Goal: Task Accomplishment & Management: Manage account settings

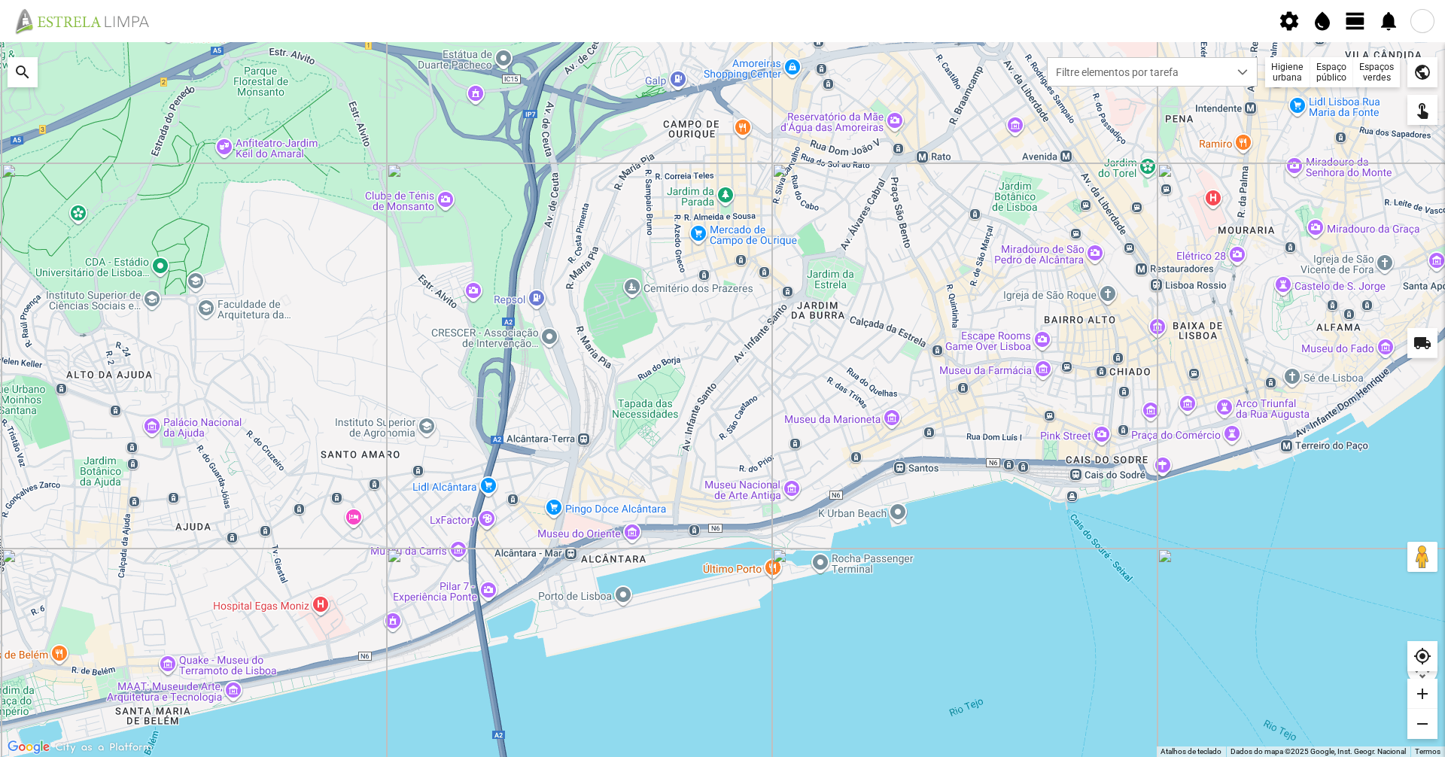
click at [1359, 23] on span "view_day" at bounding box center [1355, 21] width 23 height 23
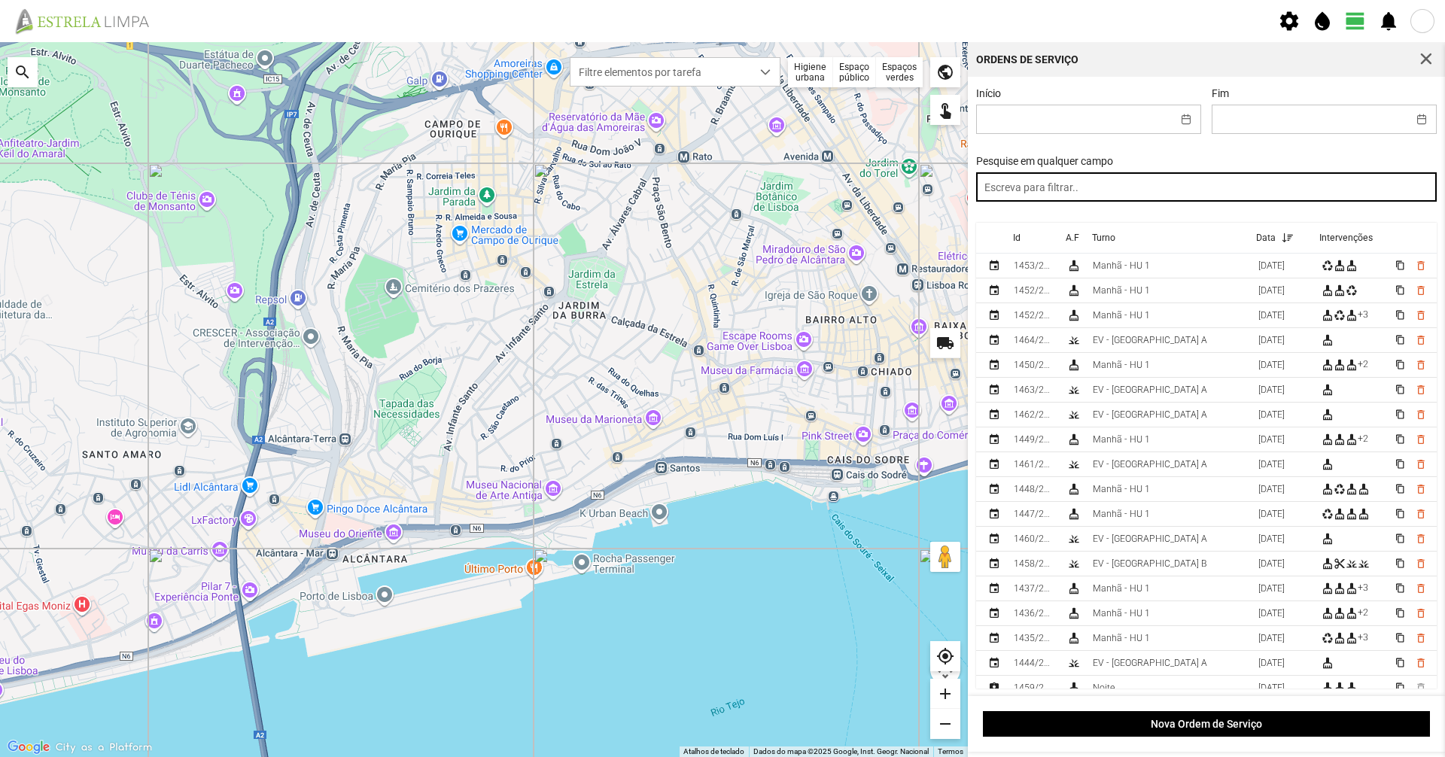
click at [1225, 193] on input "text" at bounding box center [1206, 186] width 461 height 29
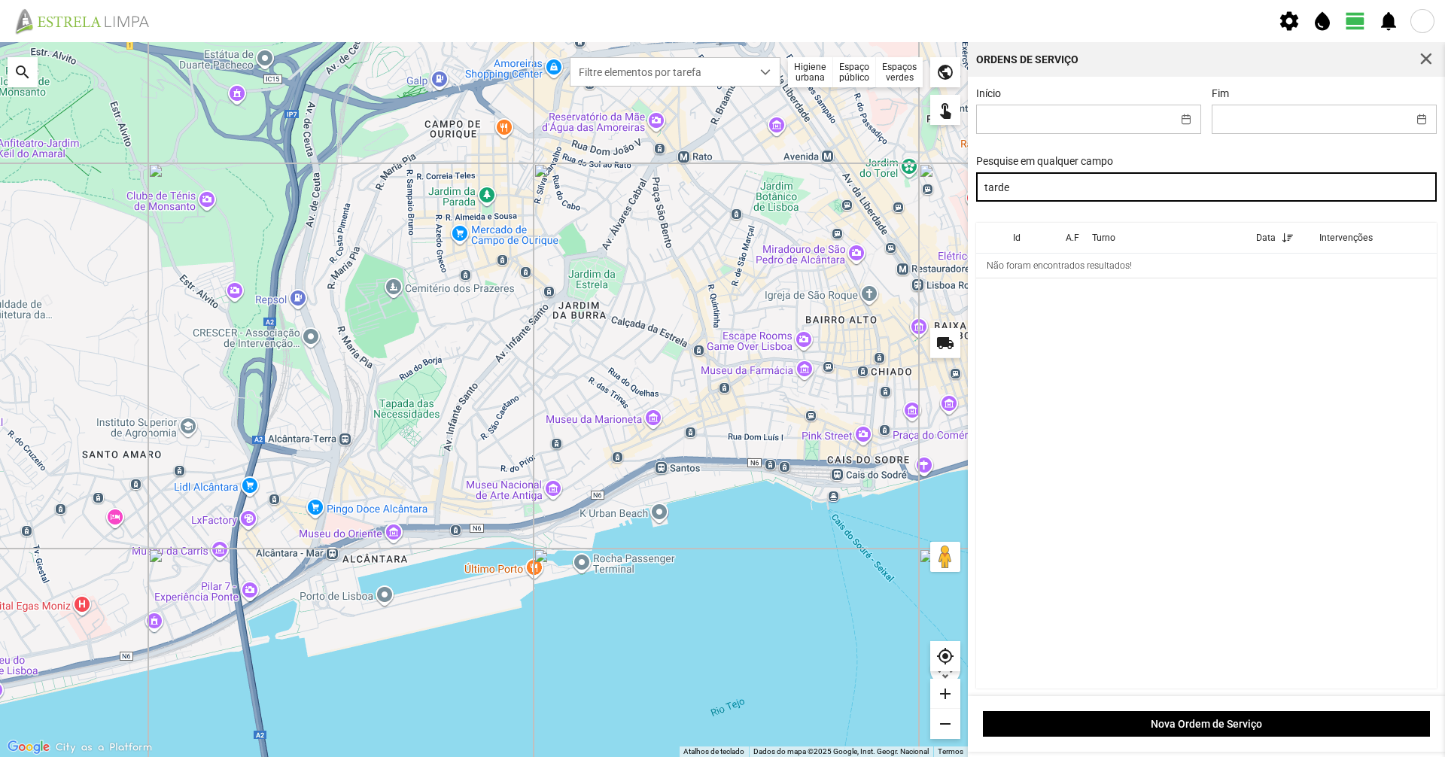
type input "tarde"
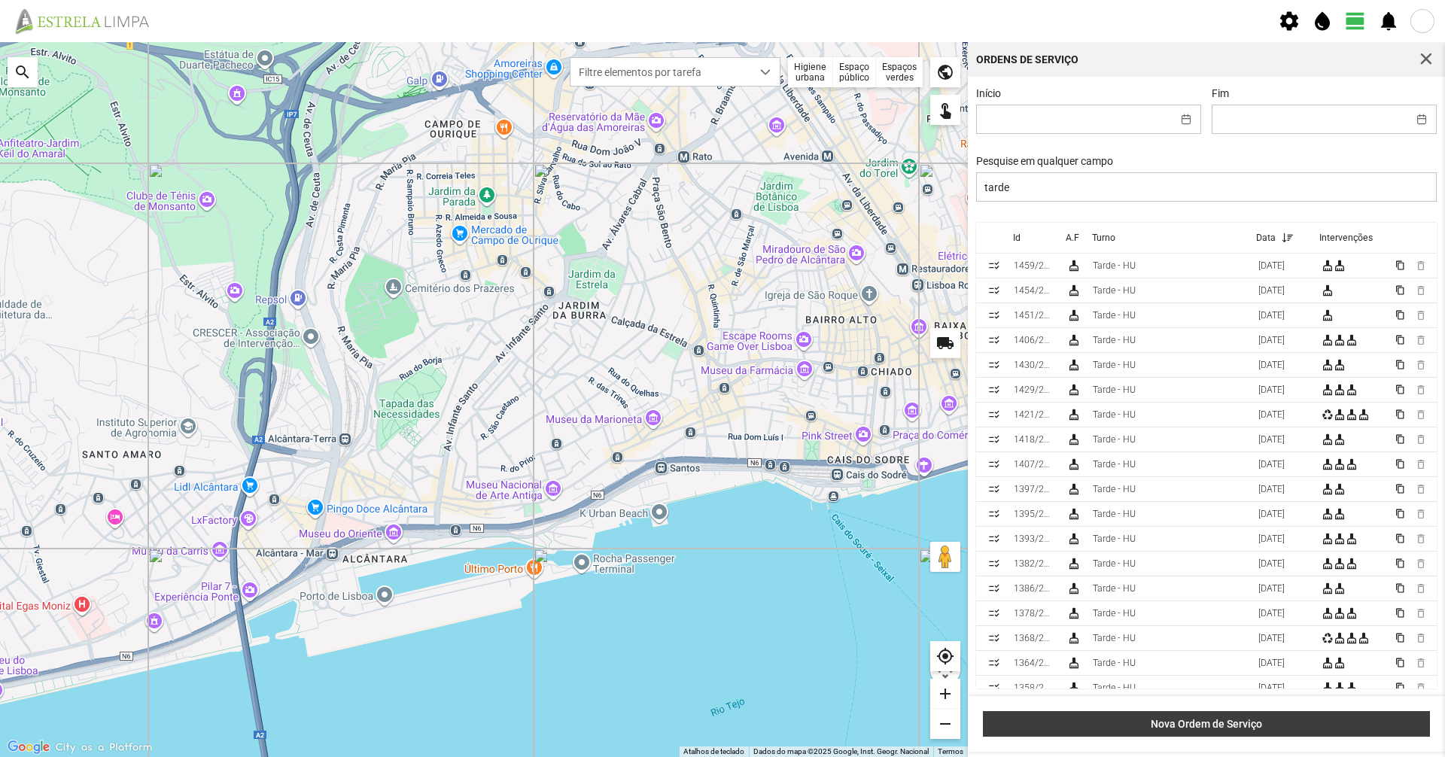
click at [1129, 728] on span "Nova Ordem de Serviço" at bounding box center [1206, 724] width 431 height 12
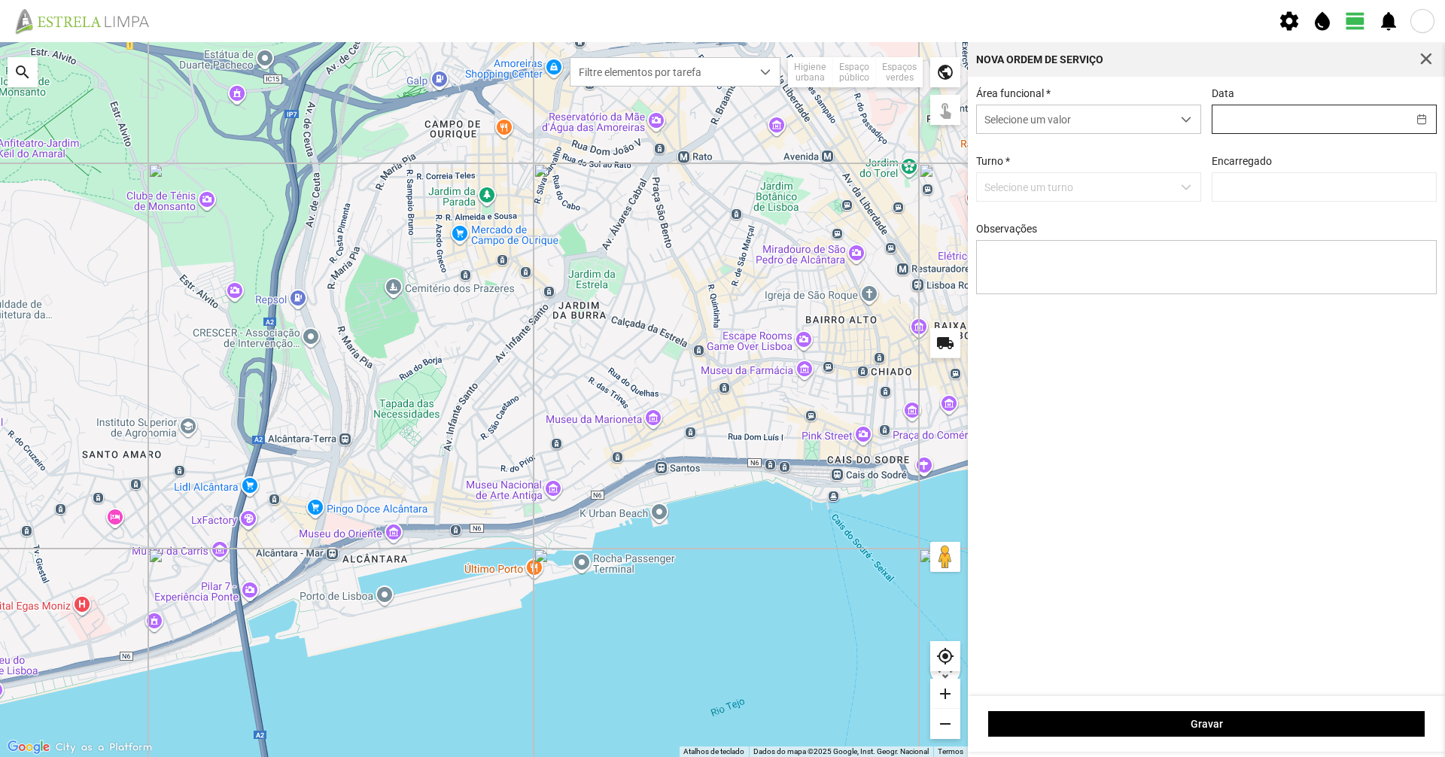
click at [1262, 119] on input "text" at bounding box center [1310, 119] width 195 height 28
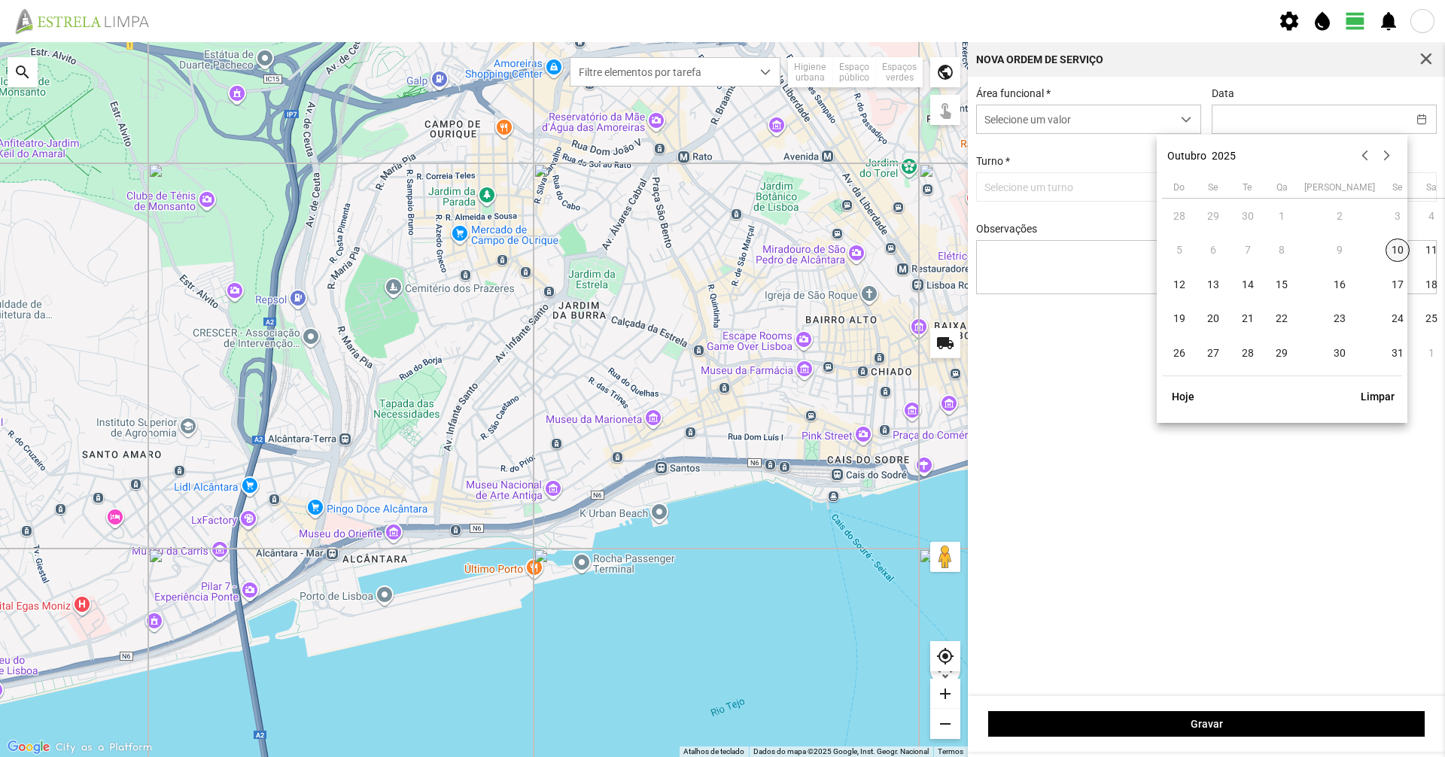
click at [1386, 246] on span "10" at bounding box center [1398, 251] width 24 height 24
type input "[DATE]"
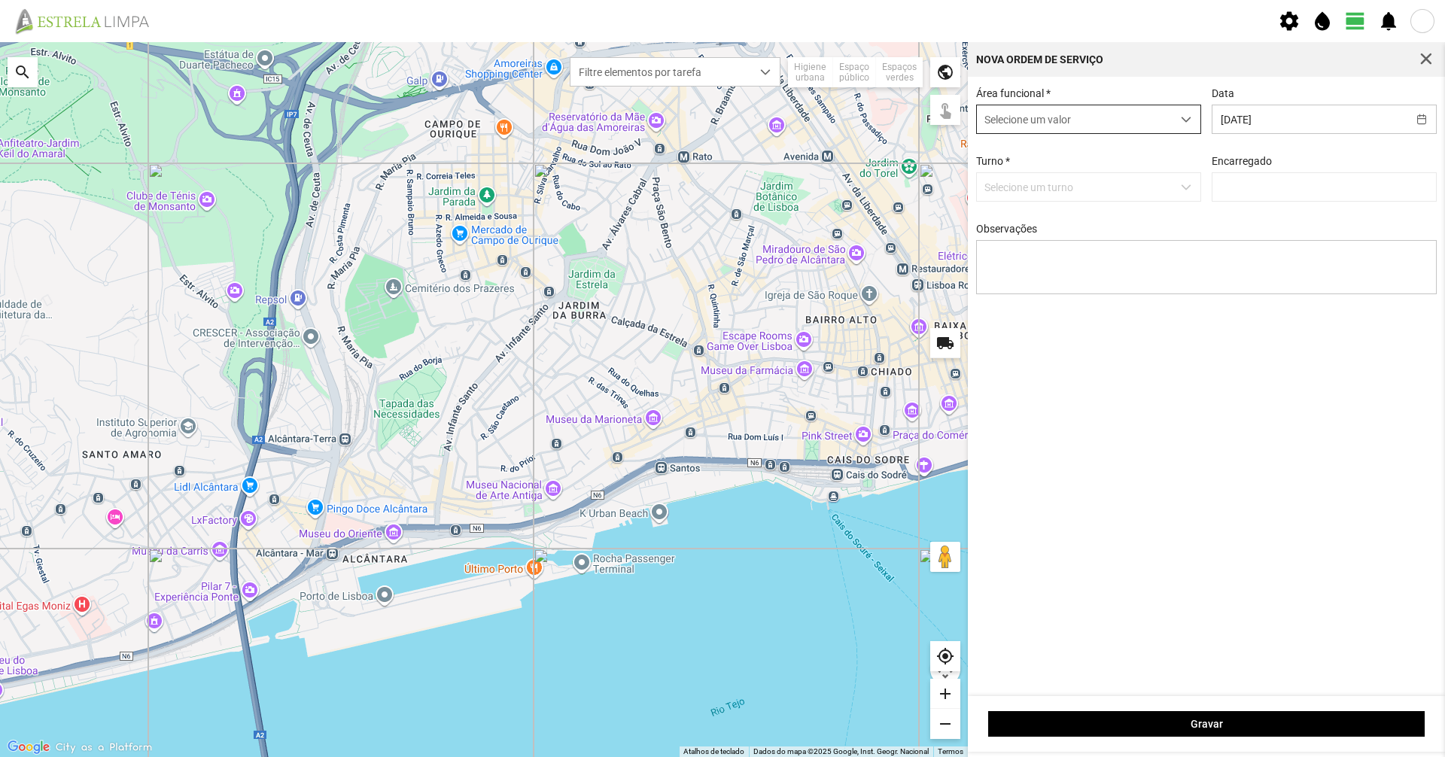
click at [1094, 128] on span "Selecione um valor" at bounding box center [1074, 119] width 195 height 28
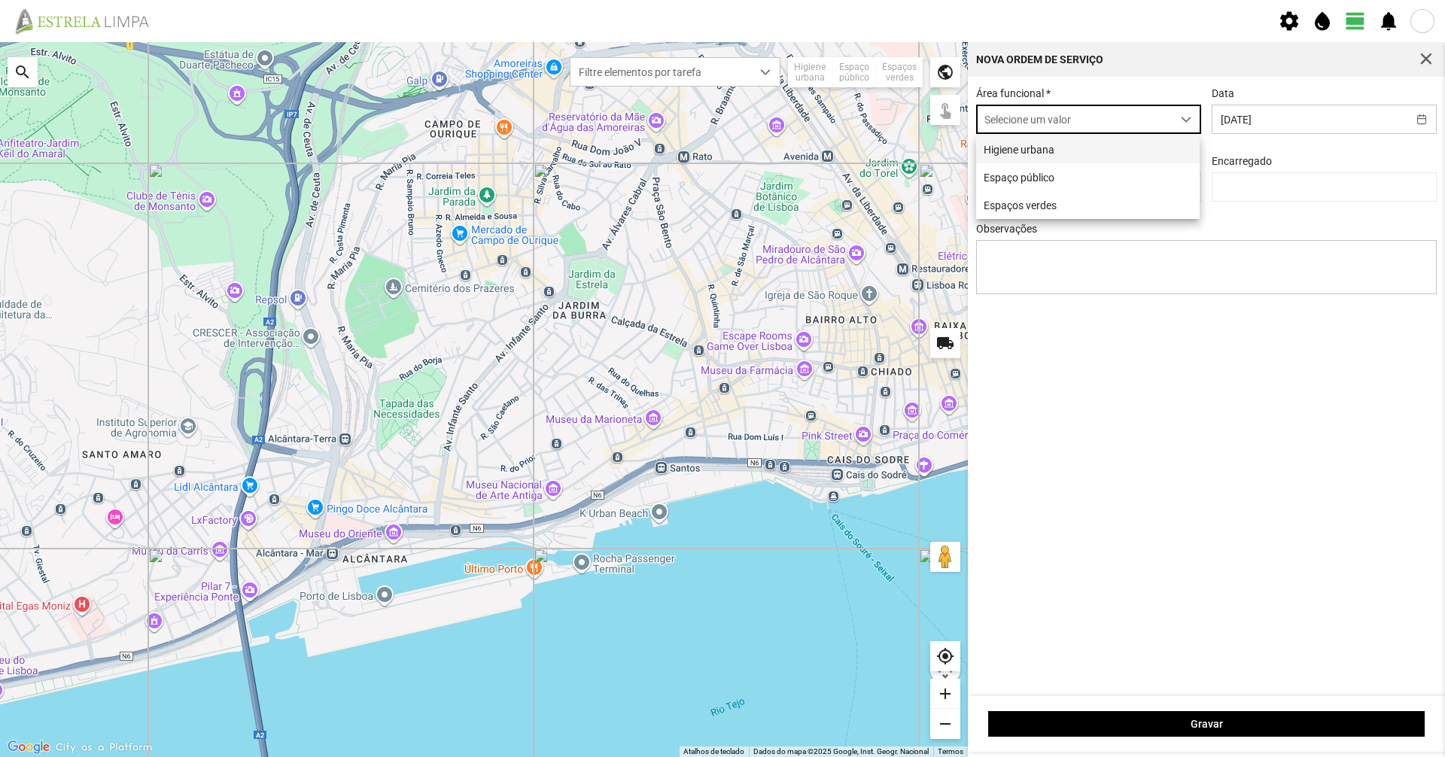
click at [1088, 153] on li "Higiene urbana" at bounding box center [1088, 149] width 224 height 28
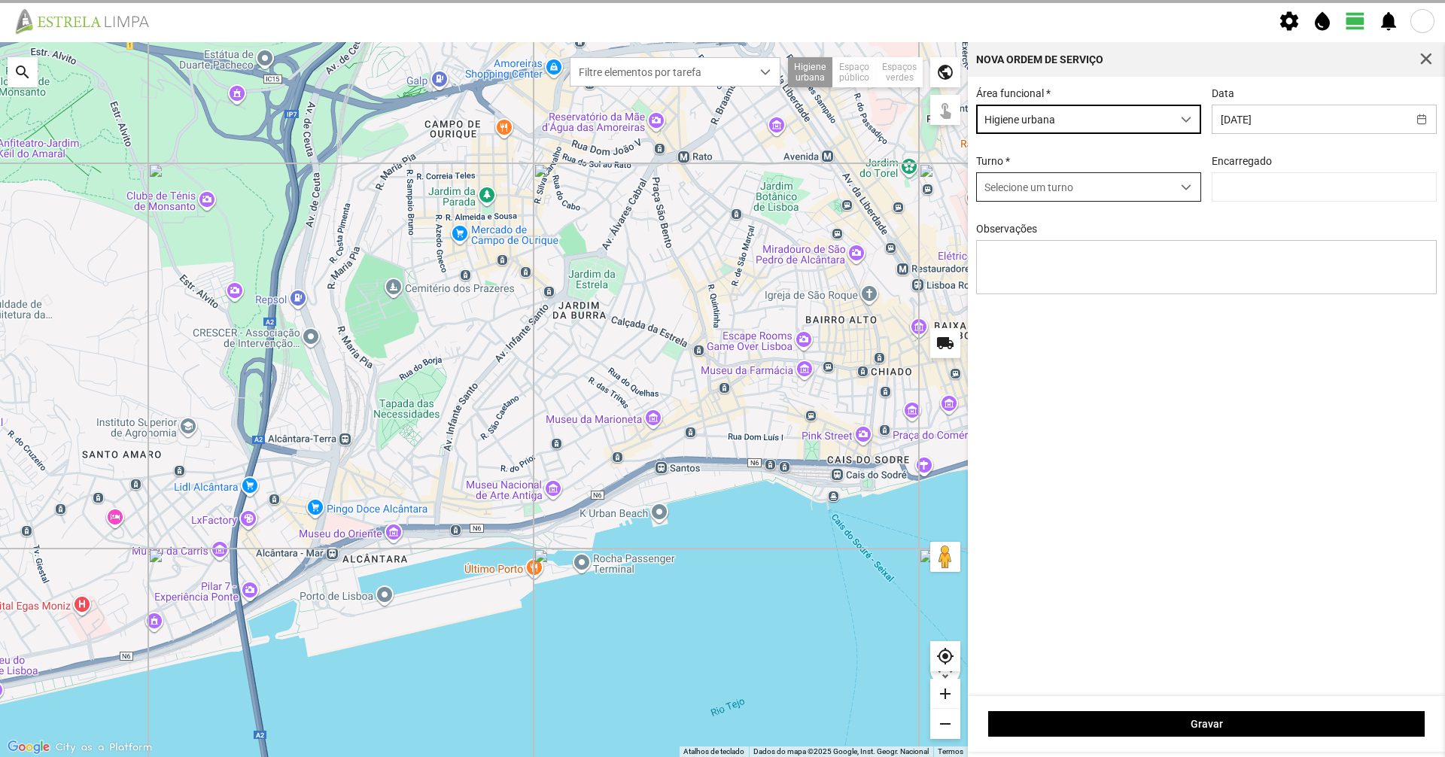
click at [1088, 184] on span "Selecione um turno" at bounding box center [1074, 187] width 195 height 28
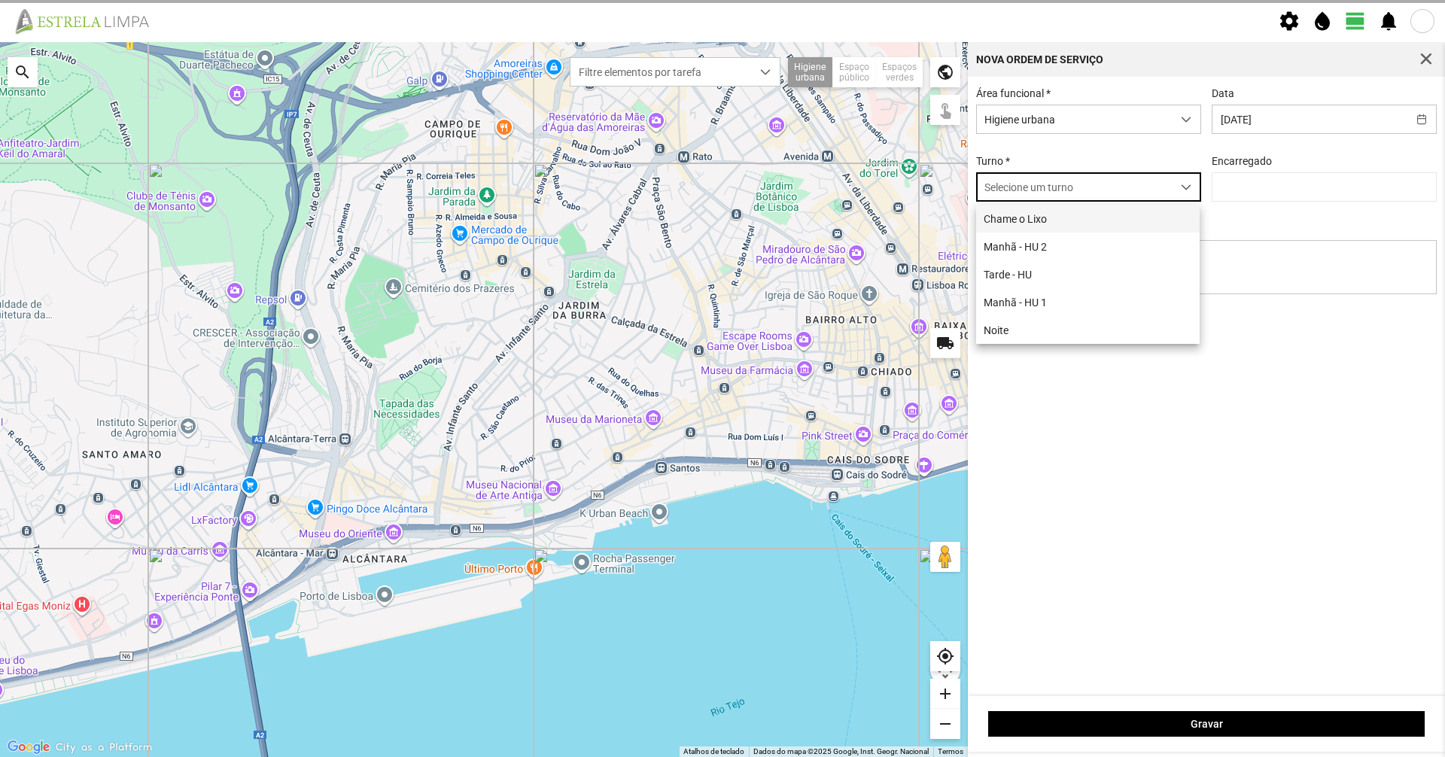
scroll to position [8, 67]
click at [1066, 279] on li "Tarde - HU" at bounding box center [1088, 274] width 224 height 28
type input "[PERSON_NAME]"
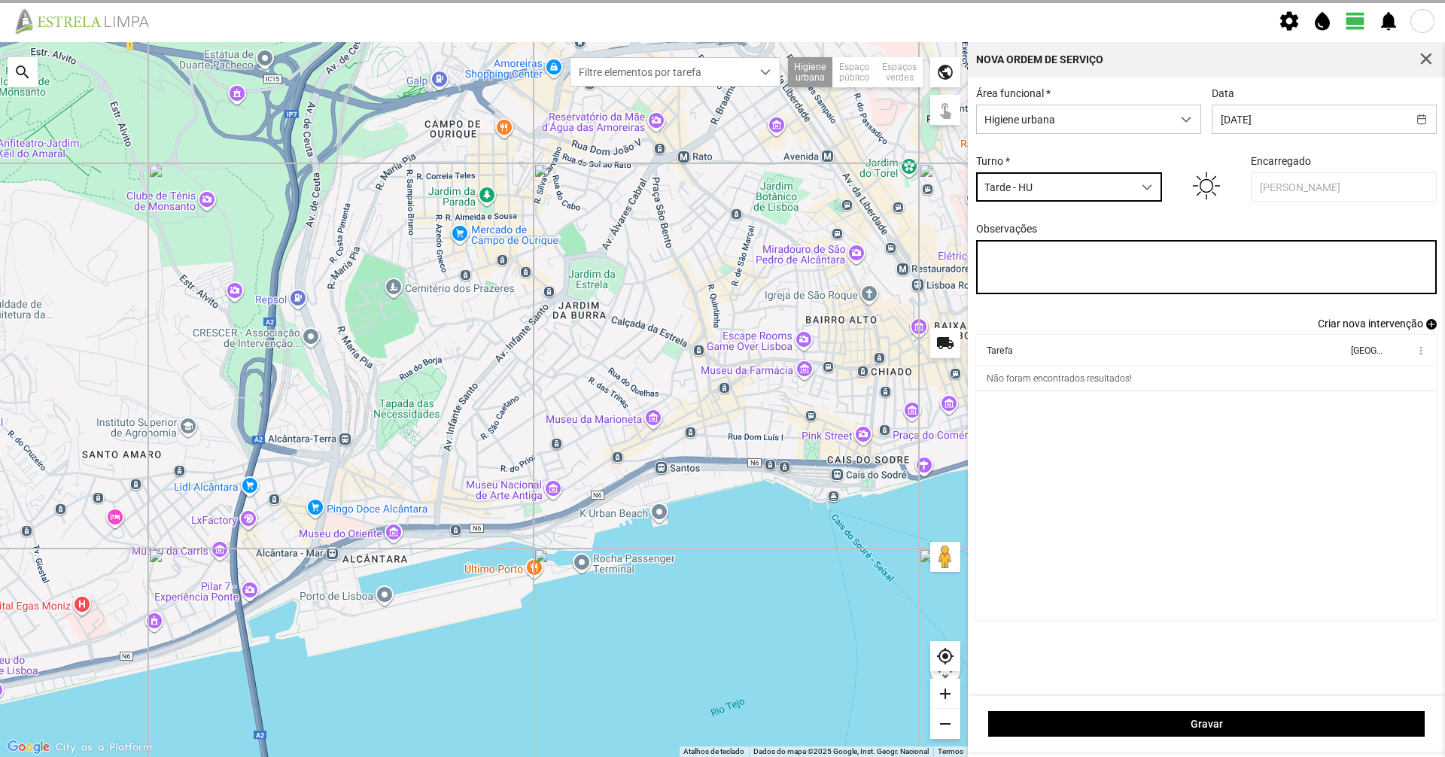
click at [1103, 266] on textarea "Observações" at bounding box center [1206, 267] width 461 height 54
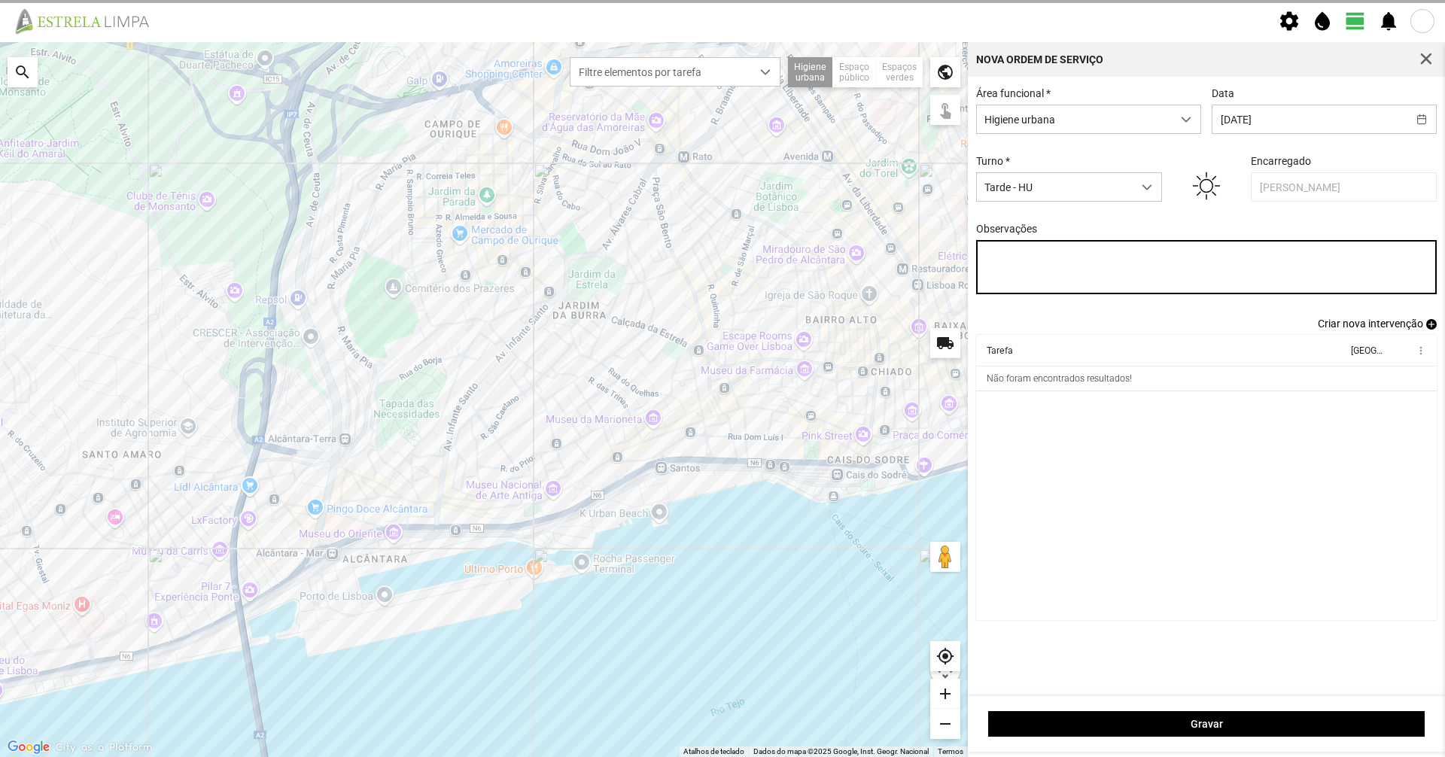
click at [1104, 266] on textarea "Observações" at bounding box center [1206, 267] width 461 height 54
click at [1101, 259] on textarea "Observações" at bounding box center [1206, 267] width 461 height 54
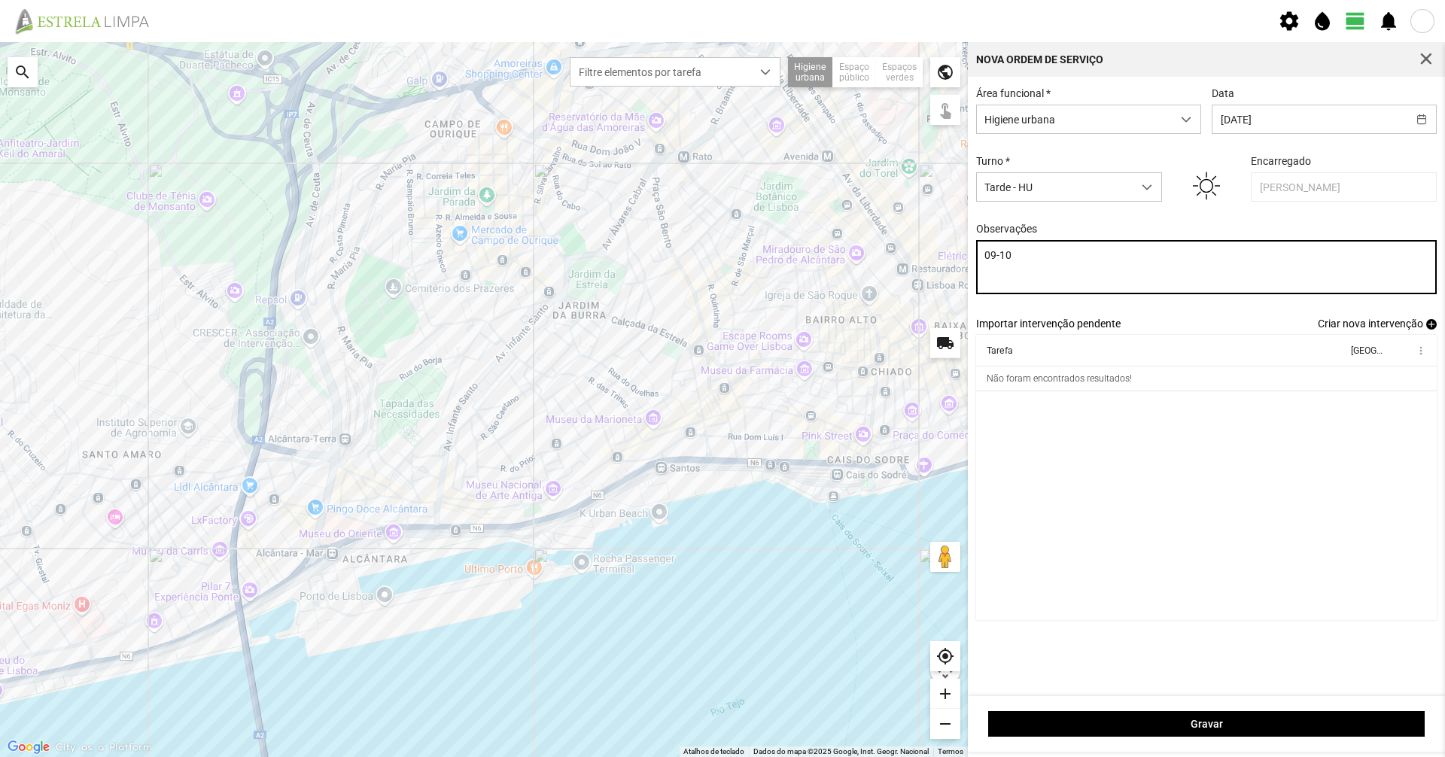
type textarea "09-10"
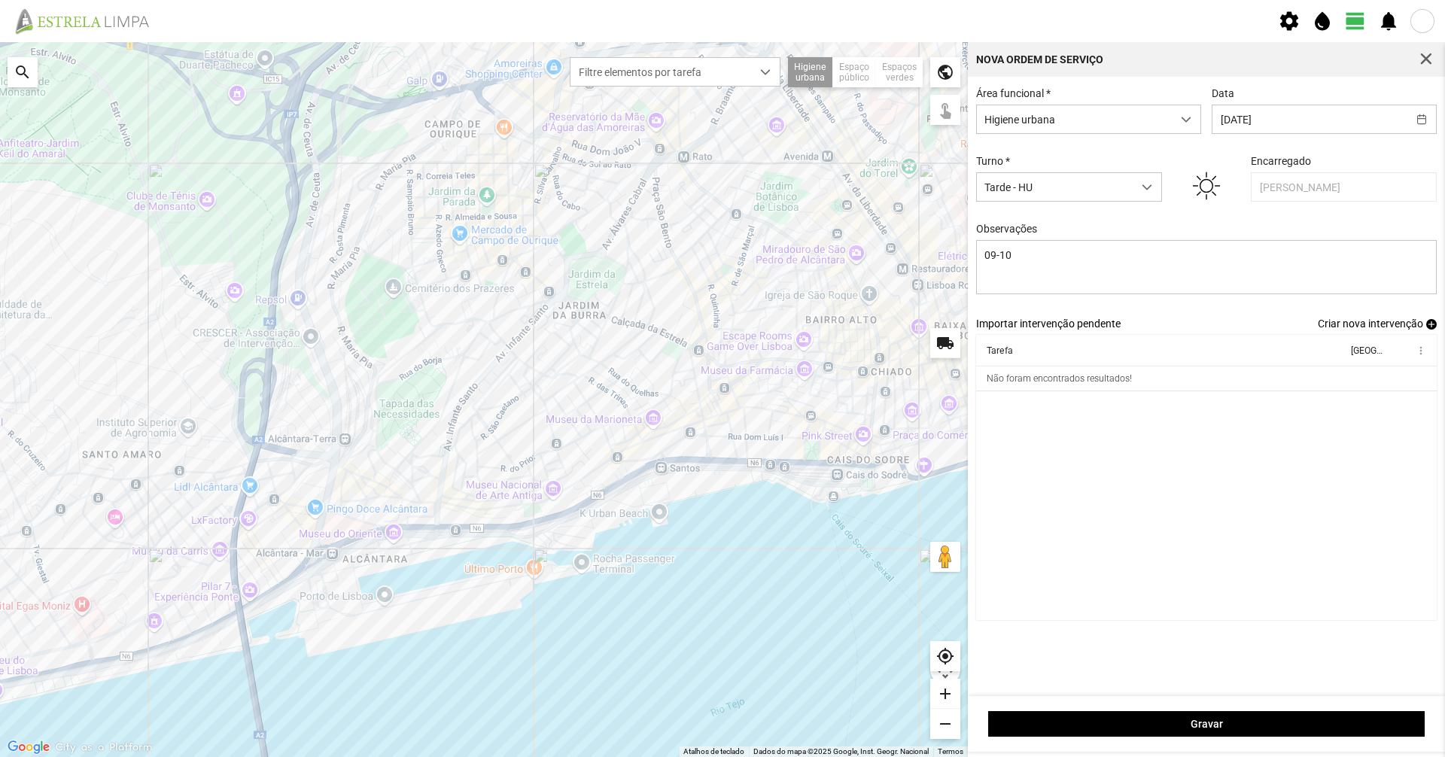
click at [1334, 330] on span "Criar nova intervenção" at bounding box center [1370, 324] width 105 height 12
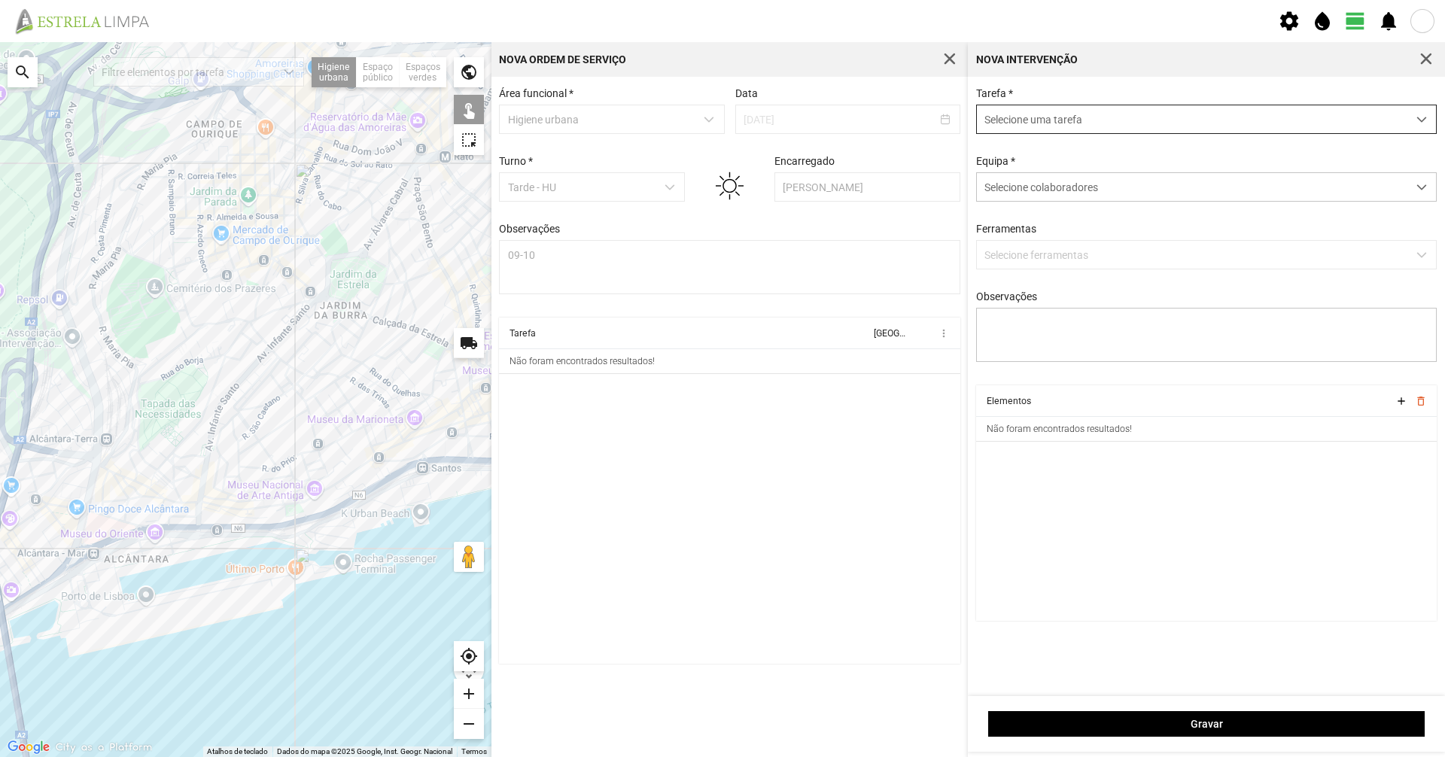
click at [1132, 128] on span "Selecione uma tarefa" at bounding box center [1192, 119] width 431 height 28
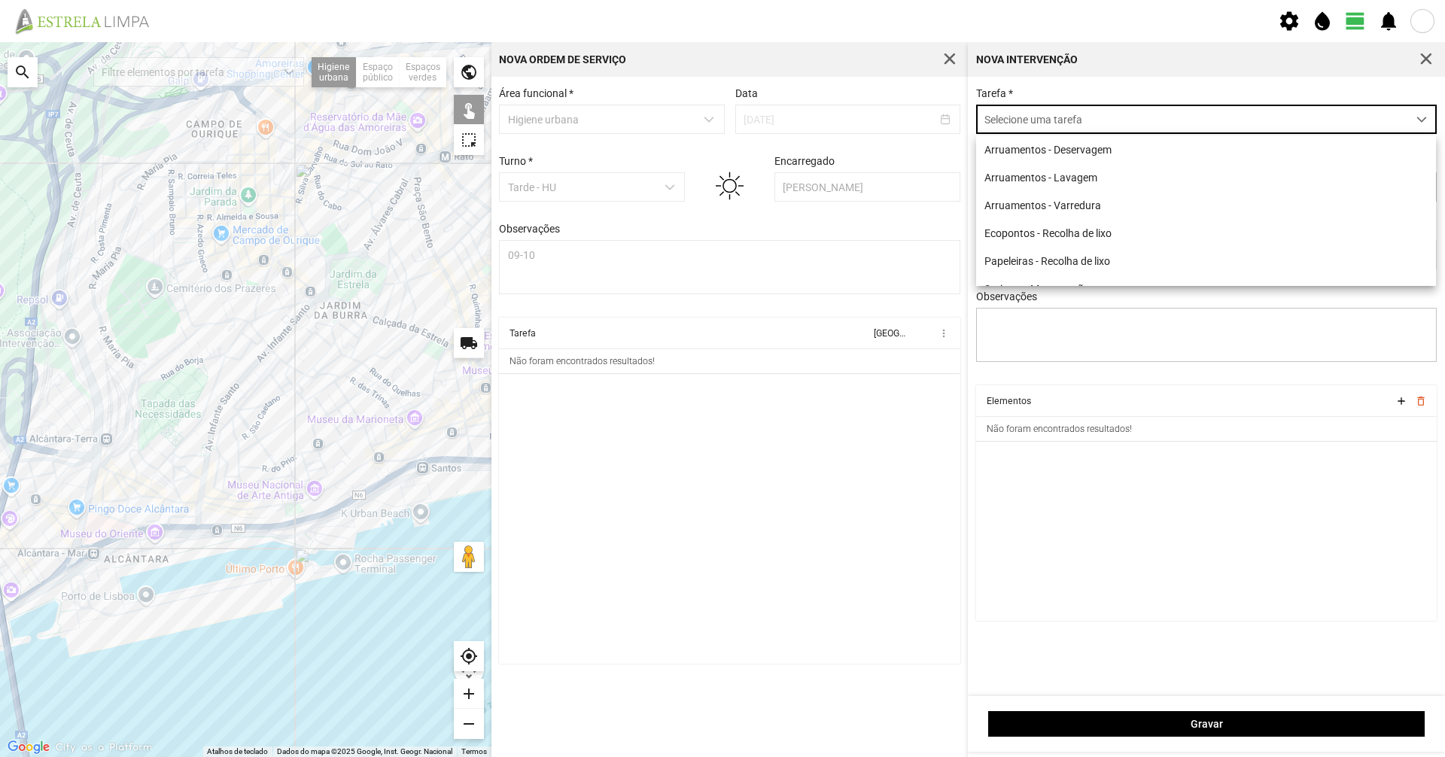
scroll to position [8, 67]
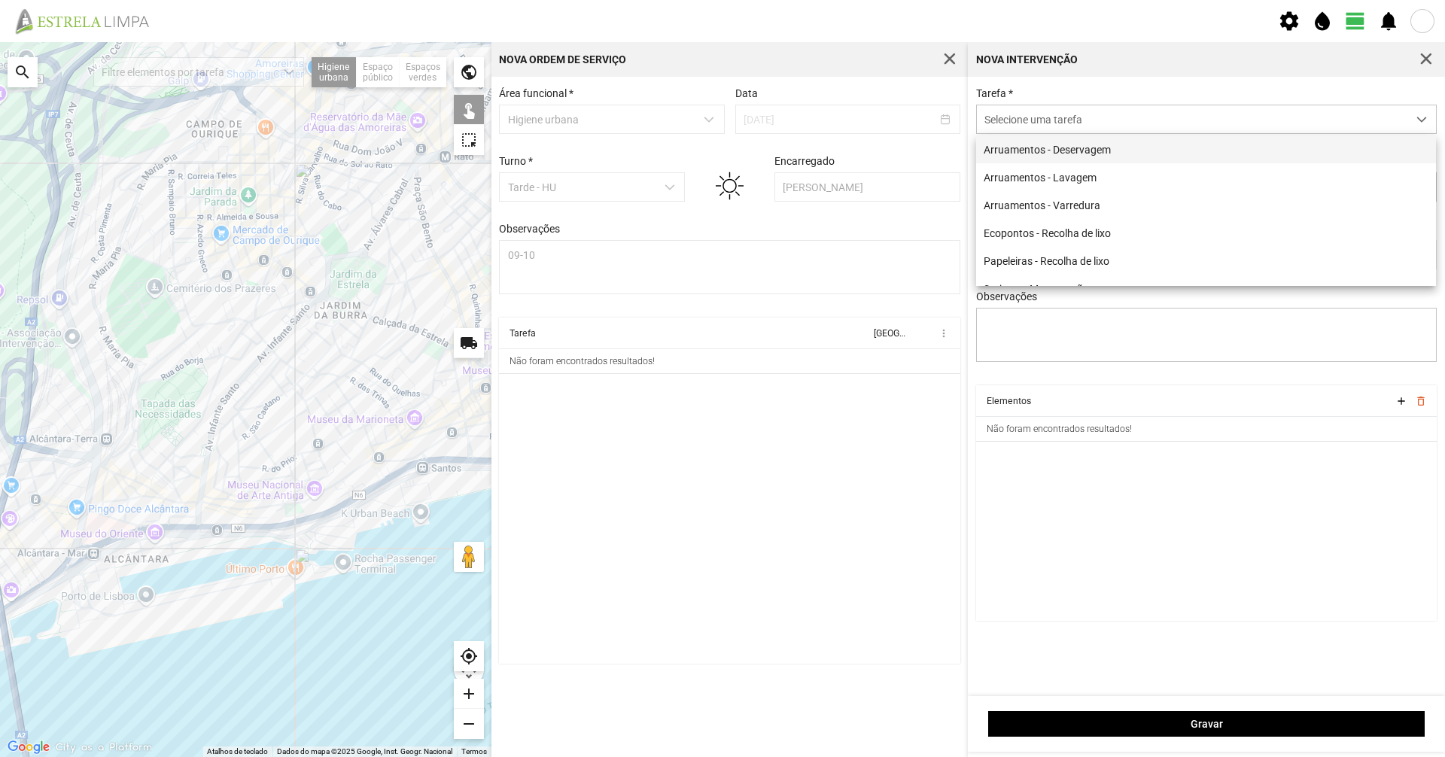
click at [1116, 153] on li "Arruamentos - Deservagem" at bounding box center [1206, 149] width 460 height 28
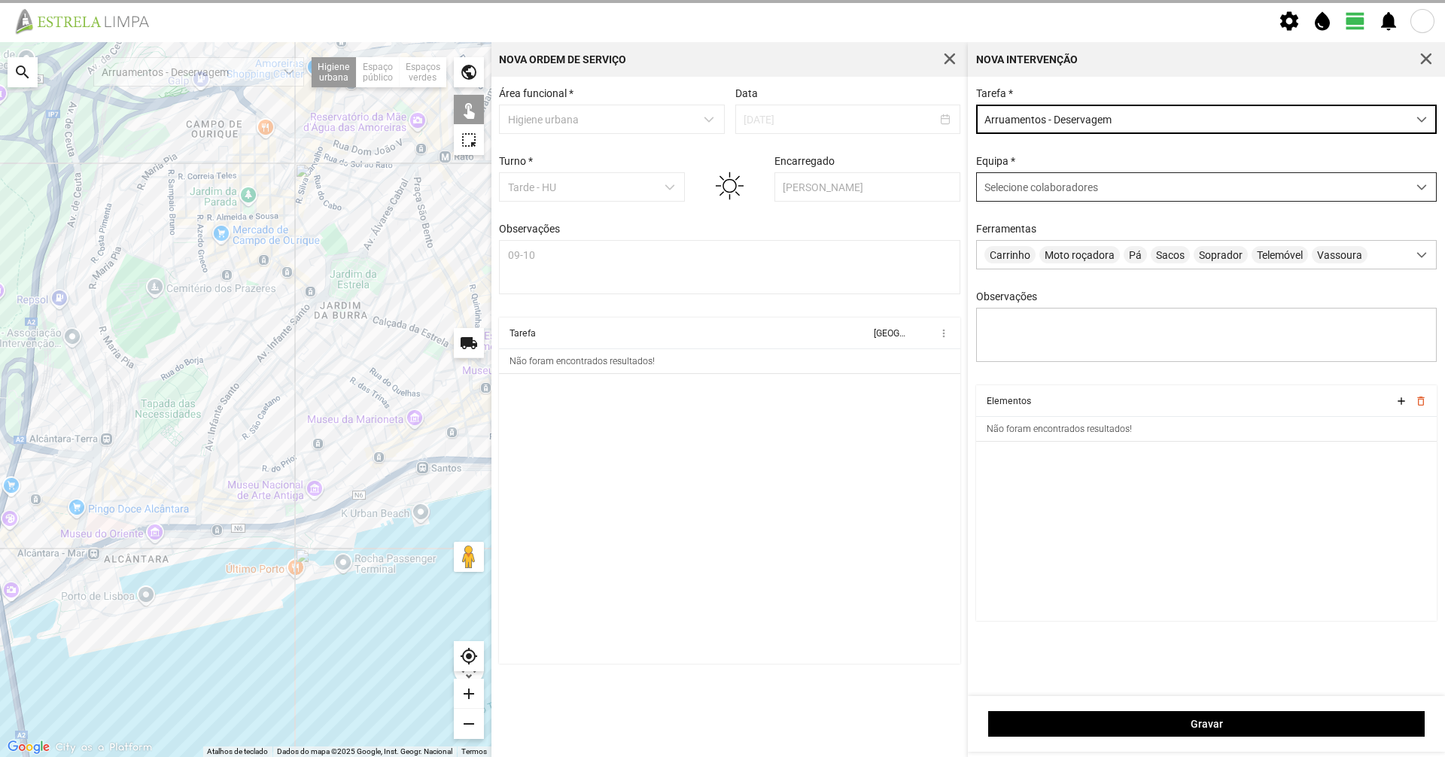
click at [1075, 198] on div "Selecione colaboradores" at bounding box center [1192, 187] width 431 height 28
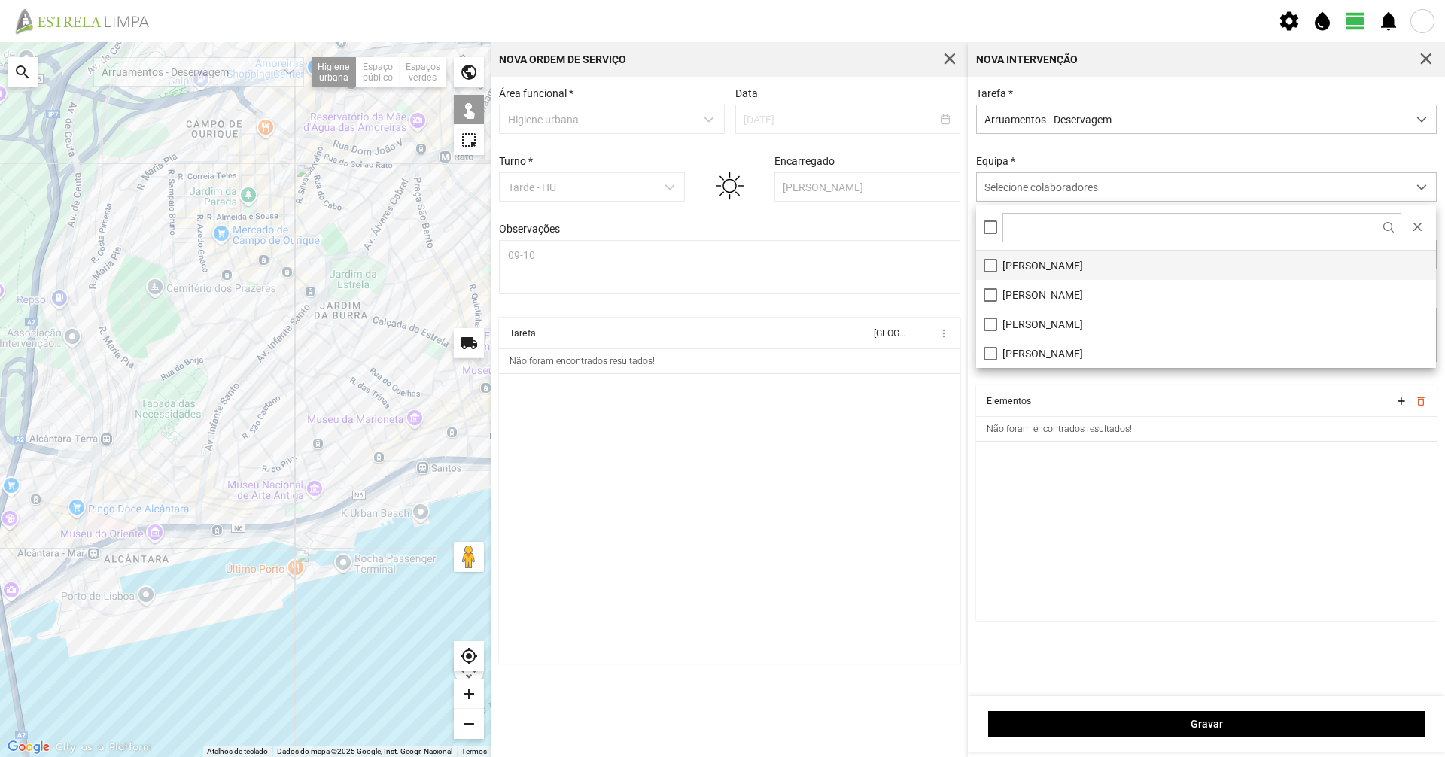
drag, startPoint x: 1071, startPoint y: 265, endPoint x: 1036, endPoint y: 274, distance: 36.5
click at [1073, 264] on li "[PERSON_NAME]" at bounding box center [1206, 265] width 460 height 29
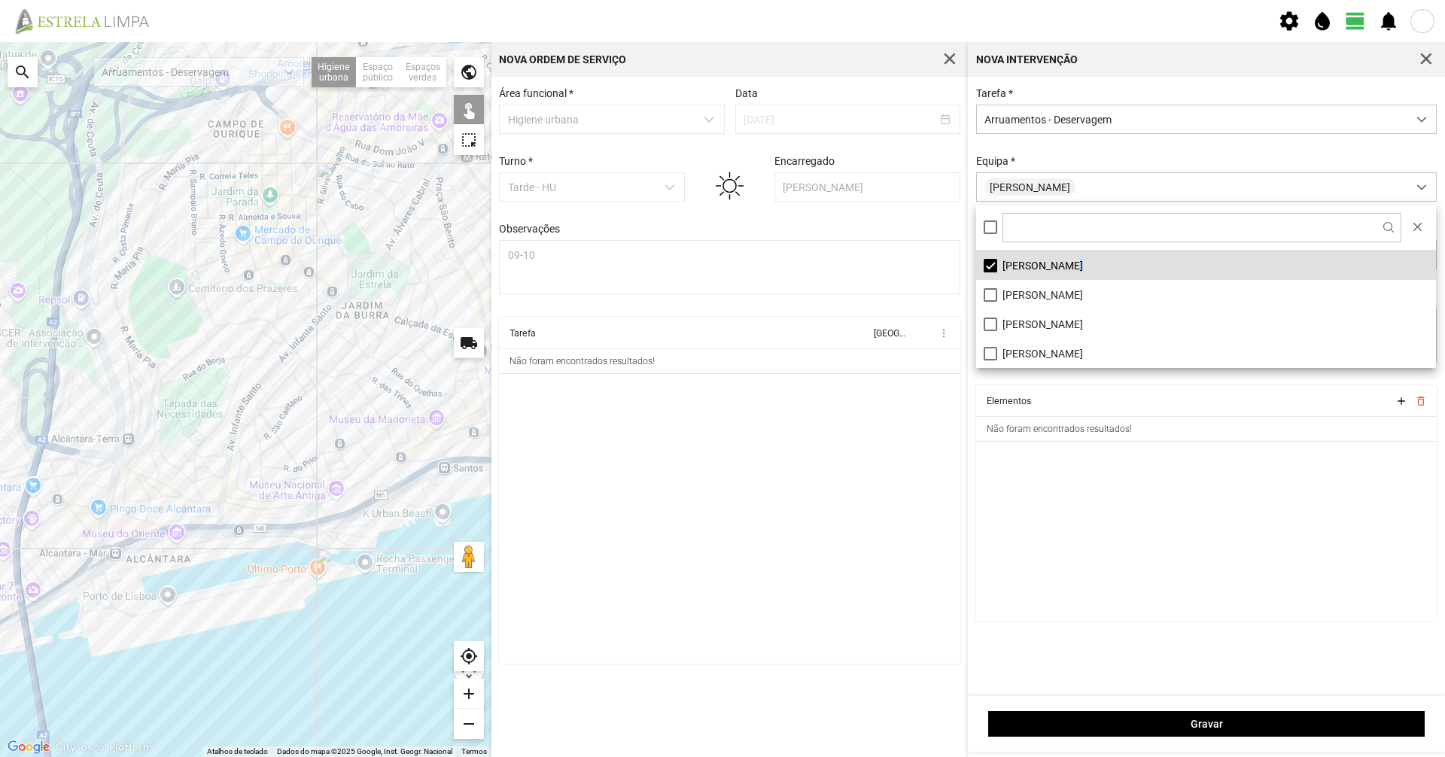
drag, startPoint x: 175, startPoint y: 418, endPoint x: 229, endPoint y: 400, distance: 56.9
click at [229, 400] on div at bounding box center [246, 399] width 492 height 715
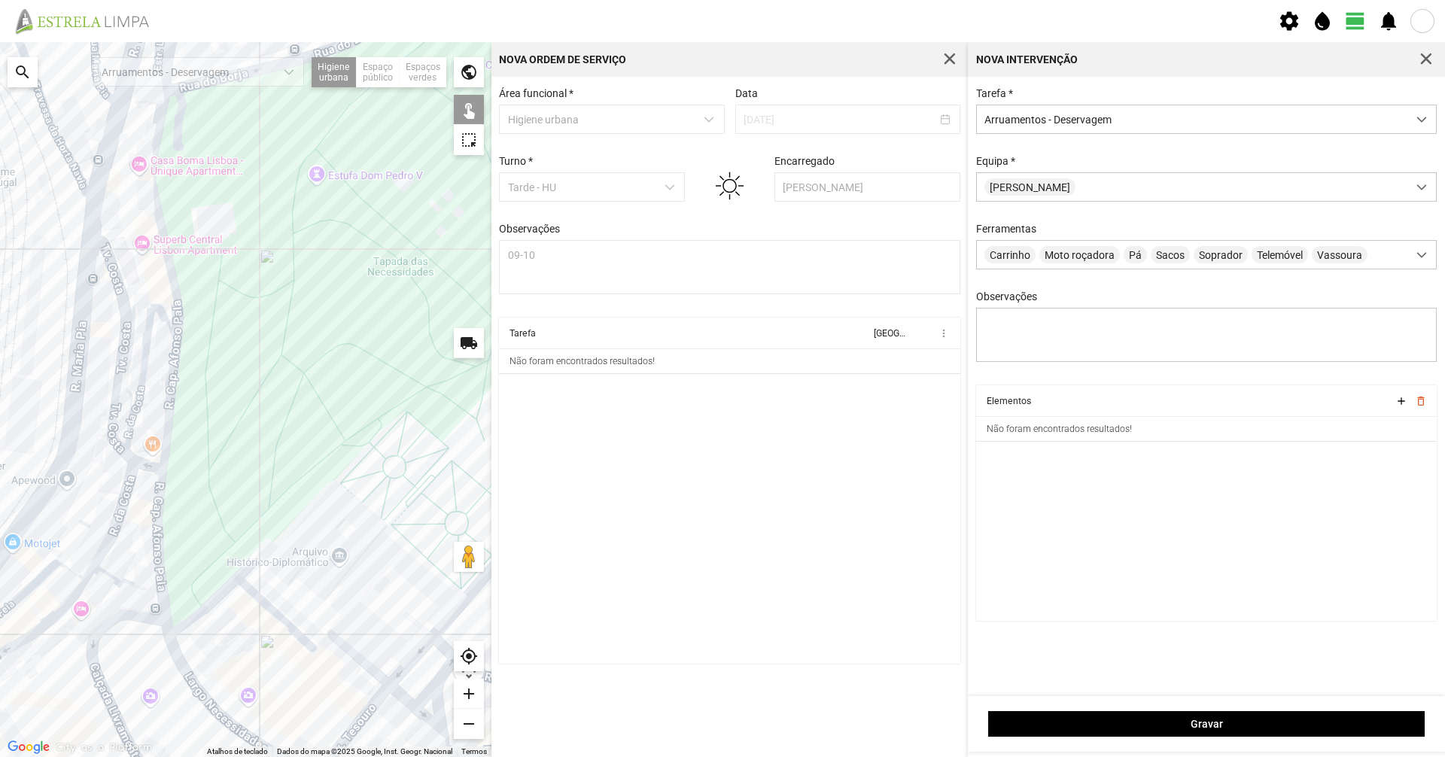
click at [140, 378] on div at bounding box center [246, 399] width 492 height 715
click at [124, 495] on div at bounding box center [246, 399] width 492 height 715
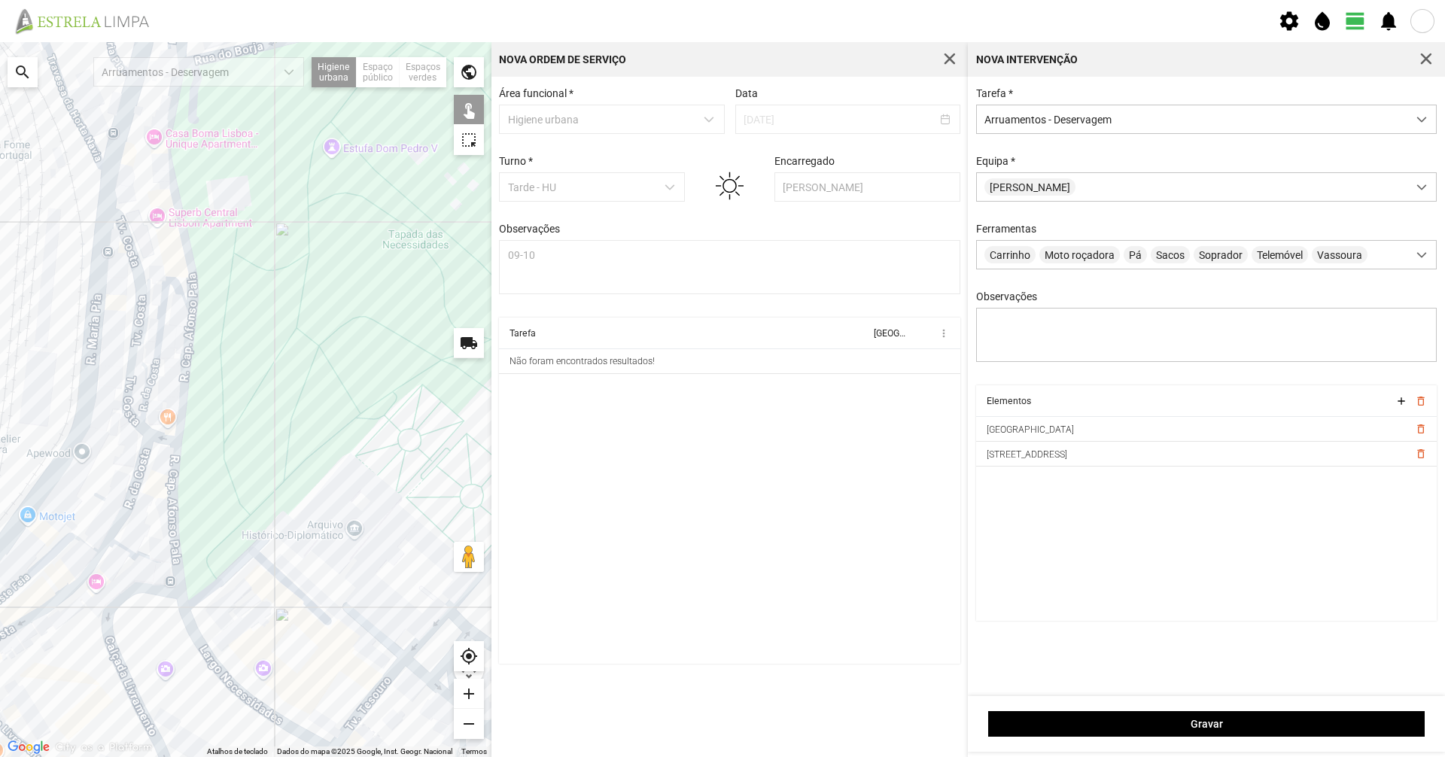
drag, startPoint x: 138, startPoint y: 482, endPoint x: 187, endPoint y: 378, distance: 115.5
click at [187, 379] on div at bounding box center [246, 399] width 492 height 715
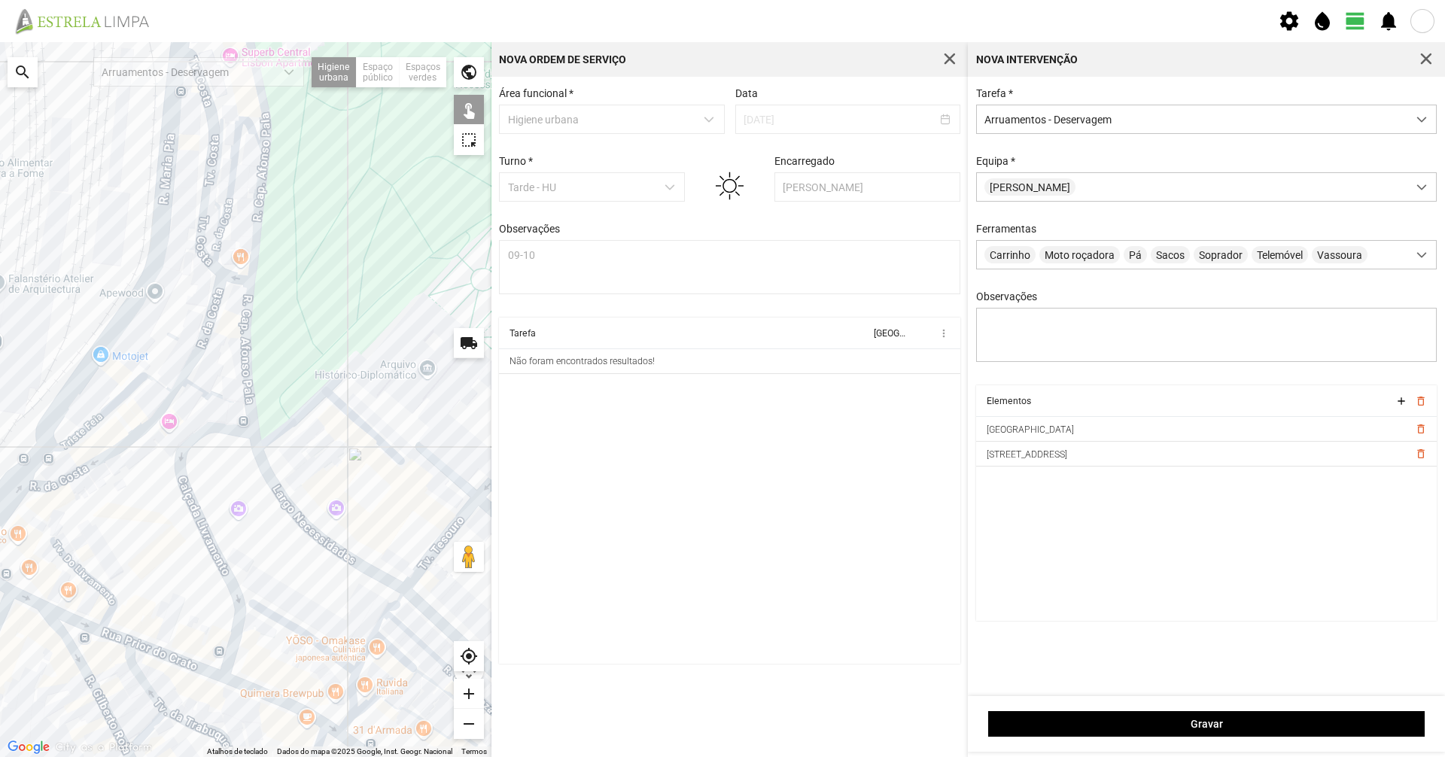
click at [172, 398] on div at bounding box center [246, 399] width 492 height 715
click at [176, 387] on div at bounding box center [246, 399] width 492 height 715
click at [187, 368] on div at bounding box center [246, 399] width 492 height 715
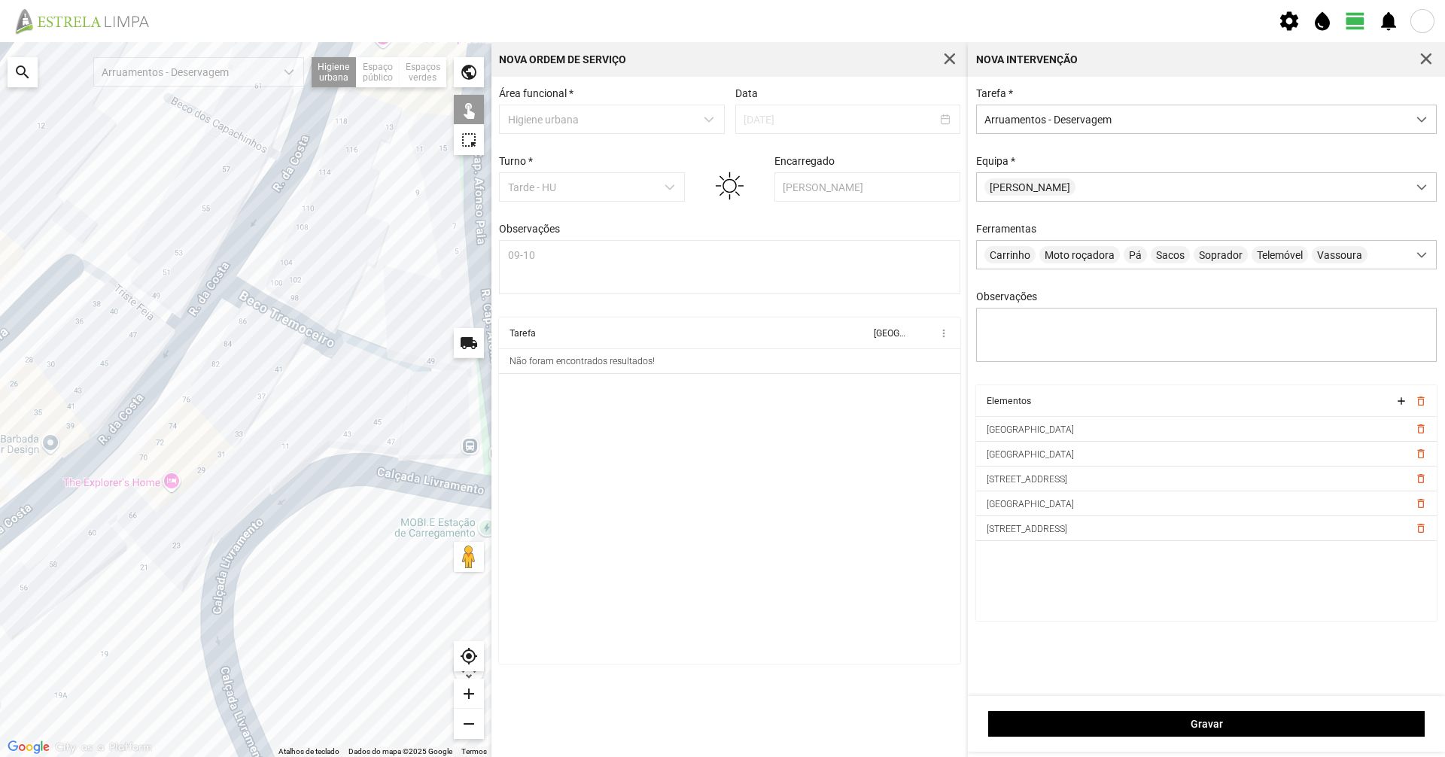
drag, startPoint x: 159, startPoint y: 427, endPoint x: 354, endPoint y: 380, distance: 200.5
click at [354, 380] on div at bounding box center [246, 399] width 492 height 715
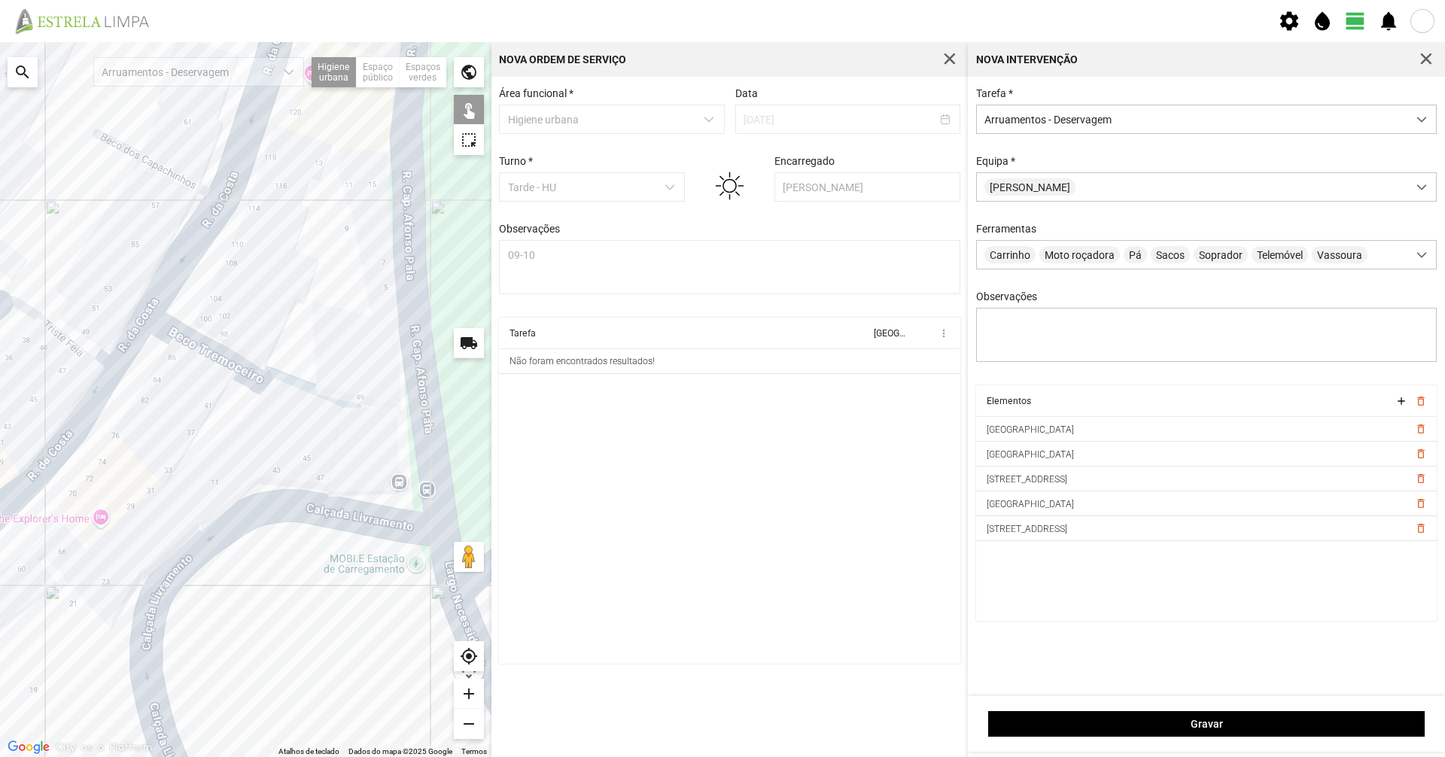
drag, startPoint x: 332, startPoint y: 384, endPoint x: 260, endPoint y: 421, distance: 80.5
click at [260, 421] on div at bounding box center [246, 399] width 492 height 715
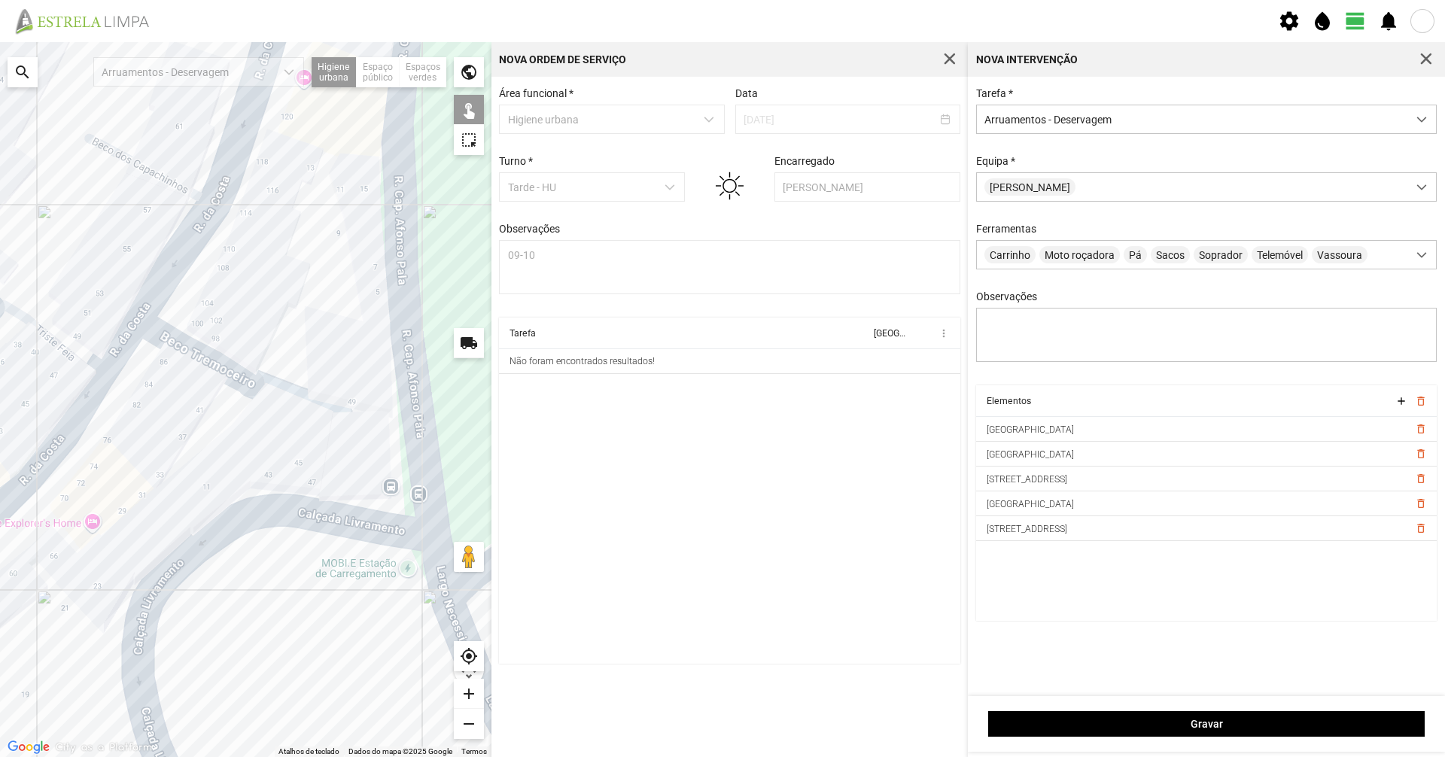
click at [23, 86] on div "search" at bounding box center [23, 72] width 30 height 30
click at [53, 74] on input "text" at bounding box center [151, 72] width 226 height 30
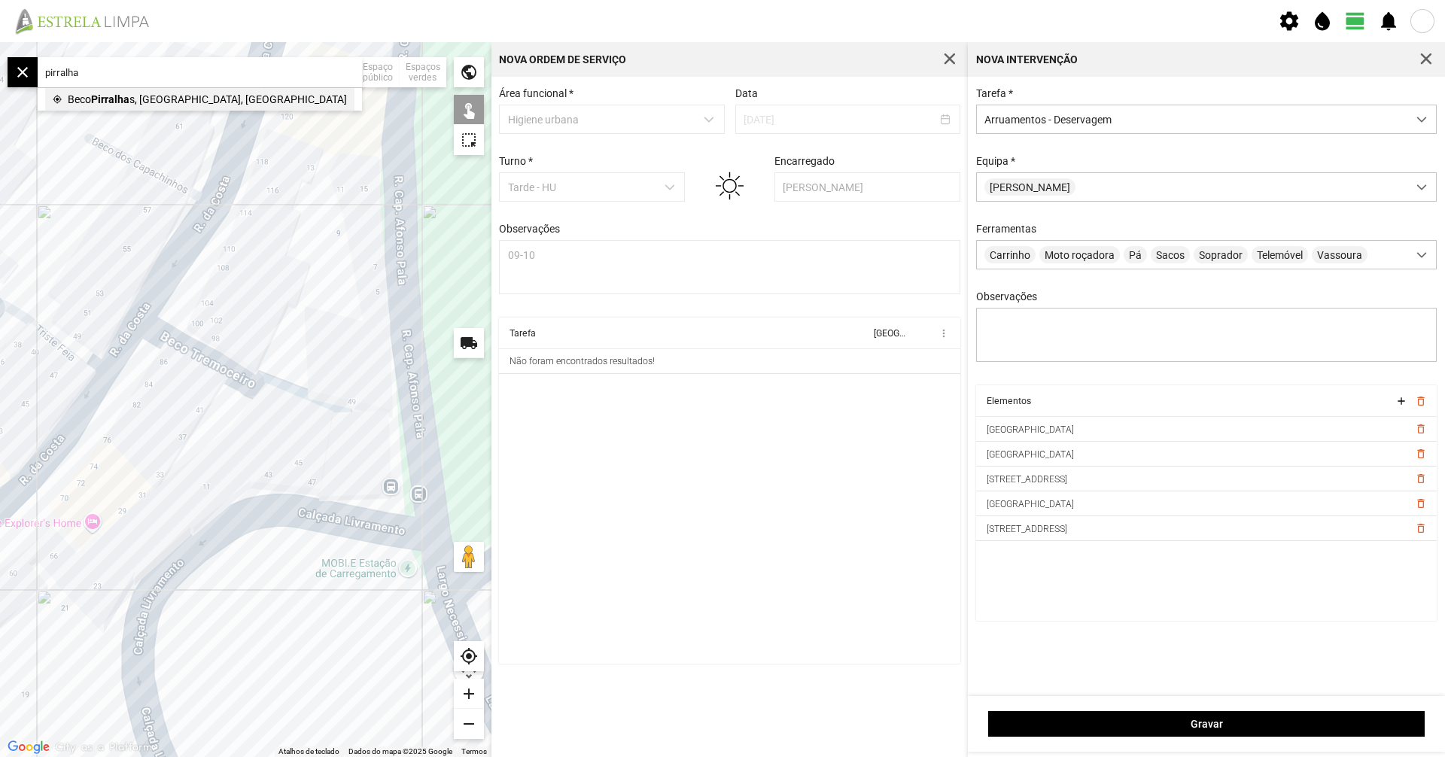
click at [227, 102] on li "my_location [GEOGRAPHIC_DATA] s, [GEOGRAPHIC_DATA], [GEOGRAPHIC_DATA]" at bounding box center [199, 99] width 309 height 23
type input "Beco Pirralhas, 1350-063 [GEOGRAPHIC_DATA], [GEOGRAPHIC_DATA]"
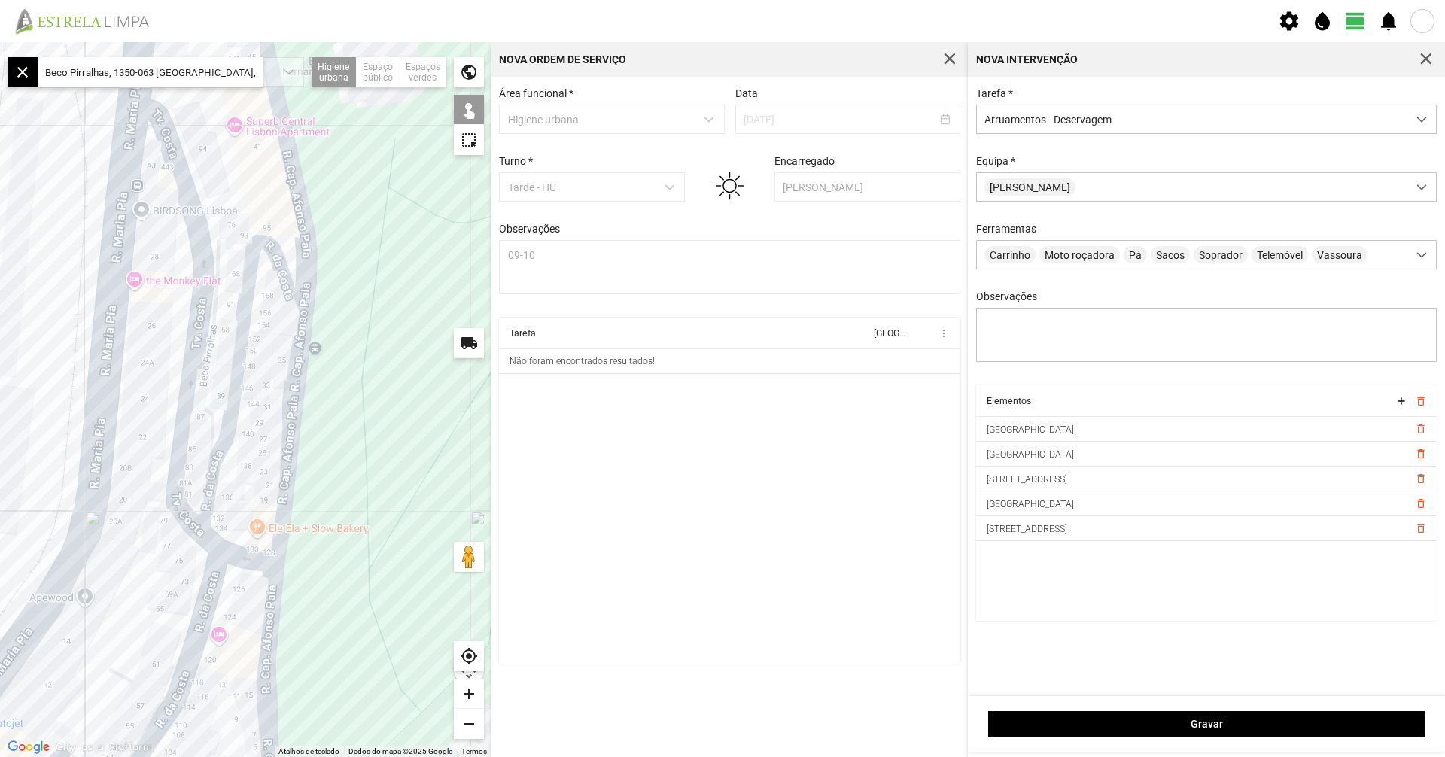
click at [201, 405] on div at bounding box center [246, 399] width 492 height 715
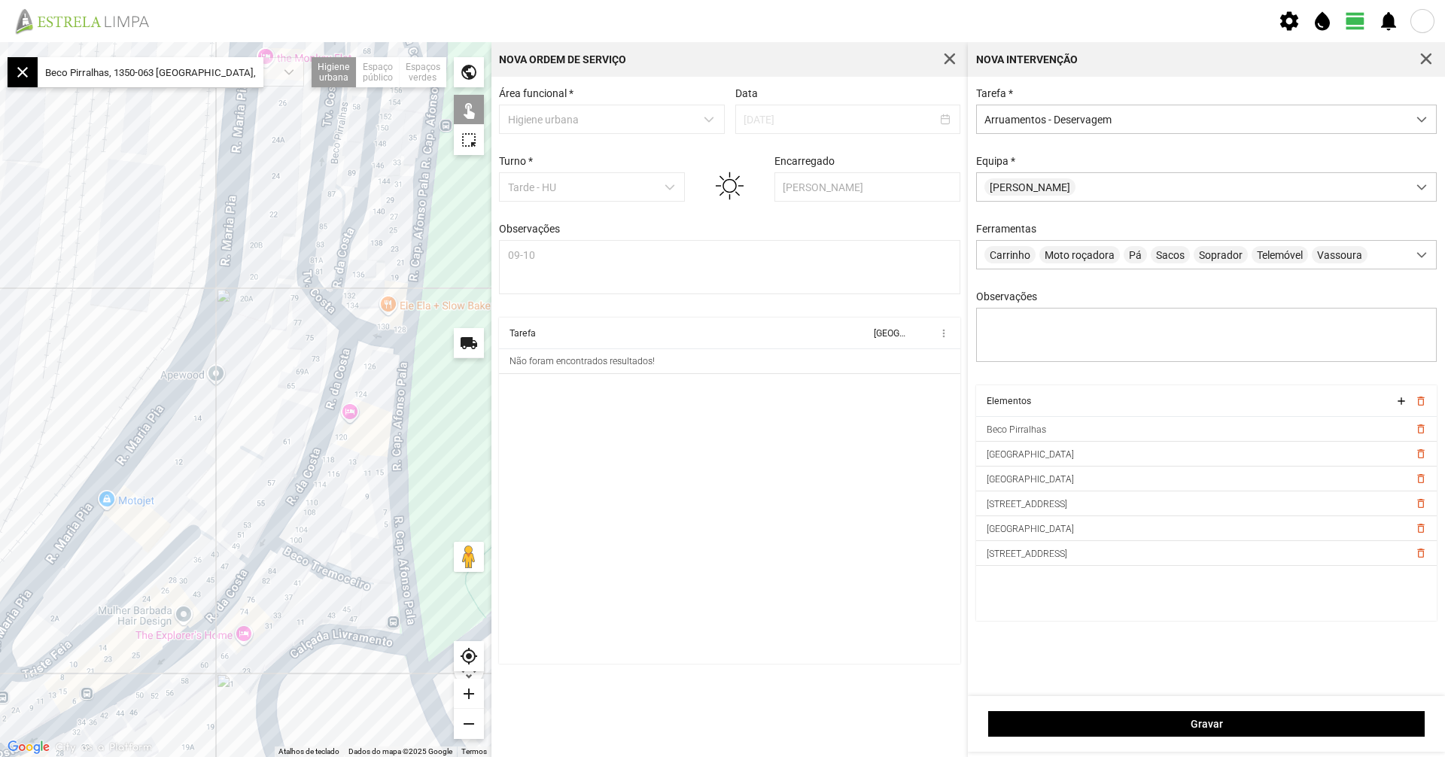
drag, startPoint x: 163, startPoint y: 520, endPoint x: 289, endPoint y: 303, distance: 251.6
click at [289, 302] on div at bounding box center [246, 399] width 492 height 715
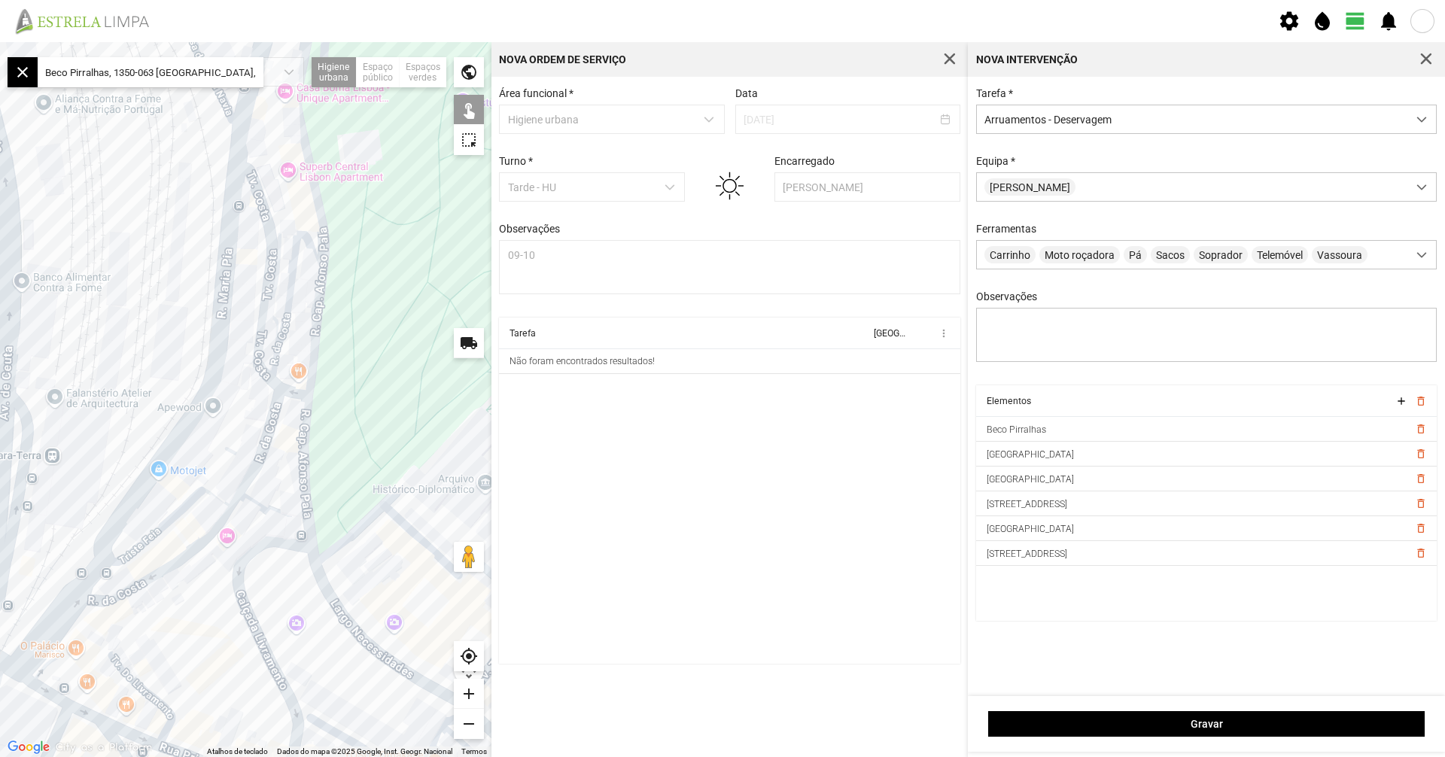
drag, startPoint x: 394, startPoint y: 285, endPoint x: 355, endPoint y: 357, distance: 81.5
click at [350, 357] on div at bounding box center [246, 399] width 492 height 715
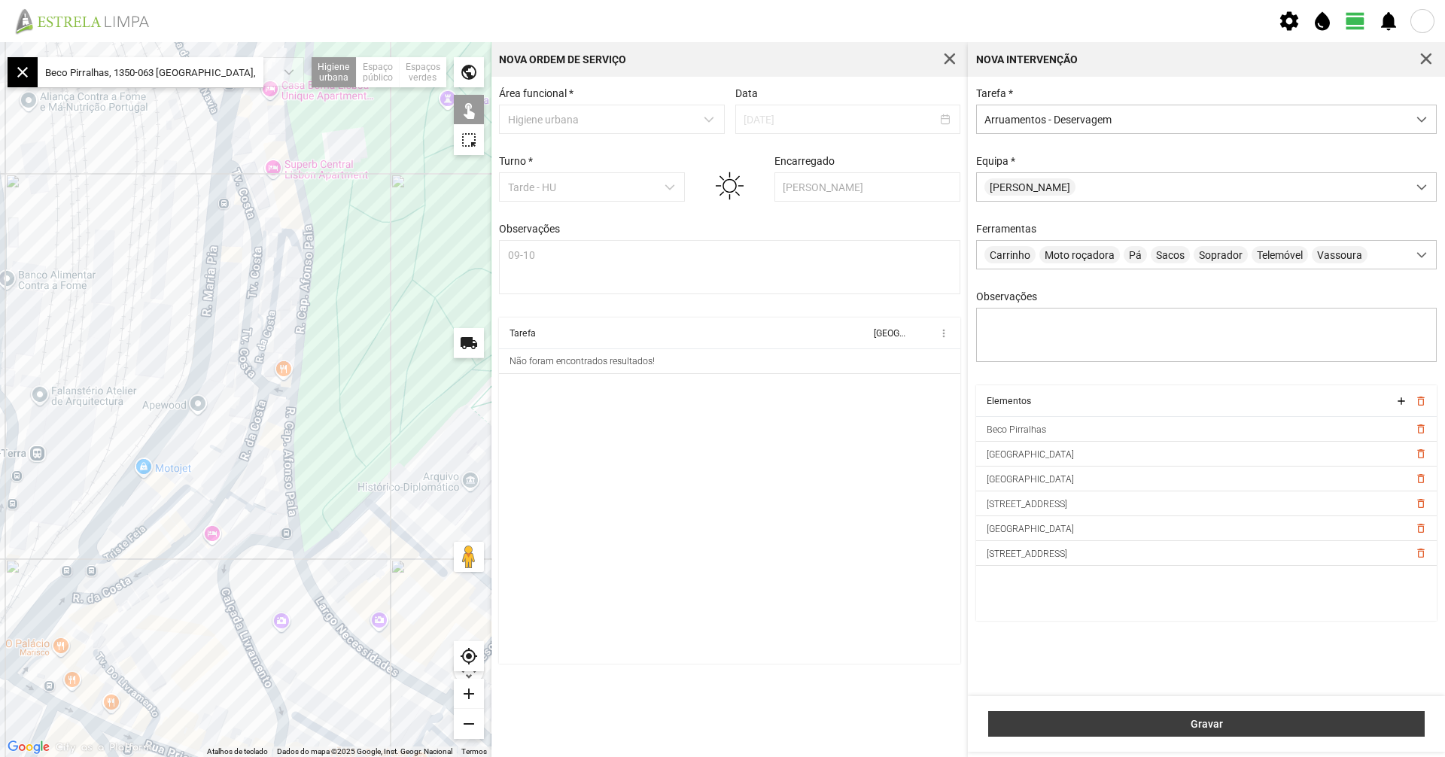
click at [1068, 721] on span "Gravar" at bounding box center [1207, 724] width 421 height 12
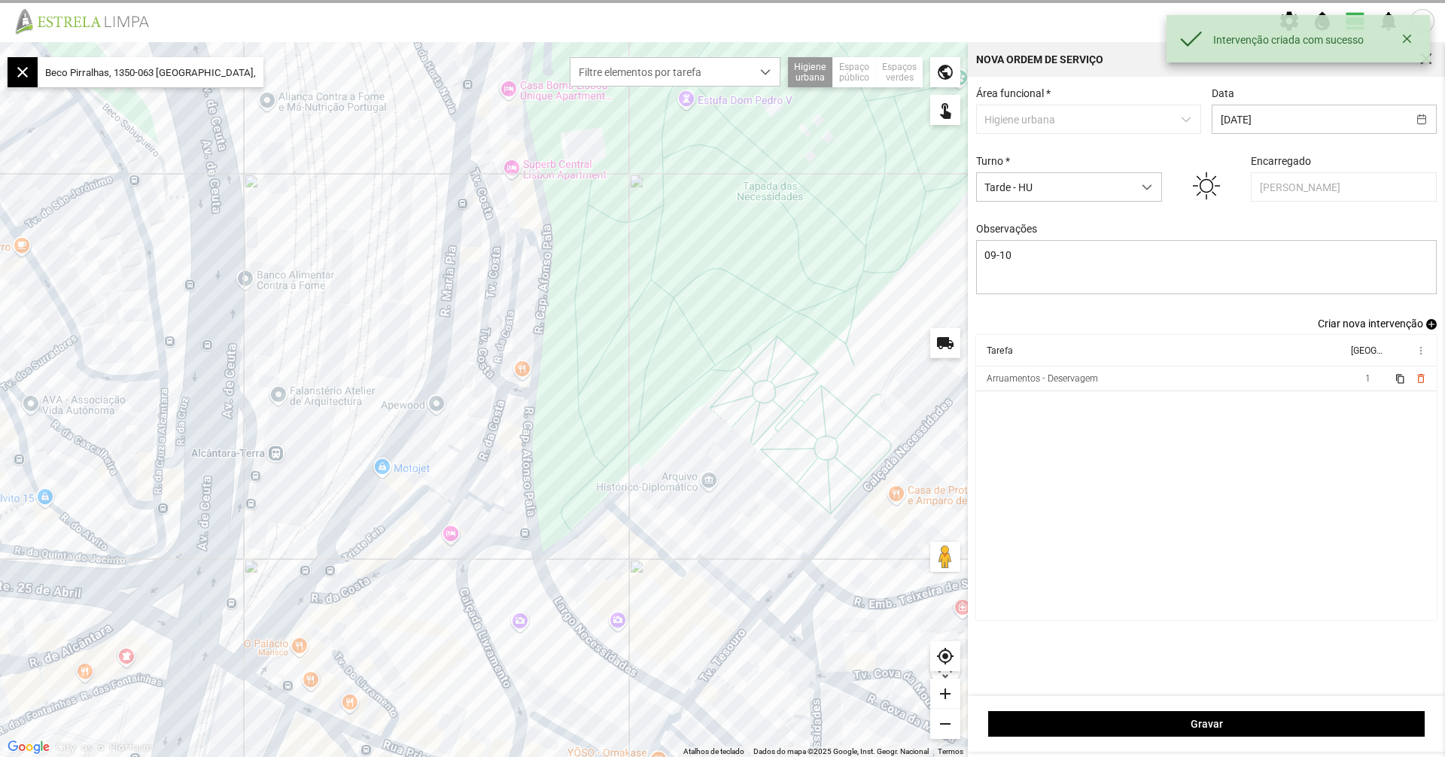
click at [1341, 329] on span "Criar nova intervenção" at bounding box center [1370, 324] width 105 height 12
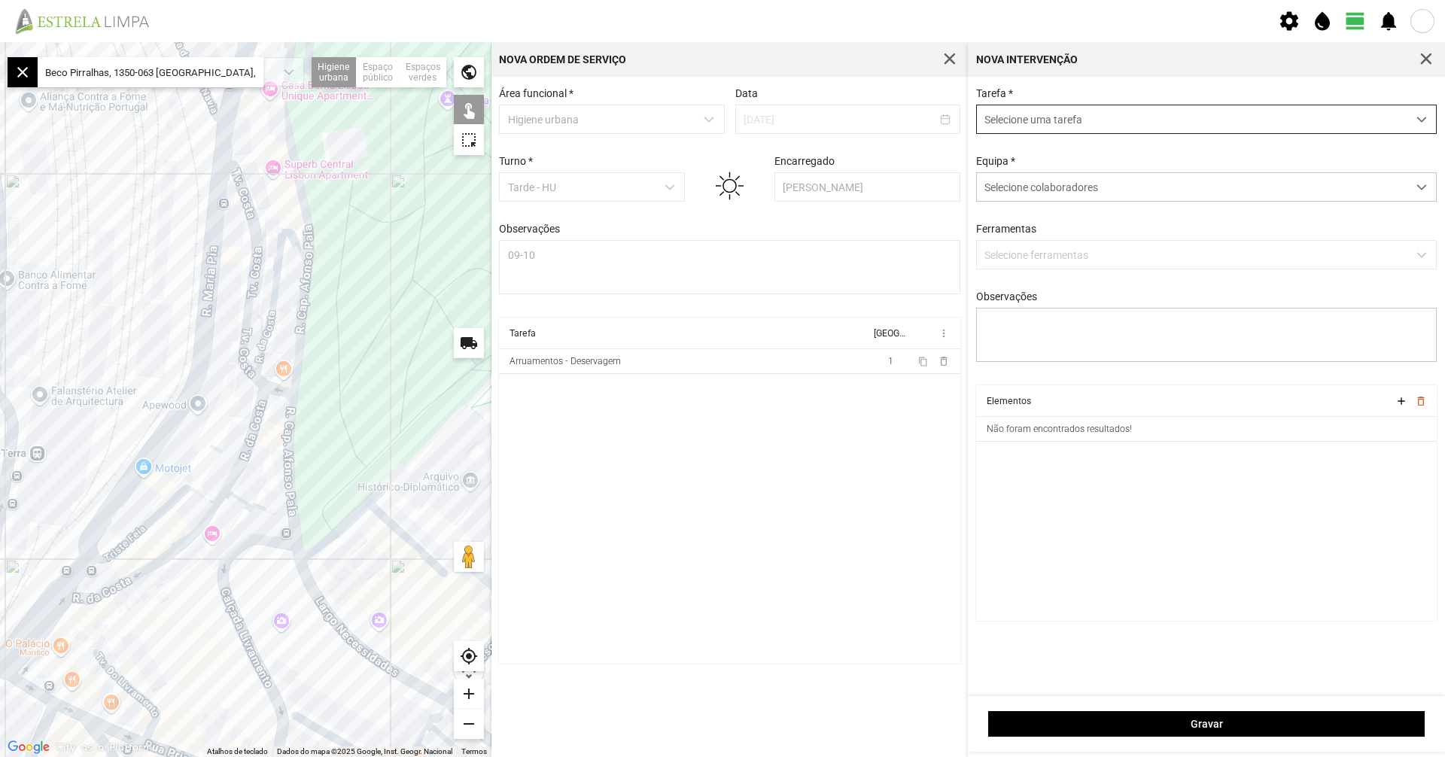
click at [1069, 118] on span "Selecione uma tarefa" at bounding box center [1192, 119] width 431 height 28
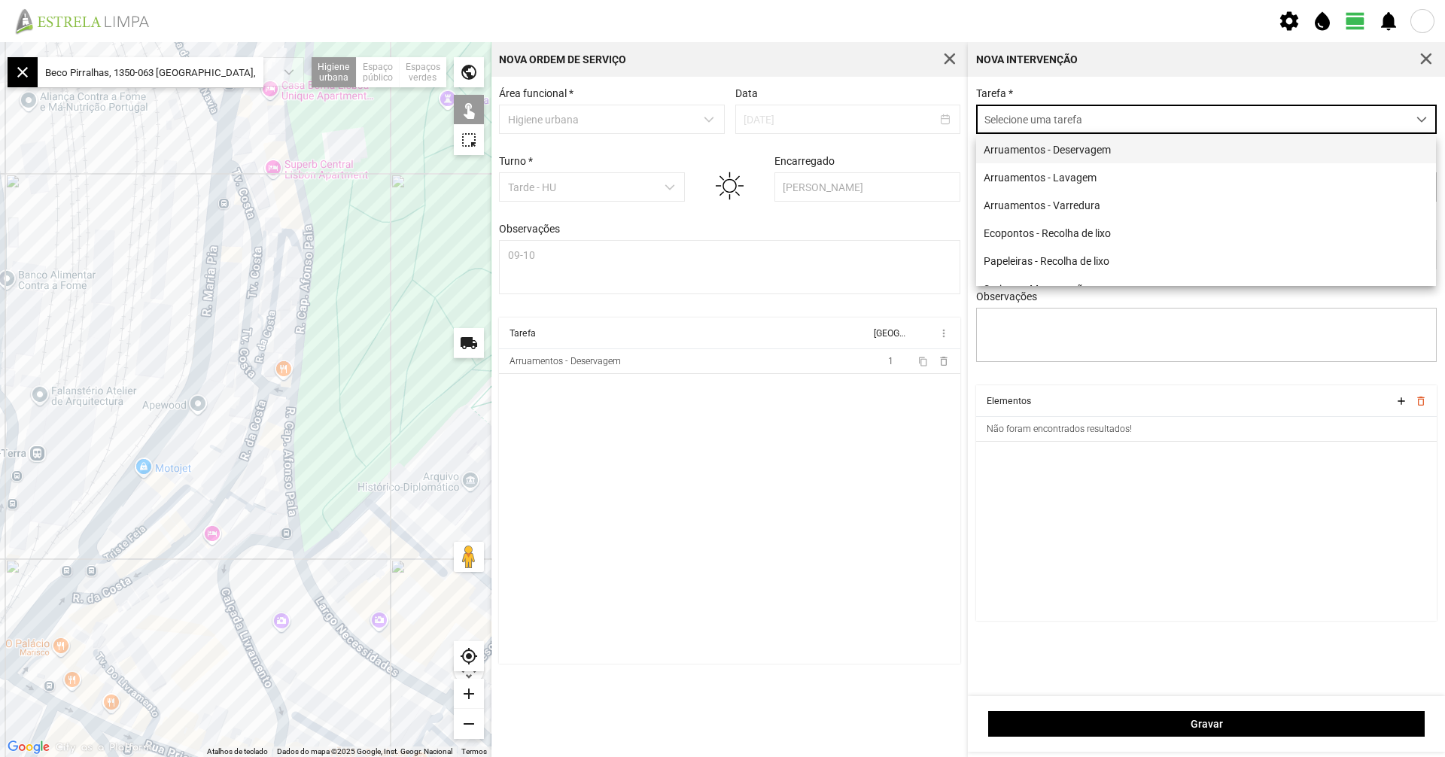
click at [1058, 160] on li "Arruamentos - Deservagem" at bounding box center [1206, 149] width 460 height 28
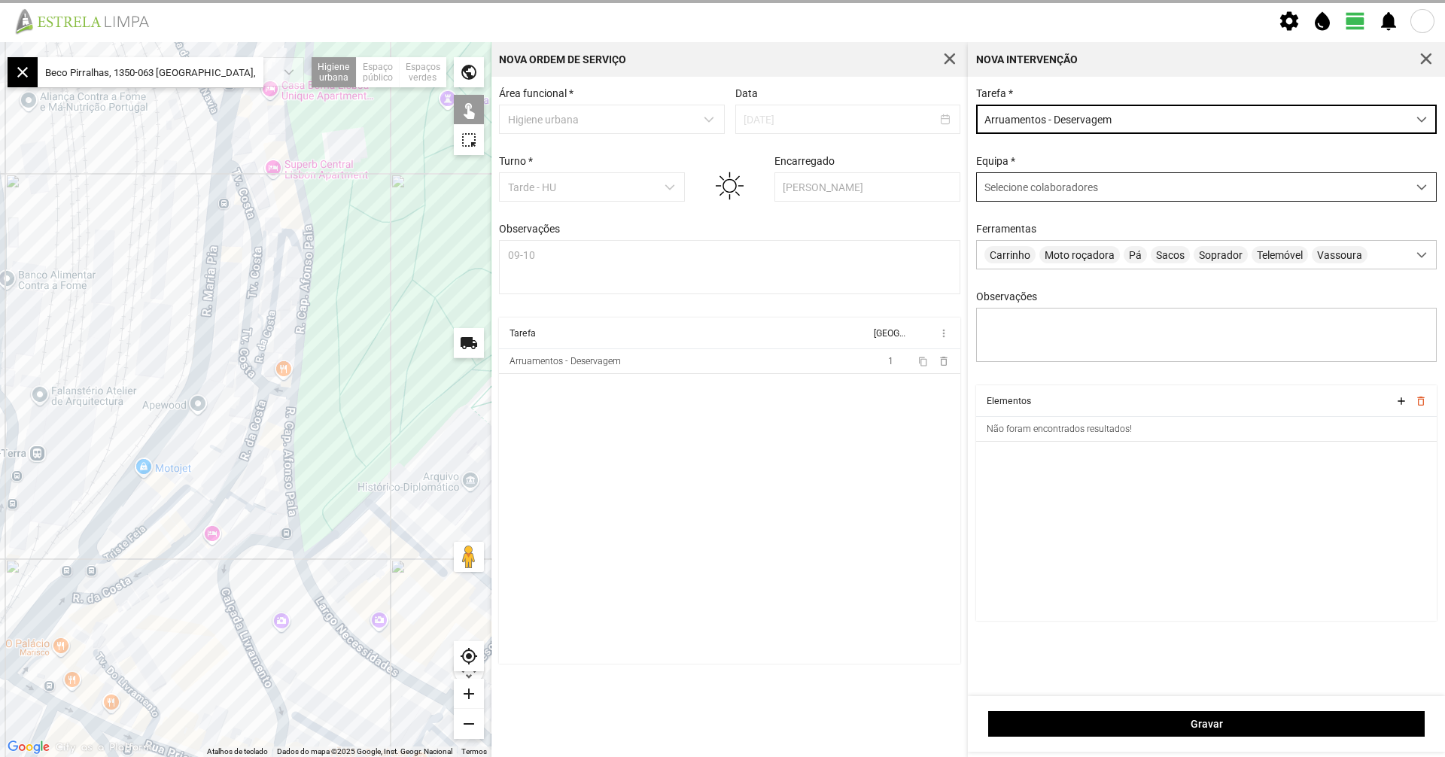
click at [1036, 196] on div "Selecione colaboradores" at bounding box center [1192, 187] width 431 height 28
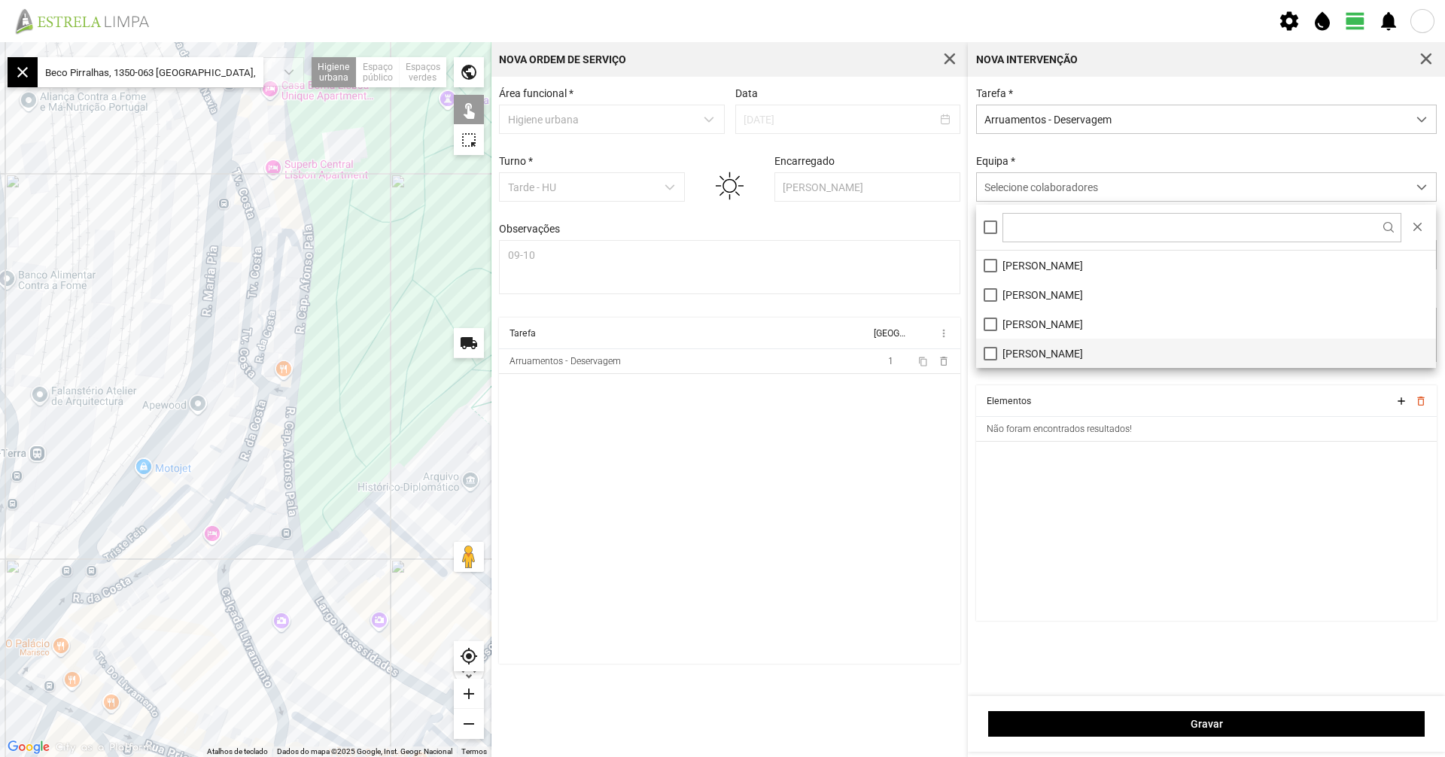
drag, startPoint x: 1017, startPoint y: 358, endPoint x: 1006, endPoint y: 360, distance: 10.8
click at [1017, 358] on li "[PERSON_NAME]" at bounding box center [1206, 353] width 460 height 29
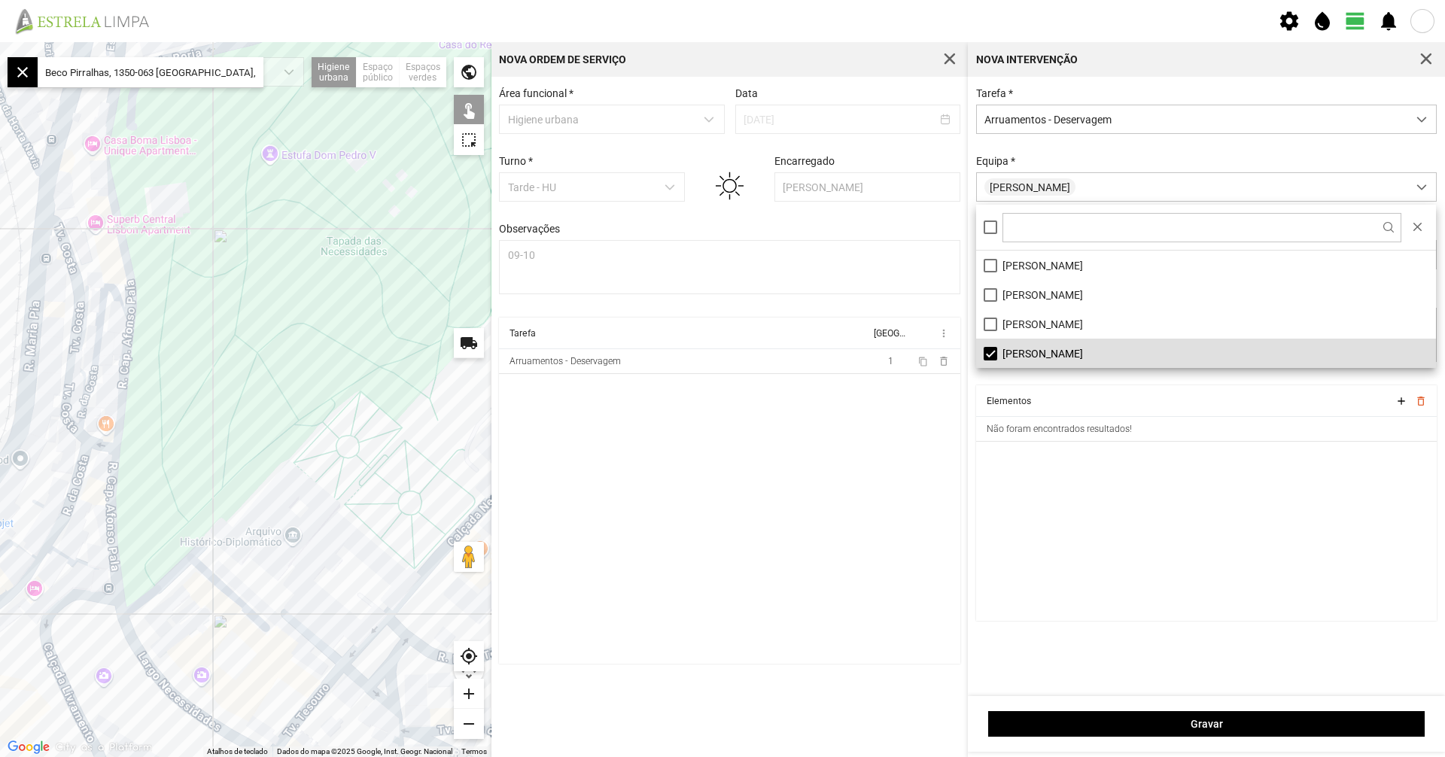
drag, startPoint x: 414, startPoint y: 290, endPoint x: 108, endPoint y: 389, distance: 322.1
click at [82, 388] on div at bounding box center [246, 399] width 492 height 715
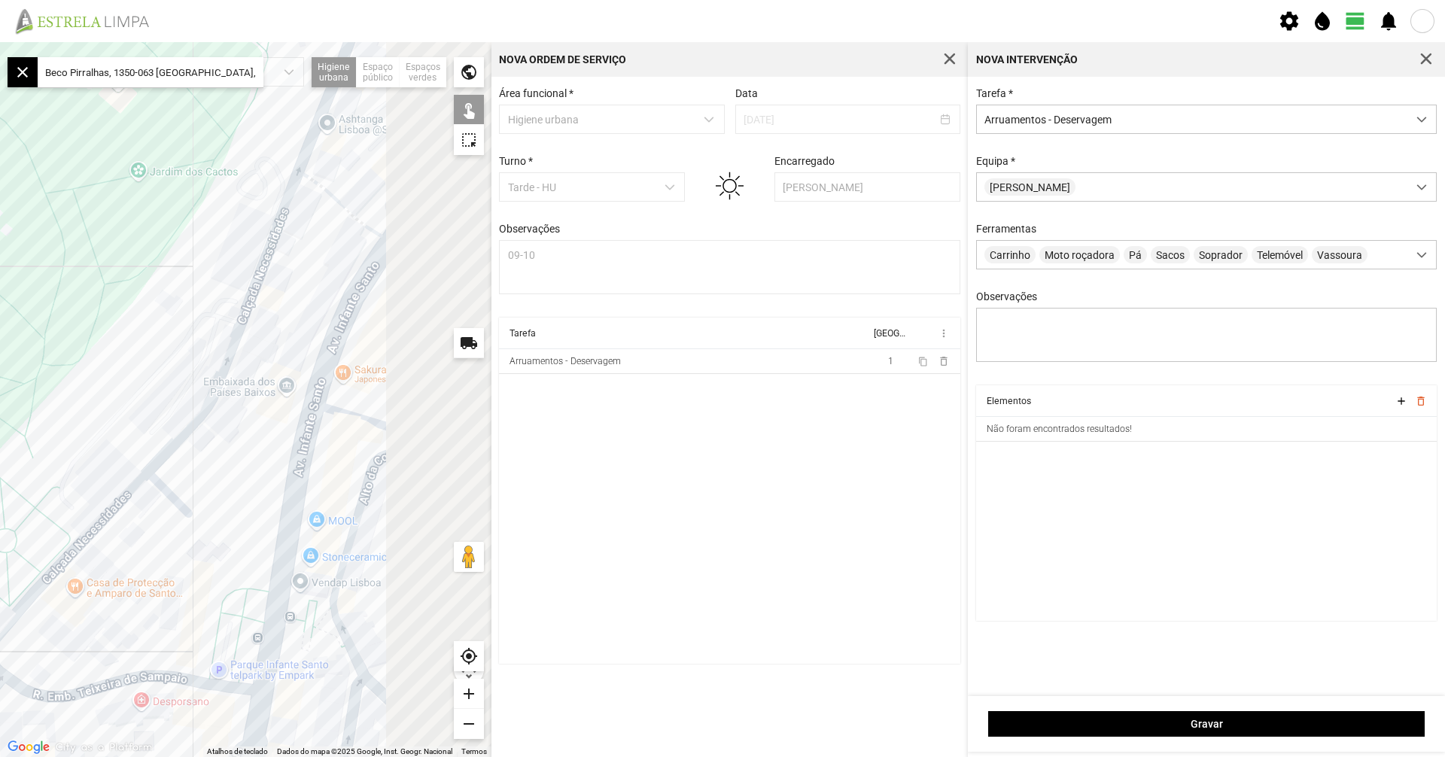
drag, startPoint x: 124, startPoint y: 342, endPoint x: 21, endPoint y: 329, distance: 103.9
click at [0, 329] on div at bounding box center [246, 399] width 492 height 715
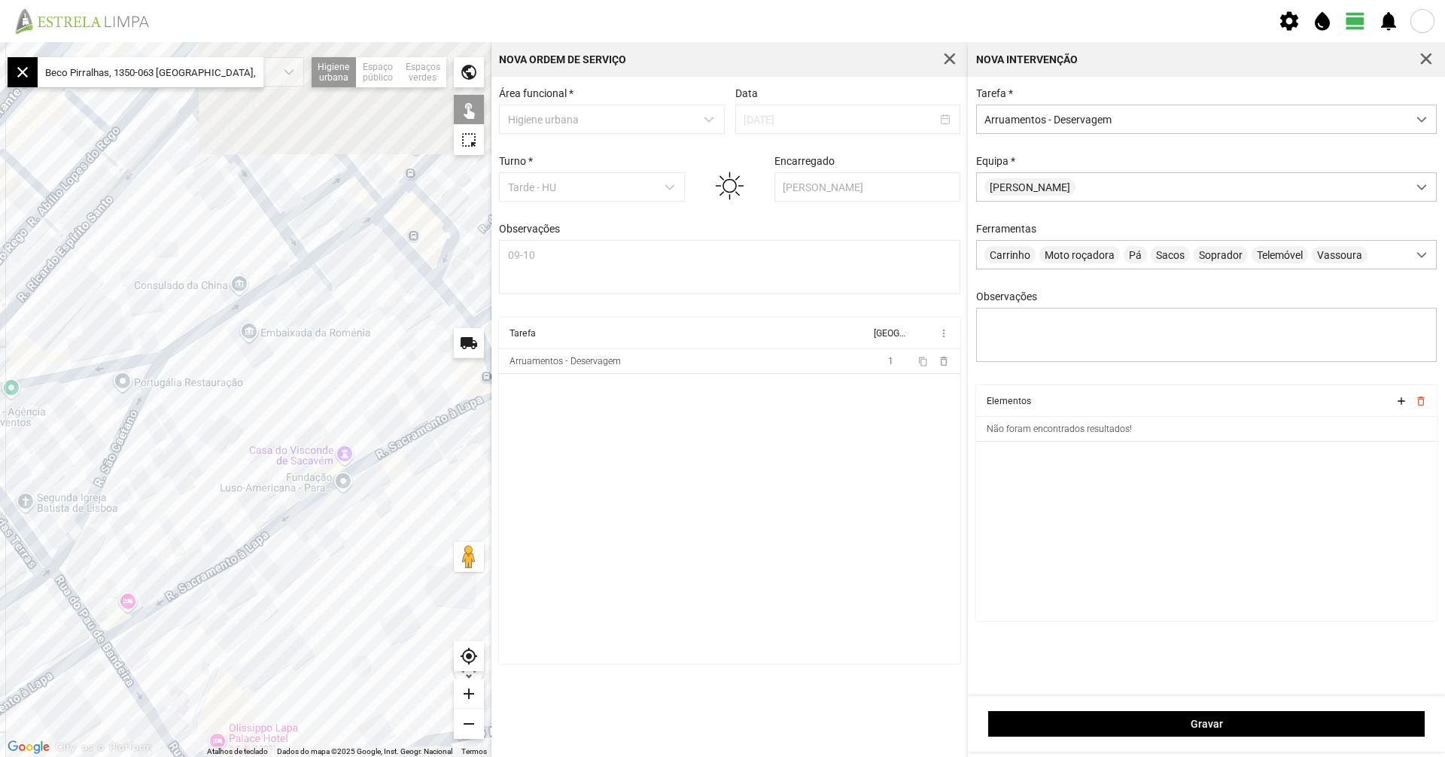
drag, startPoint x: 188, startPoint y: 409, endPoint x: 207, endPoint y: 577, distance: 168.9
click at [207, 577] on div at bounding box center [246, 399] width 492 height 715
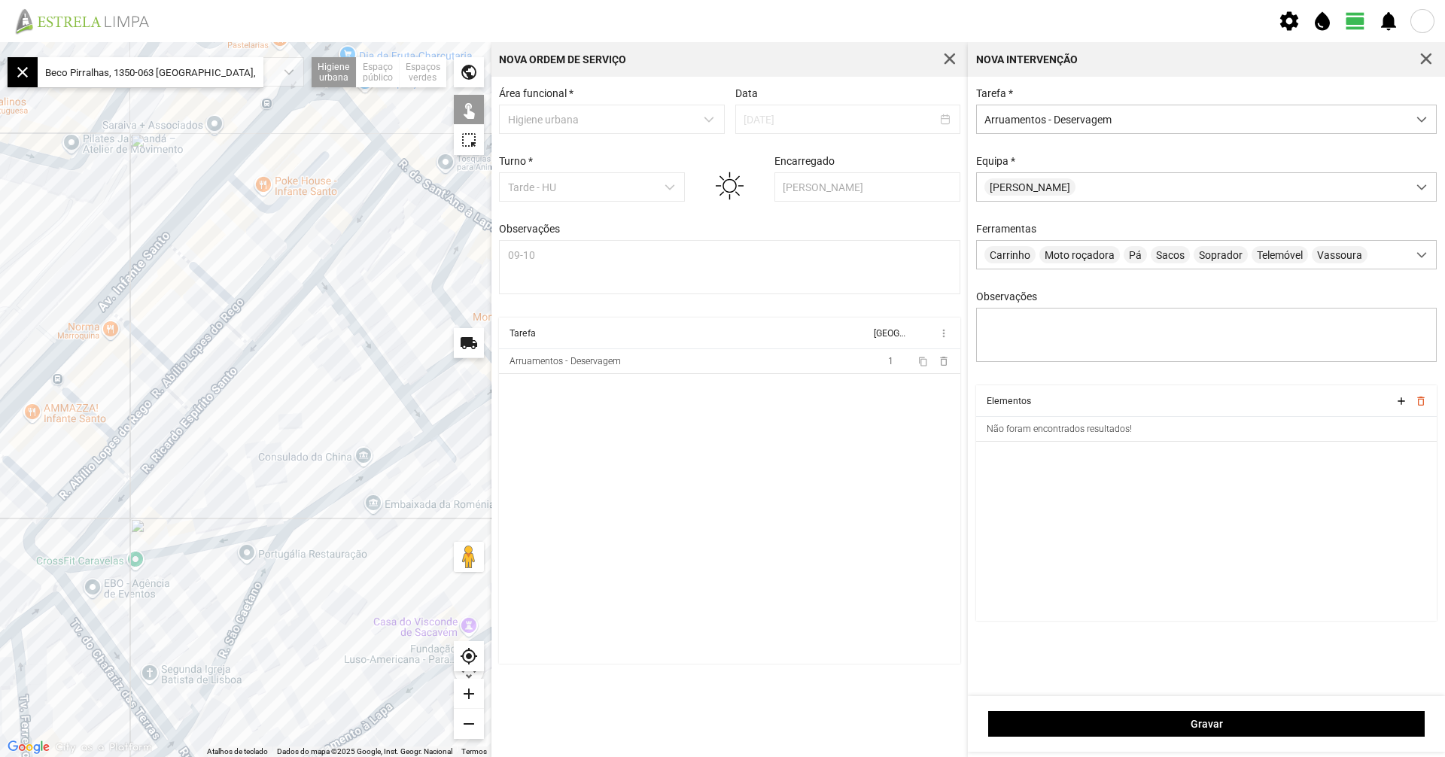
drag, startPoint x: 264, startPoint y: 392, endPoint x: 400, endPoint y: 342, distance: 145.3
click at [360, 412] on div at bounding box center [246, 399] width 492 height 715
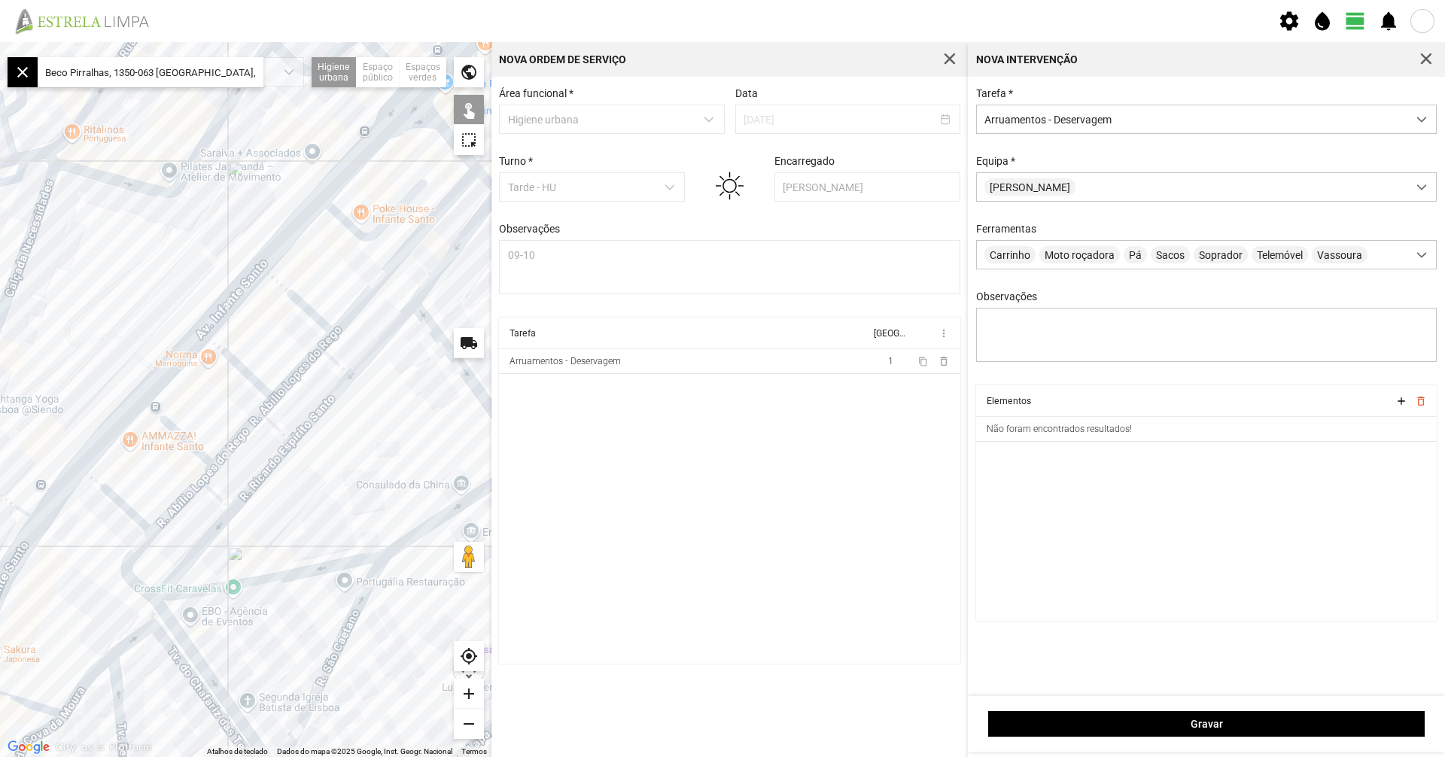
click at [447, 260] on div at bounding box center [246, 399] width 492 height 715
click at [400, 323] on div at bounding box center [246, 399] width 492 height 715
click at [327, 401] on div at bounding box center [246, 399] width 492 height 715
click at [277, 458] on div at bounding box center [246, 399] width 492 height 715
click at [217, 528] on div at bounding box center [246, 399] width 492 height 715
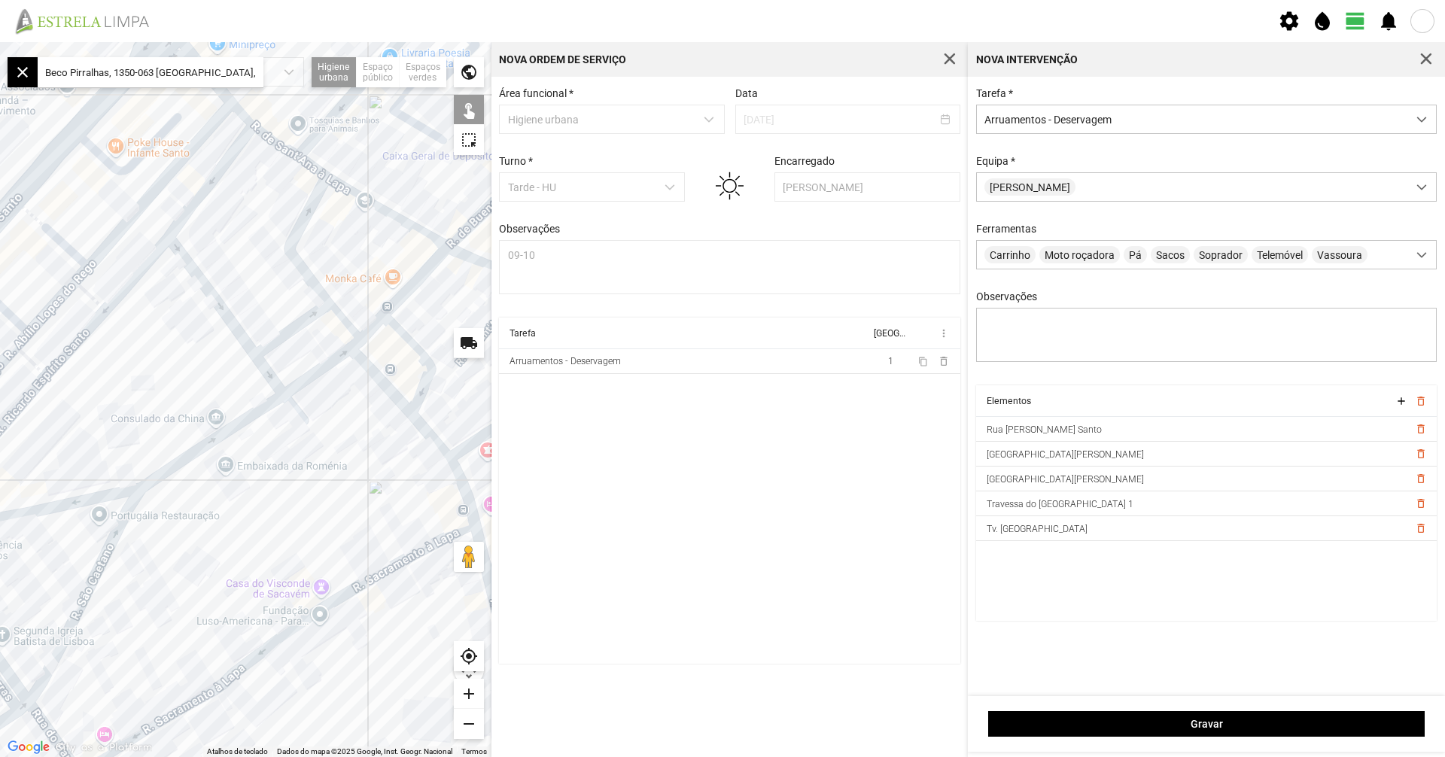
drag, startPoint x: 286, startPoint y: 507, endPoint x: 38, endPoint y: 456, distance: 252.7
click at [38, 450] on div at bounding box center [246, 399] width 492 height 715
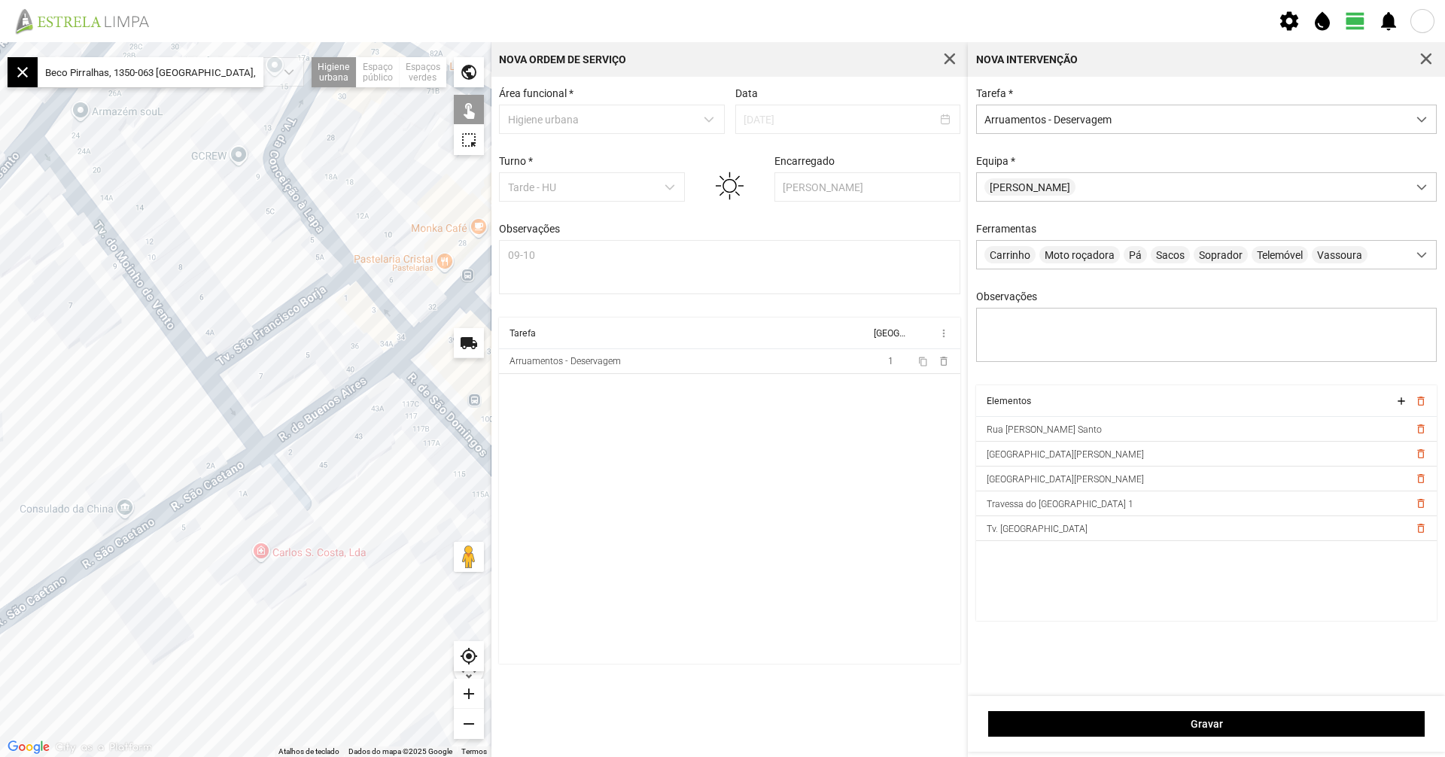
click at [145, 284] on div at bounding box center [246, 399] width 492 height 715
click at [226, 396] on div at bounding box center [246, 399] width 492 height 715
click at [239, 352] on div at bounding box center [246, 399] width 492 height 715
click at [314, 224] on div at bounding box center [246, 399] width 492 height 715
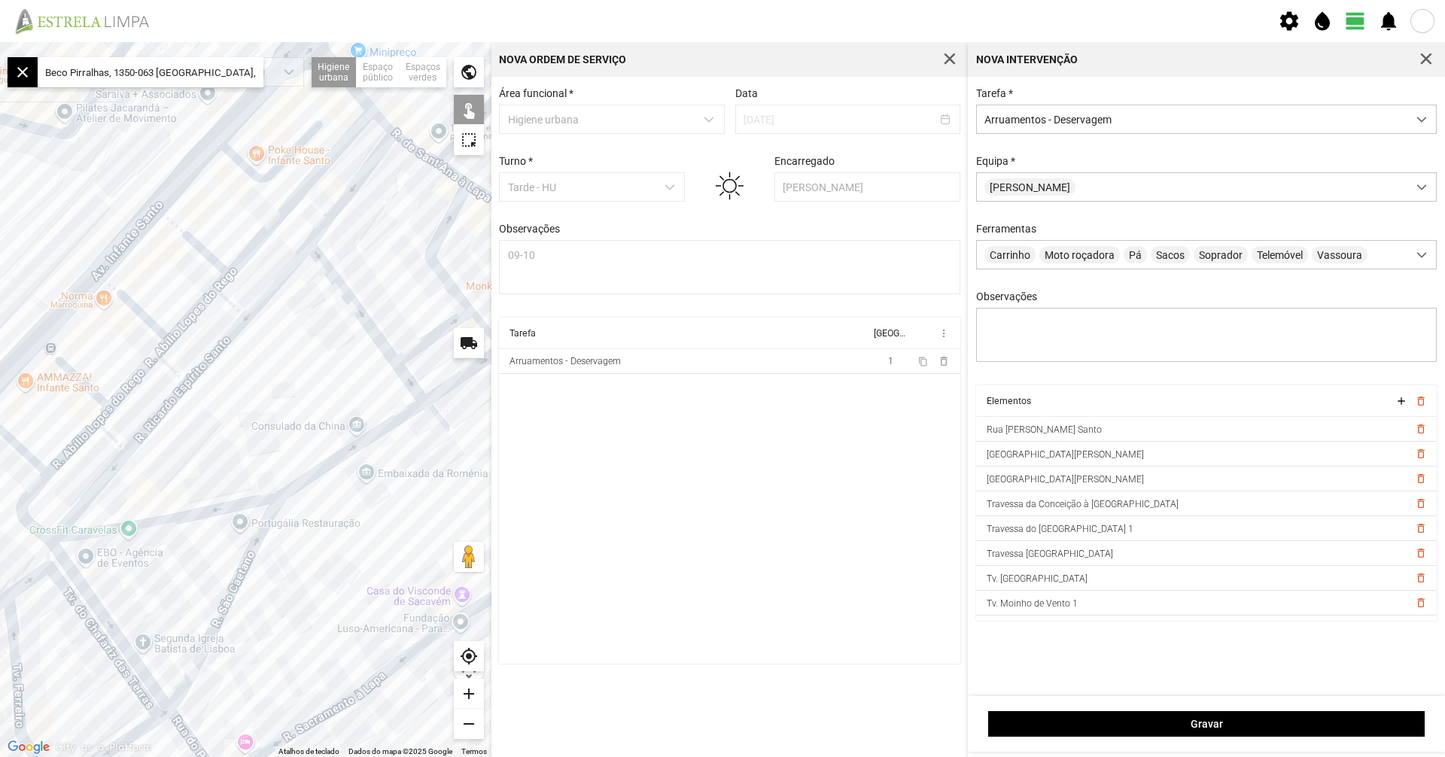
click at [508, 260] on div "Para navegar no mapa com gestos de toque, toque duas vezes sem soltar no mapa e…" at bounding box center [722, 399] width 1445 height 715
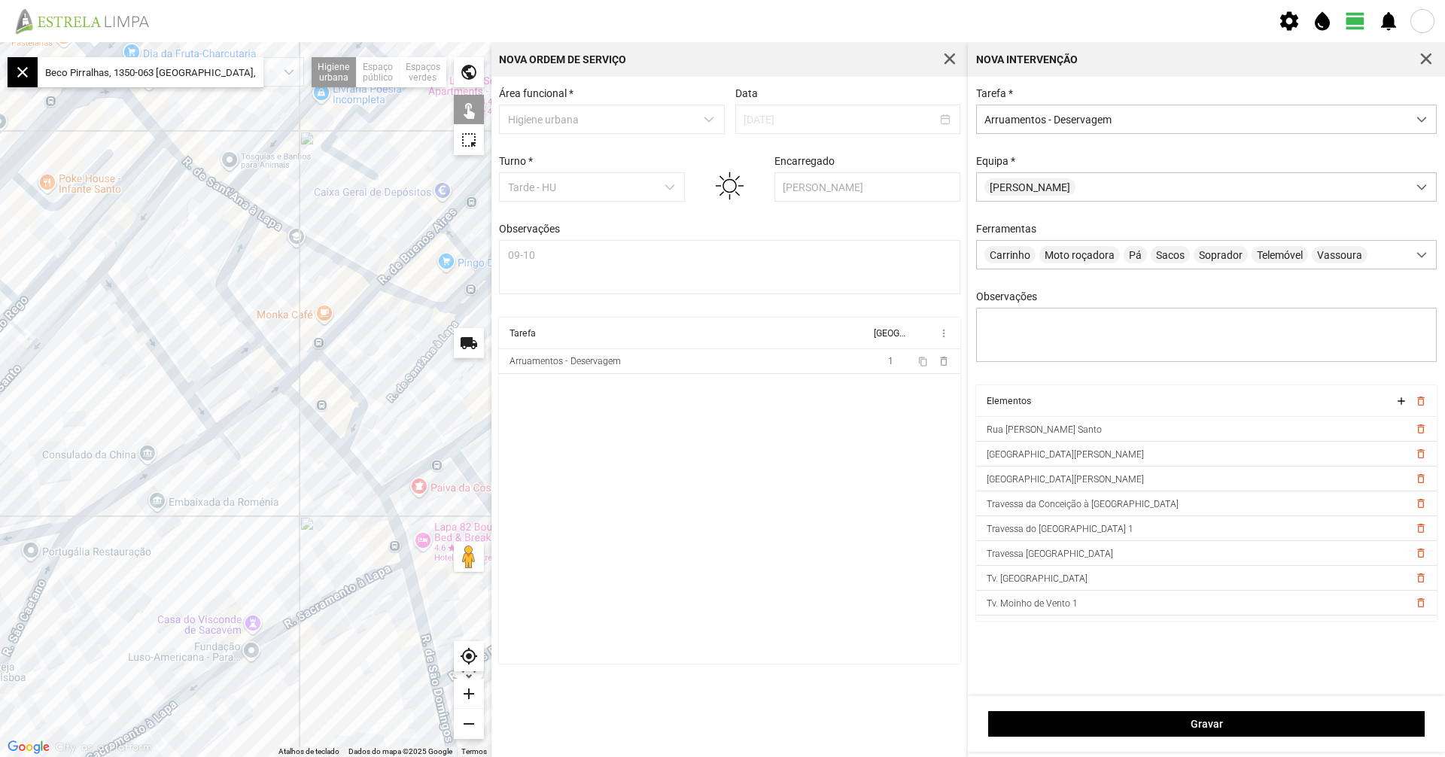
click at [312, 285] on div at bounding box center [246, 399] width 492 height 715
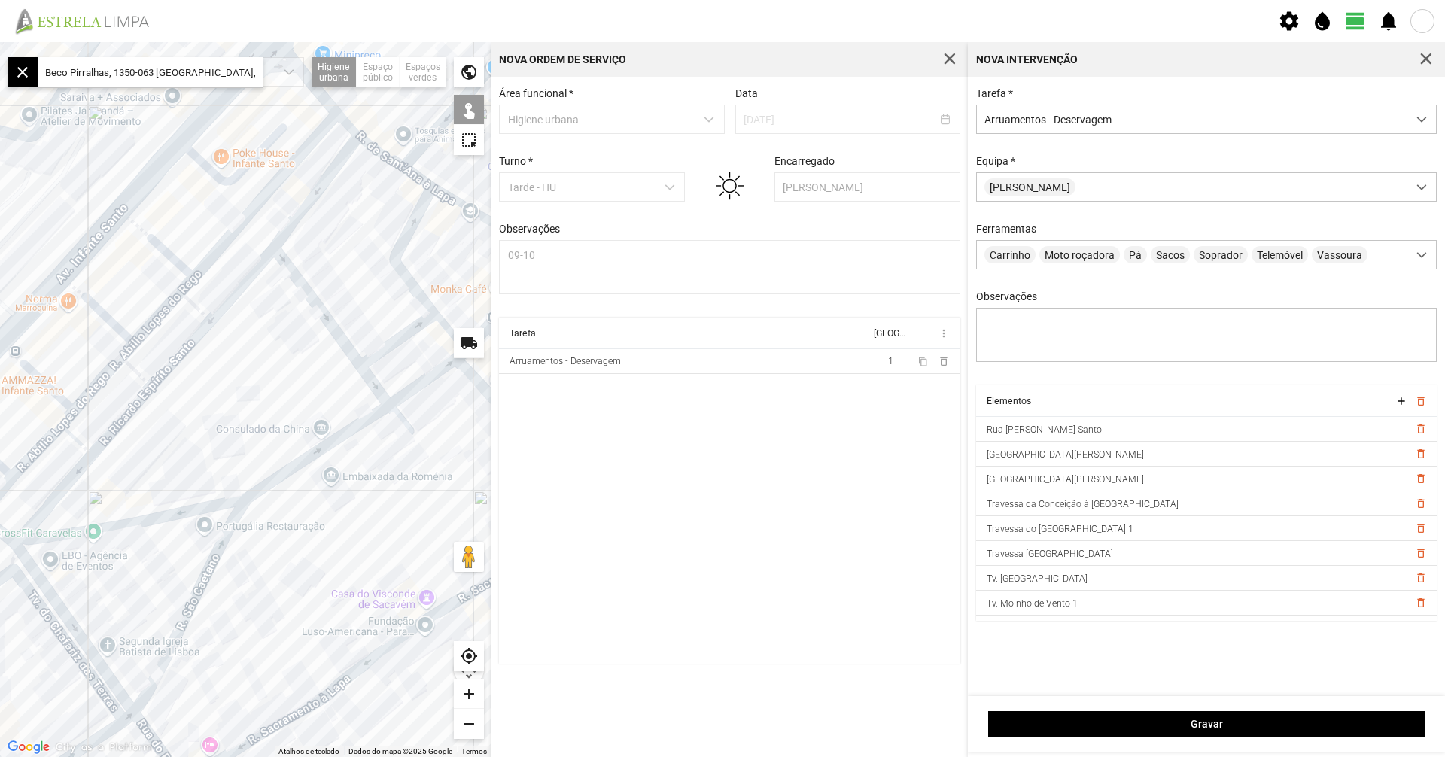
drag, startPoint x: 136, startPoint y: 299, endPoint x: 300, endPoint y: 277, distance: 165.5
click at [300, 277] on div at bounding box center [246, 399] width 492 height 715
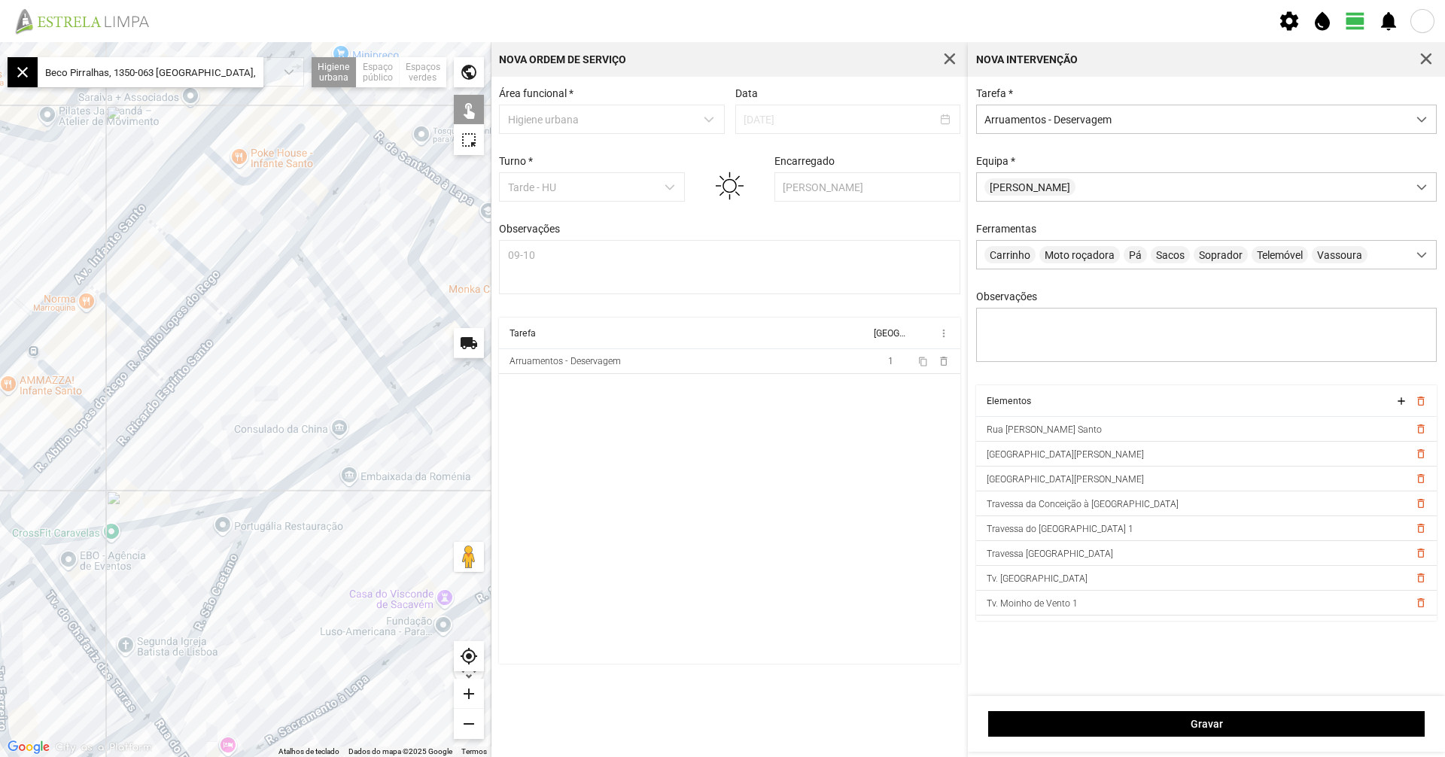
click at [217, 307] on div at bounding box center [246, 399] width 492 height 715
click at [151, 368] on div at bounding box center [246, 399] width 492 height 715
click at [98, 443] on div at bounding box center [246, 399] width 492 height 715
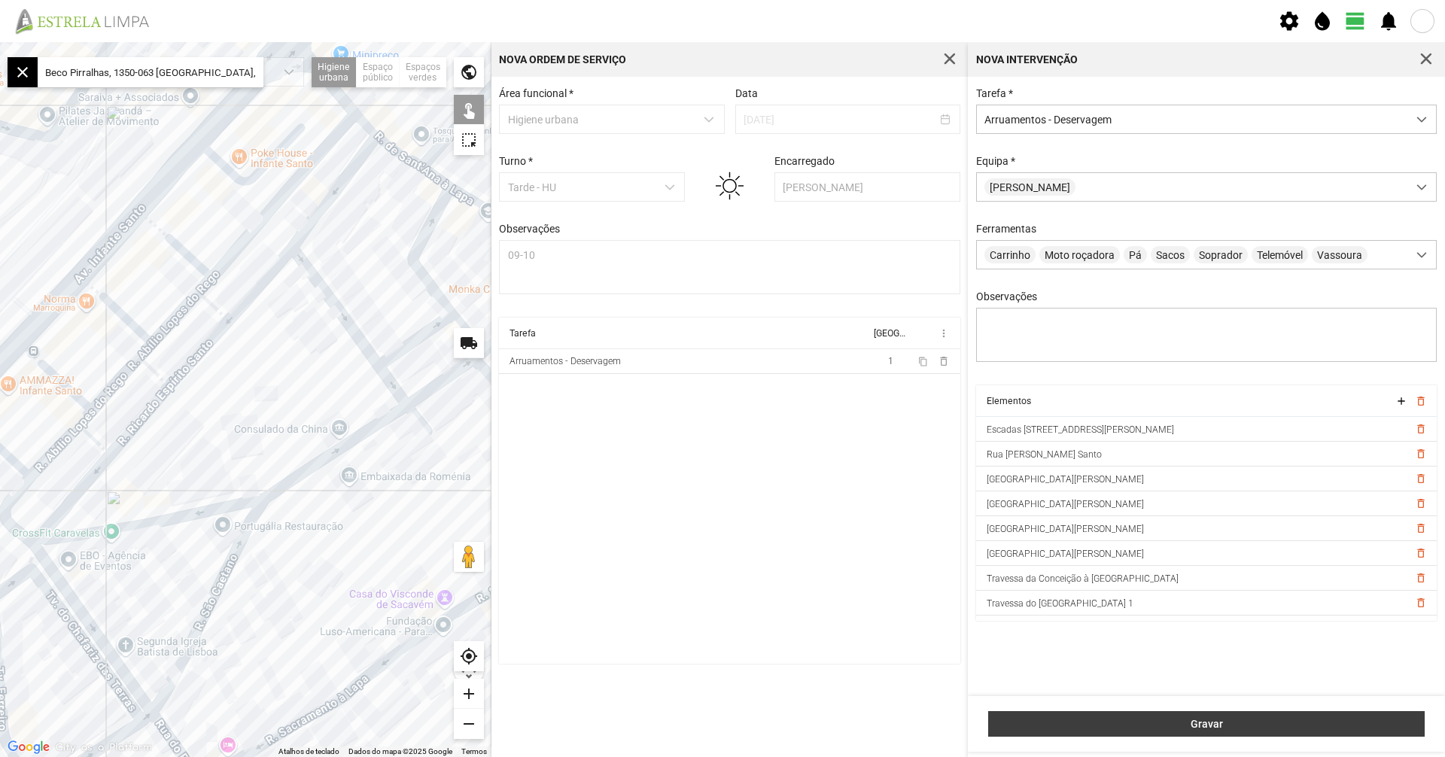
click at [1149, 720] on span "Gravar" at bounding box center [1207, 724] width 421 height 12
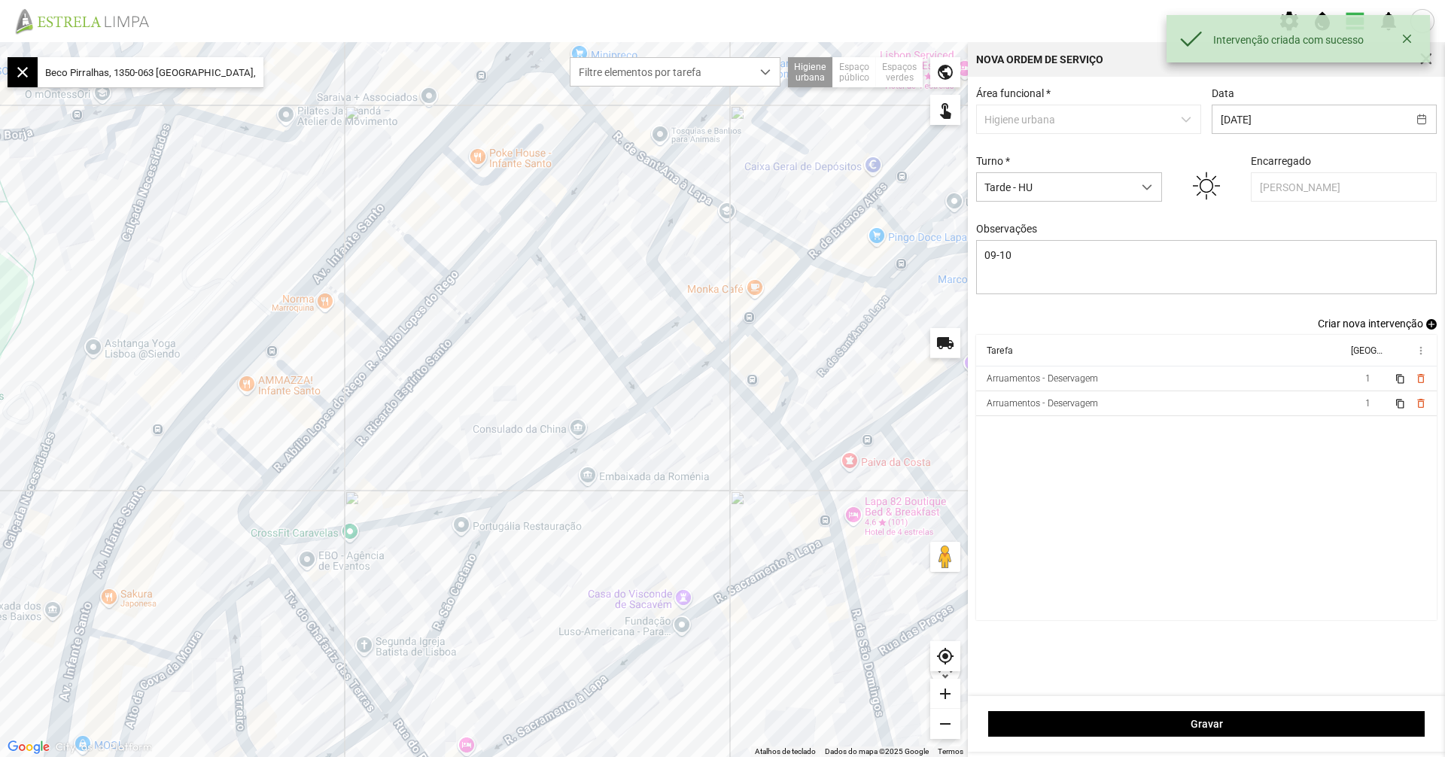
click at [1386, 330] on span "Criar nova intervenção" at bounding box center [1370, 324] width 105 height 12
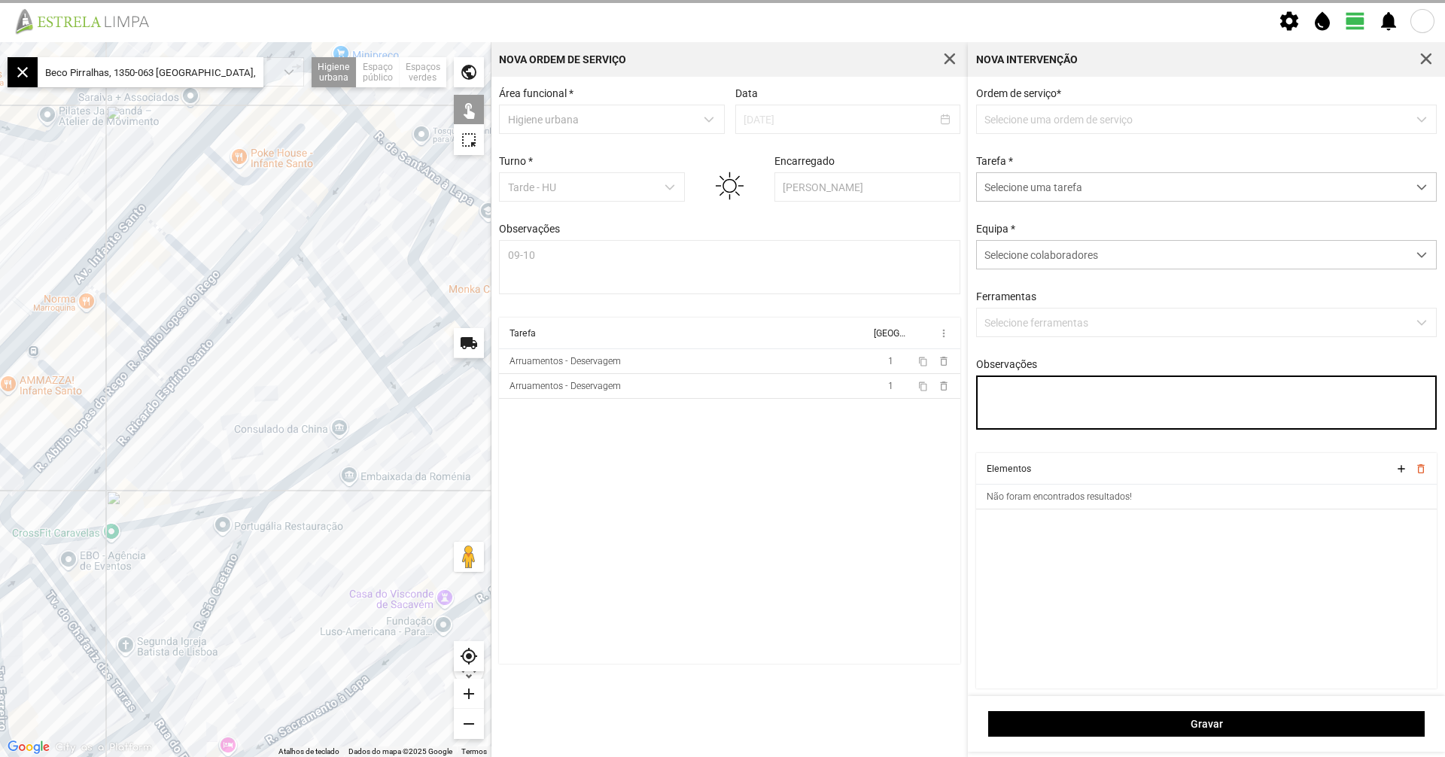
click at [1045, 408] on div "Ordem de serviço * Selecione uma ordem de serviço Tarefa * Selecione uma tarefa…" at bounding box center [1206, 386] width 477 height 619
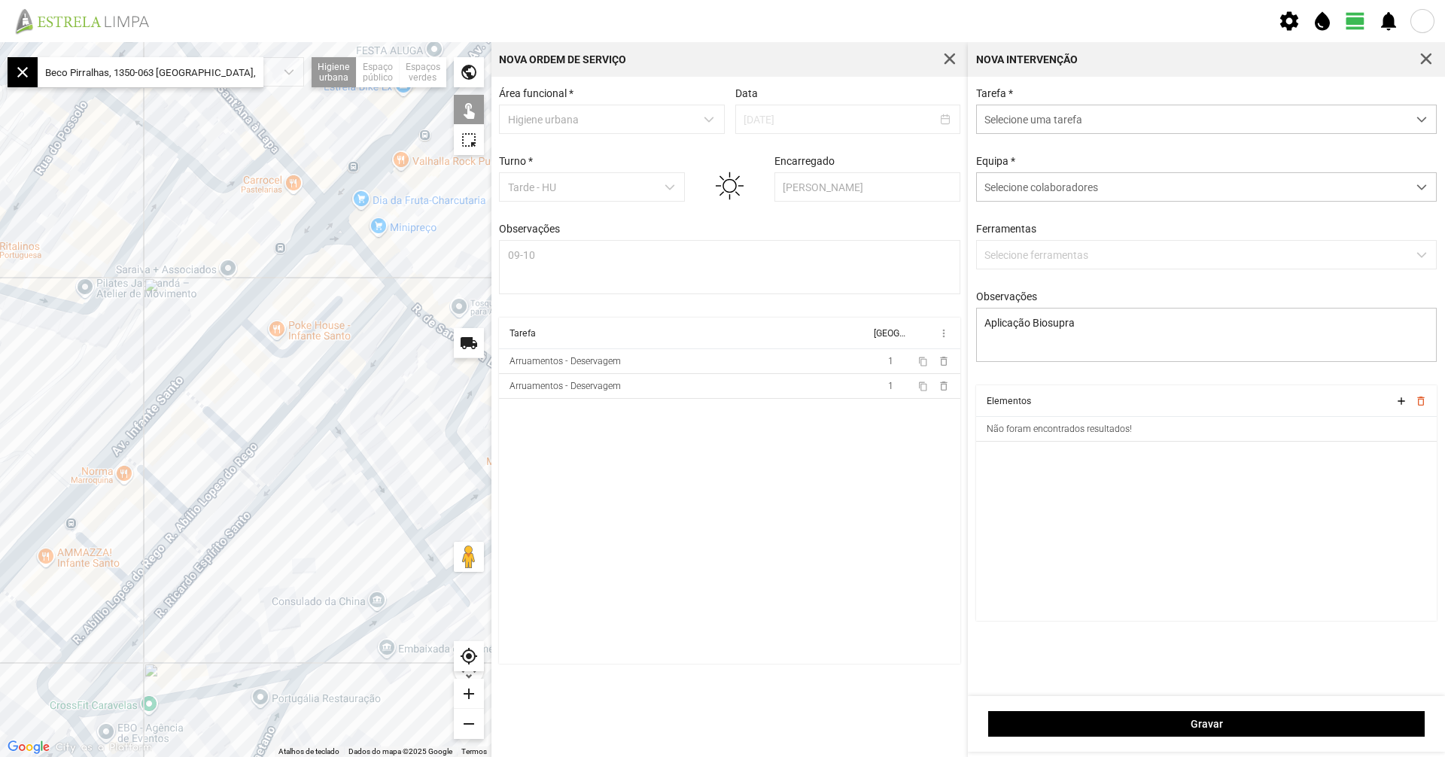
drag, startPoint x: 272, startPoint y: 403, endPoint x: 341, endPoint y: 583, distance: 193.2
click at [335, 586] on div at bounding box center [246, 399] width 492 height 715
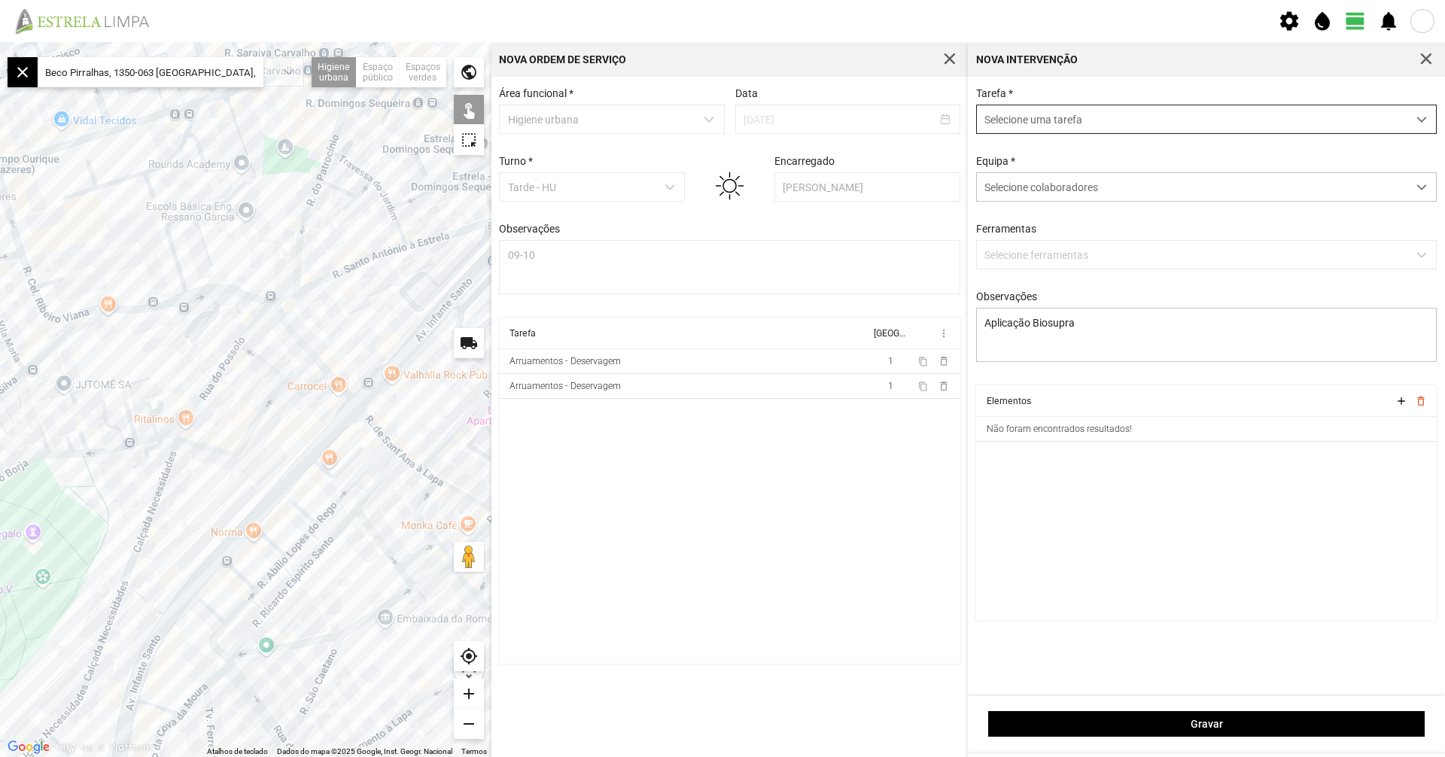
click at [1065, 109] on span "Selecione uma tarefa" at bounding box center [1192, 119] width 431 height 28
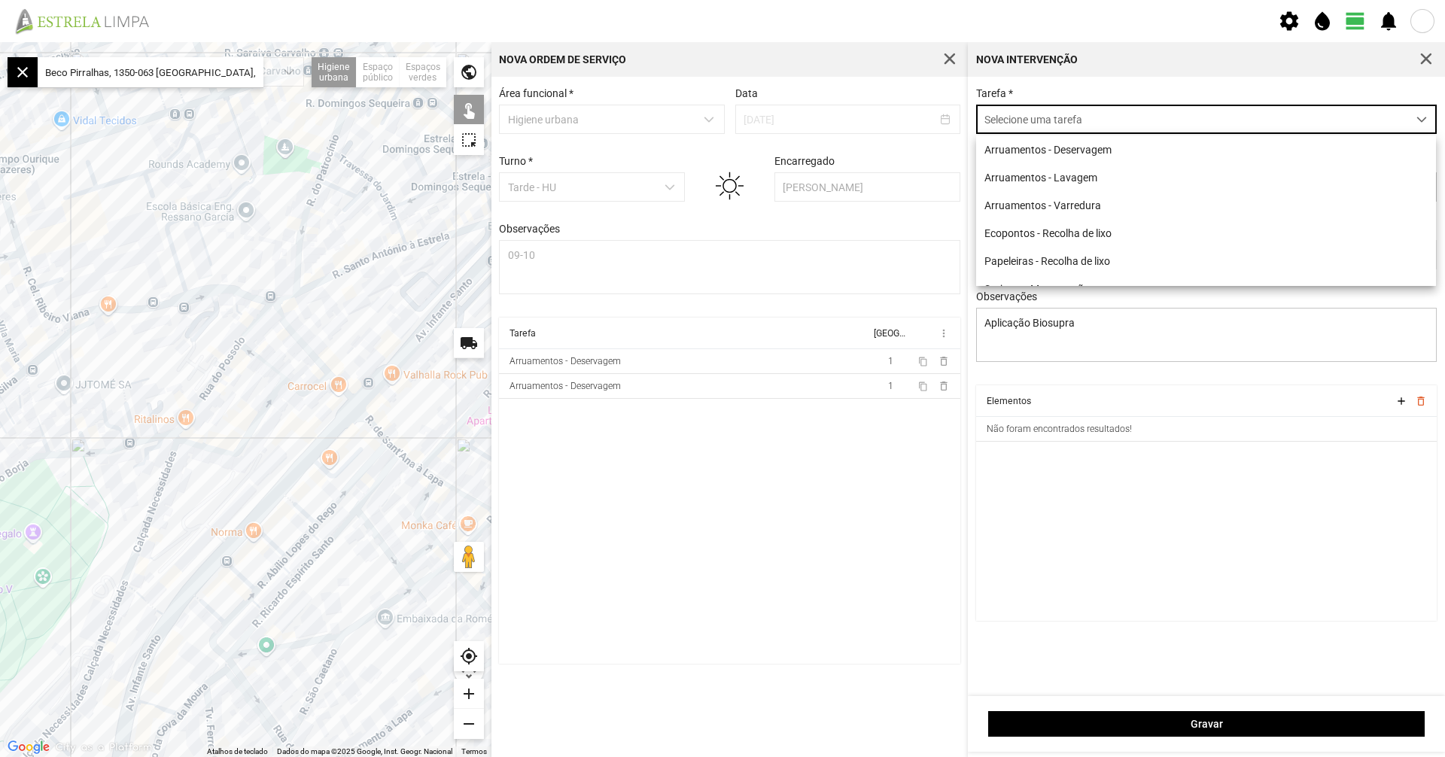
scroll to position [8, 67]
click at [1074, 154] on li "Arruamentos - Deservagem" at bounding box center [1206, 149] width 460 height 28
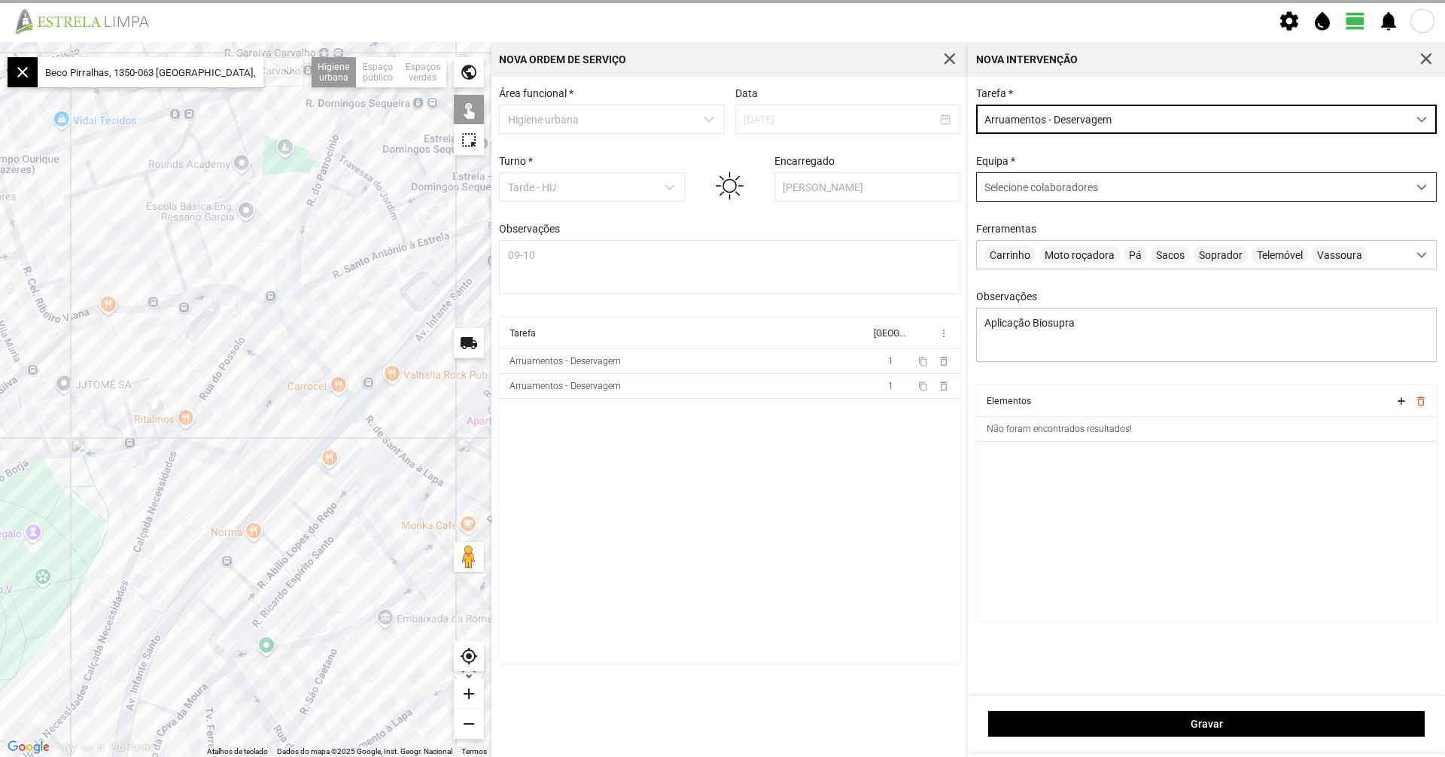
click at [1048, 201] on div "Selecione colaboradores" at bounding box center [1192, 187] width 431 height 28
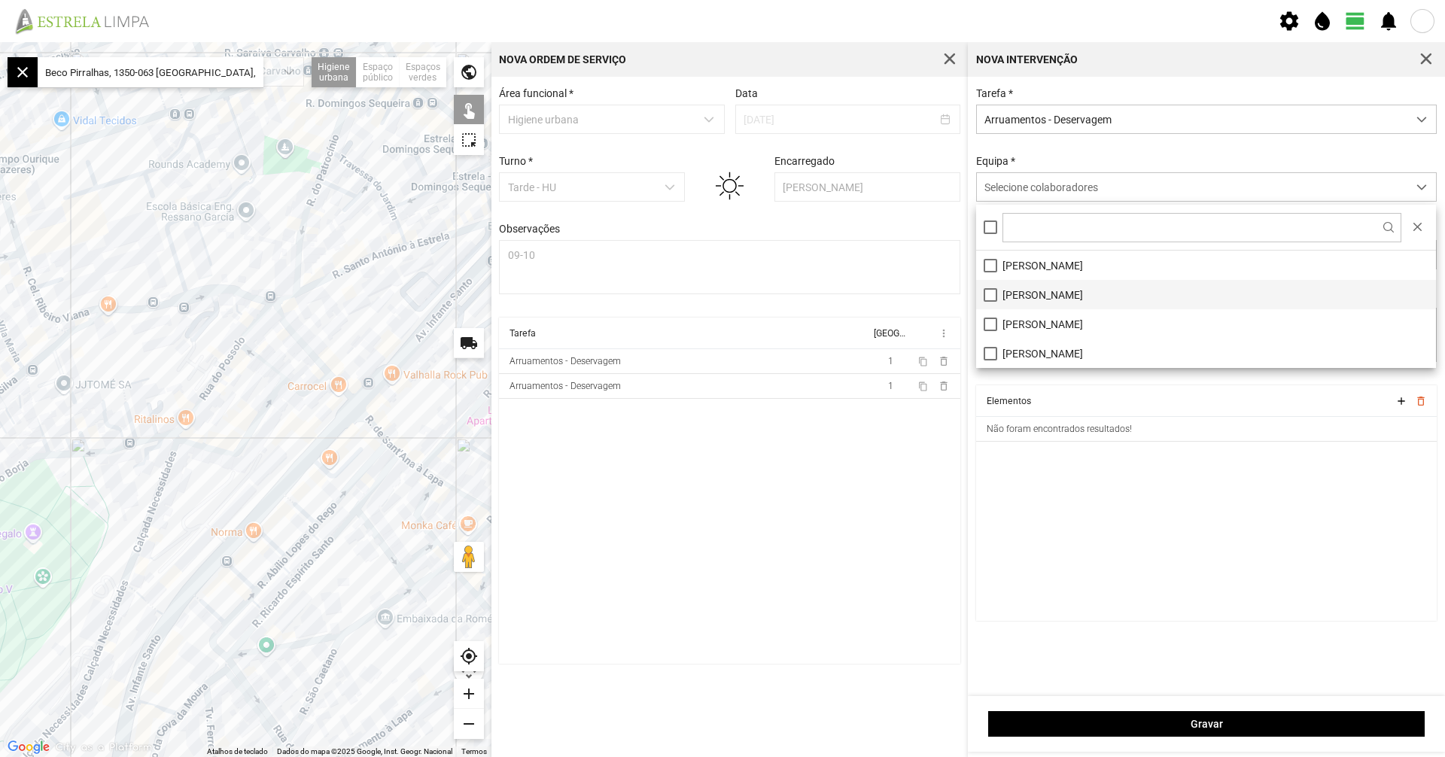
click at [1043, 295] on li "[PERSON_NAME]" at bounding box center [1206, 294] width 460 height 29
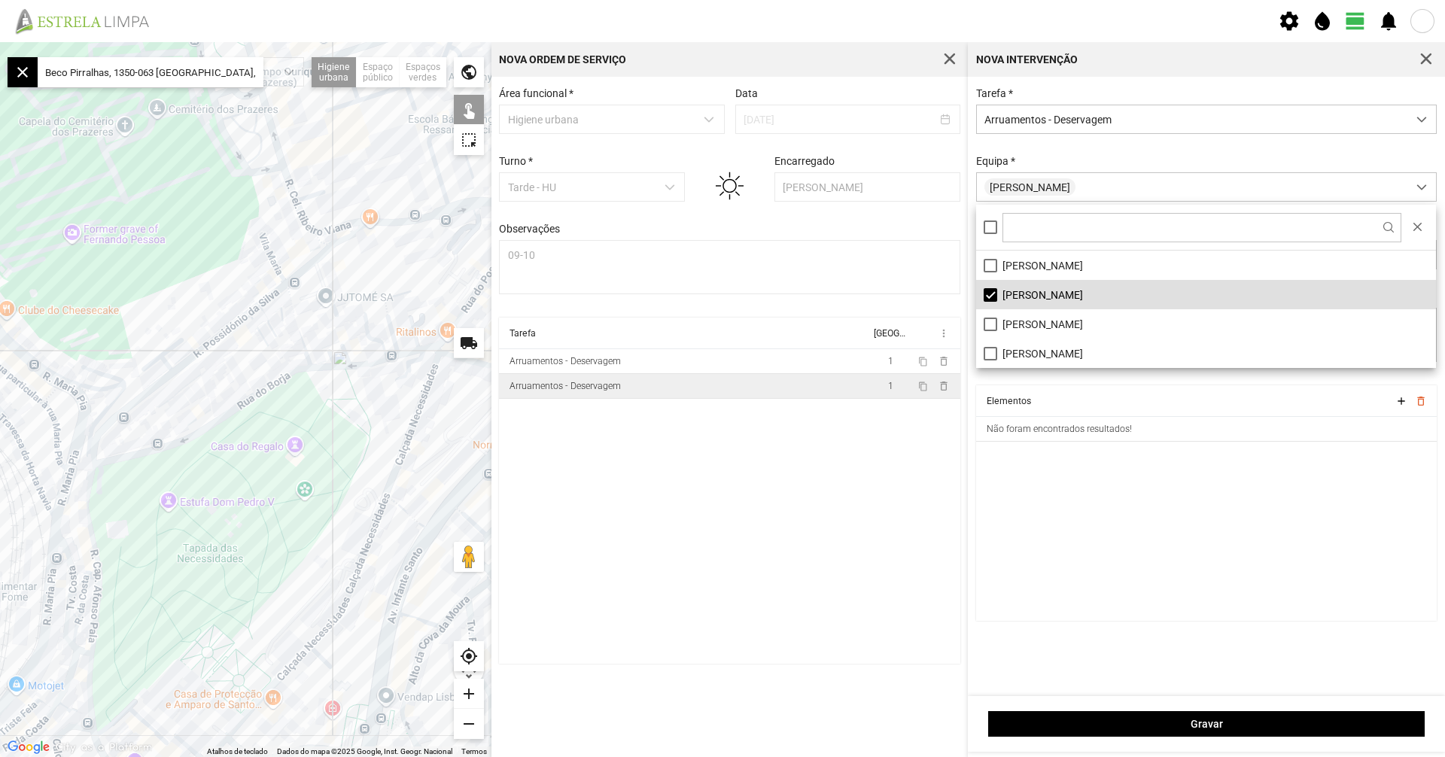
drag, startPoint x: 215, startPoint y: 467, endPoint x: 505, endPoint y: 400, distance: 298.3
click at [507, 400] on div "Para navegar no mapa com gestos de toque, toque duas vezes sem soltar no mapa e…" at bounding box center [722, 399] width 1445 height 715
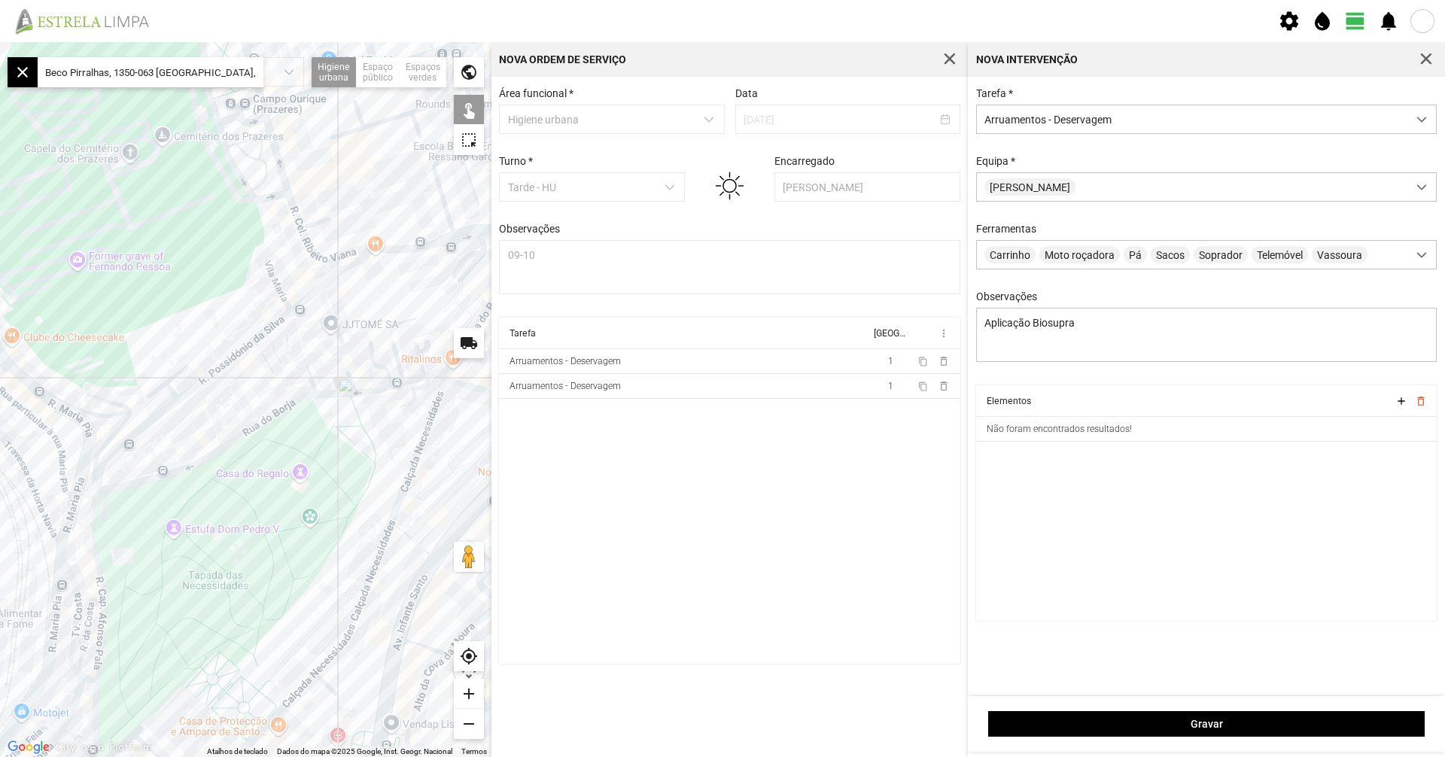
drag, startPoint x: 254, startPoint y: 385, endPoint x: 160, endPoint y: 397, distance: 94.9
click at [162, 394] on div at bounding box center [246, 399] width 492 height 715
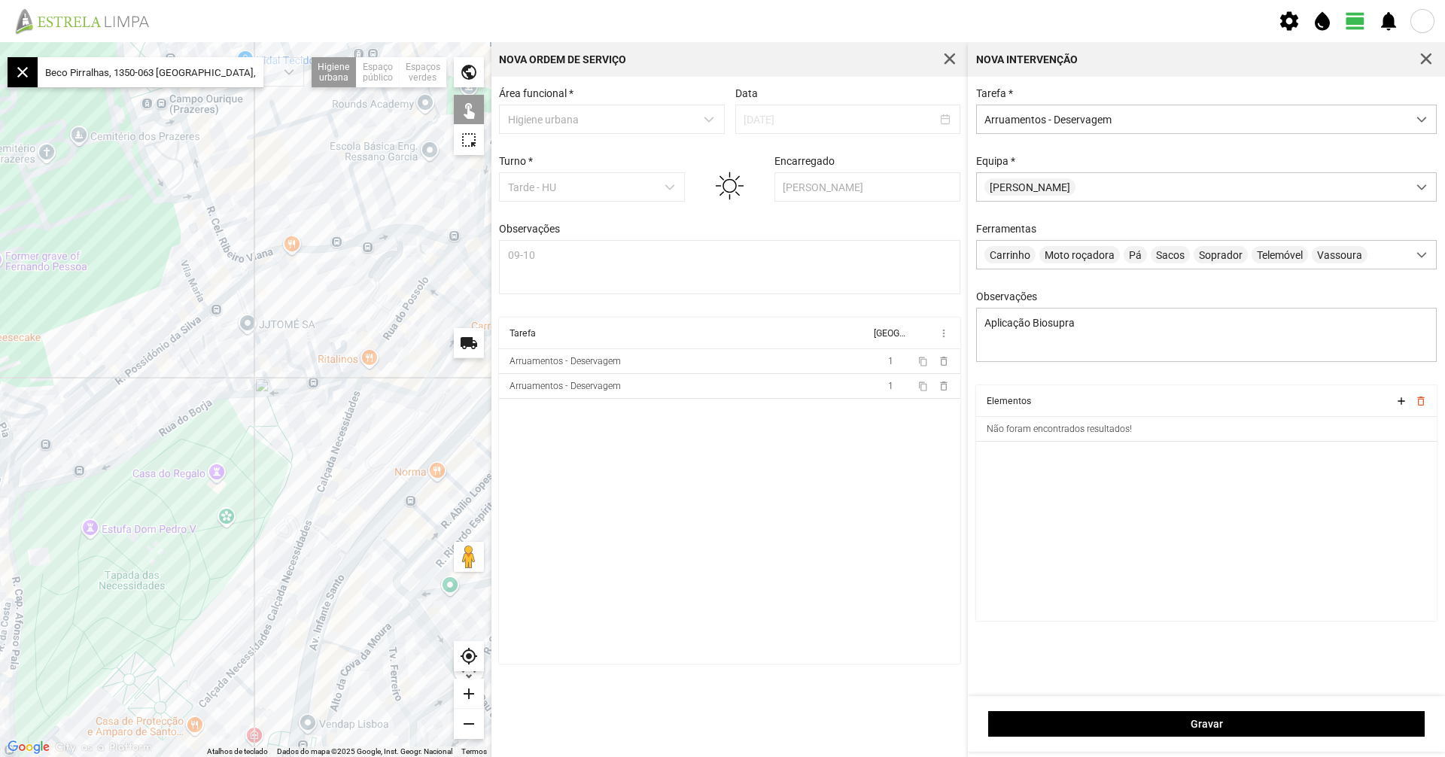
click at [168, 428] on div at bounding box center [246, 399] width 492 height 715
click at [249, 395] on div at bounding box center [246, 399] width 492 height 715
click at [263, 394] on div at bounding box center [246, 399] width 492 height 715
click at [305, 385] on div at bounding box center [246, 399] width 492 height 715
click at [333, 377] on div at bounding box center [246, 399] width 492 height 715
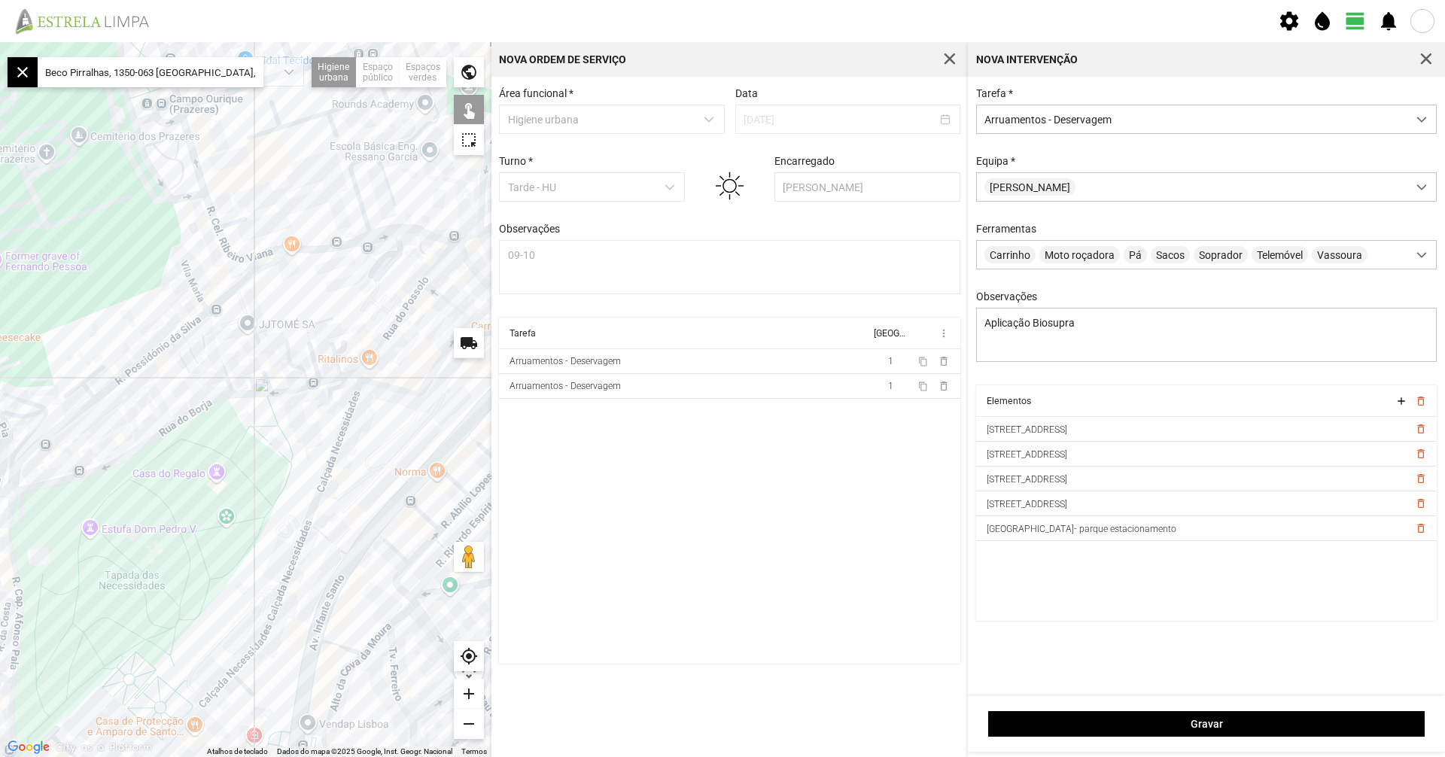
click at [316, 373] on div at bounding box center [246, 399] width 492 height 715
drag, startPoint x: 294, startPoint y: 352, endPoint x: 293, endPoint y: 461, distance: 109.1
click at [293, 461] on div at bounding box center [246, 399] width 492 height 715
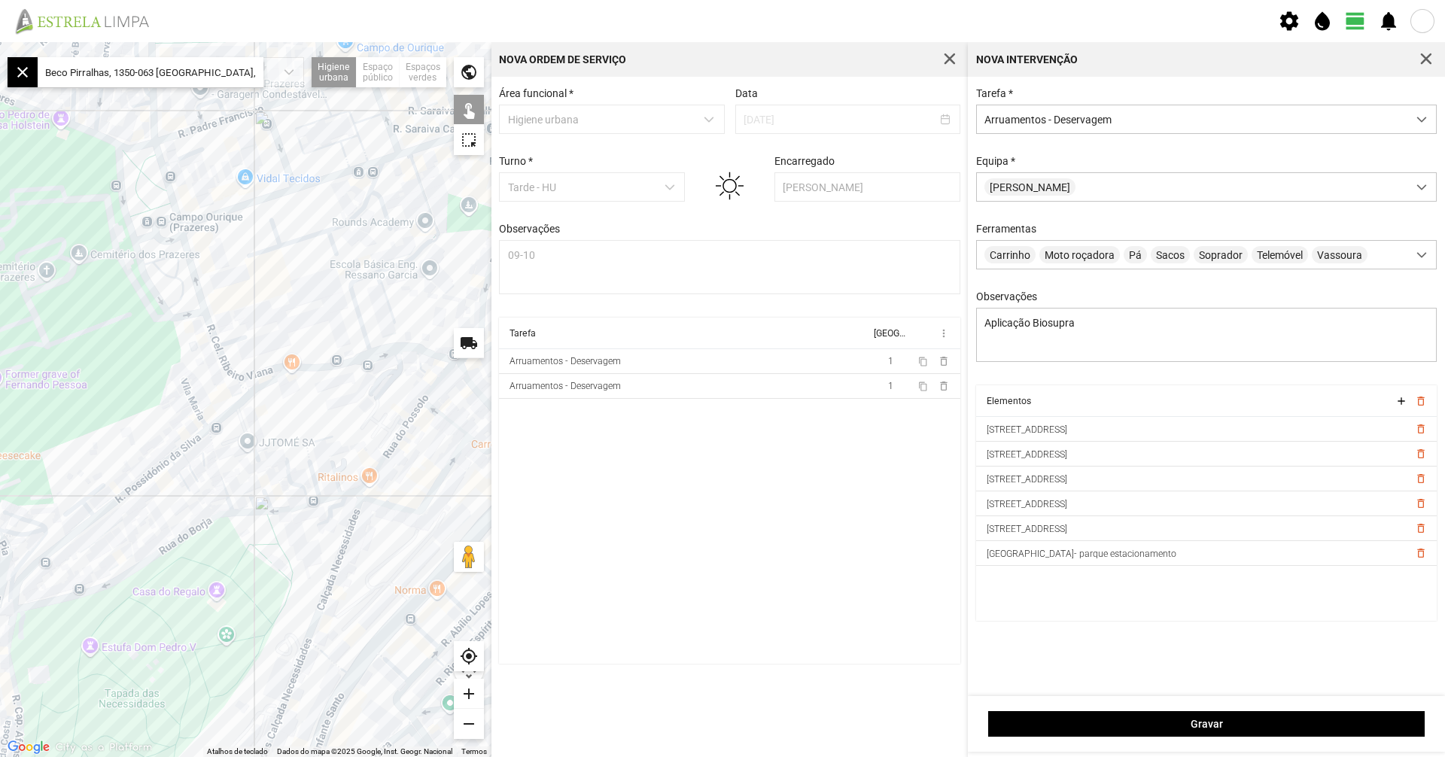
click at [376, 355] on div at bounding box center [246, 399] width 492 height 715
click at [335, 361] on div at bounding box center [246, 399] width 492 height 715
click at [332, 365] on div at bounding box center [246, 399] width 492 height 715
click at [263, 370] on div at bounding box center [246, 399] width 492 height 715
click at [270, 385] on div at bounding box center [246, 399] width 492 height 715
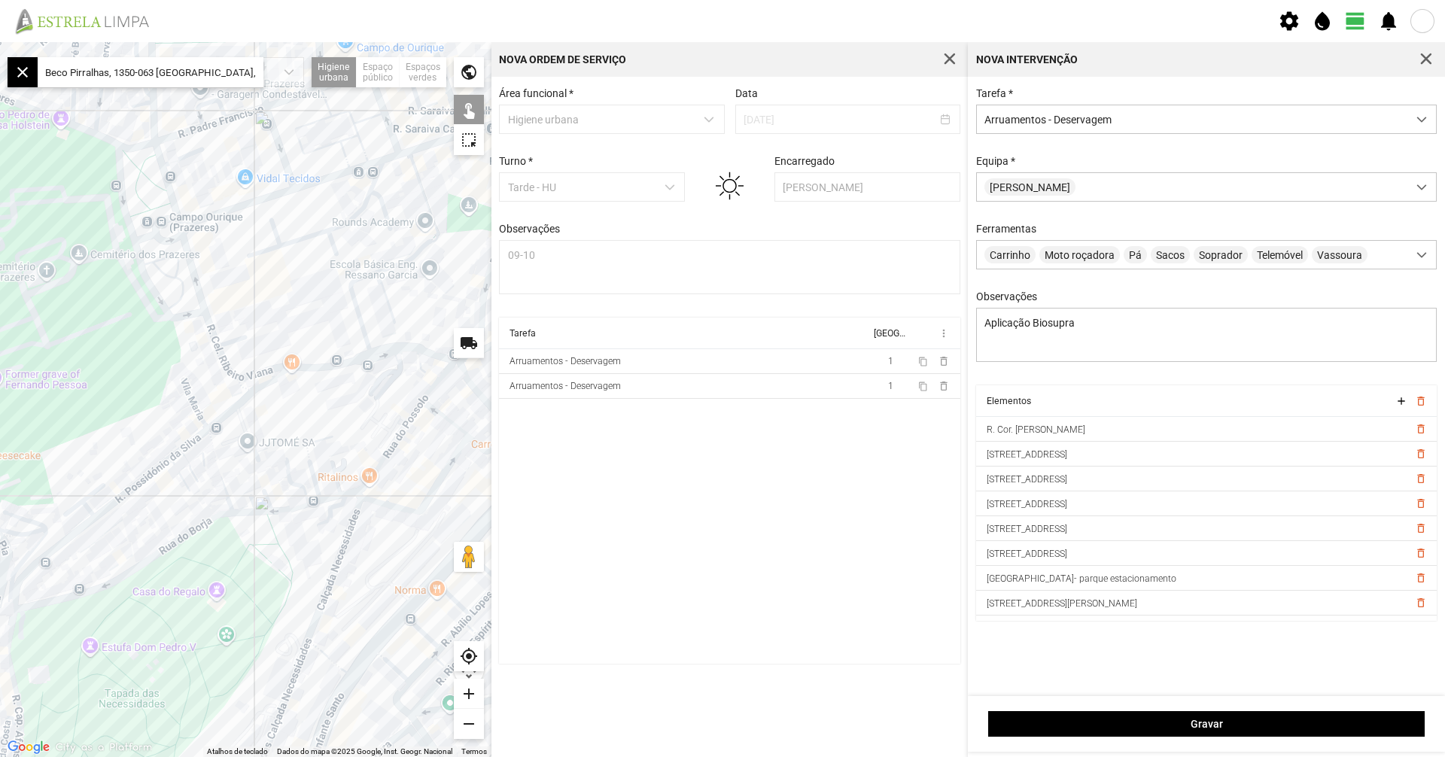
click at [263, 381] on div at bounding box center [246, 399] width 492 height 715
click at [260, 384] on div at bounding box center [246, 399] width 492 height 715
click at [250, 388] on div at bounding box center [246, 399] width 492 height 715
click at [245, 396] on div at bounding box center [246, 399] width 492 height 715
click at [184, 449] on div at bounding box center [246, 399] width 492 height 715
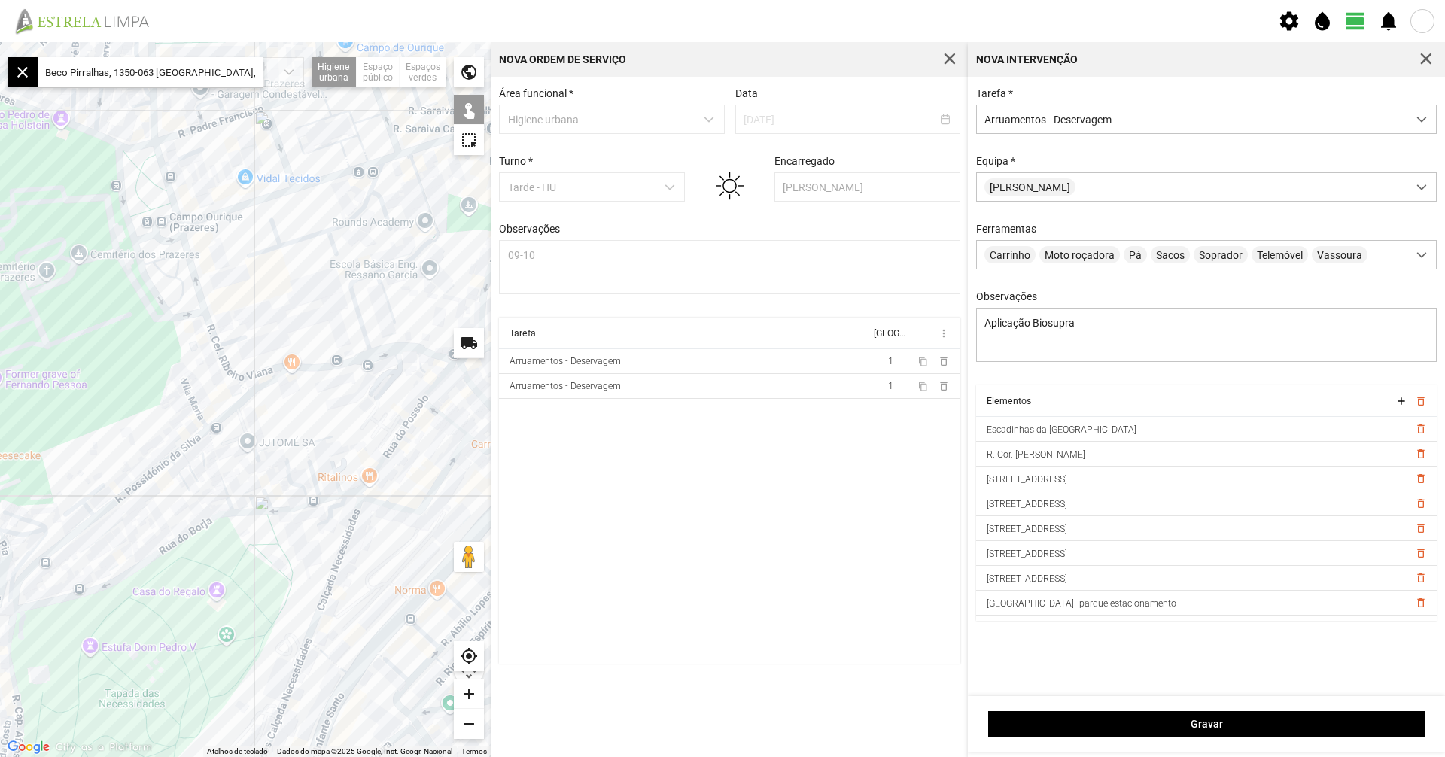
click at [172, 458] on div at bounding box center [246, 399] width 492 height 715
click at [190, 441] on div at bounding box center [246, 399] width 492 height 715
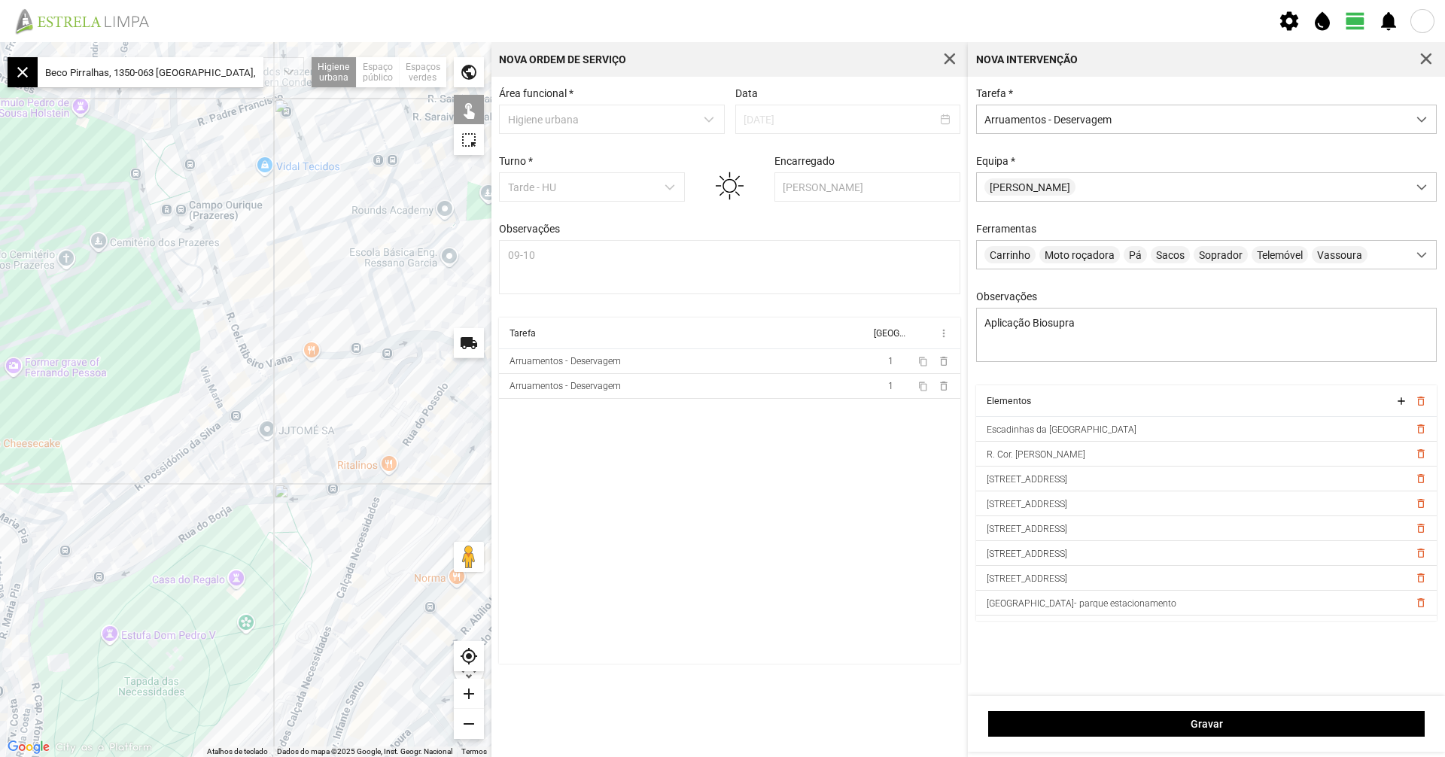
drag, startPoint x: 204, startPoint y: 441, endPoint x: 230, endPoint y: 438, distance: 26.5
click at [244, 431] on div at bounding box center [246, 399] width 492 height 715
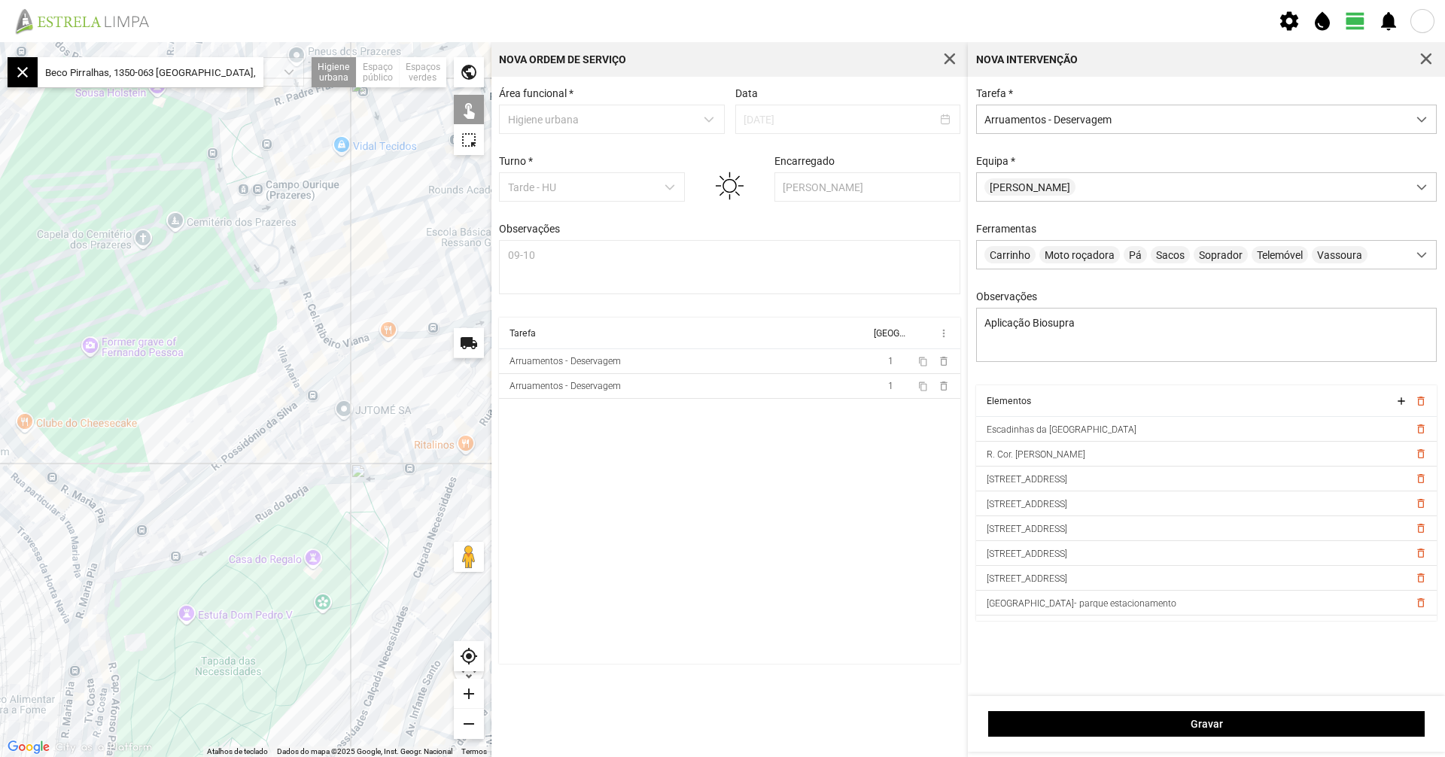
click at [172, 501] on div at bounding box center [246, 399] width 492 height 715
click at [198, 476] on div at bounding box center [246, 399] width 492 height 715
click at [198, 481] on div at bounding box center [246, 399] width 492 height 715
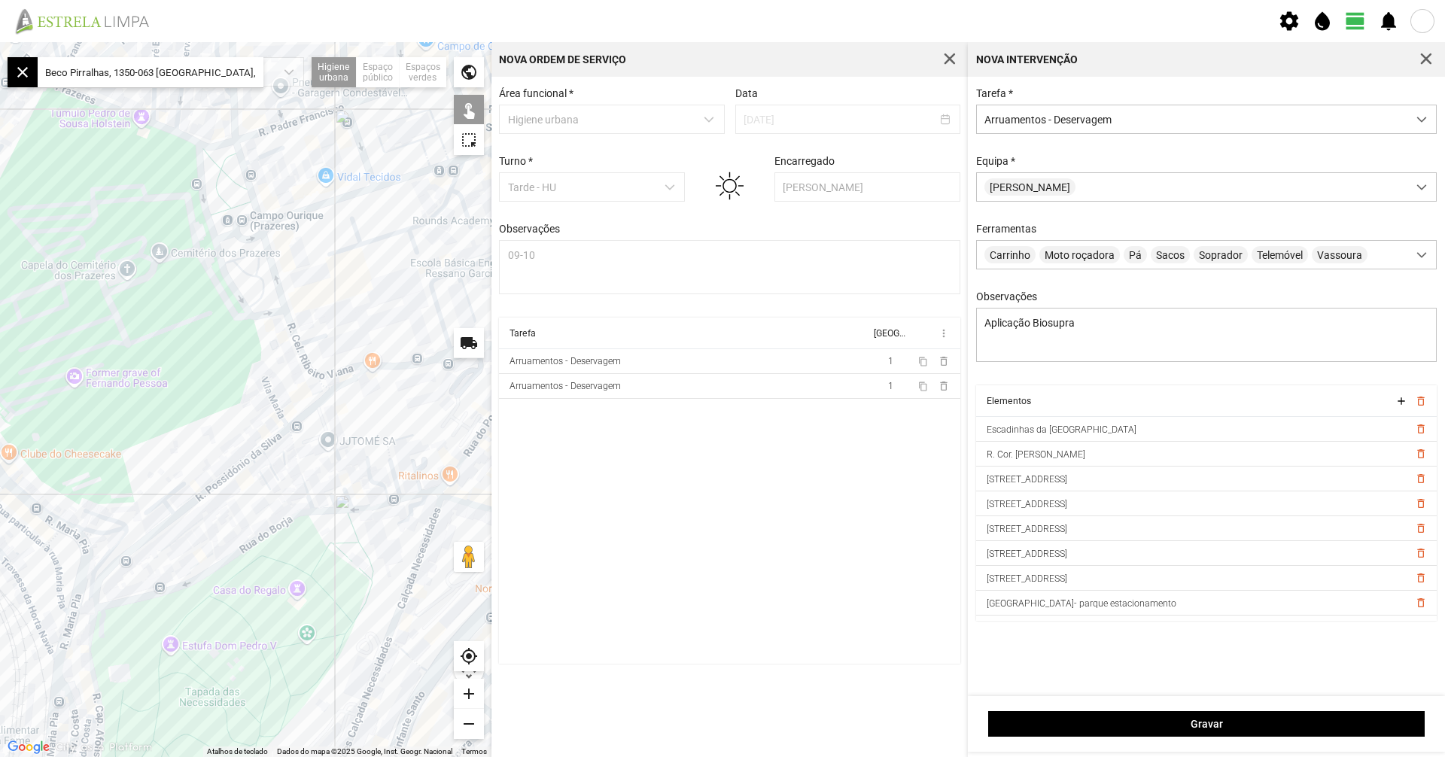
drag, startPoint x: 263, startPoint y: 408, endPoint x: 233, endPoint y: 485, distance: 83.2
click at [233, 485] on div at bounding box center [246, 399] width 492 height 715
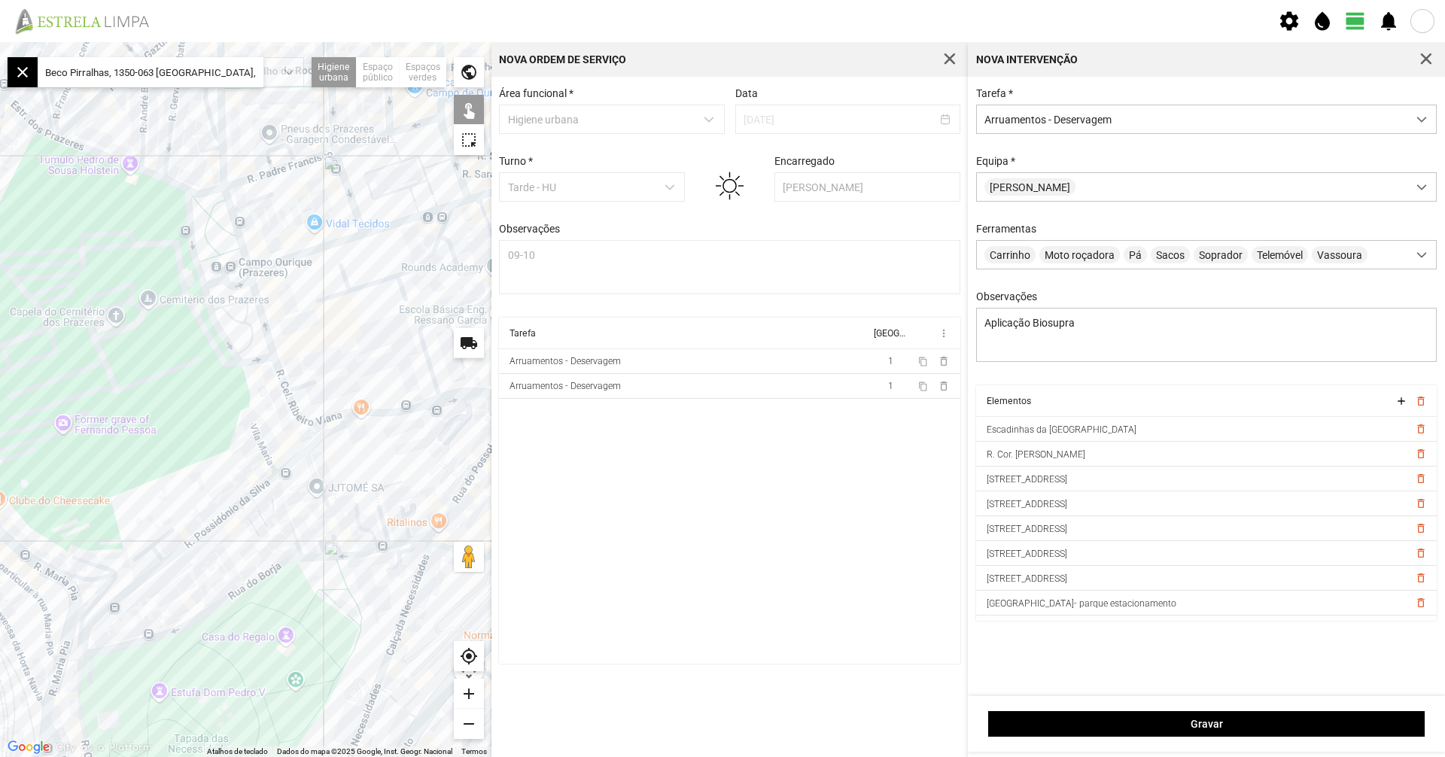
click at [297, 407] on div at bounding box center [246, 399] width 492 height 715
click at [294, 409] on div at bounding box center [246, 399] width 492 height 715
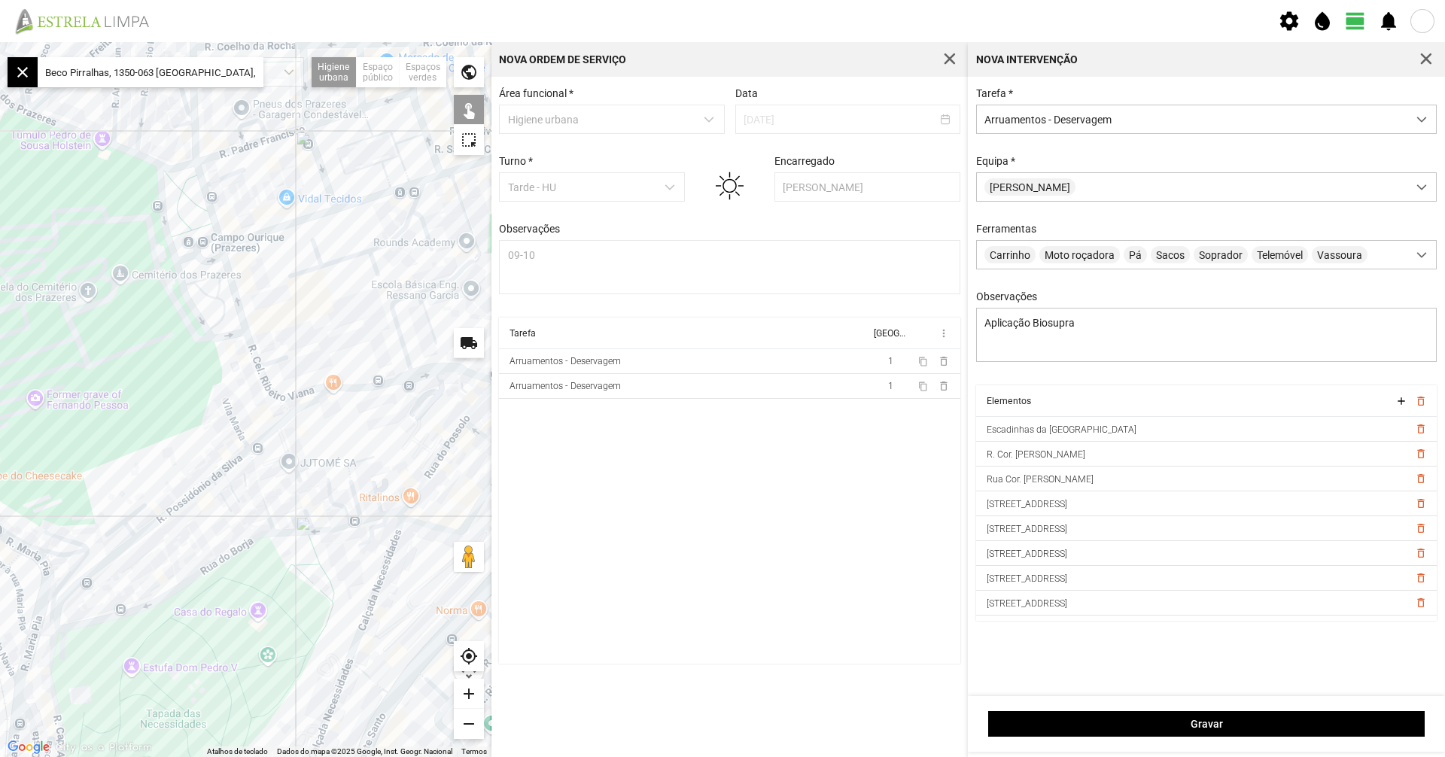
drag, startPoint x: 369, startPoint y: 434, endPoint x: 339, endPoint y: 401, distance: 43.7
click at [338, 405] on div at bounding box center [246, 399] width 492 height 715
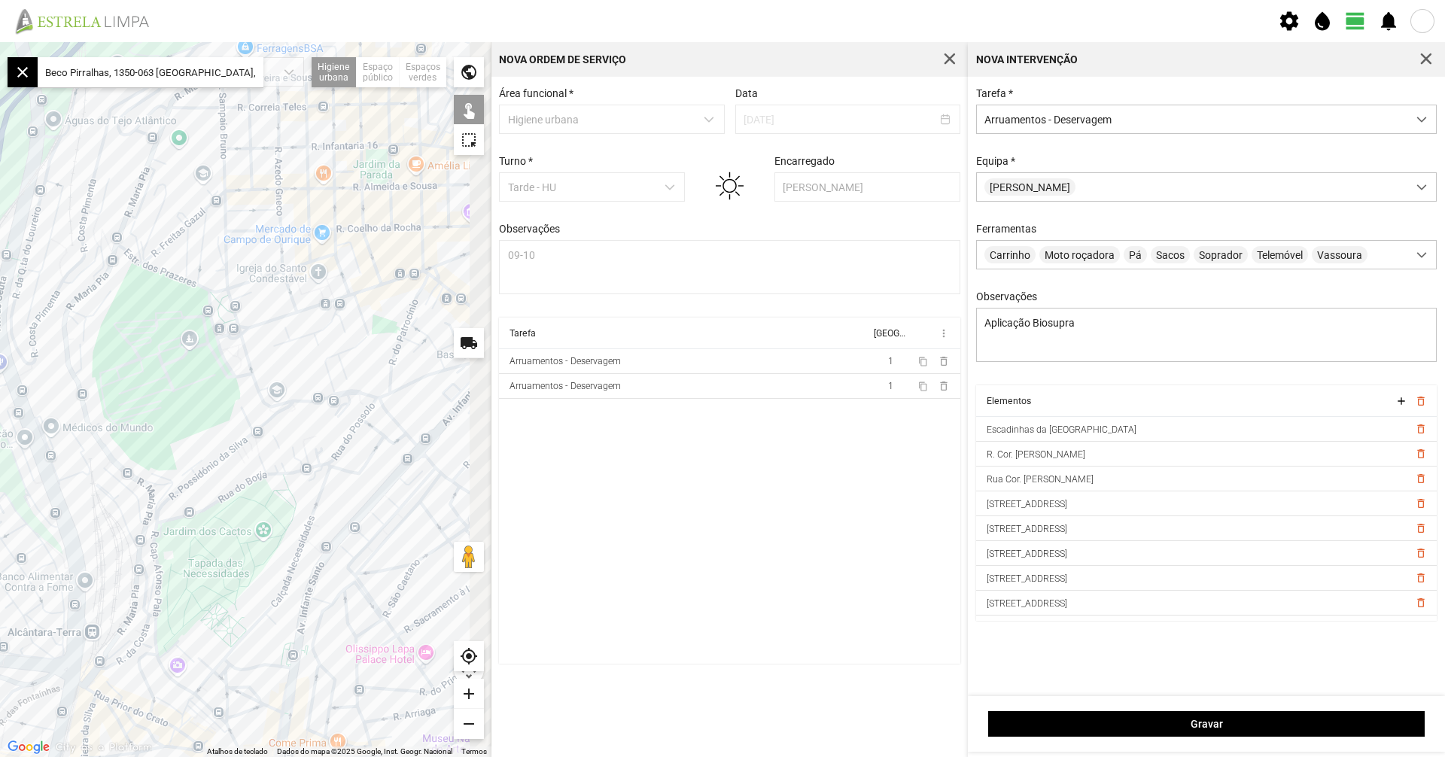
drag, startPoint x: 389, startPoint y: 486, endPoint x: 275, endPoint y: 515, distance: 117.9
click at [276, 528] on div at bounding box center [246, 399] width 492 height 715
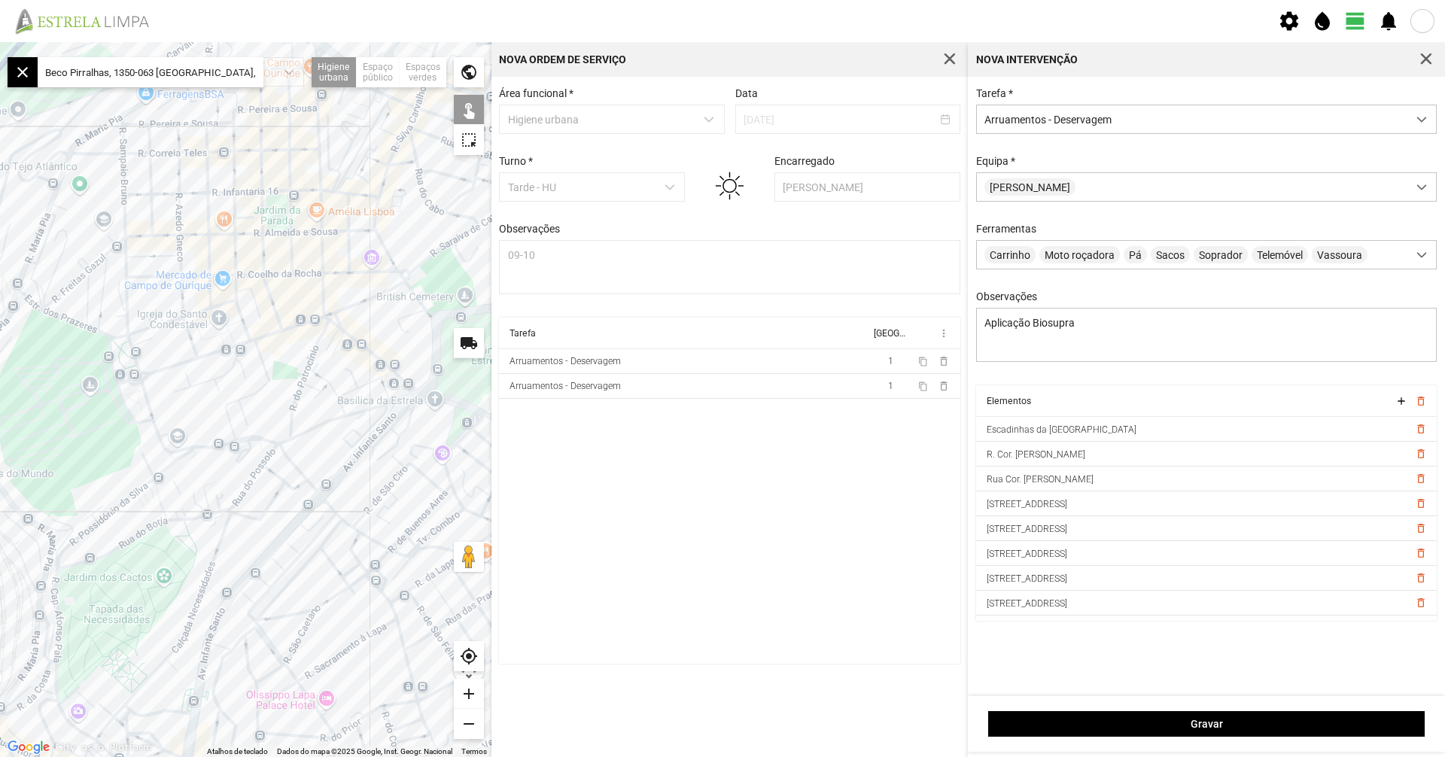
click at [293, 467] on div at bounding box center [246, 399] width 492 height 715
click at [295, 465] on div at bounding box center [246, 399] width 492 height 715
click at [309, 487] on div at bounding box center [246, 399] width 492 height 715
click at [326, 506] on div at bounding box center [246, 399] width 492 height 715
click at [356, 484] on div at bounding box center [246, 399] width 492 height 715
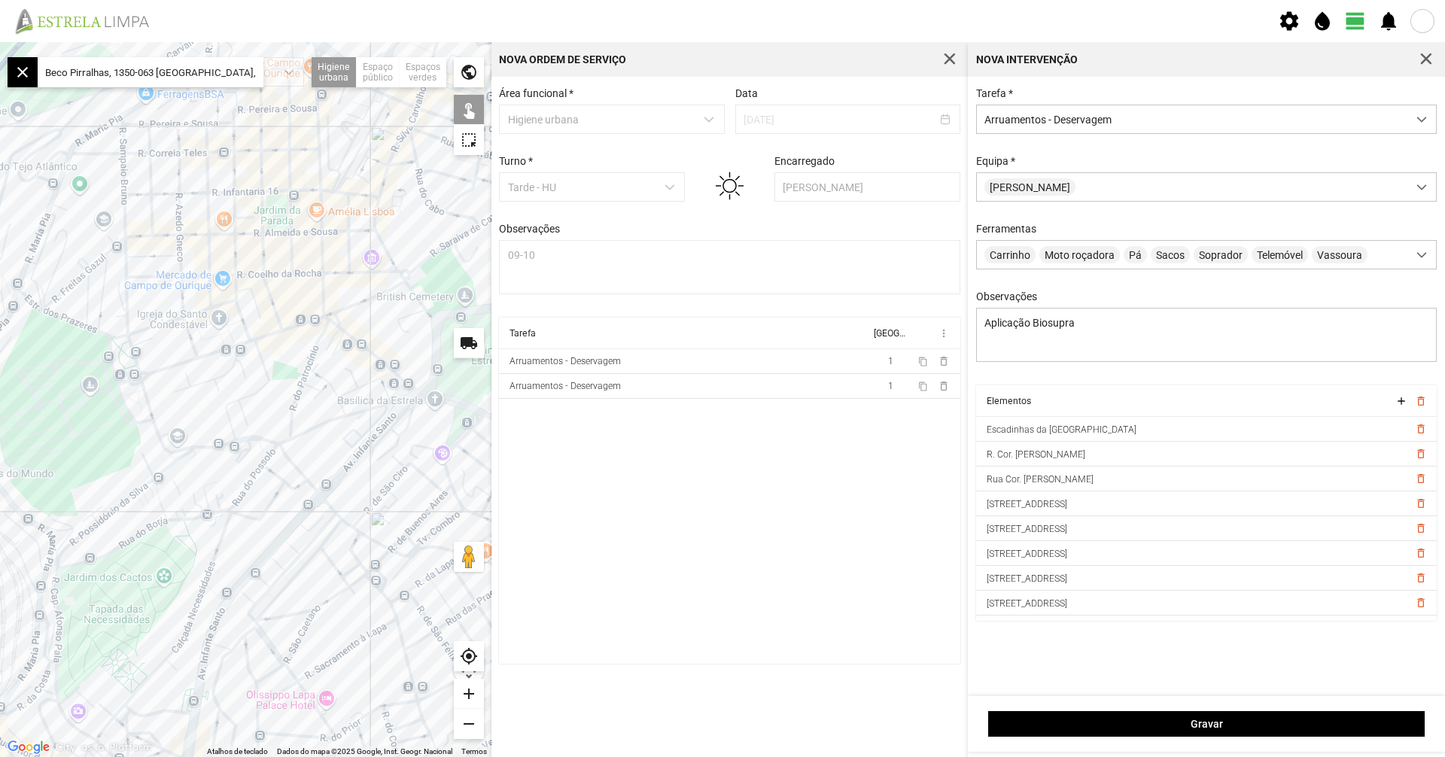
drag, startPoint x: 346, startPoint y: 504, endPoint x: 327, endPoint y: 475, distance: 34.2
click at [327, 476] on div at bounding box center [246, 399] width 492 height 715
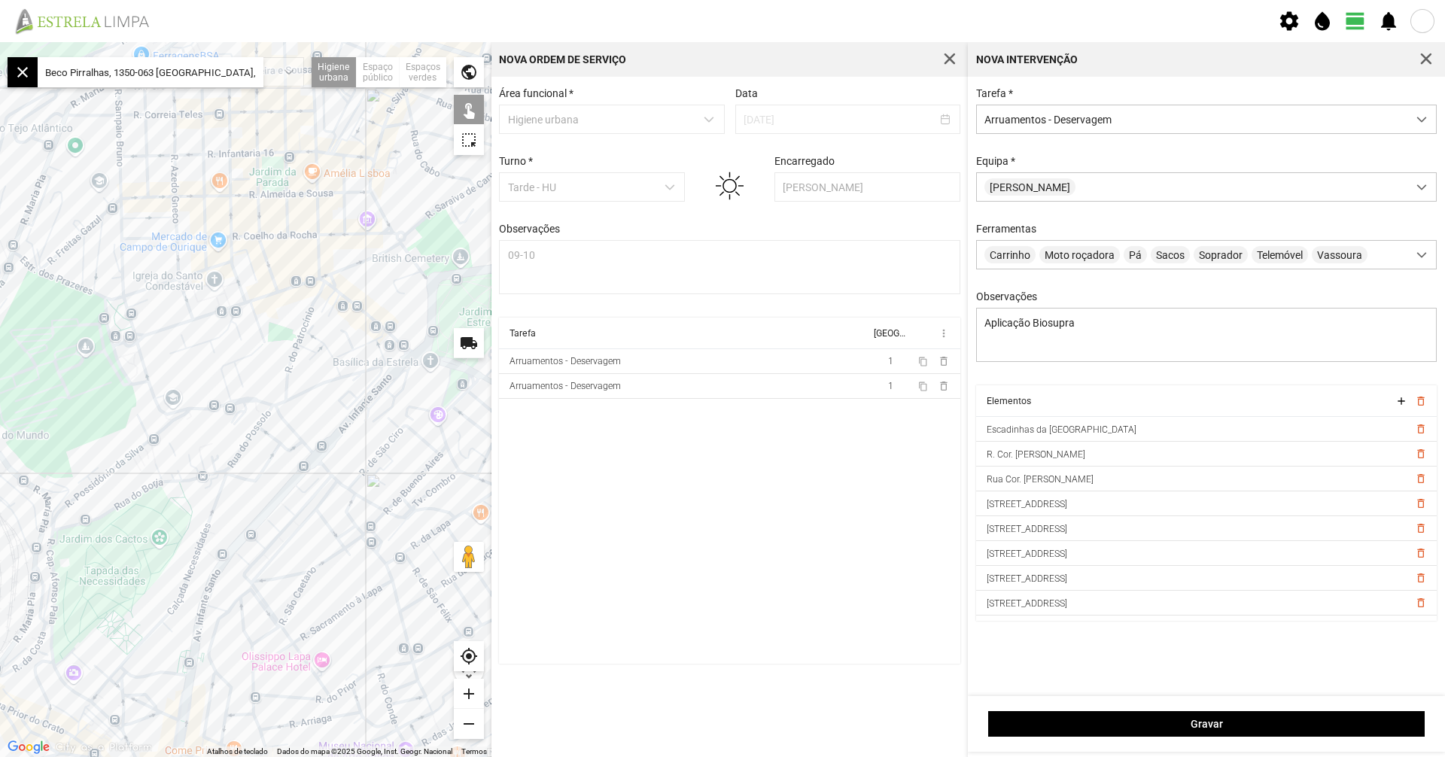
drag, startPoint x: 335, startPoint y: 481, endPoint x: 330, endPoint y: 443, distance: 37.9
click at [330, 443] on div at bounding box center [246, 399] width 492 height 715
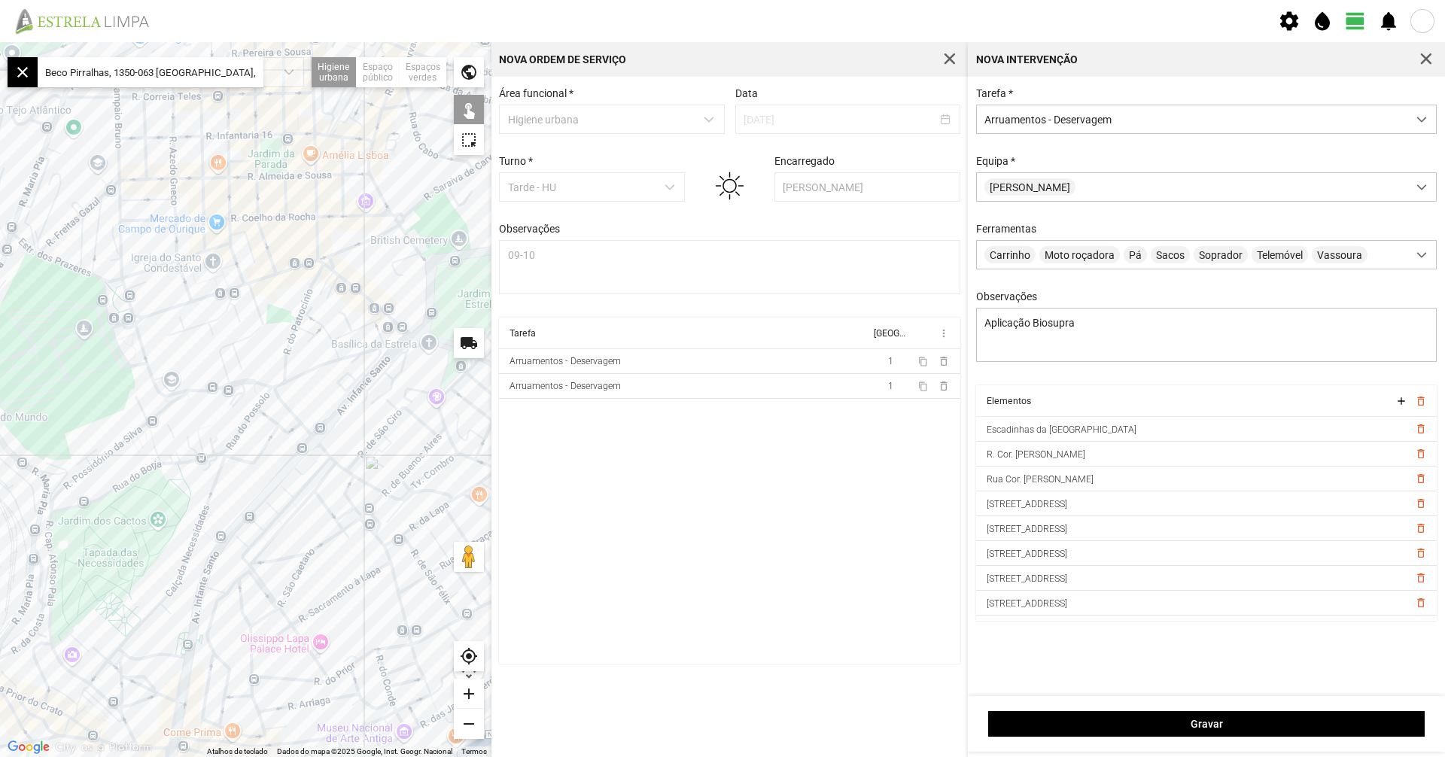
click at [324, 451] on div at bounding box center [246, 399] width 492 height 715
click at [312, 433] on div at bounding box center [246, 399] width 492 height 715
click at [310, 432] on div at bounding box center [246, 399] width 492 height 715
click at [338, 465] on div at bounding box center [246, 399] width 492 height 715
click at [333, 458] on div at bounding box center [246, 399] width 492 height 715
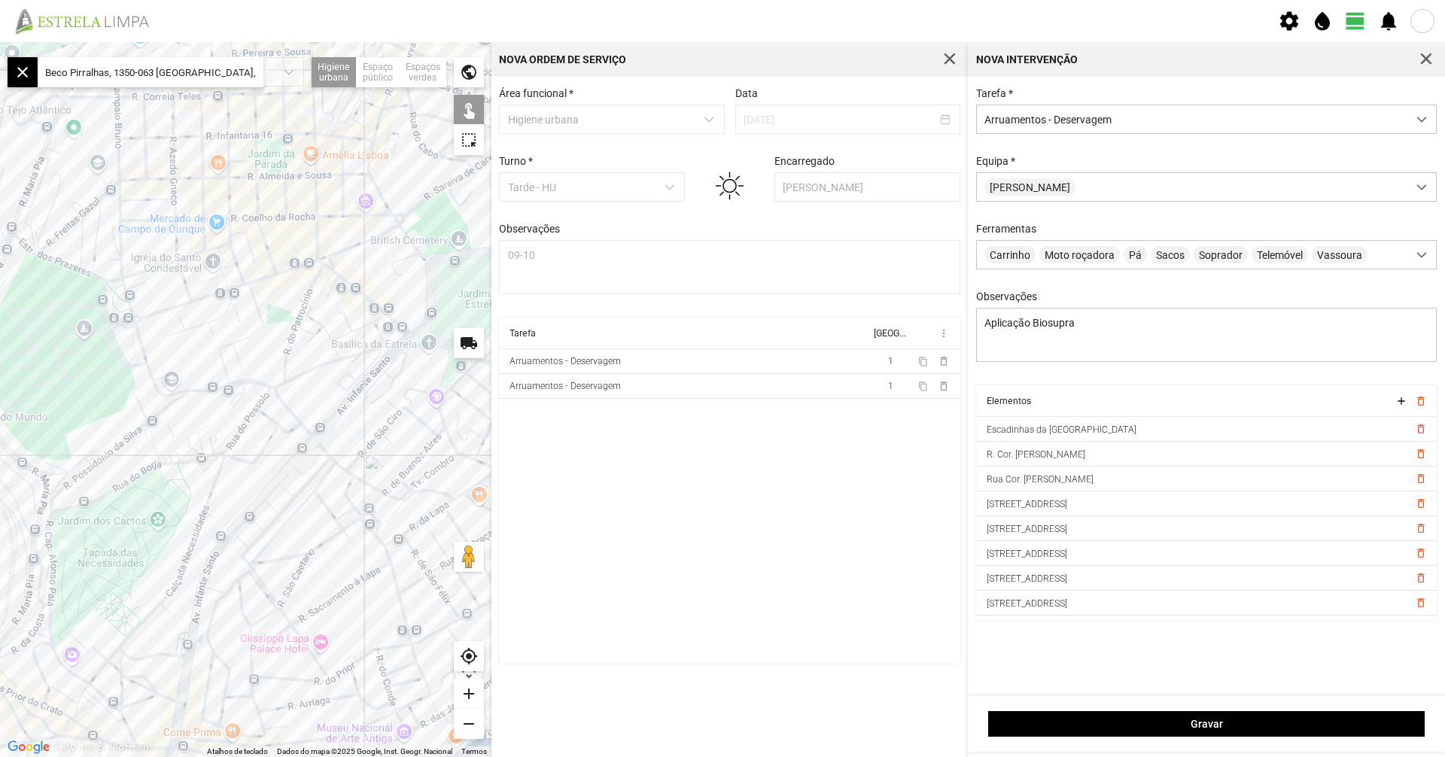
click at [333, 459] on div at bounding box center [246, 399] width 492 height 715
click at [353, 476] on div at bounding box center [246, 399] width 492 height 715
click at [360, 481] on div at bounding box center [246, 399] width 492 height 715
click at [1075, 335] on textarea "Aplicação Biosupra" at bounding box center [1206, 335] width 461 height 54
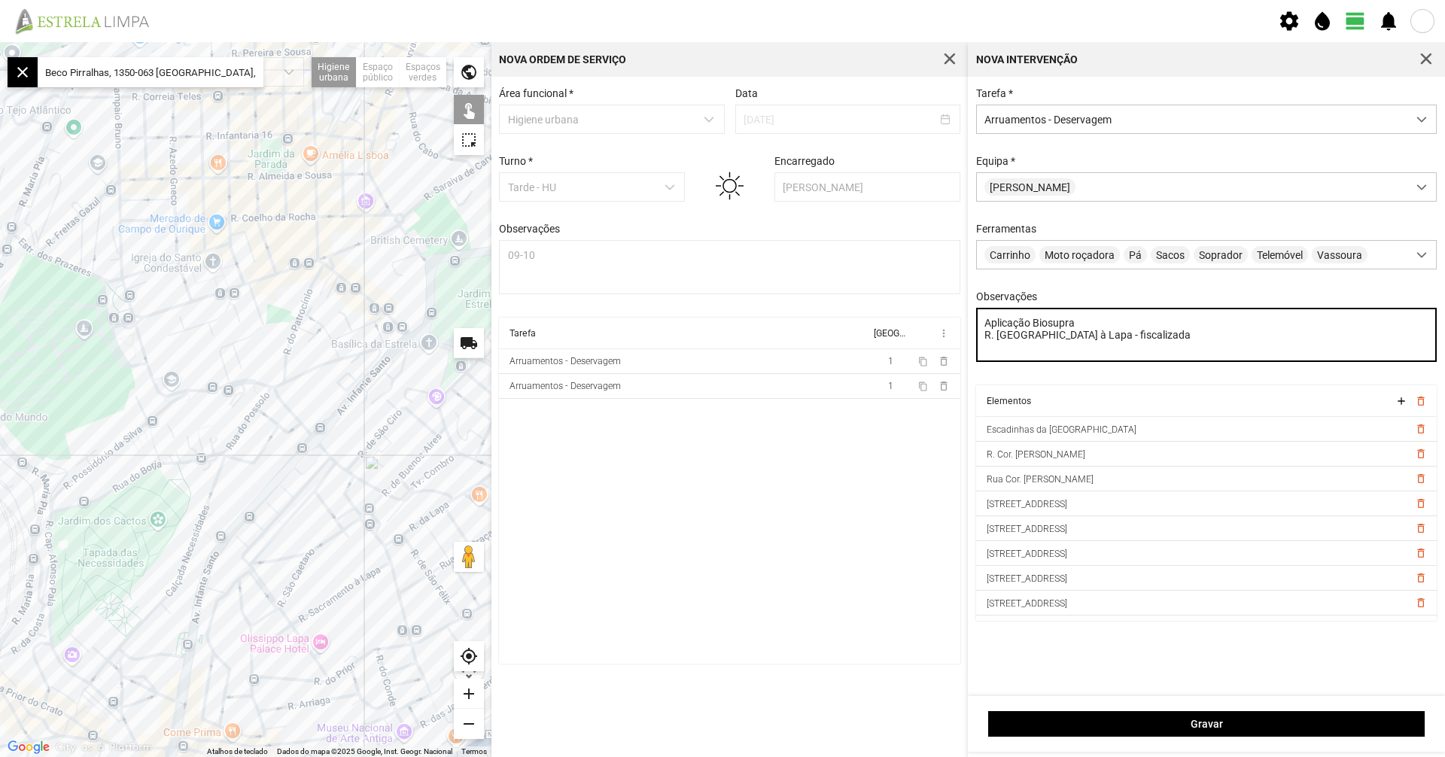
click at [1162, 339] on textarea "Aplicação Biosupra R. [GEOGRAPHIC_DATA] à Lapa - fiscalizada" at bounding box center [1206, 335] width 461 height 54
type textarea "Aplicação Biosupra R. [GEOGRAPHIC_DATA] à Lapa - fiscalizada"
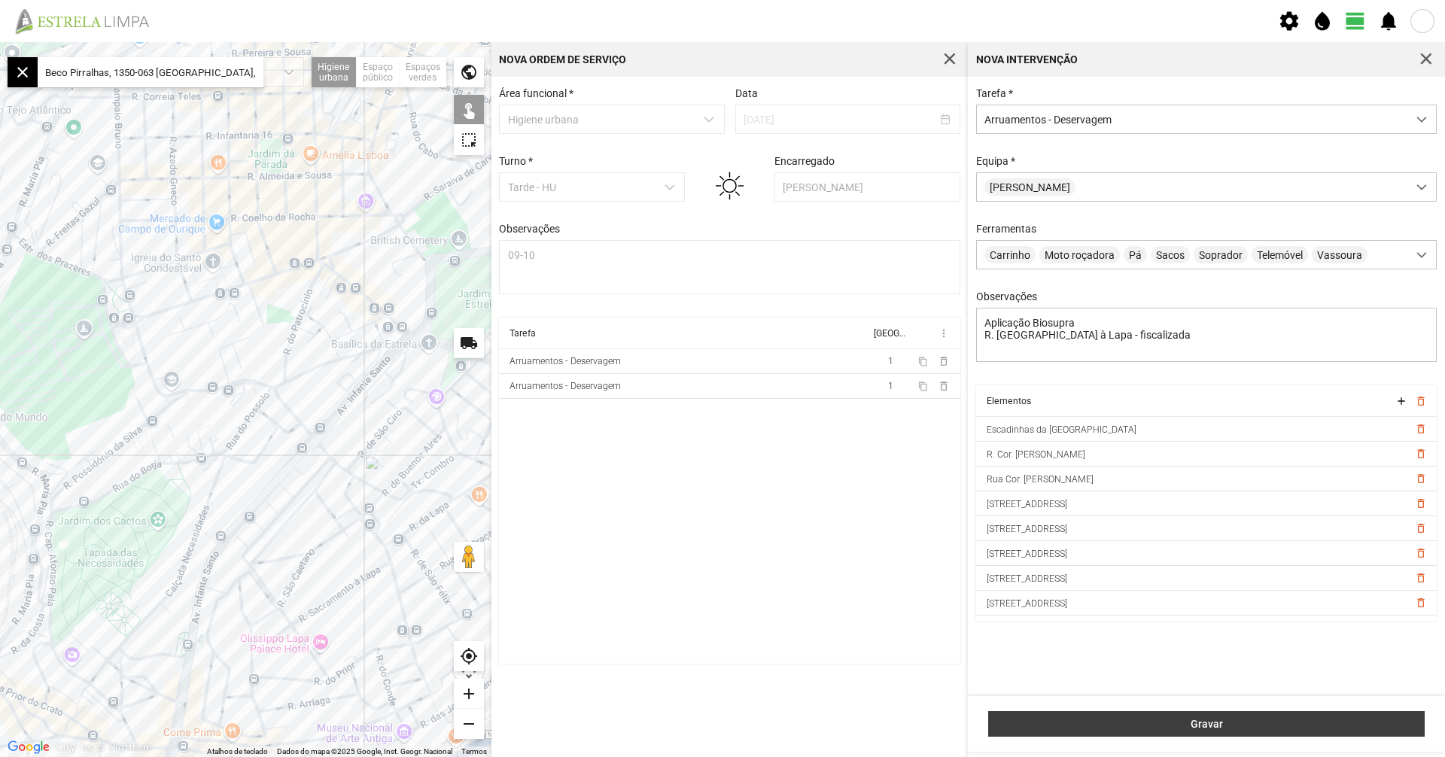
click at [1245, 722] on span "Gravar" at bounding box center [1207, 724] width 421 height 12
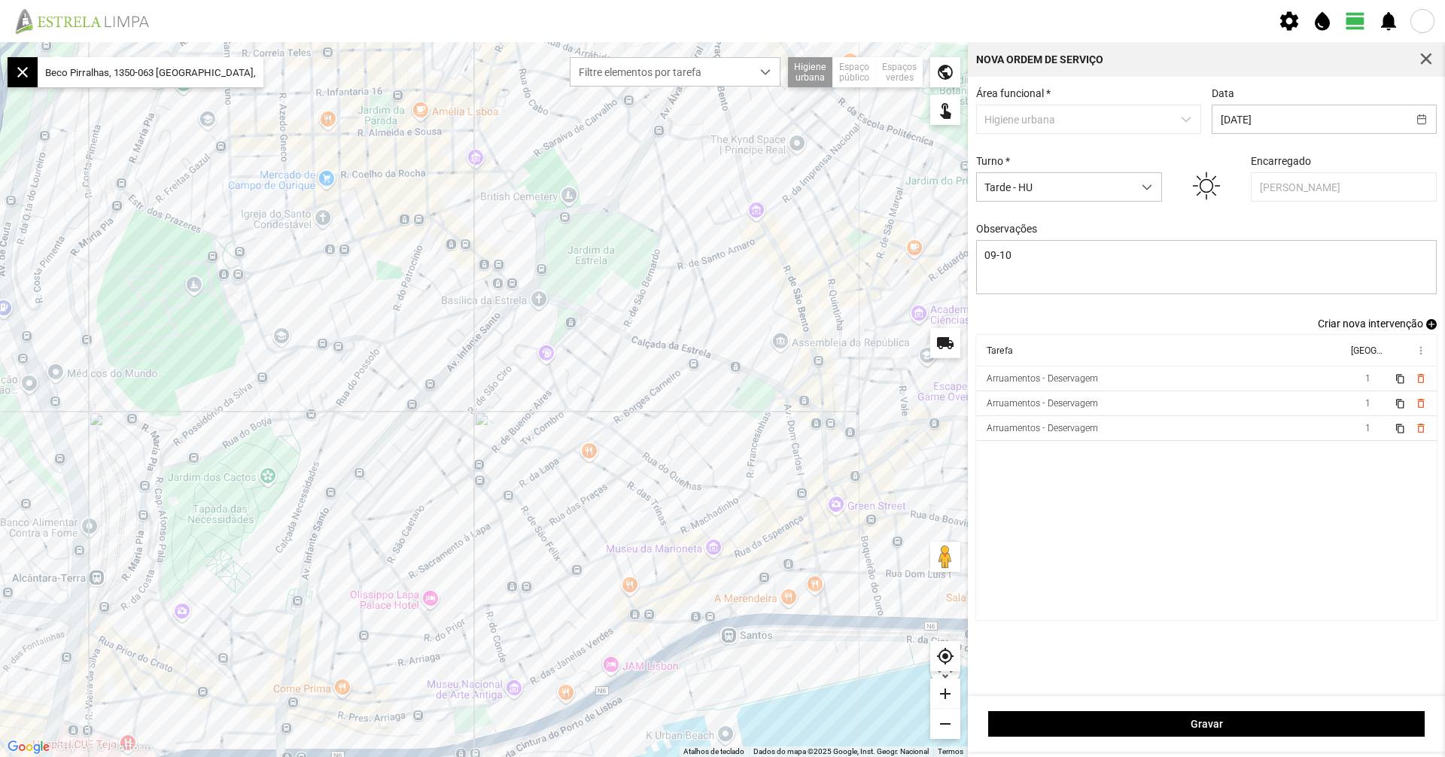
drag, startPoint x: 826, startPoint y: 503, endPoint x: 689, endPoint y: 455, distance: 145.0
click at [689, 455] on div at bounding box center [484, 399] width 968 height 715
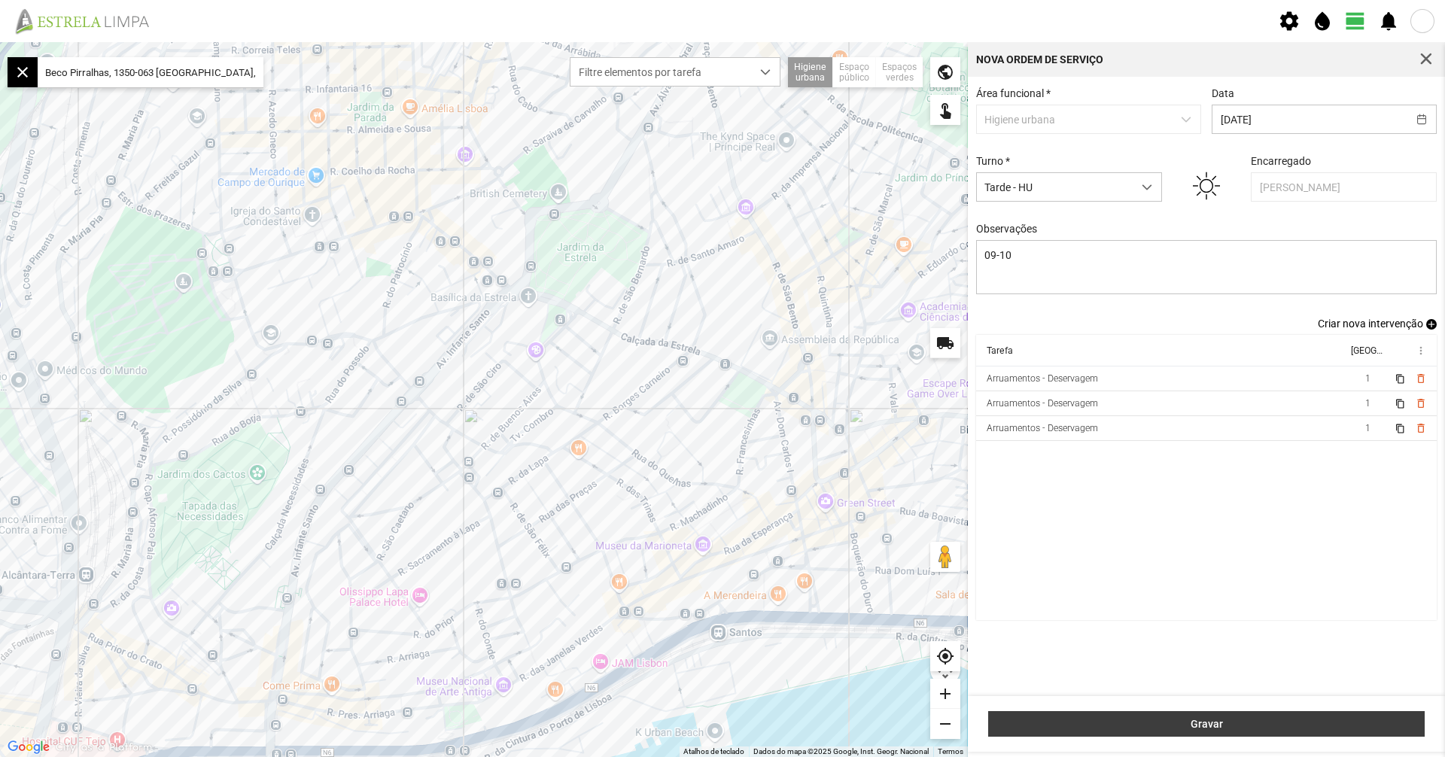
click at [1216, 724] on span "Gravar" at bounding box center [1207, 724] width 421 height 12
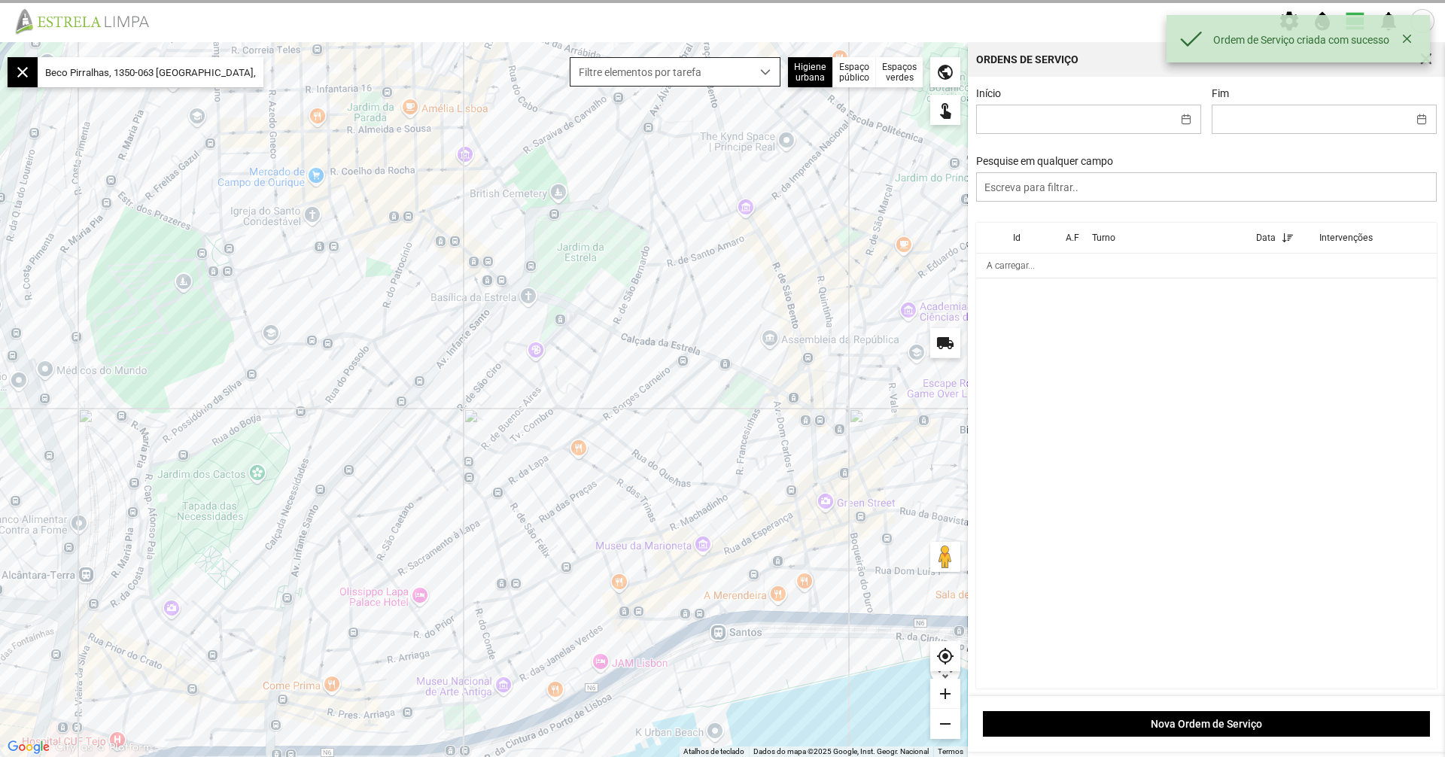
click at [740, 86] on span "Filtre elementos por tarefa" at bounding box center [661, 72] width 181 height 28
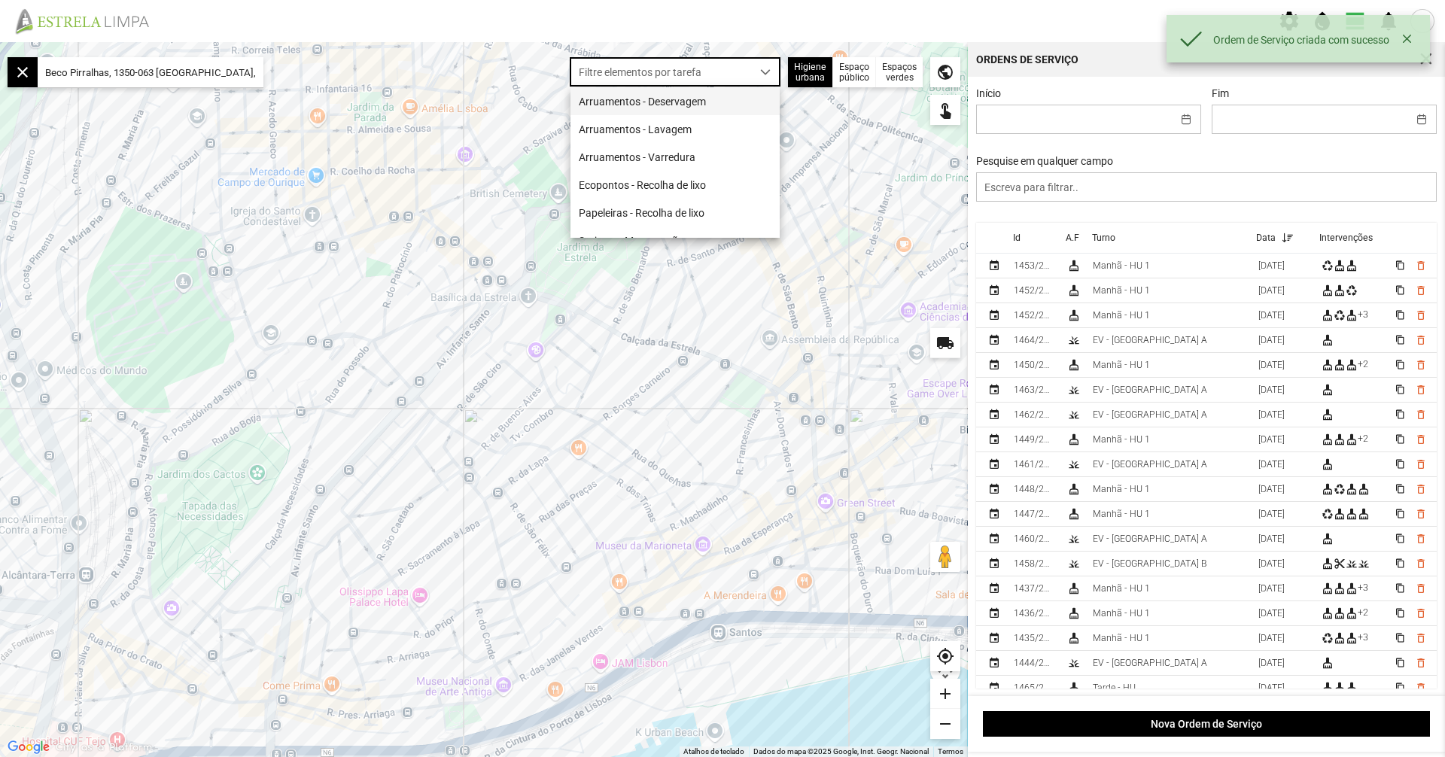
click at [738, 97] on li "Arruamentos - Deservagem" at bounding box center [675, 101] width 209 height 28
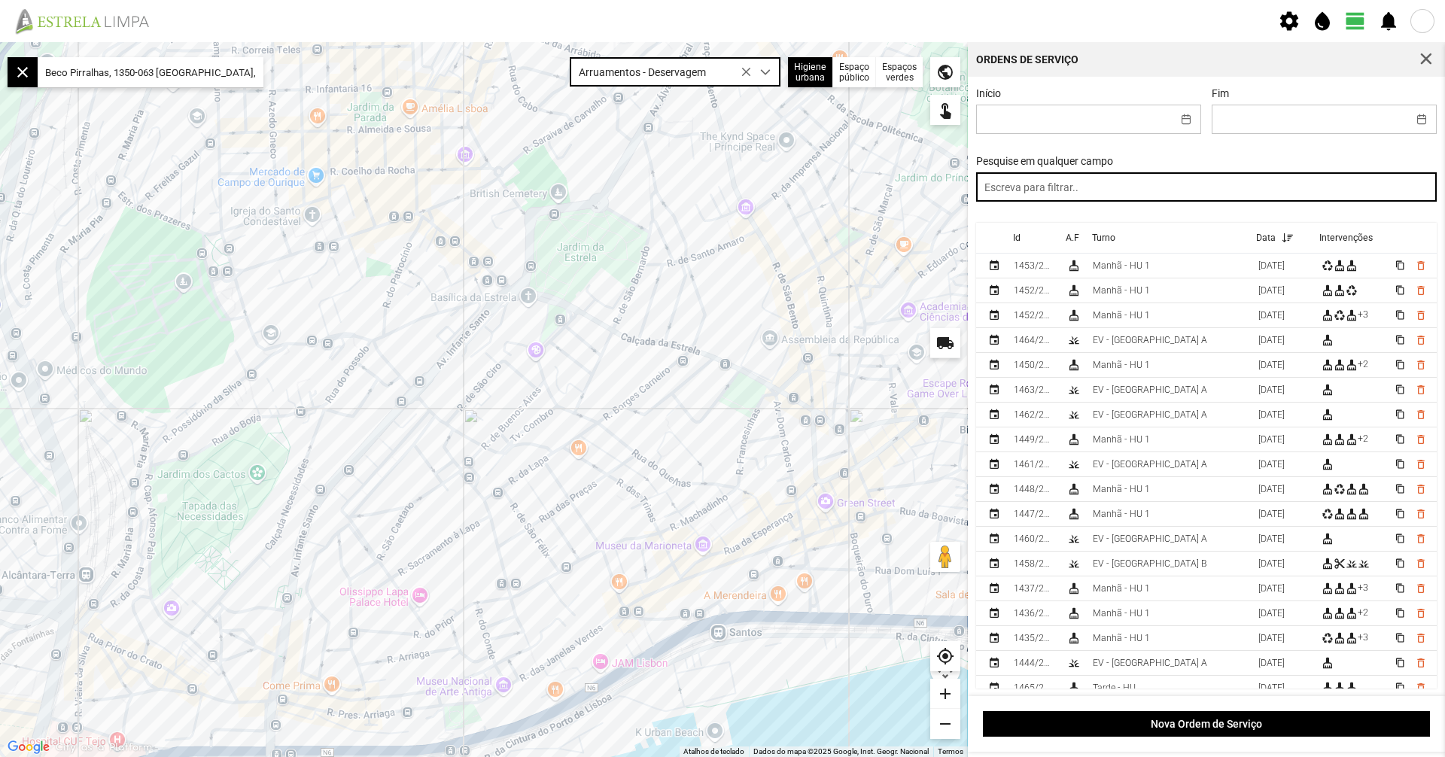
click at [1029, 187] on input "text" at bounding box center [1206, 186] width 461 height 29
type input "tarde"
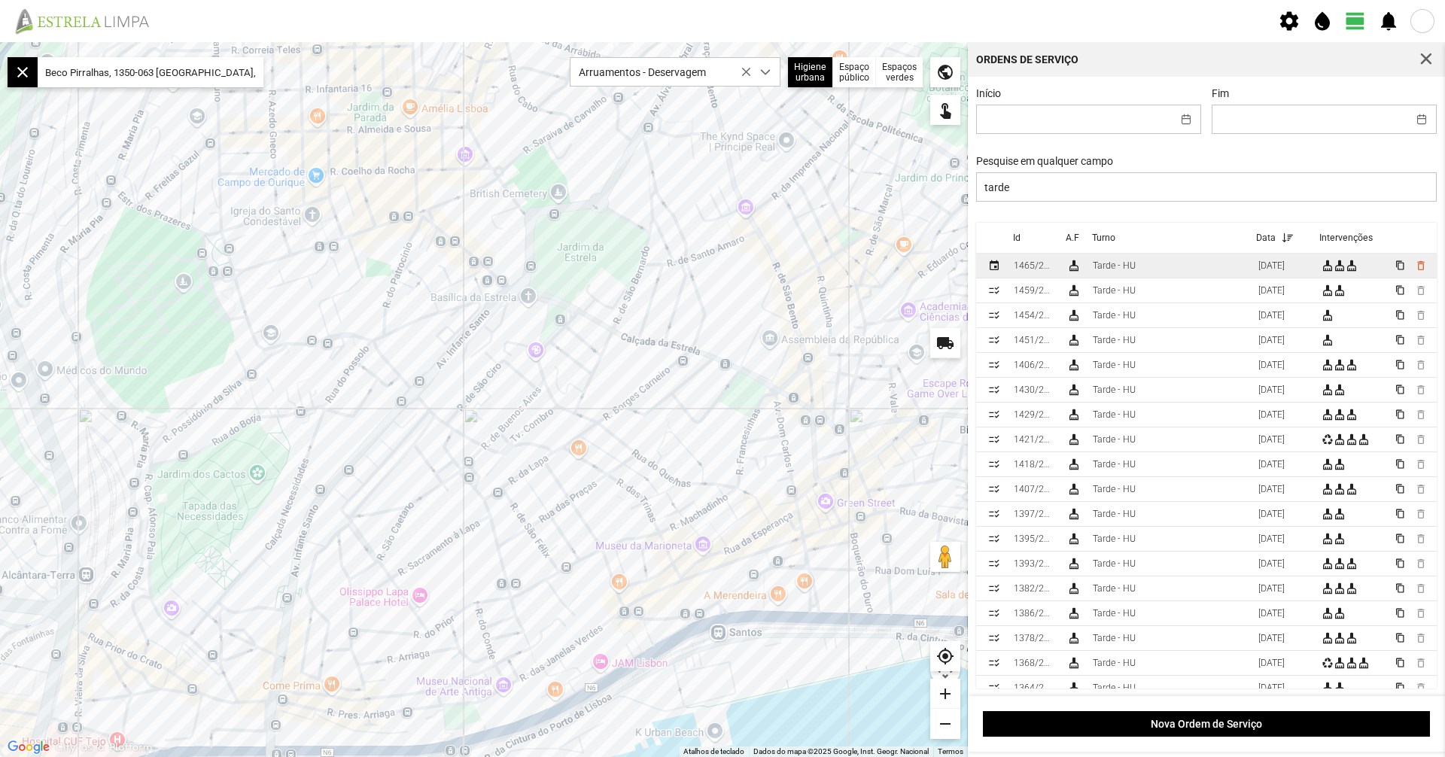
click at [1109, 268] on div "Tarde - HU" at bounding box center [1114, 265] width 43 height 11
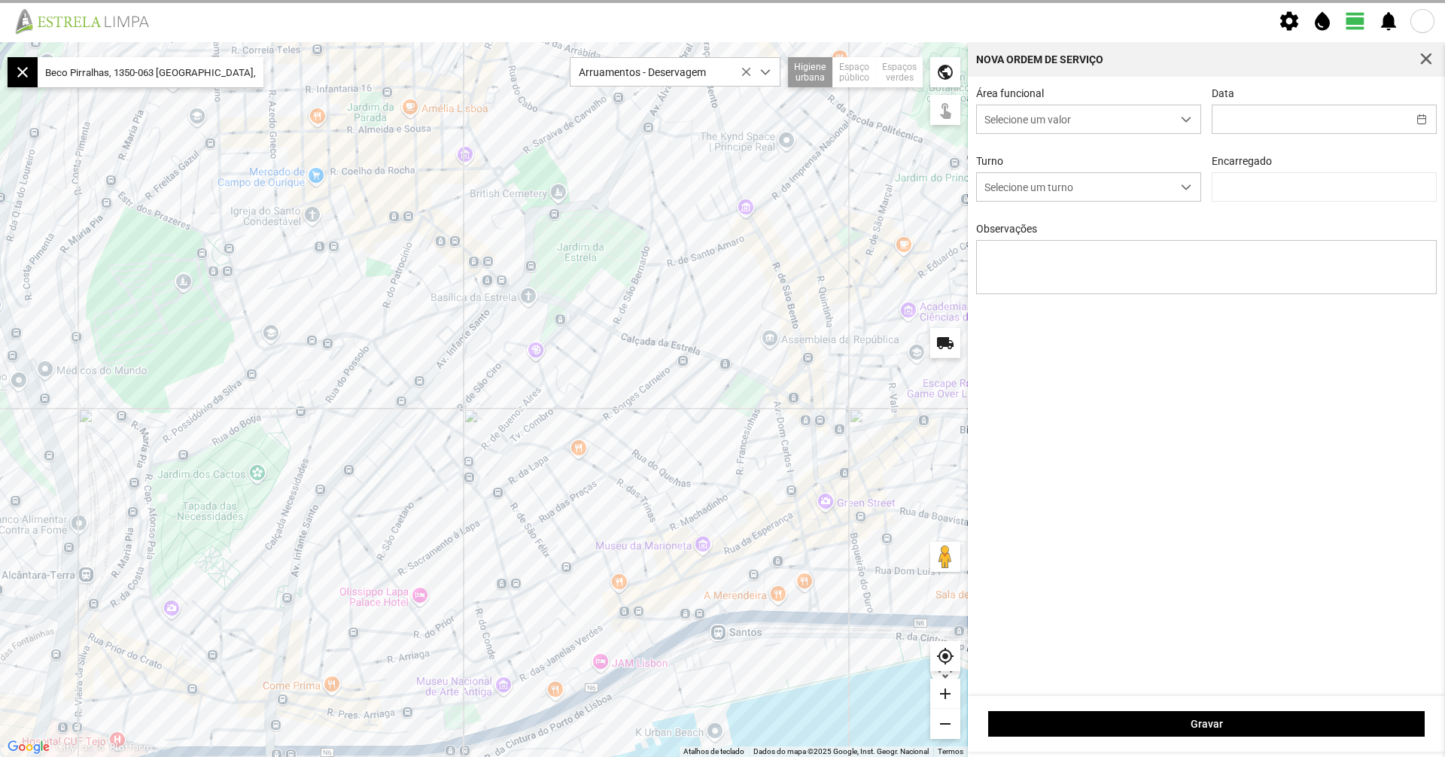
type input "[DATE]"
type textarea "09-10"
type input "[PERSON_NAME]"
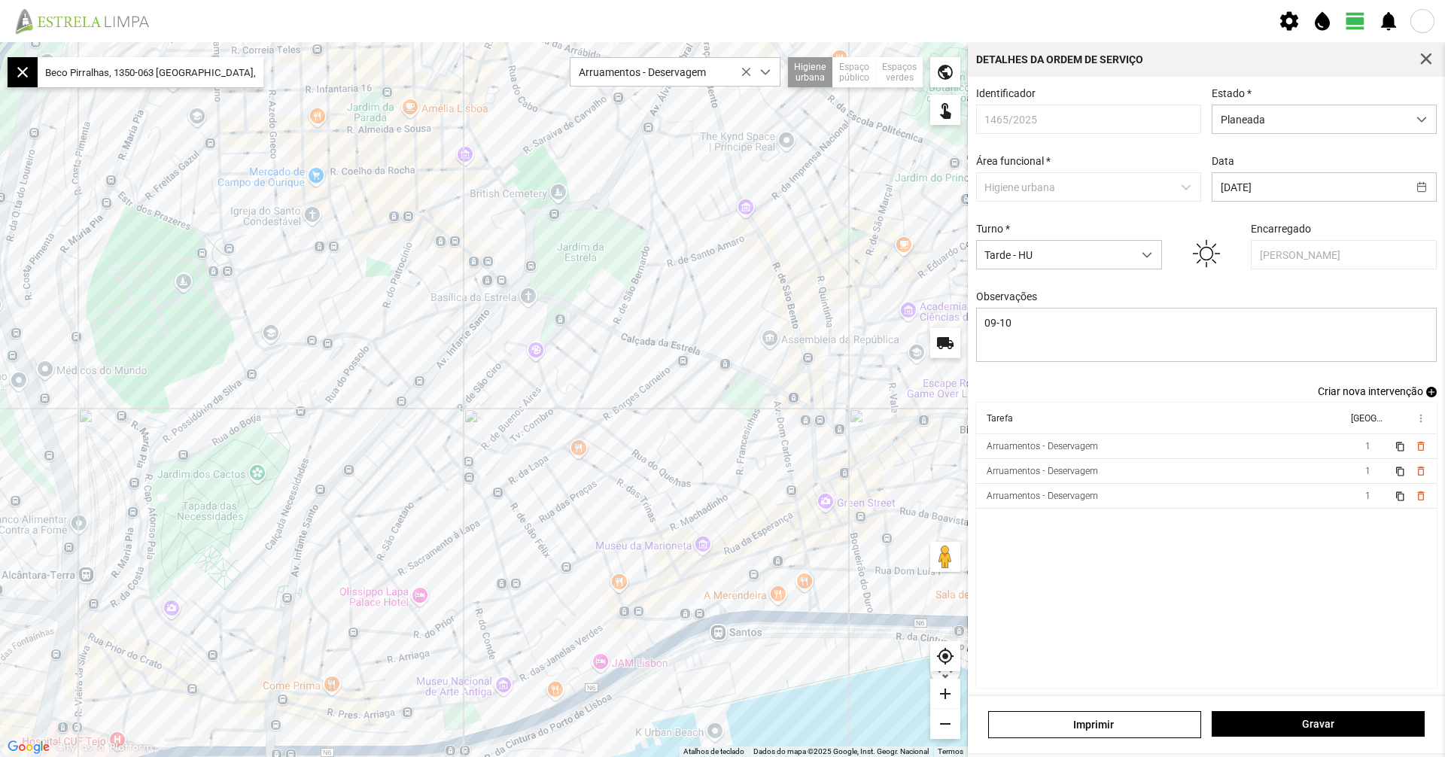
click at [1396, 397] on span "Criar nova intervenção" at bounding box center [1370, 391] width 105 height 12
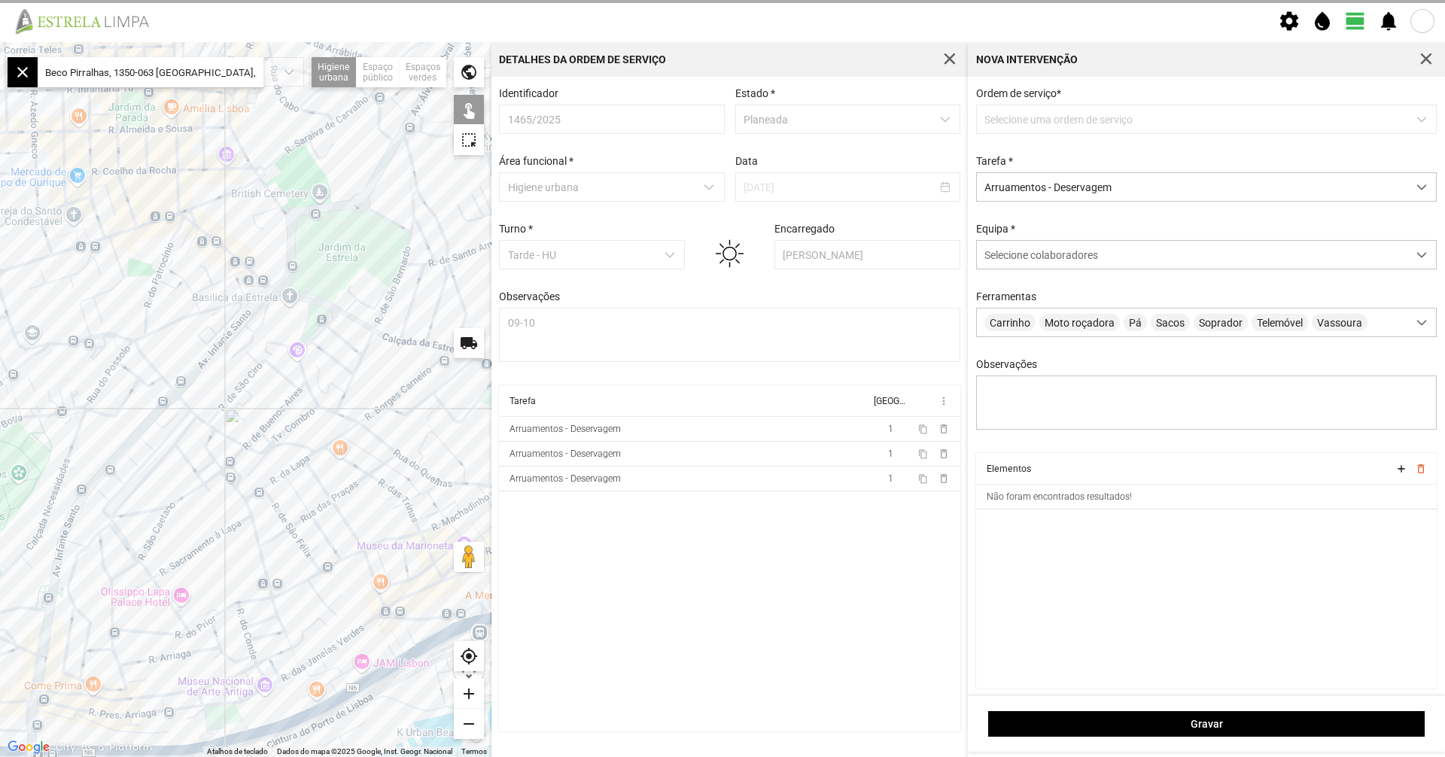
click at [1246, 118] on p-dropdown "Selecione uma ordem de serviço" at bounding box center [1206, 119] width 461 height 29
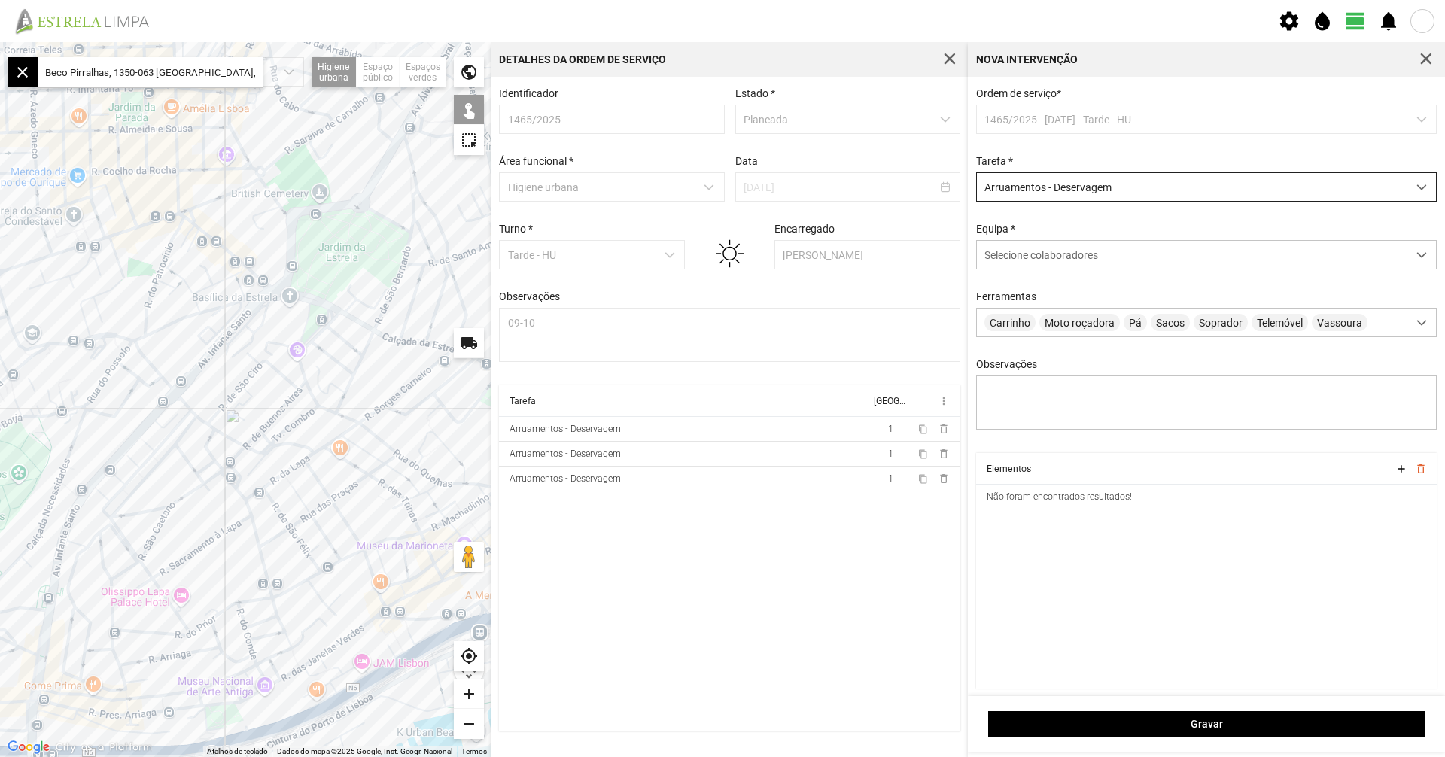
click at [1186, 187] on span "Arruamentos - Deservagem" at bounding box center [1192, 187] width 431 height 28
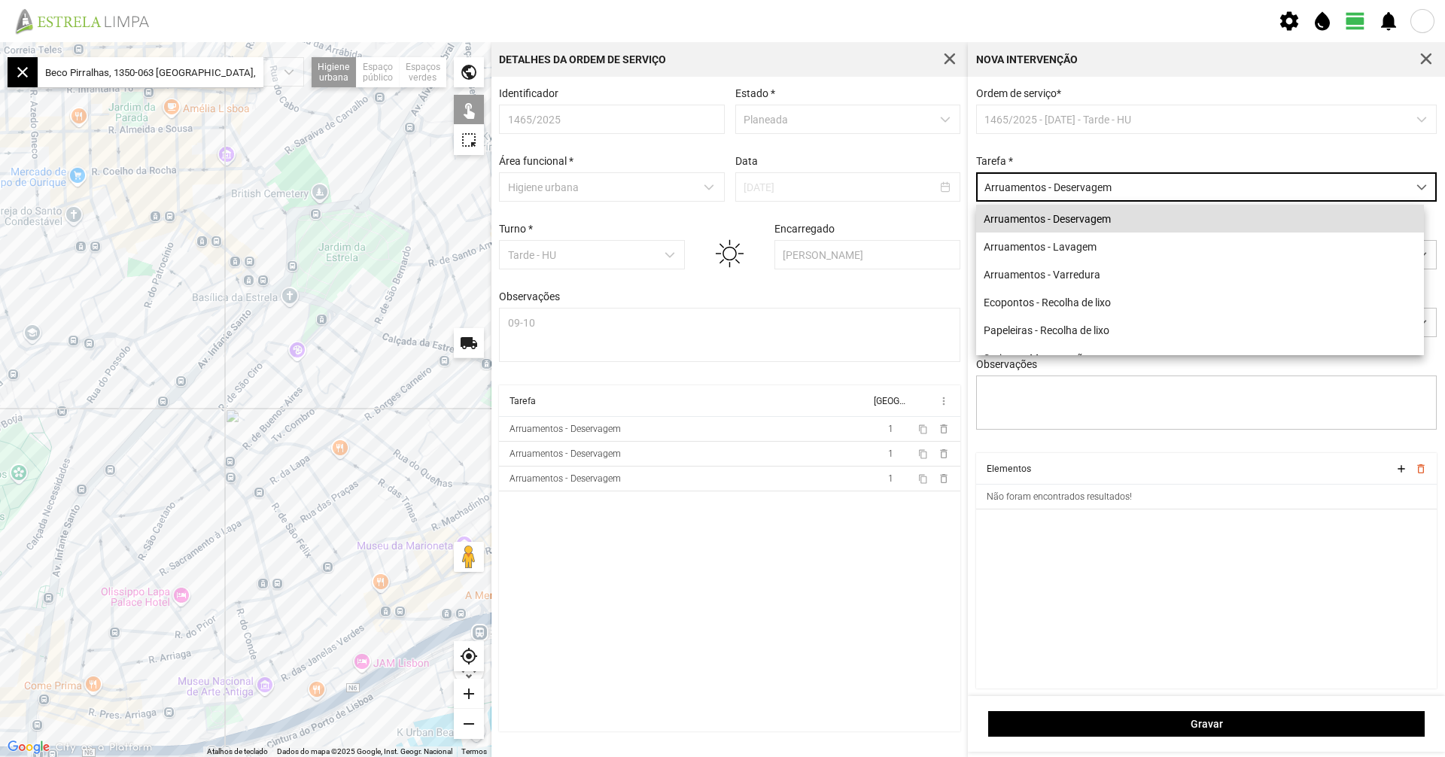
click at [1184, 170] on div "Tarefa * Arruamentos - Deservagem" at bounding box center [1207, 178] width 472 height 47
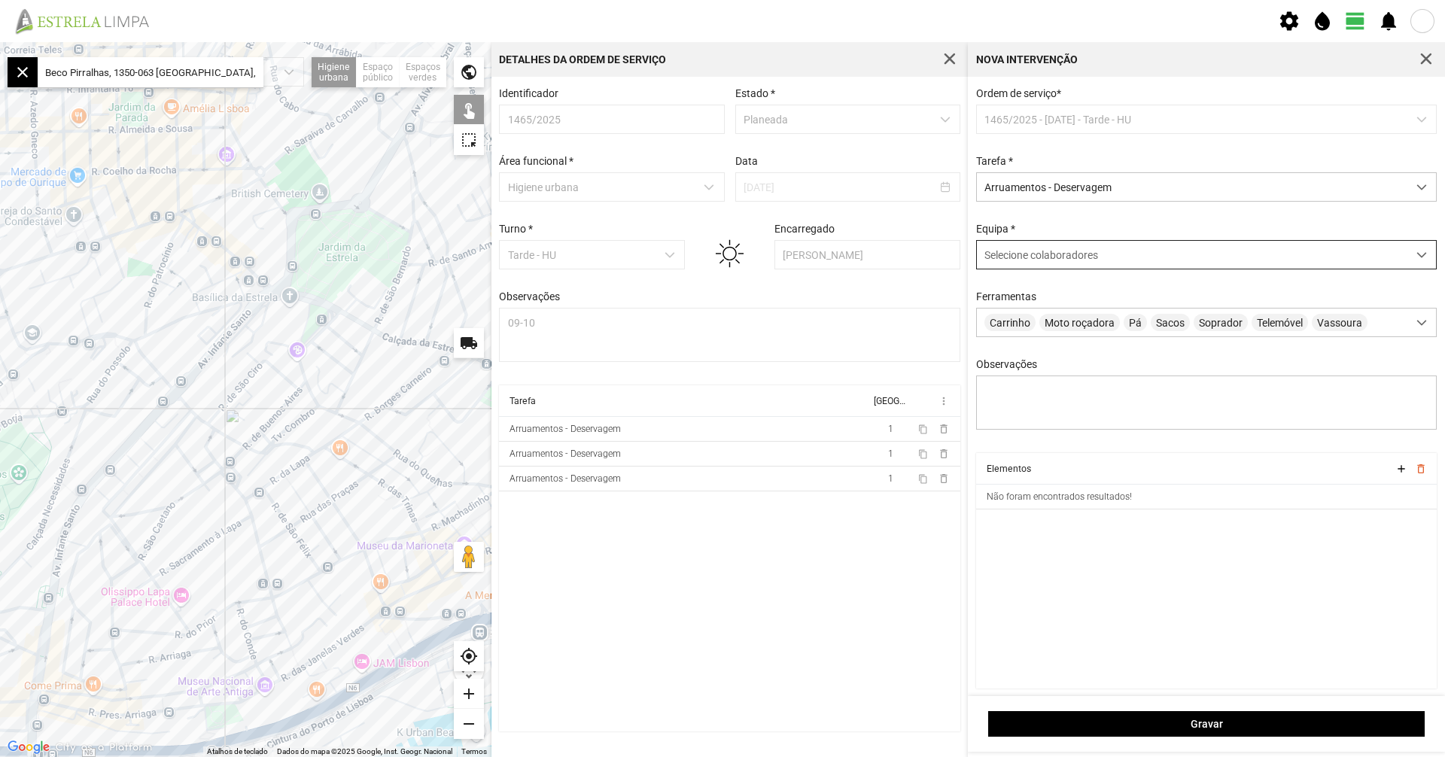
click at [1106, 253] on div "Selecione colaboradores" at bounding box center [1192, 255] width 431 height 28
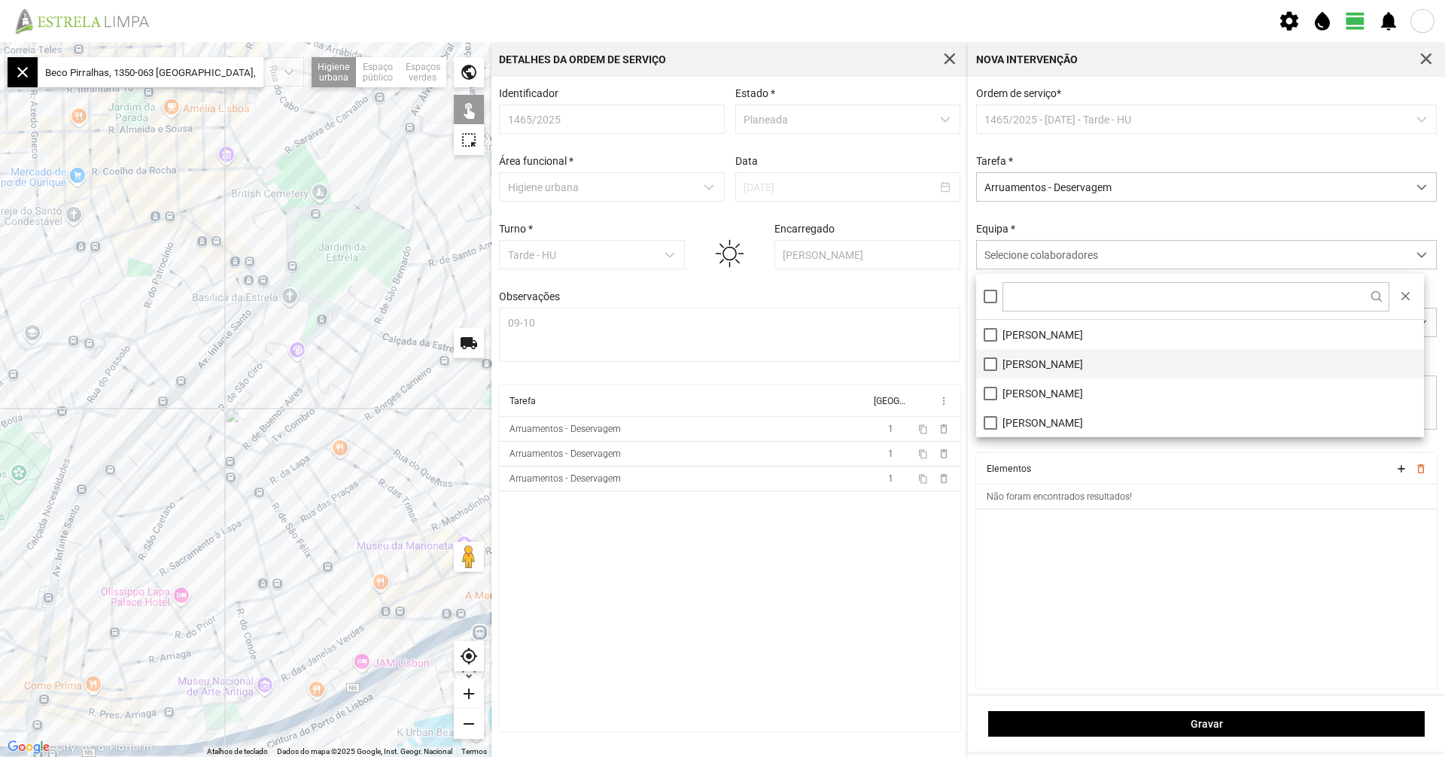
click at [1003, 364] on li "[PERSON_NAME]" at bounding box center [1200, 363] width 448 height 29
click at [1119, 578] on cdk-virtual-scroll-viewport "Elementos add delete_outline Não foram encontrados resultados!" at bounding box center [1206, 571] width 461 height 236
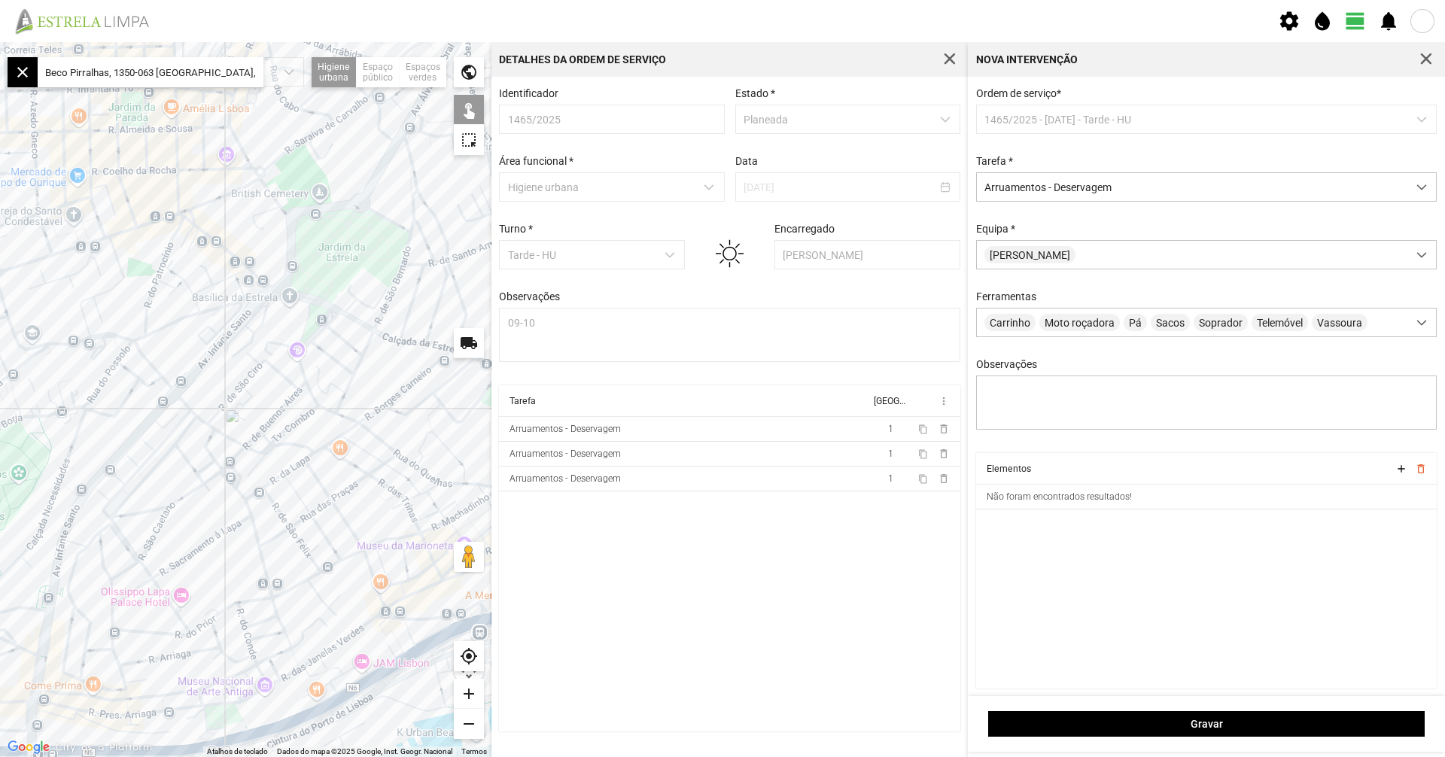
click at [1074, 377] on div "Observações" at bounding box center [1207, 395] width 472 height 74
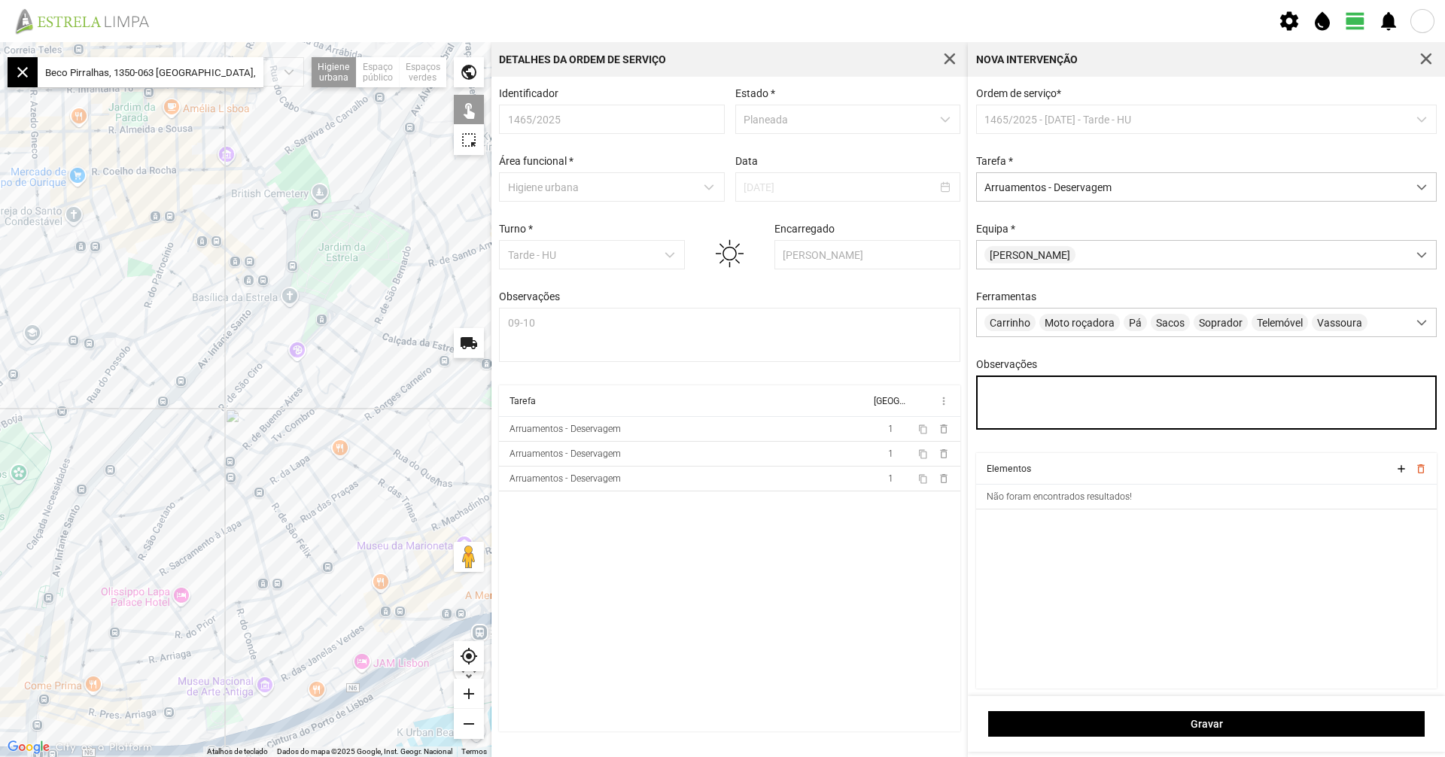
click at [1075, 389] on textarea "Observações" at bounding box center [1206, 403] width 461 height 54
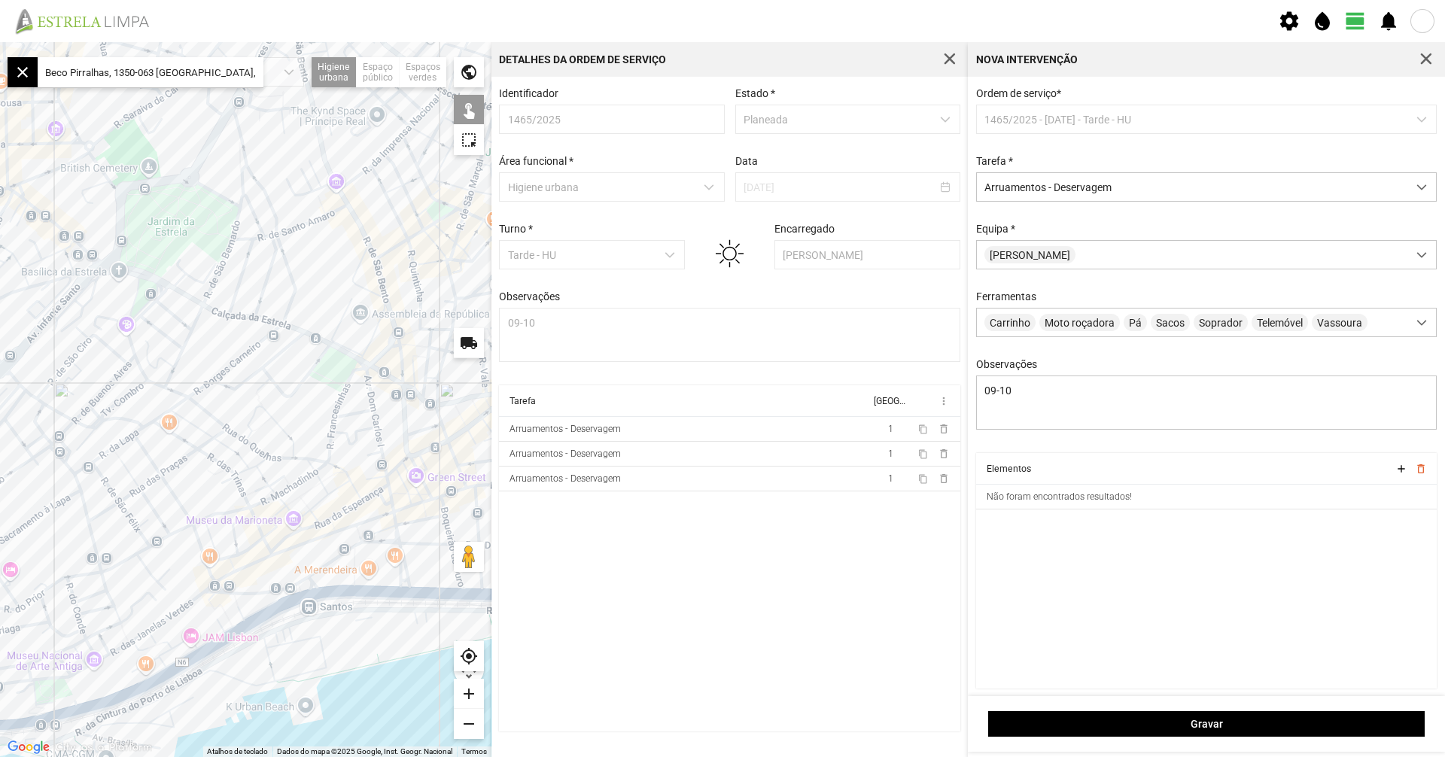
drag, startPoint x: 304, startPoint y: 498, endPoint x: 210, endPoint y: 482, distance: 95.4
click at [210, 482] on div at bounding box center [246, 399] width 492 height 715
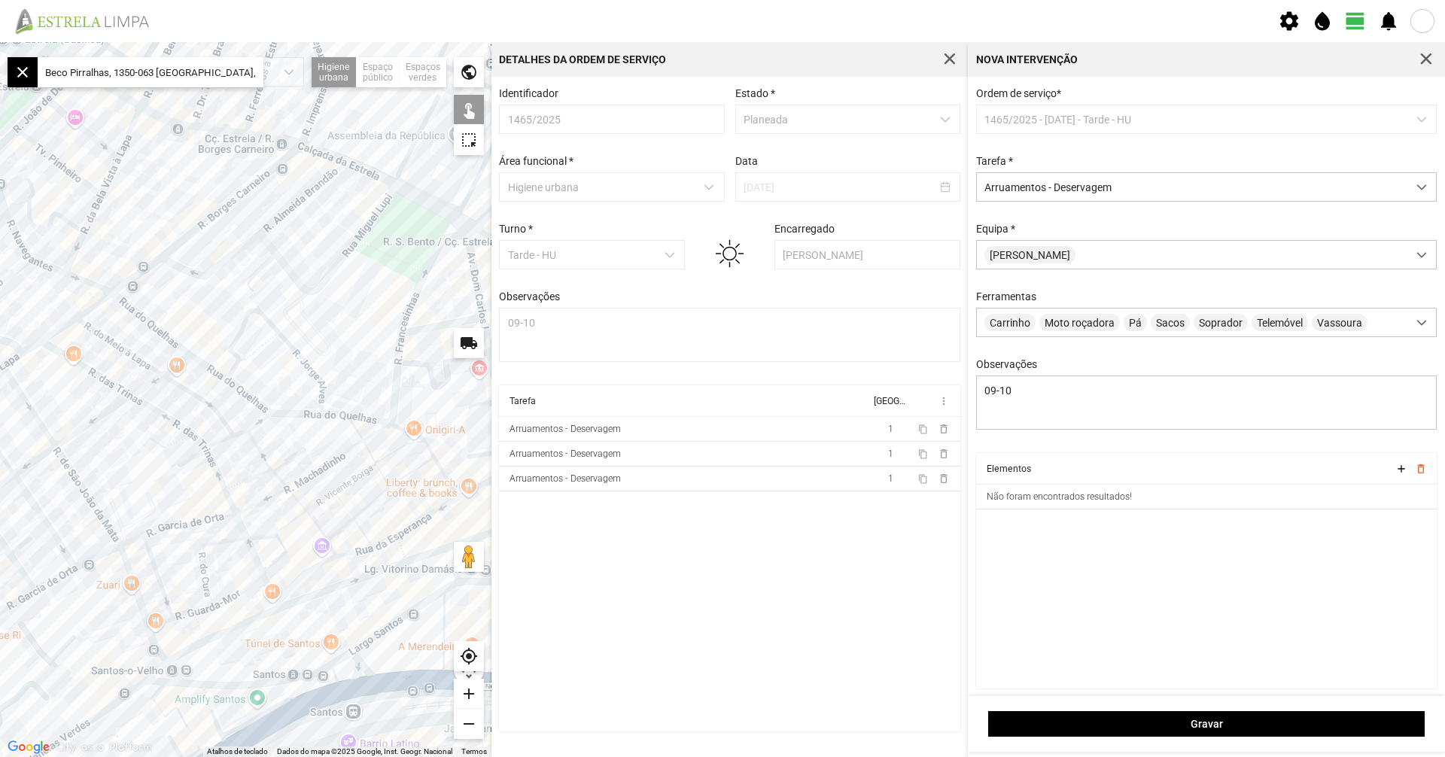
click at [261, 472] on div at bounding box center [246, 399] width 492 height 715
click at [263, 461] on div at bounding box center [246, 399] width 492 height 715
click at [288, 463] on div at bounding box center [246, 399] width 492 height 715
click at [289, 460] on div at bounding box center [246, 399] width 492 height 715
click at [309, 458] on div at bounding box center [246, 399] width 492 height 715
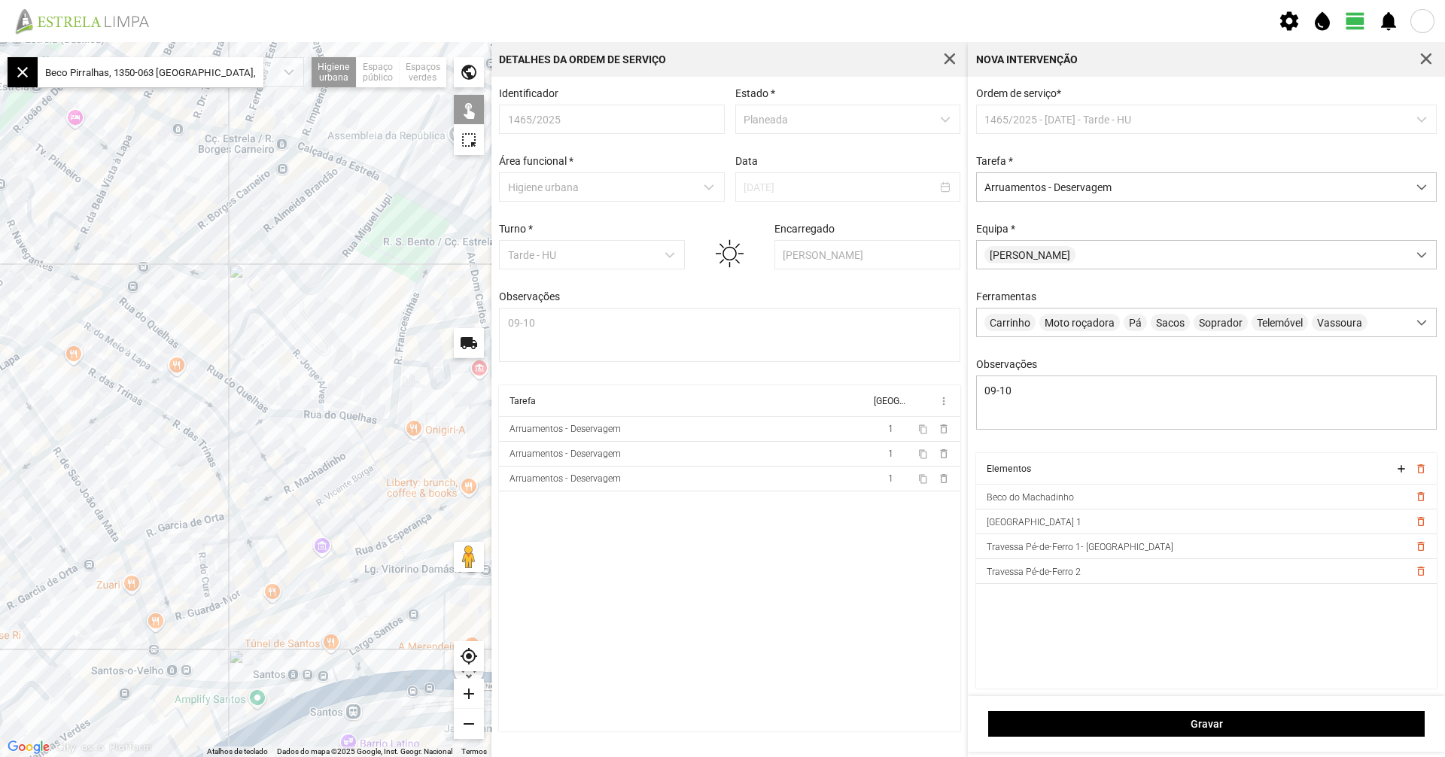
click at [239, 433] on div at bounding box center [246, 399] width 492 height 715
click at [223, 440] on div at bounding box center [246, 399] width 492 height 715
click at [260, 425] on div at bounding box center [246, 399] width 492 height 715
click at [358, 431] on div at bounding box center [246, 399] width 492 height 715
click at [398, 431] on div at bounding box center [246, 399] width 492 height 715
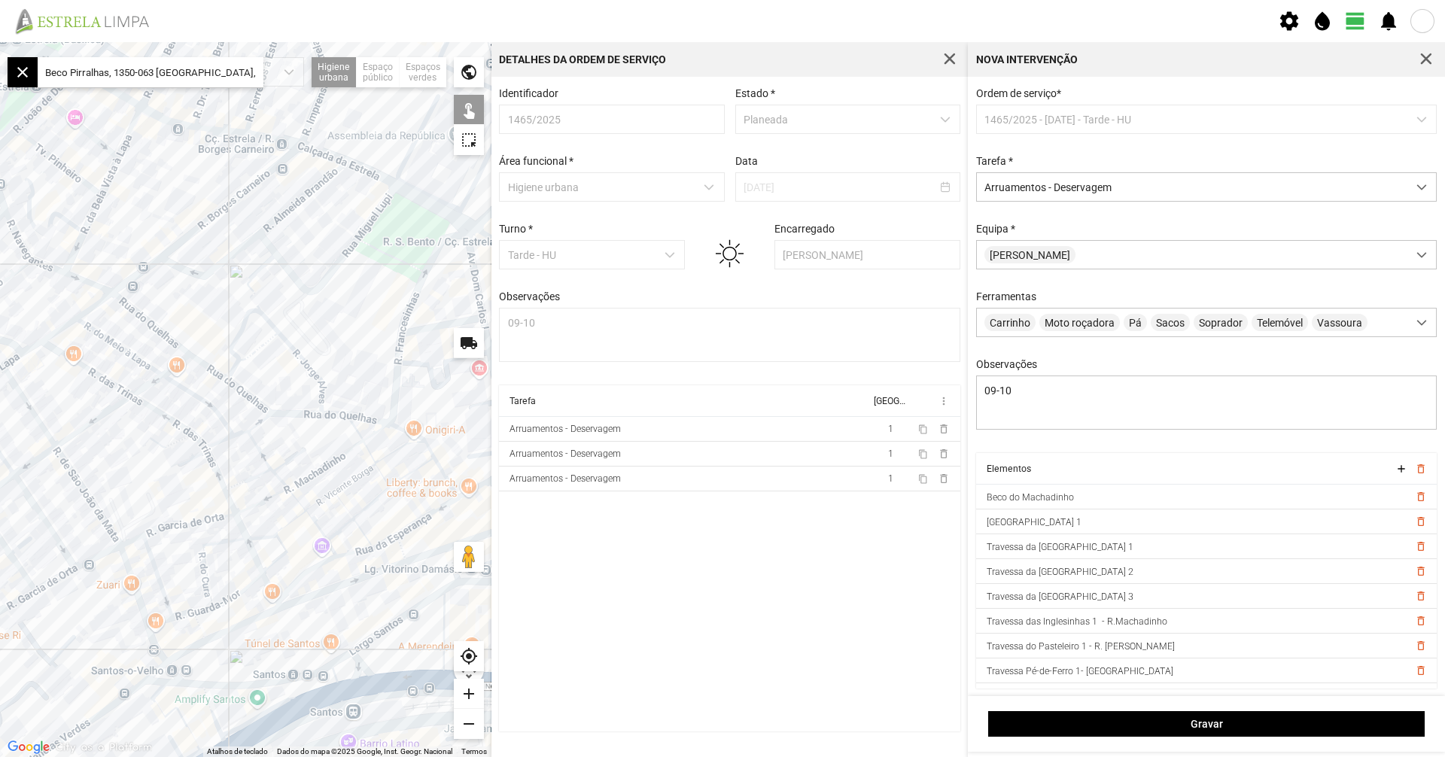
click at [426, 448] on div at bounding box center [246, 399] width 492 height 715
click at [437, 468] on div at bounding box center [246, 399] width 492 height 715
click at [418, 467] on div at bounding box center [246, 399] width 492 height 715
click at [395, 452] on div at bounding box center [246, 399] width 492 height 715
click at [378, 434] on div at bounding box center [246, 399] width 492 height 715
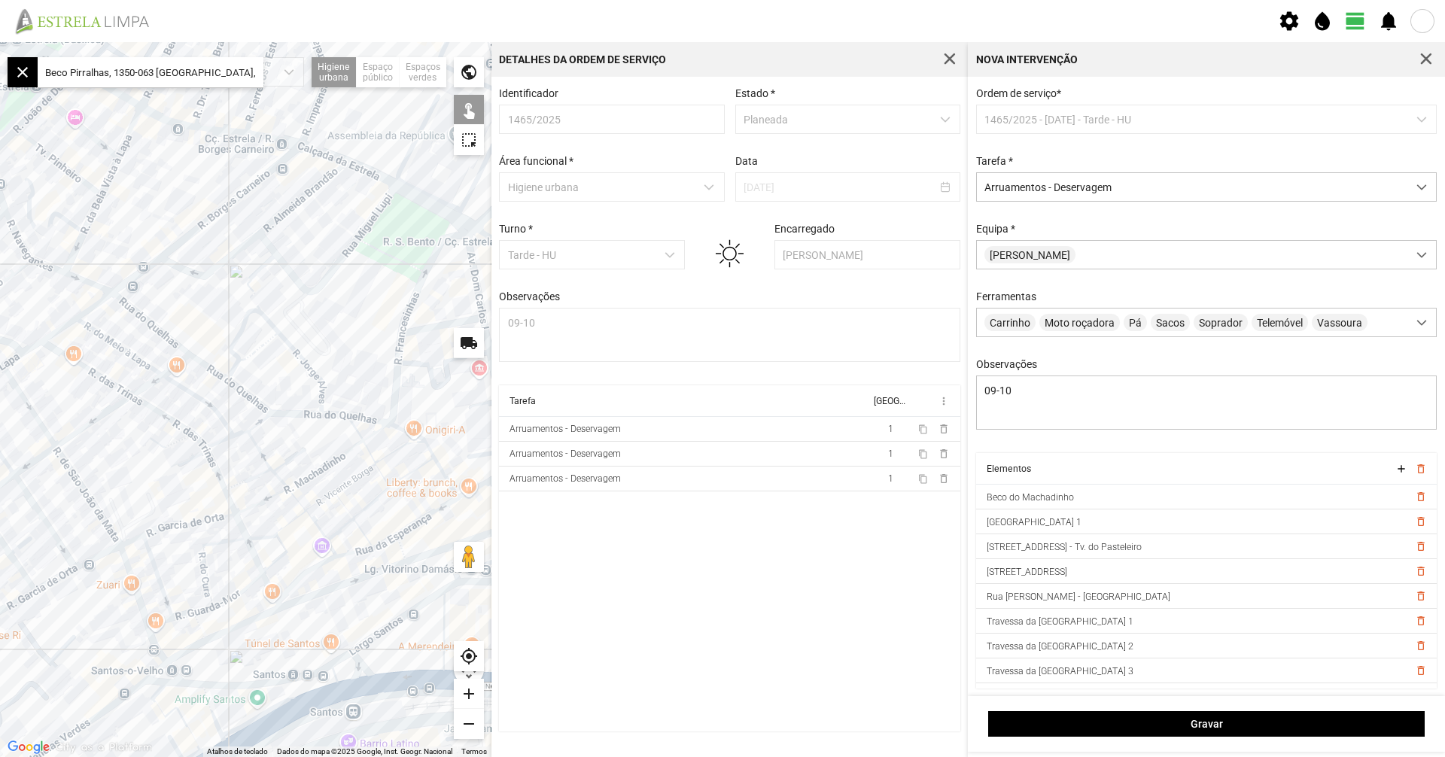
click at [345, 450] on div at bounding box center [246, 399] width 492 height 715
click at [346, 453] on div at bounding box center [246, 399] width 492 height 715
click at [311, 476] on div at bounding box center [246, 399] width 492 height 715
click at [278, 492] on div at bounding box center [246, 399] width 492 height 715
click at [280, 482] on div at bounding box center [246, 399] width 492 height 715
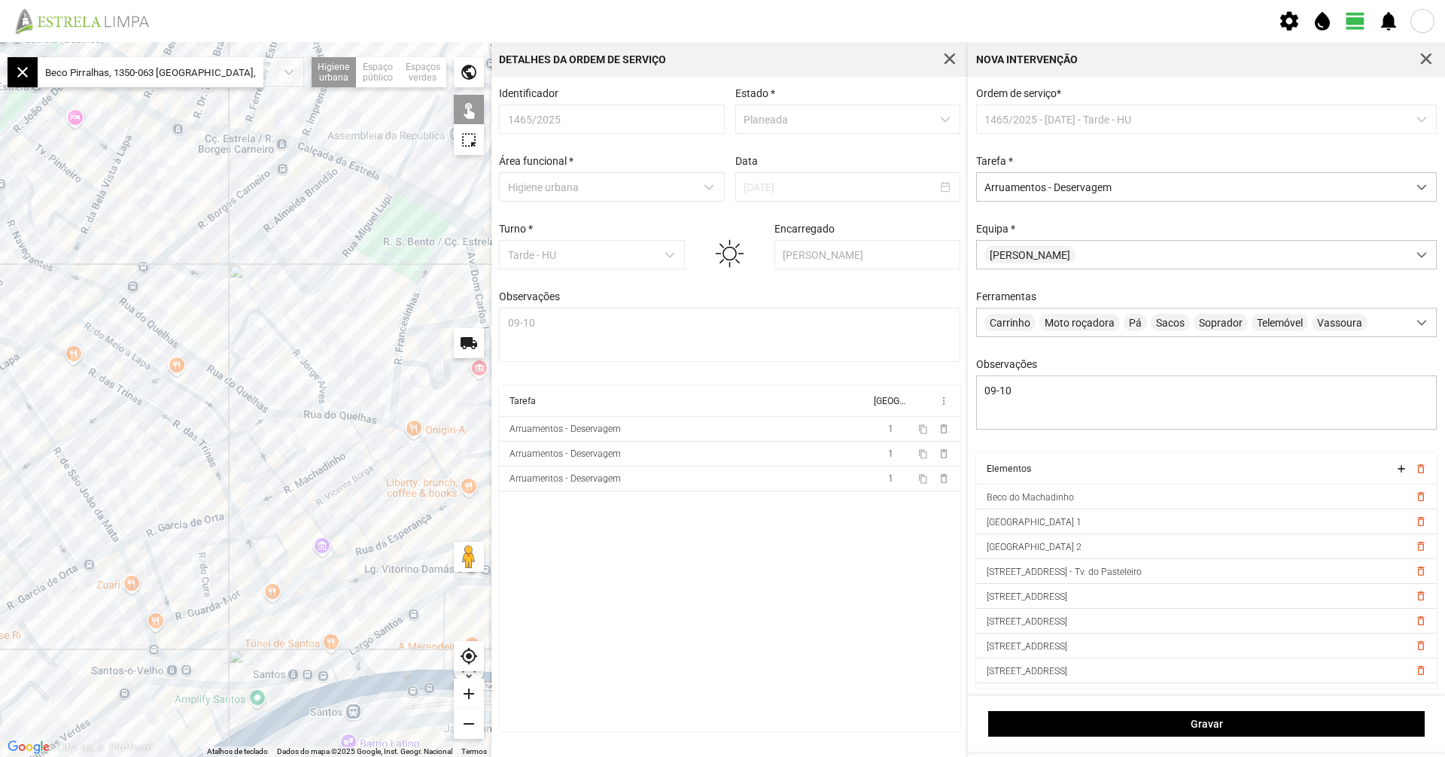
click at [297, 493] on div at bounding box center [246, 399] width 492 height 715
click at [297, 496] on div at bounding box center [246, 399] width 492 height 715
click at [297, 499] on div at bounding box center [246, 399] width 492 height 715
click at [369, 460] on div at bounding box center [246, 399] width 492 height 715
click at [372, 457] on div at bounding box center [246, 399] width 492 height 715
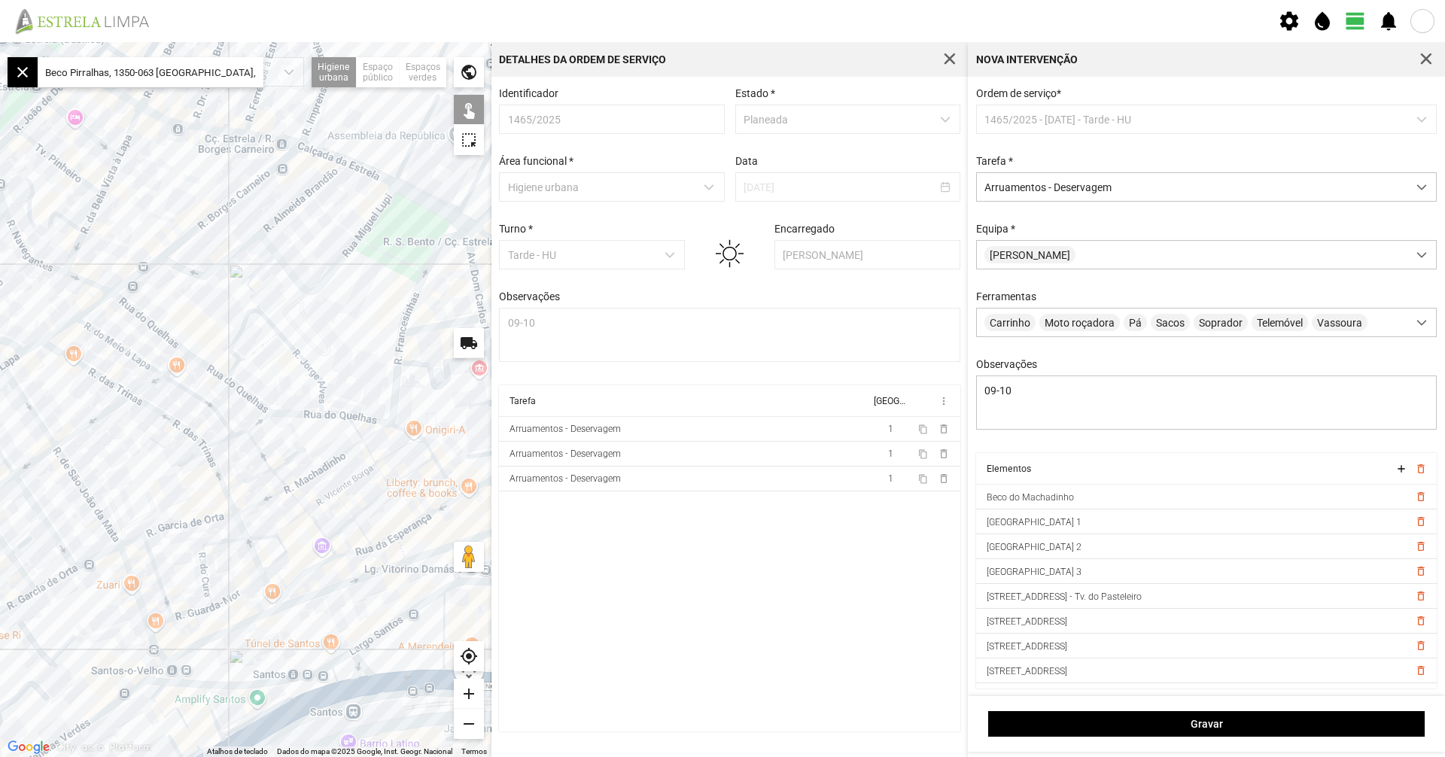
click at [380, 473] on div at bounding box center [246, 399] width 492 height 715
click at [358, 473] on div at bounding box center [246, 399] width 492 height 715
click at [358, 477] on div at bounding box center [246, 399] width 492 height 715
click at [331, 493] on div at bounding box center [246, 399] width 492 height 715
click at [340, 499] on div at bounding box center [246, 399] width 492 height 715
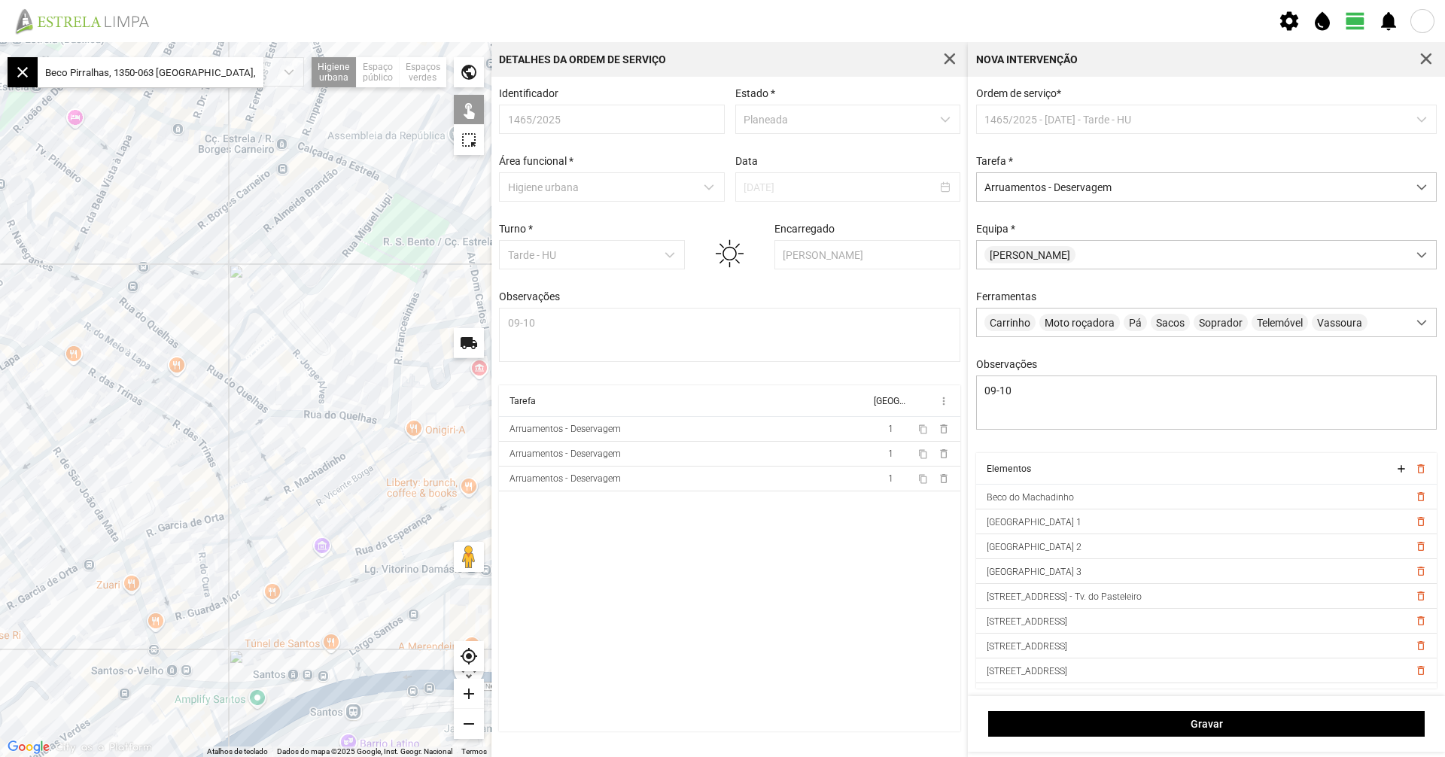
click at [343, 526] on div at bounding box center [246, 399] width 492 height 715
click at [377, 511] on div at bounding box center [246, 399] width 492 height 715
drag, startPoint x: 397, startPoint y: 512, endPoint x: 423, endPoint y: 485, distance: 37.3
click at [422, 485] on div at bounding box center [246, 399] width 492 height 715
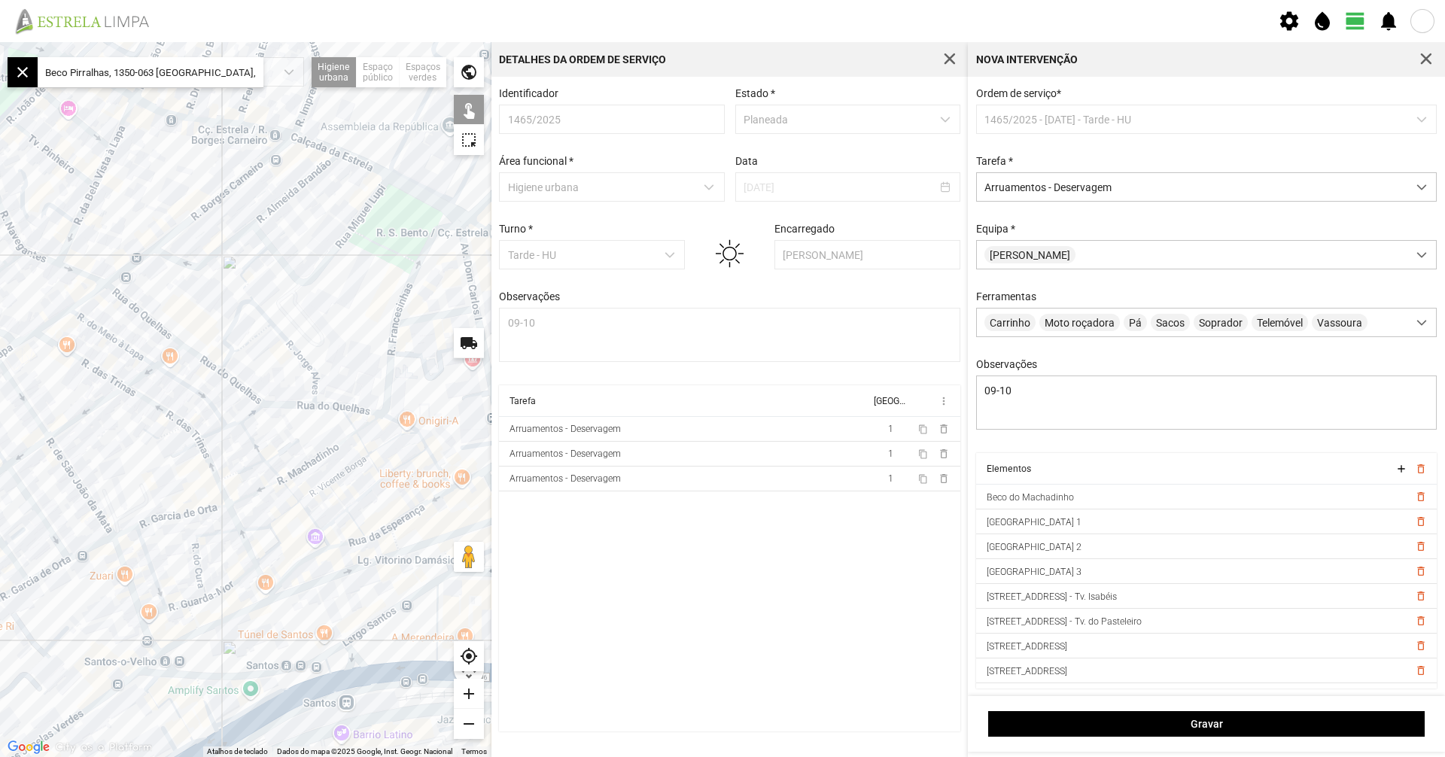
drag, startPoint x: 403, startPoint y: 497, endPoint x: 399, endPoint y: 476, distance: 20.8
click at [399, 476] on div at bounding box center [246, 399] width 492 height 715
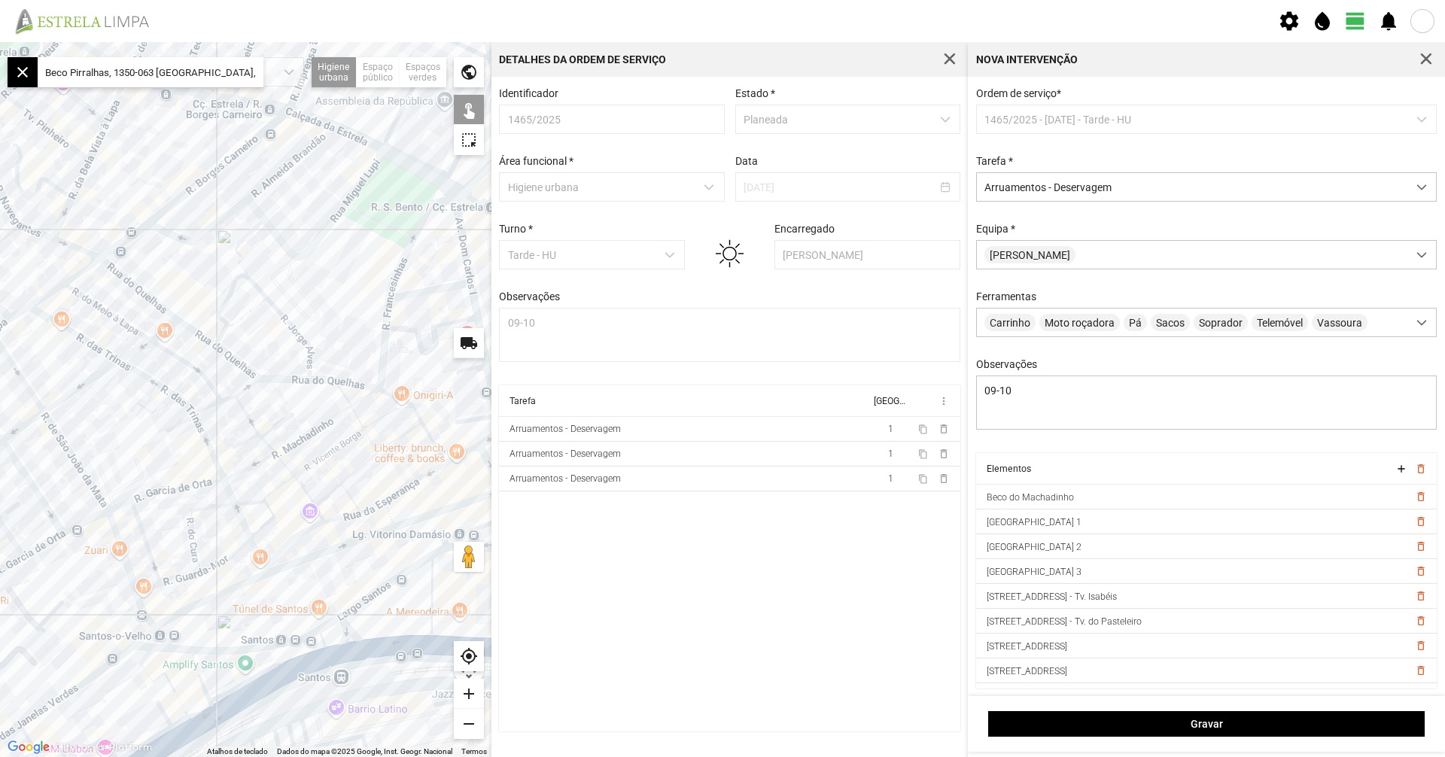
click at [274, 492] on div at bounding box center [246, 399] width 492 height 715
click at [260, 499] on div at bounding box center [246, 399] width 492 height 715
click at [271, 510] on div at bounding box center [246, 399] width 492 height 715
click at [309, 498] on div at bounding box center [246, 399] width 492 height 715
click at [315, 510] on div at bounding box center [246, 399] width 492 height 715
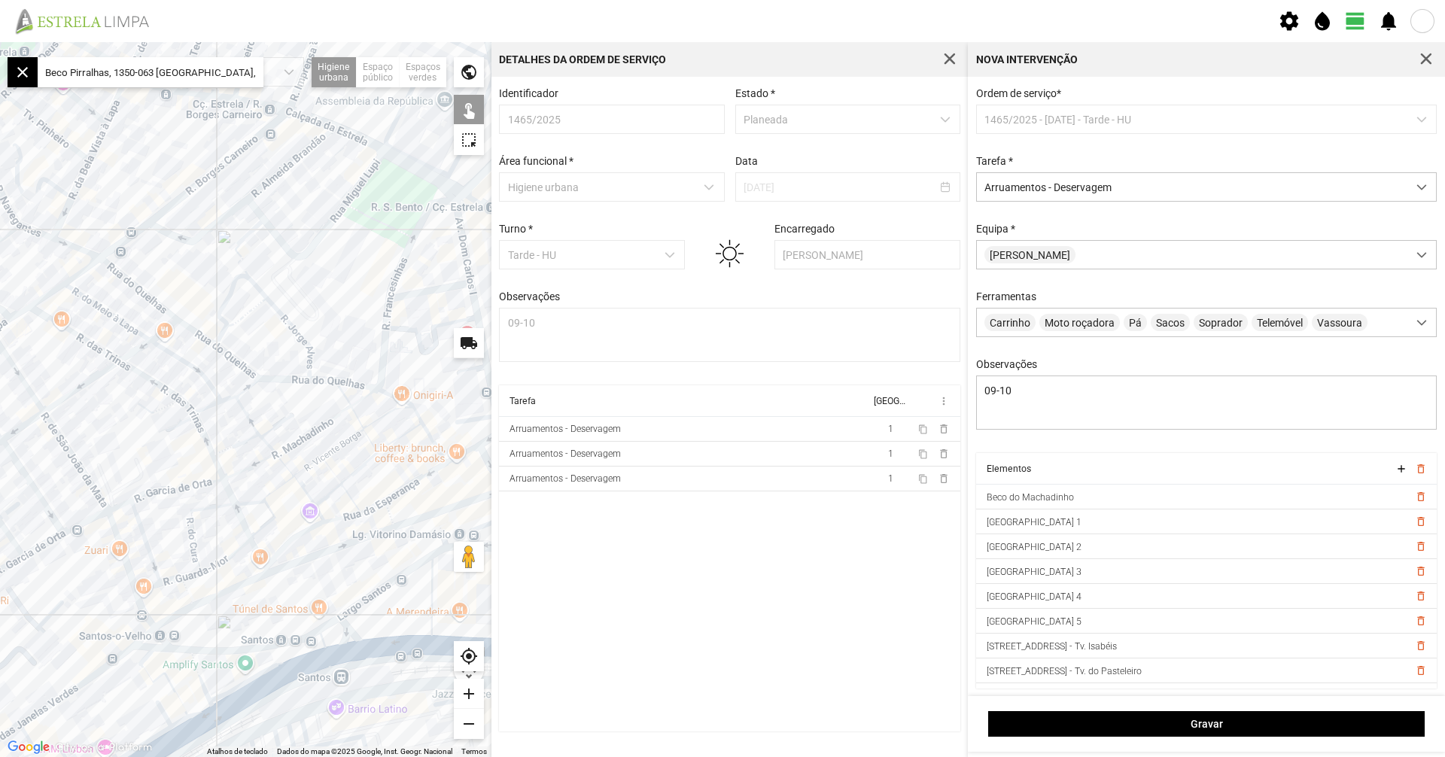
click at [350, 495] on div at bounding box center [246, 399] width 492 height 715
click at [339, 473] on div at bounding box center [246, 399] width 492 height 715
click at [333, 473] on div at bounding box center [246, 399] width 492 height 715
click at [352, 476] on div at bounding box center [246, 399] width 492 height 715
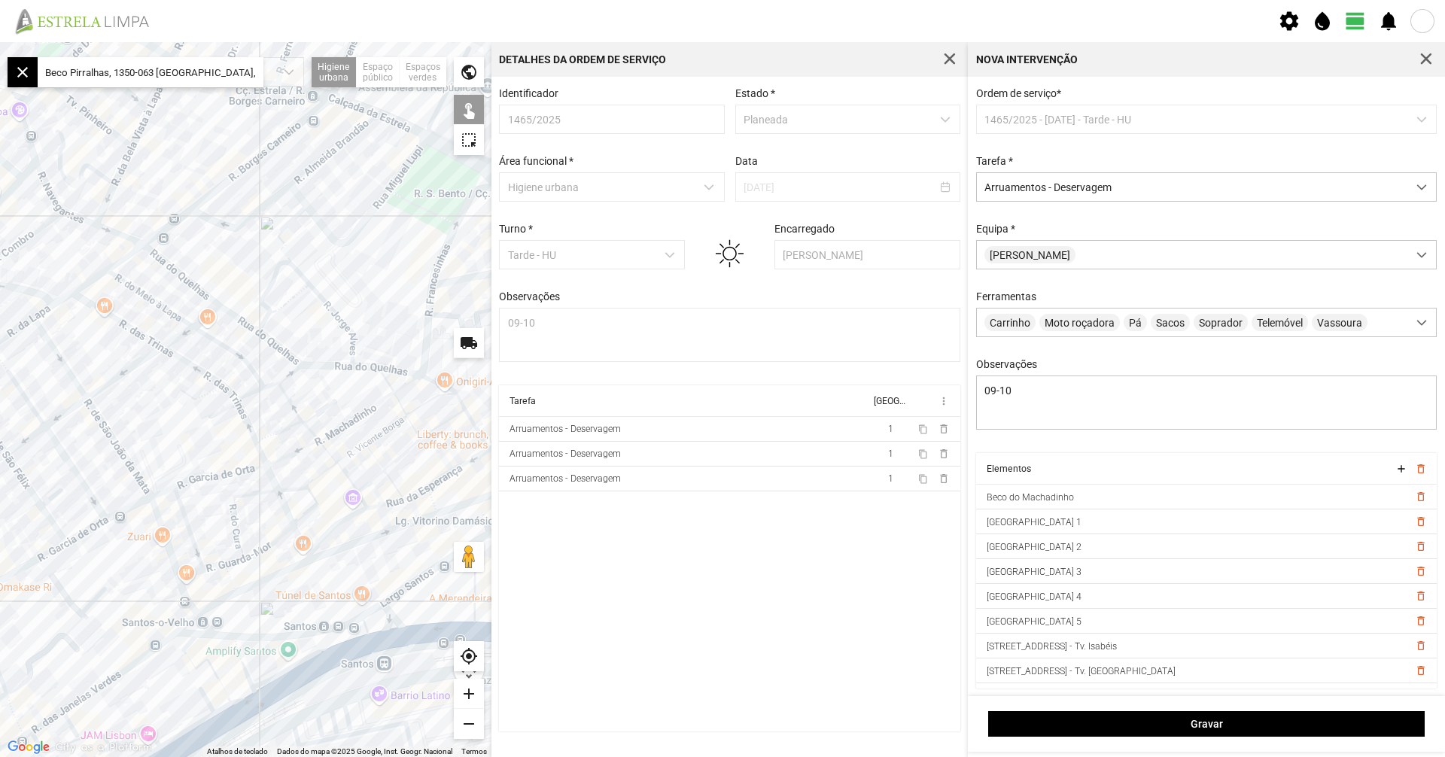
drag, startPoint x: 321, startPoint y: 490, endPoint x: 366, endPoint y: 475, distance: 47.6
click at [366, 475] on div at bounding box center [246, 399] width 492 height 715
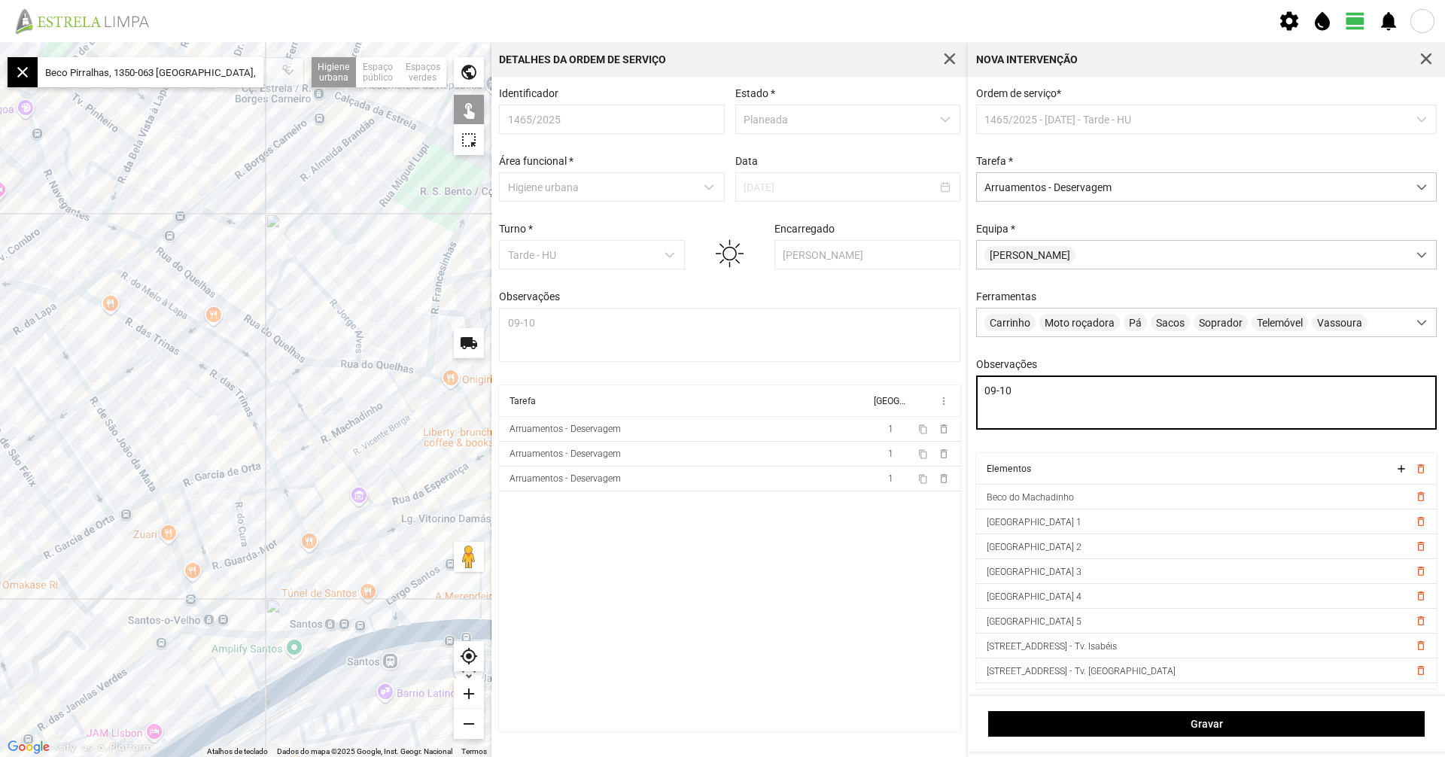
click at [1033, 405] on textarea "09-10" at bounding box center [1206, 403] width 461 height 54
type textarea "09-10 Aplicação Biosupra"
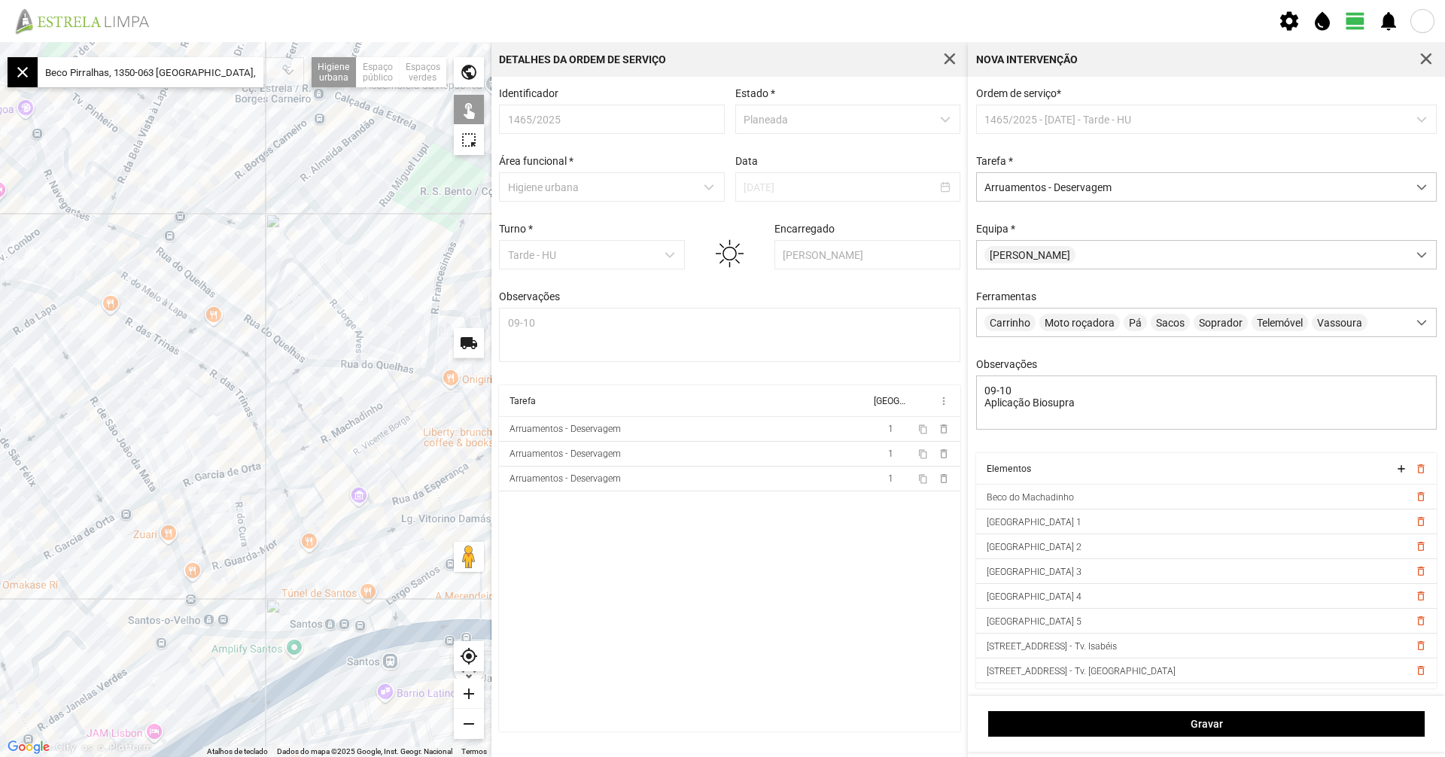
click at [1227, 707] on div "Gravar" at bounding box center [1206, 724] width 477 height 56
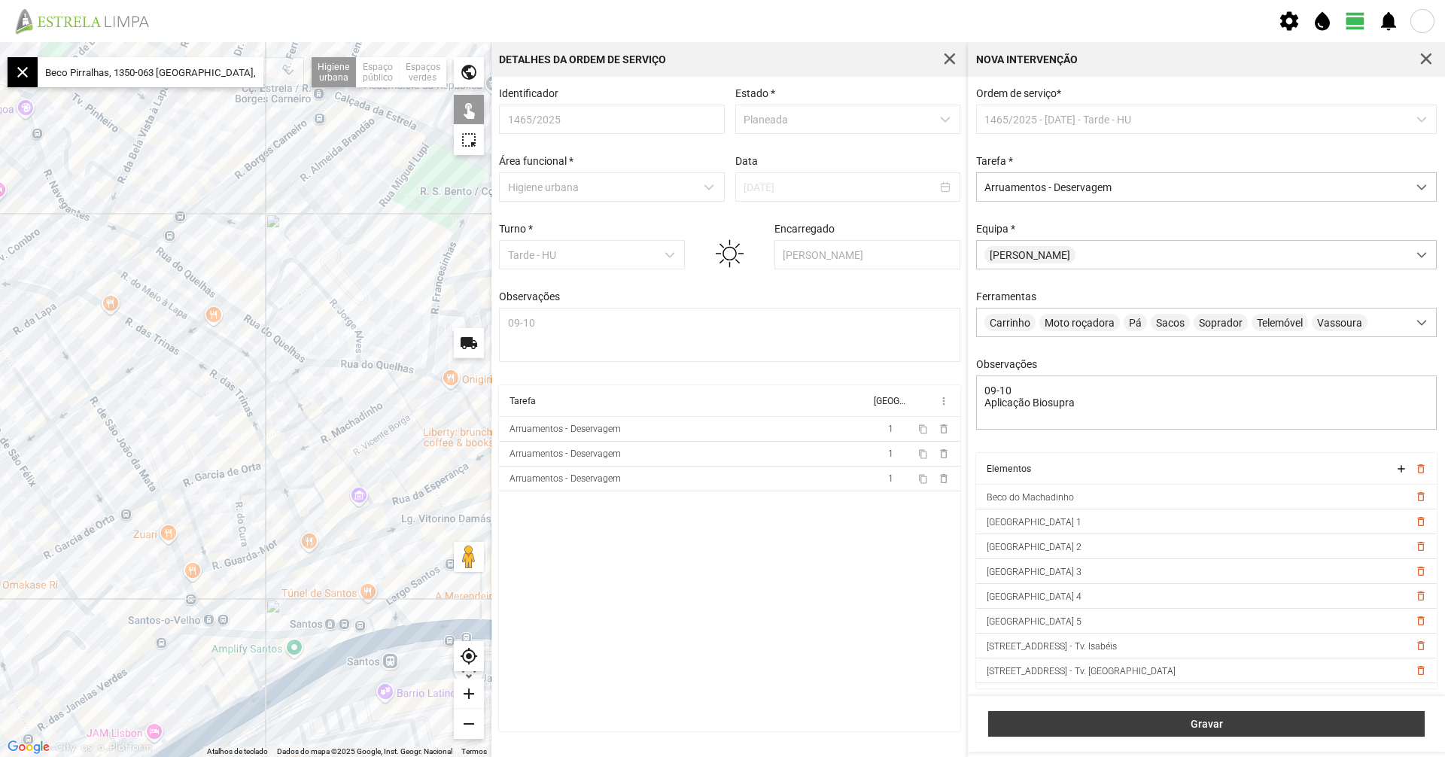
click at [1231, 721] on span "Gravar" at bounding box center [1207, 724] width 421 height 12
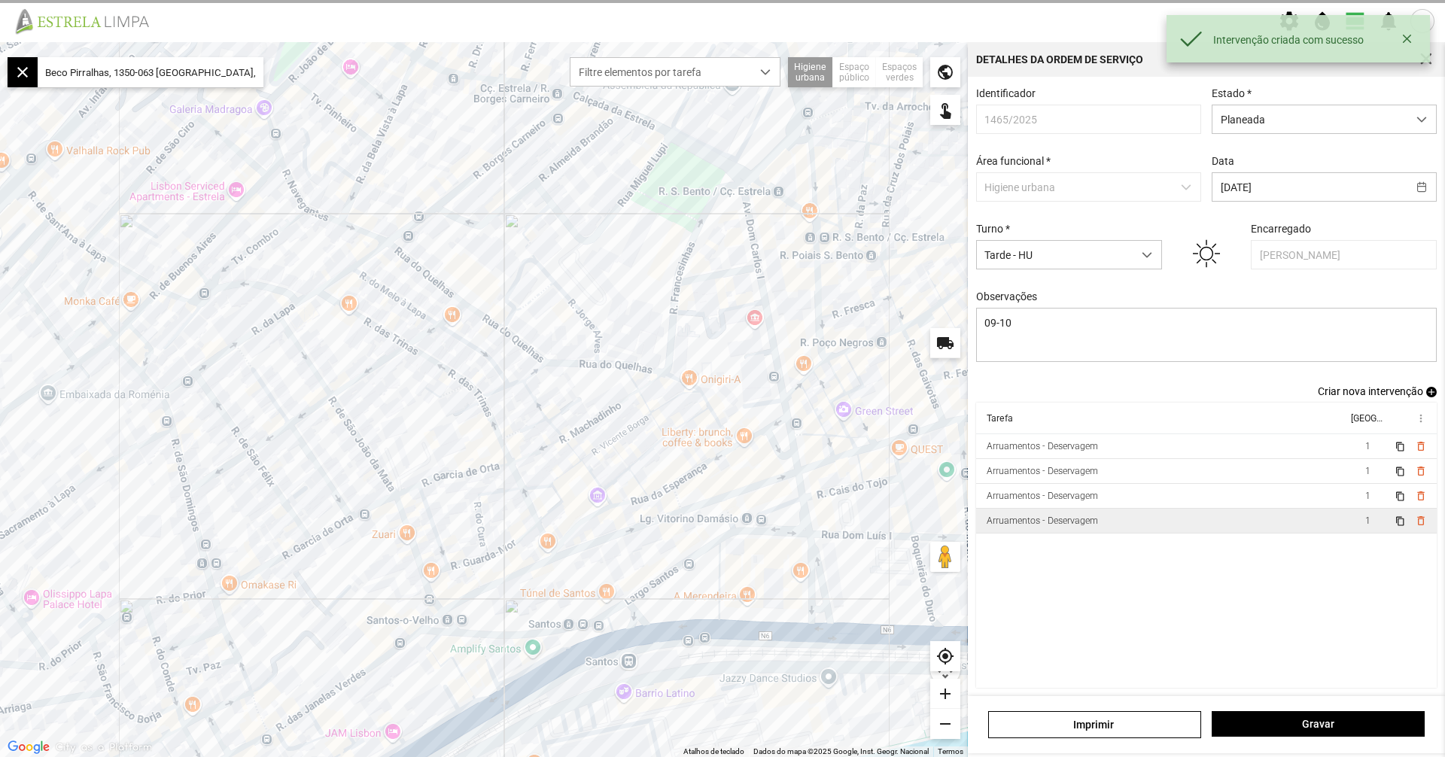
click at [1129, 519] on td "Arruamentos - Deservagem" at bounding box center [1161, 521] width 371 height 25
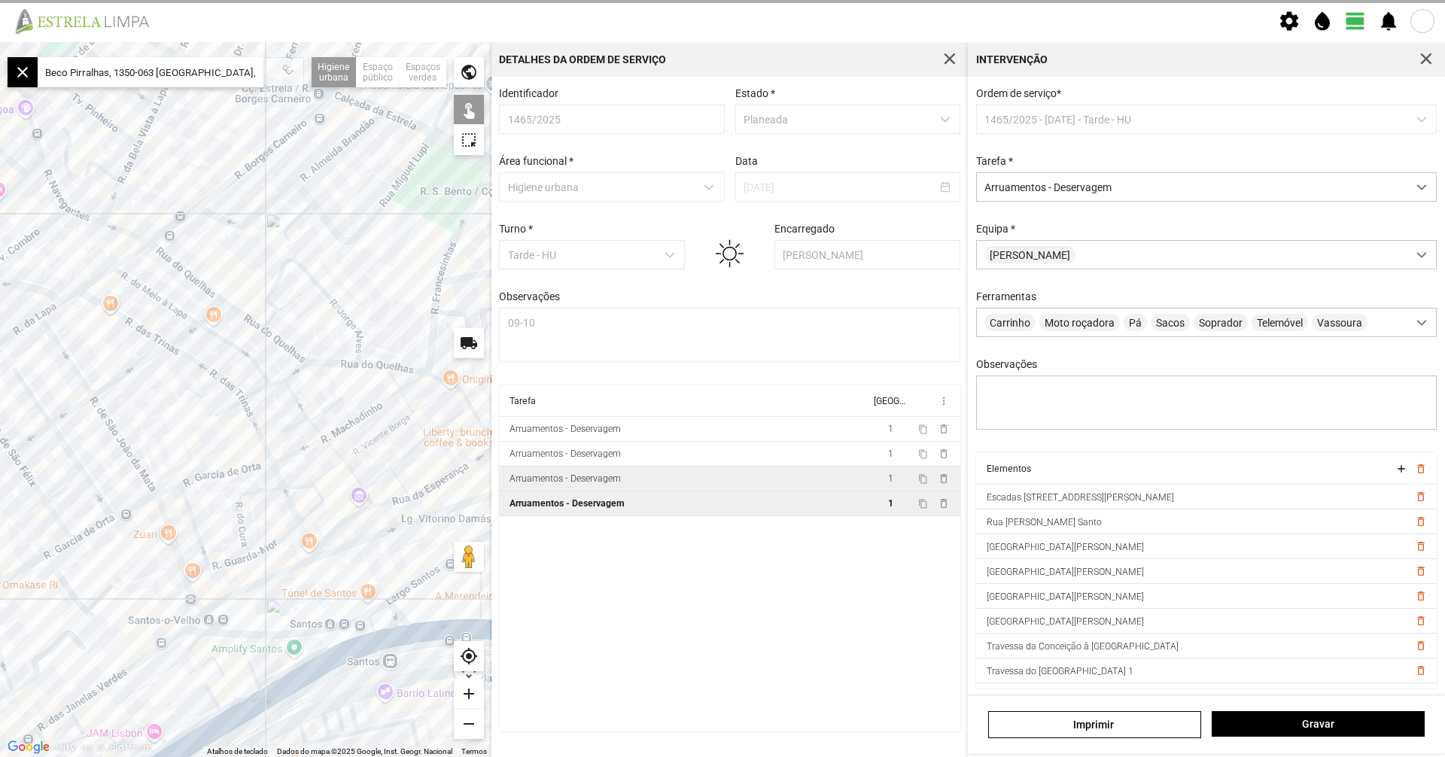
click at [598, 484] on div "Arruamentos - Deservagem" at bounding box center [565, 478] width 111 height 11
type textarea "Aplicação Biosupra R. [GEOGRAPHIC_DATA] à Lapa - fiscalizada"
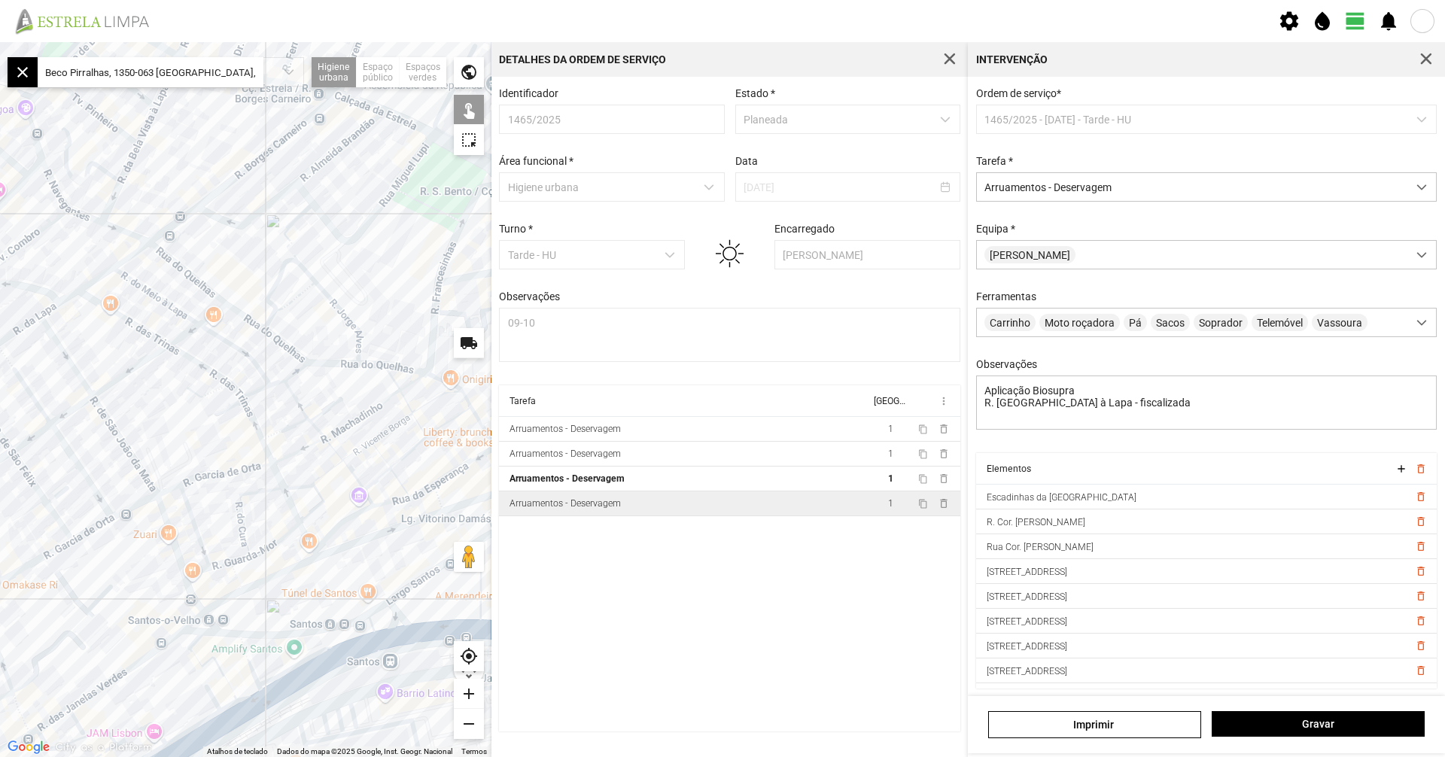
click at [593, 506] on div "Arruamentos - Deservagem" at bounding box center [565, 503] width 111 height 11
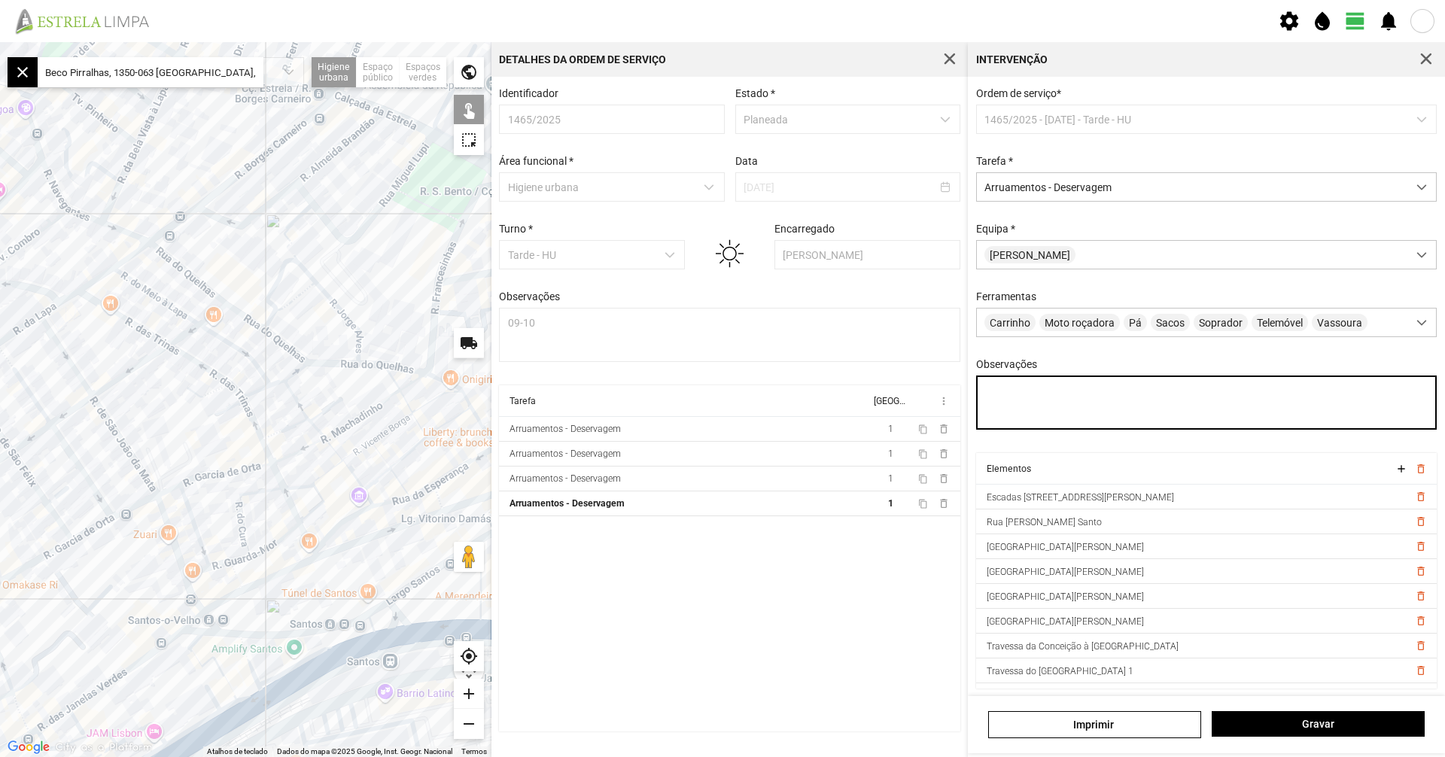
click at [1063, 406] on textarea "Observações" at bounding box center [1206, 403] width 461 height 54
type textarea "09-10"
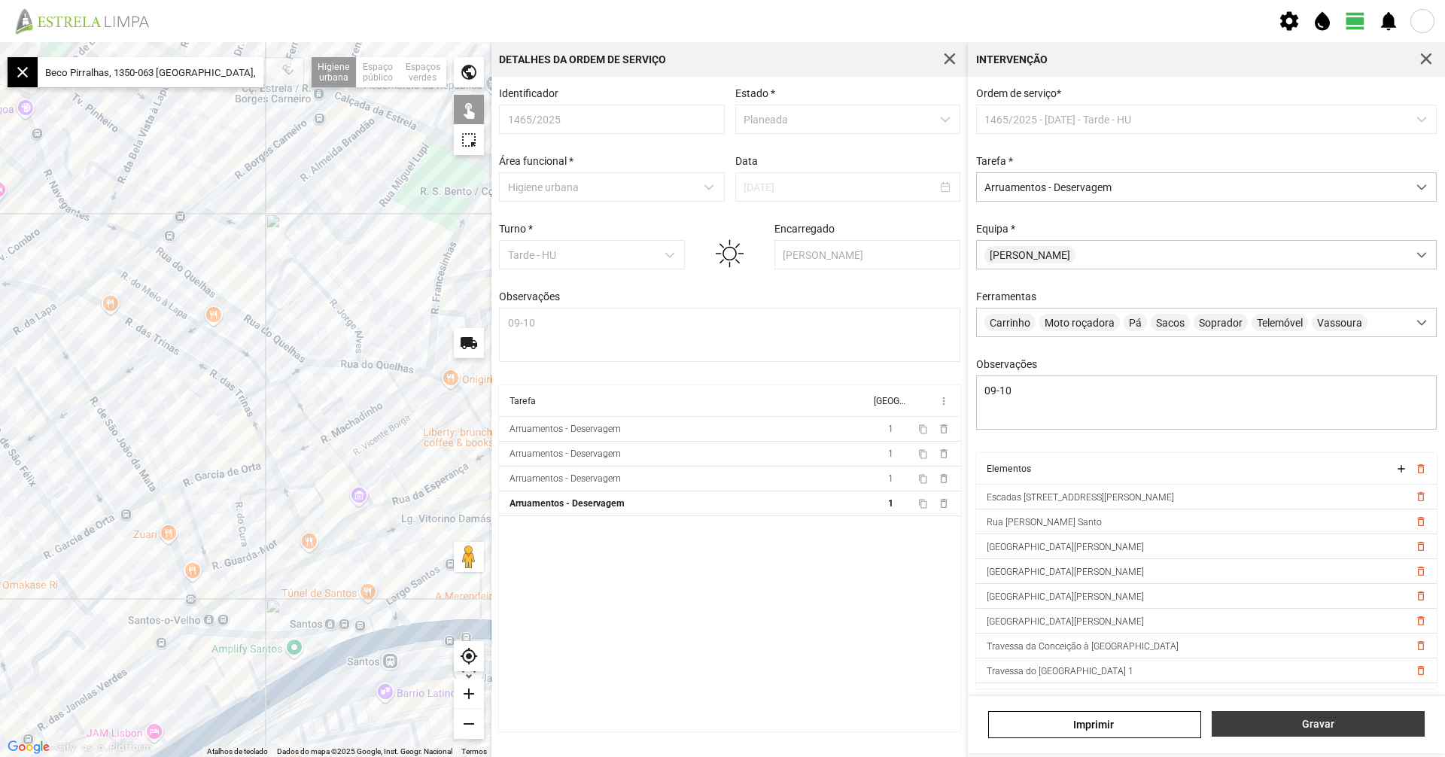
click at [1266, 729] on span "Gravar" at bounding box center [1318, 724] width 197 height 12
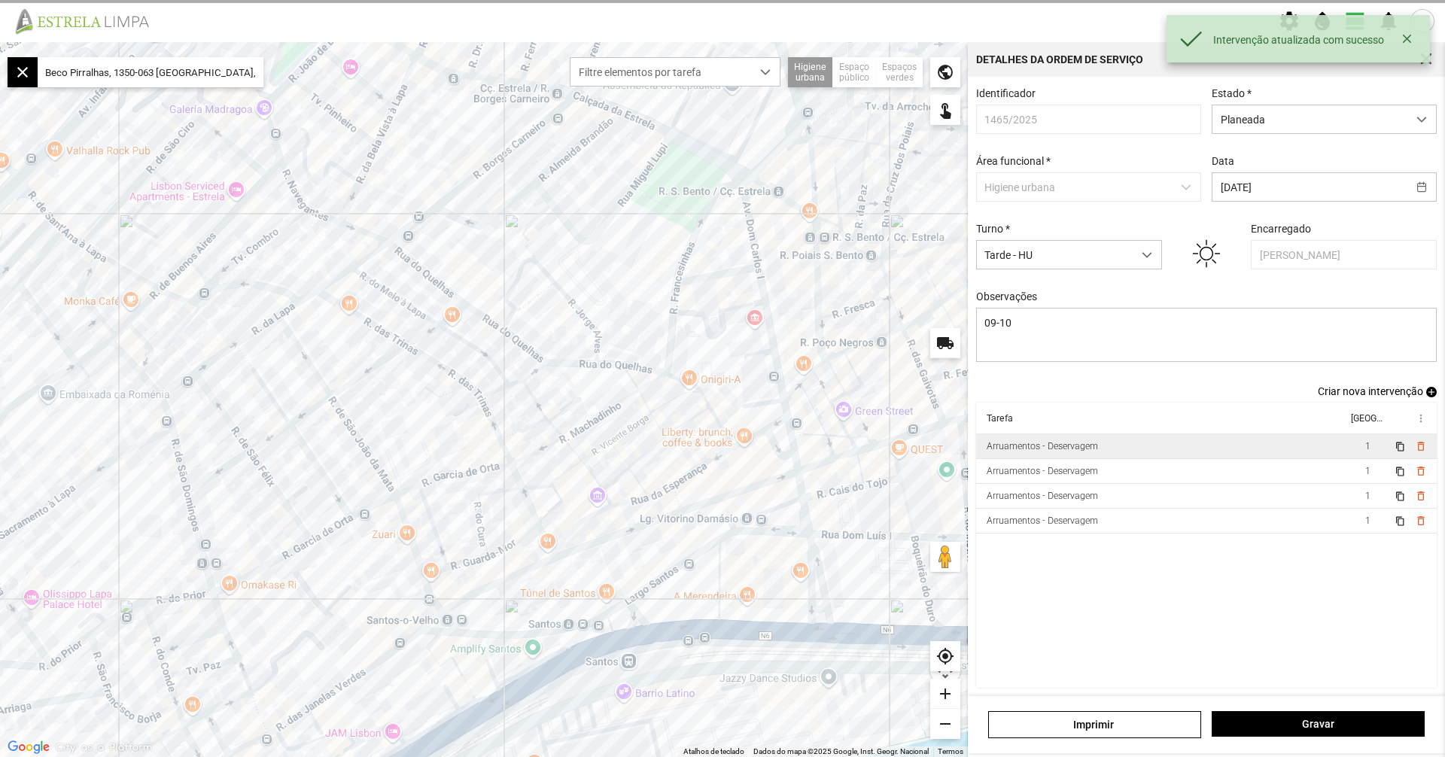
click at [1149, 458] on td "Arruamentos - Deservagem" at bounding box center [1161, 446] width 371 height 25
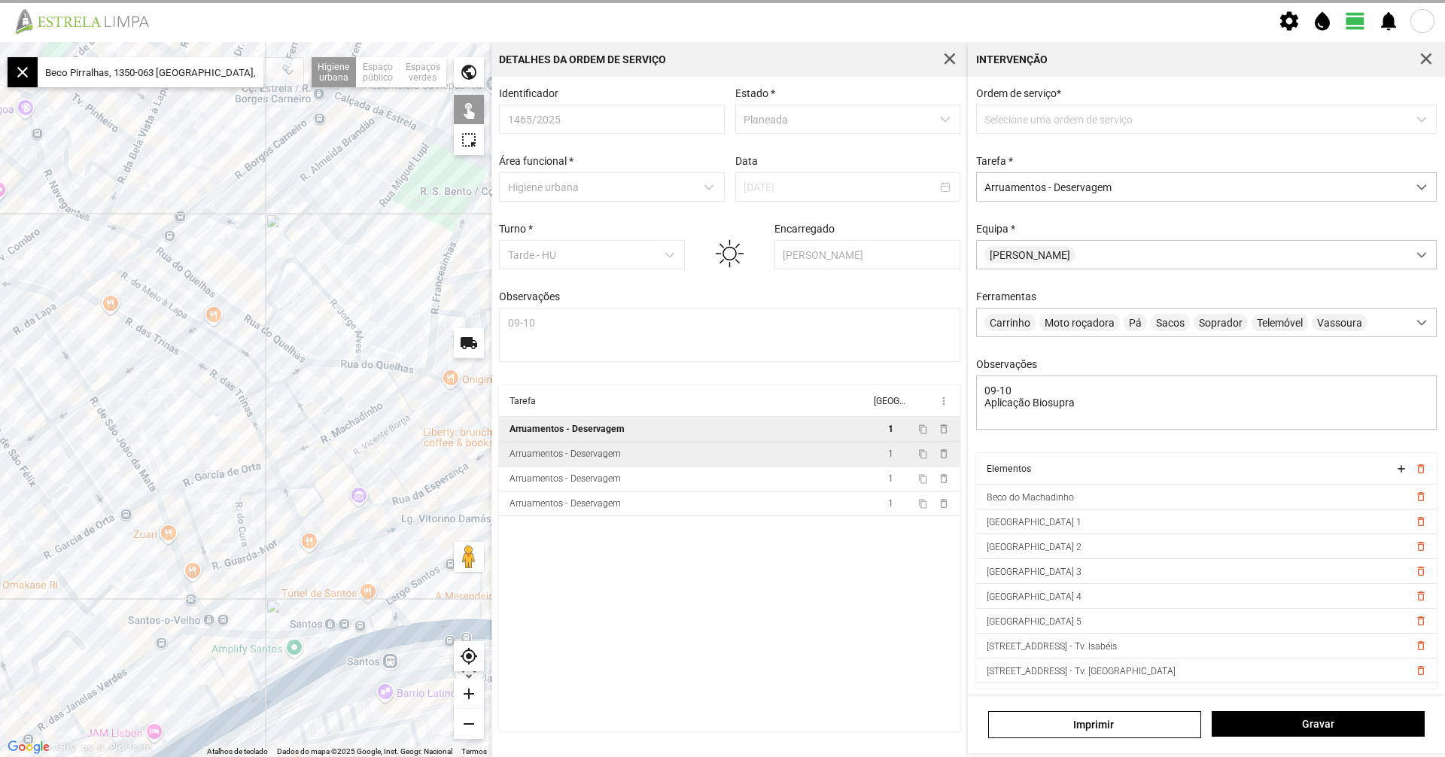
click at [756, 467] on td "Arruamentos - Deservagem" at bounding box center [684, 454] width 371 height 25
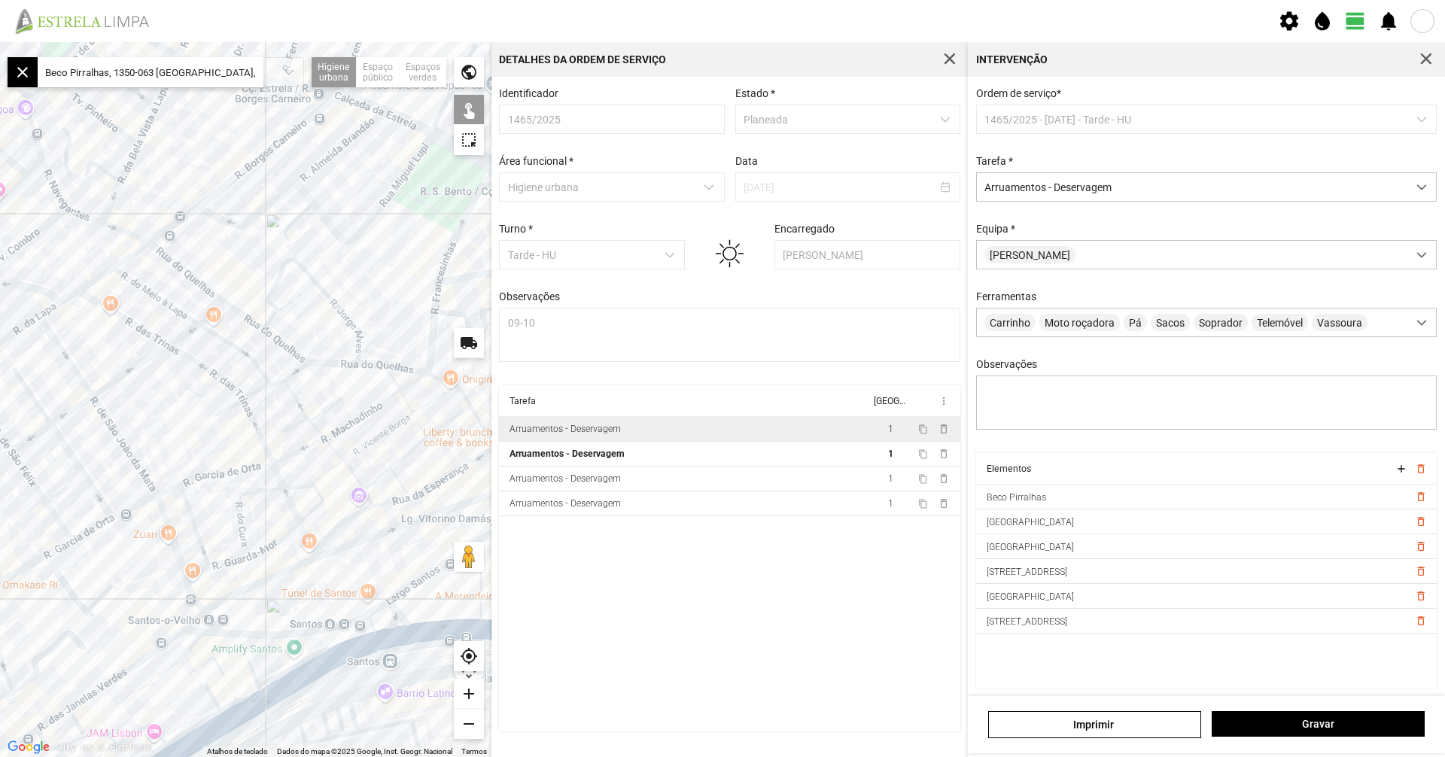
click at [1042, 379] on div "Observações" at bounding box center [1207, 395] width 472 height 74
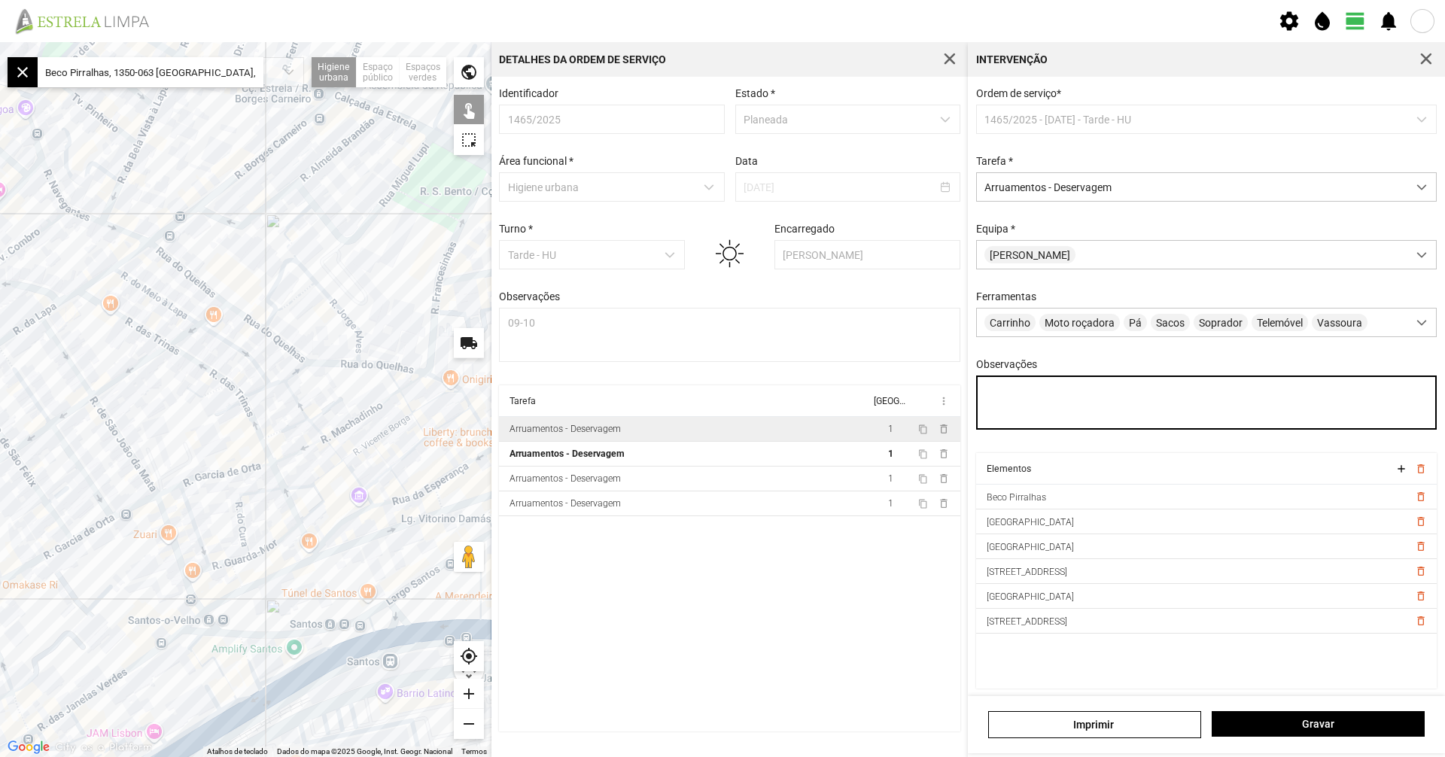
click at [1036, 396] on textarea "Observações" at bounding box center [1206, 403] width 461 height 54
type textarea "09-10"
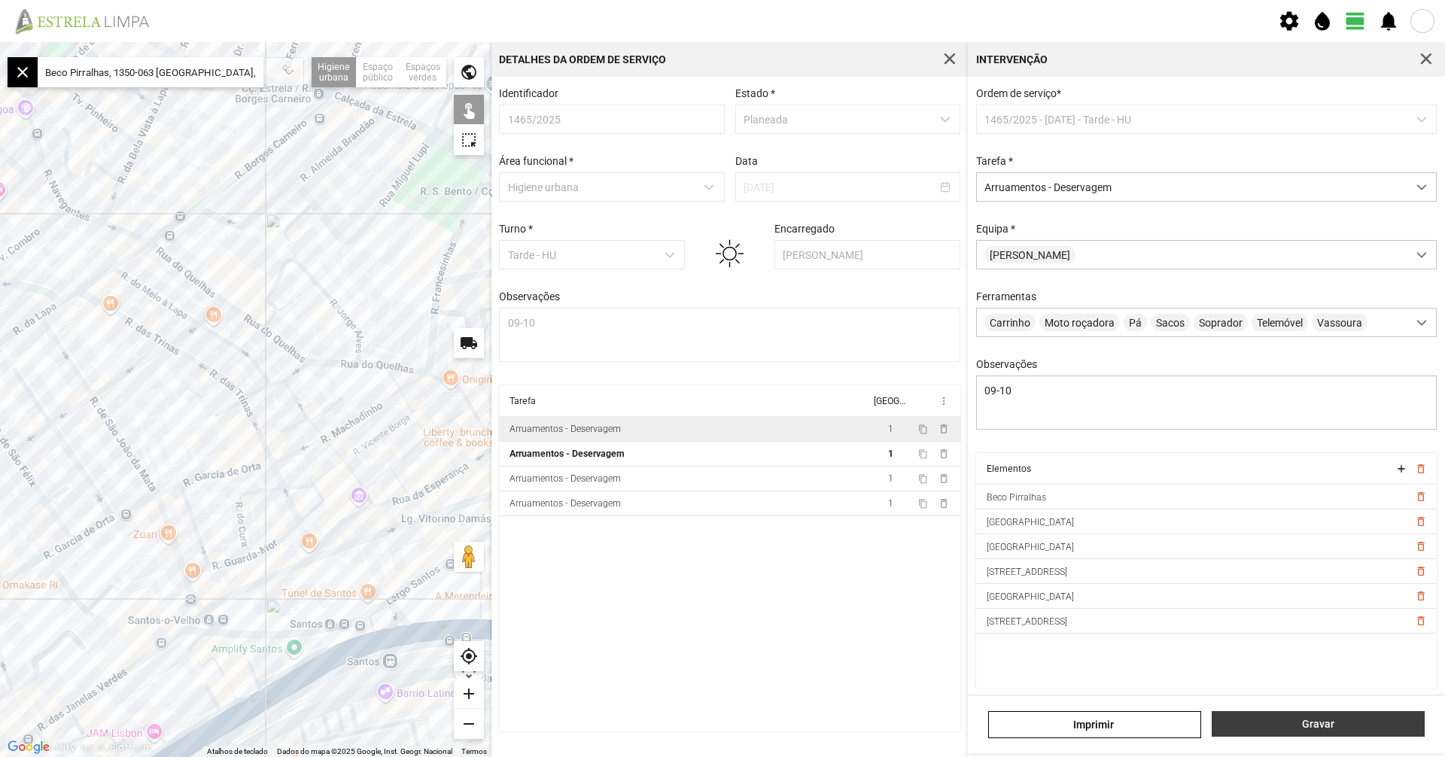
click at [1255, 726] on span "Gravar" at bounding box center [1318, 724] width 197 height 12
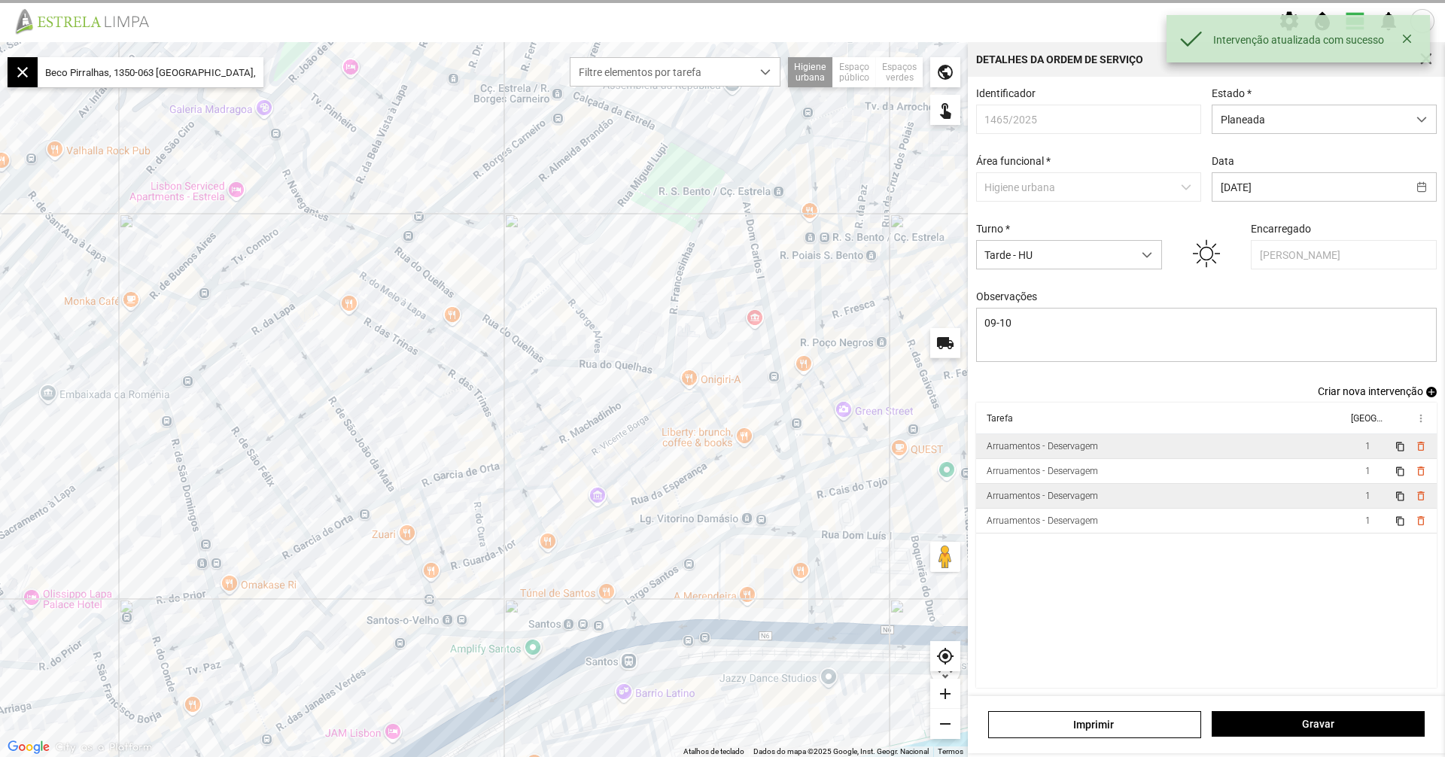
click at [1151, 504] on td "Arruamentos - Deservagem" at bounding box center [1161, 496] width 371 height 25
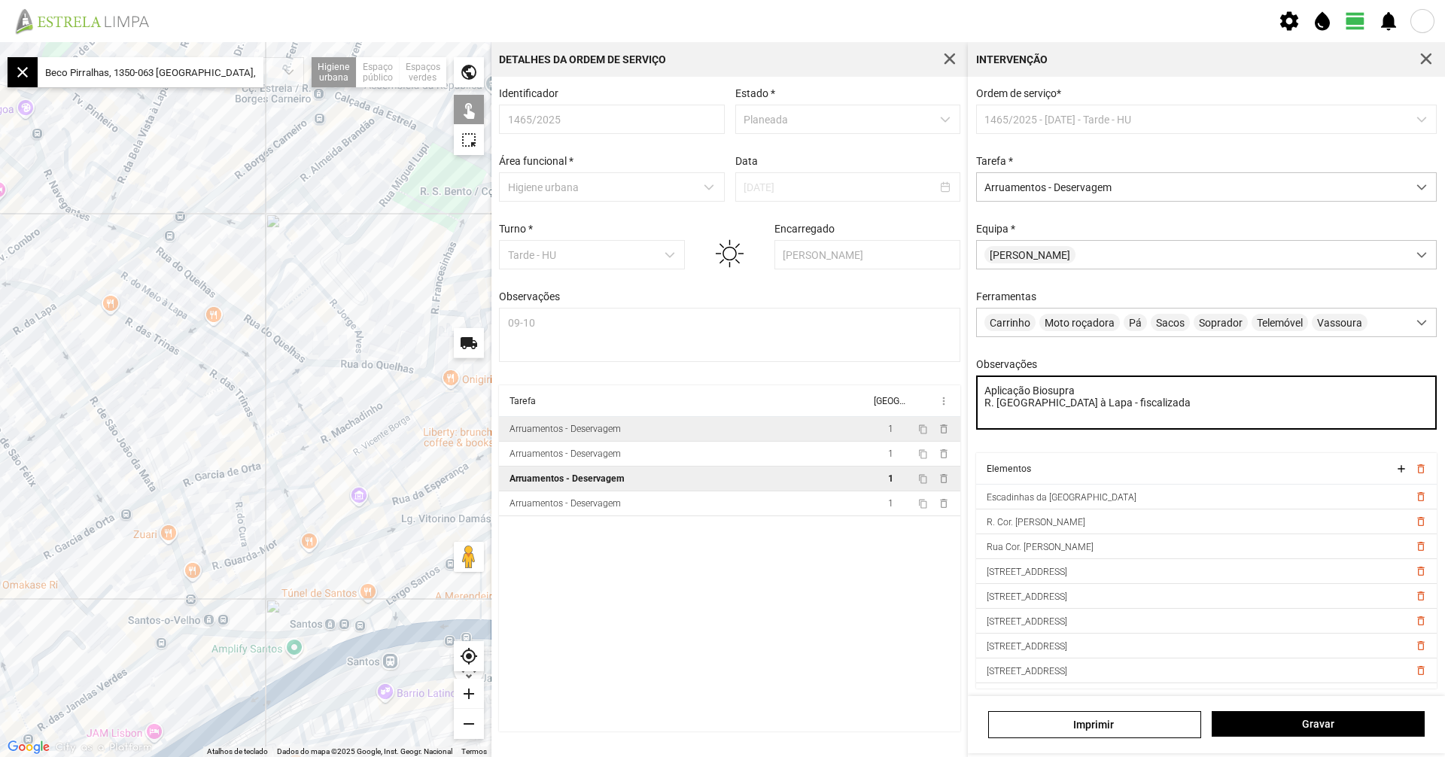
click at [1148, 421] on textarea "Aplicação Biosupra R. [GEOGRAPHIC_DATA] à Lapa - fiscalizada" at bounding box center [1206, 403] width 461 height 54
click at [986, 390] on textarea "Aplicação Biosupra R. [GEOGRAPHIC_DATA] à Lapa - fiscalizada" at bounding box center [1206, 403] width 461 height 54
type textarea "09-10 Aplicação Biosupra R. [GEOGRAPHIC_DATA] à Lapa - fiscalizada"
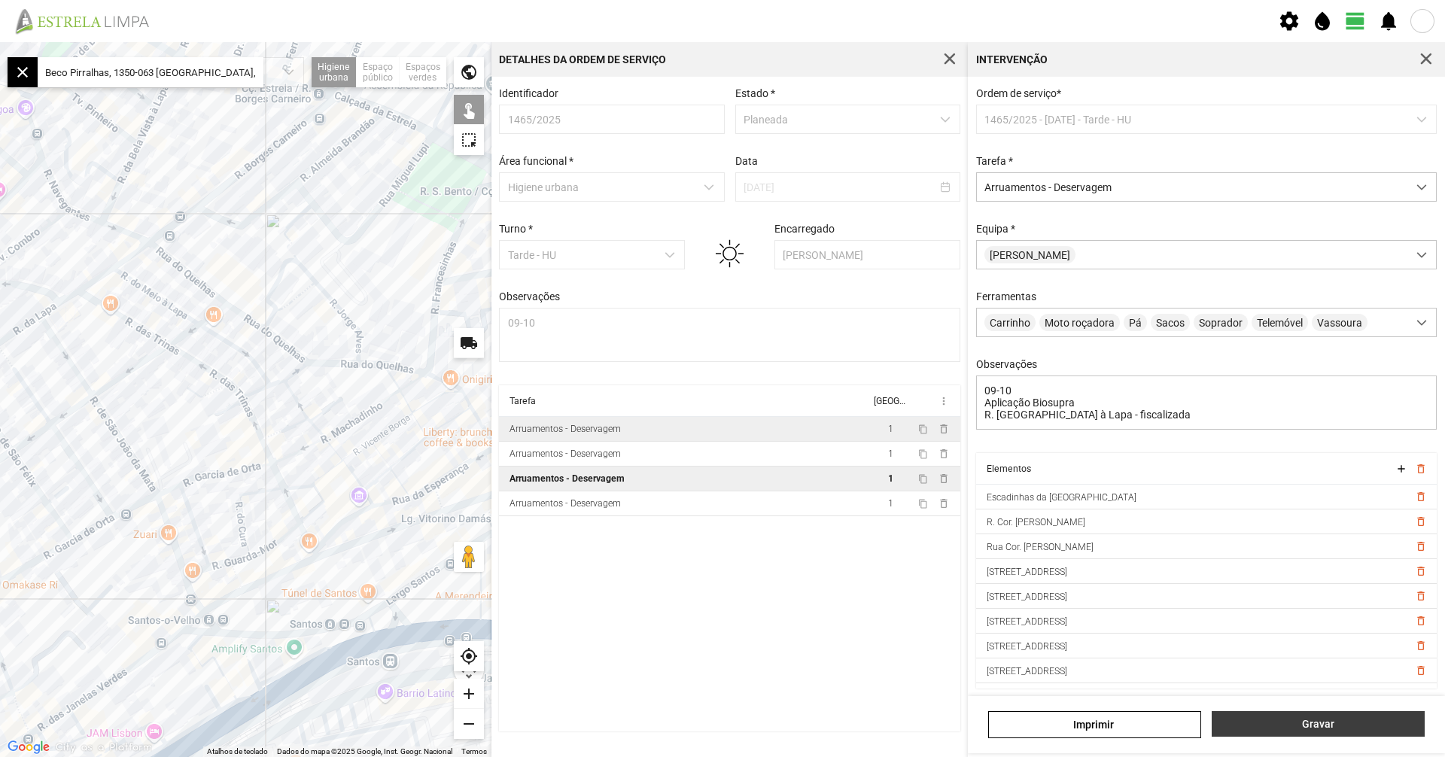
click at [1330, 723] on span "Gravar" at bounding box center [1318, 724] width 197 height 12
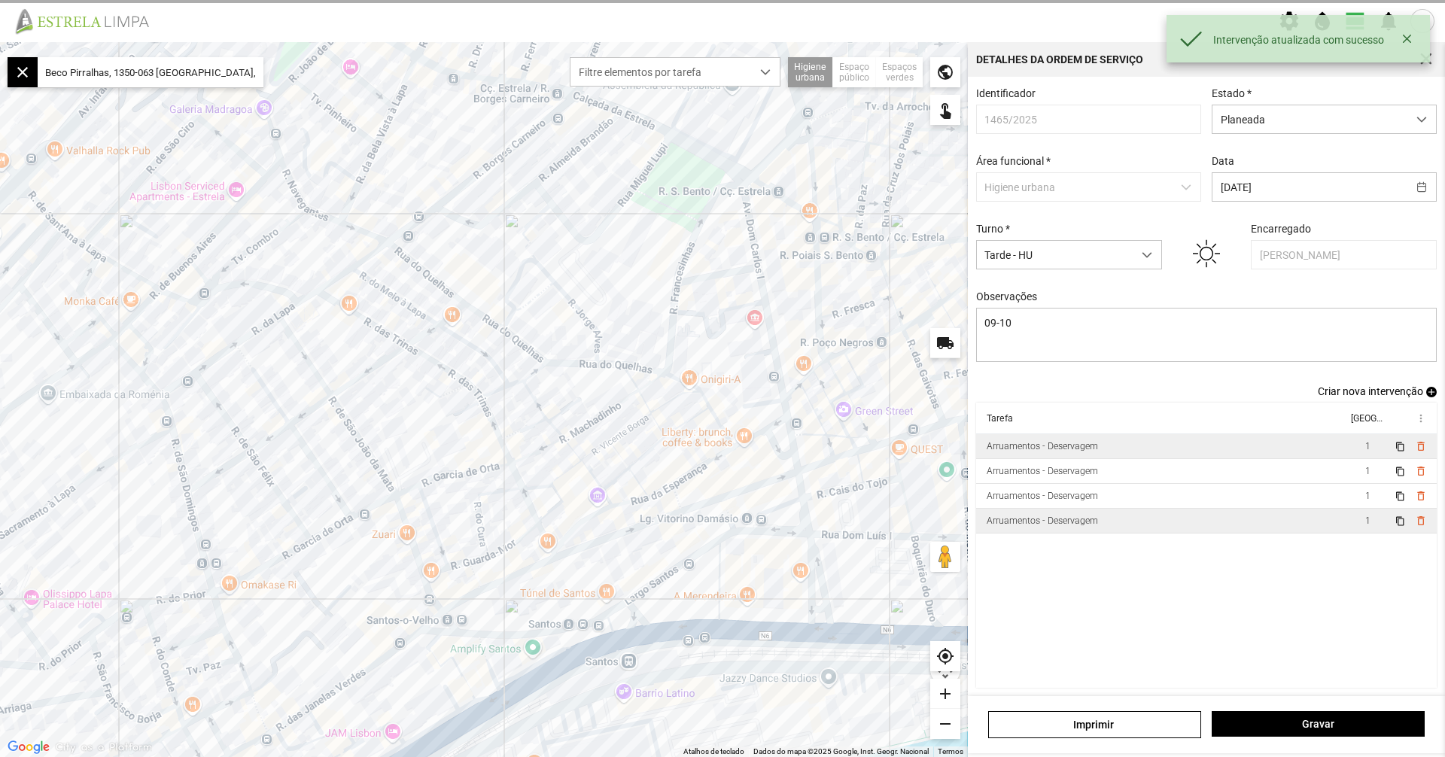
click at [1196, 529] on td "Arruamentos - Deservagem" at bounding box center [1161, 521] width 371 height 25
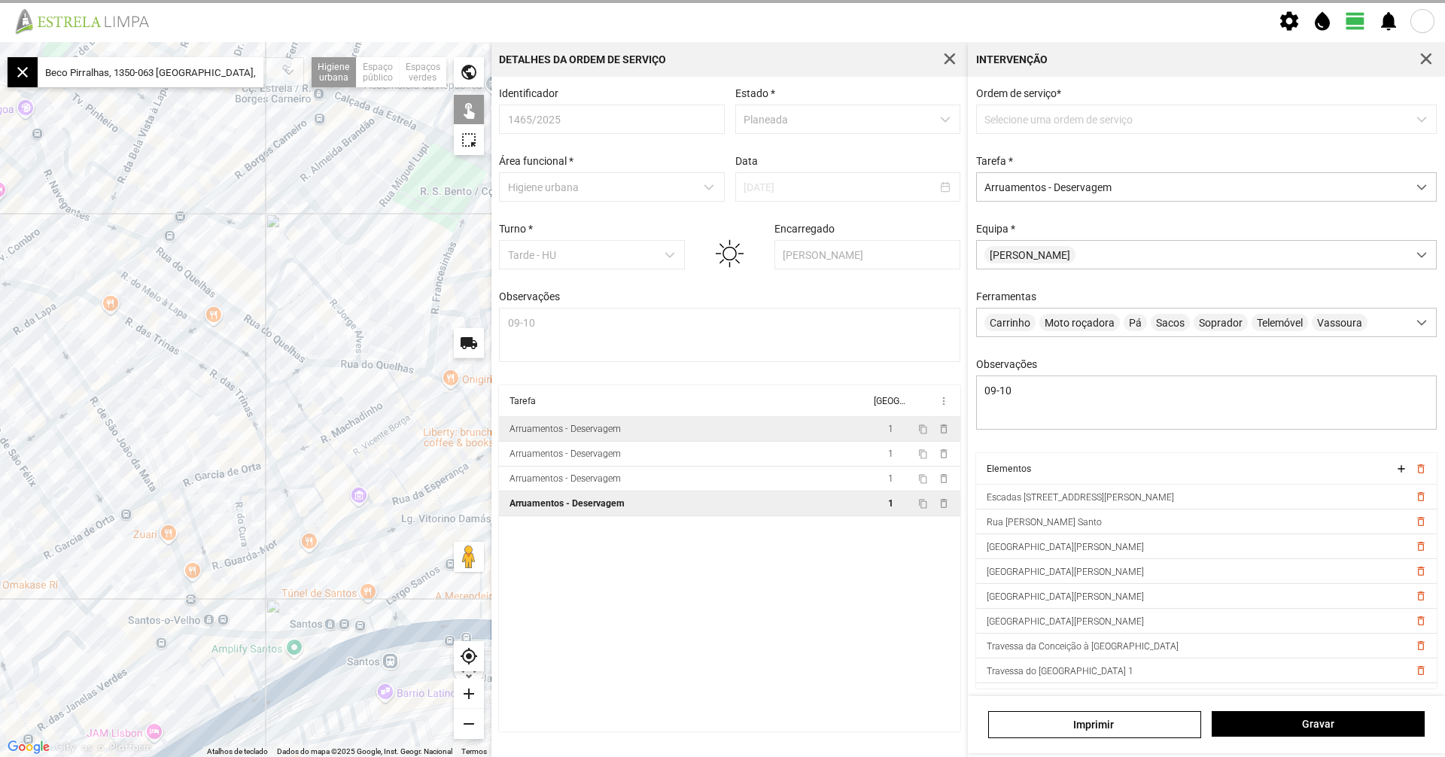
click at [747, 424] on td "Arruamentos - Deservagem" at bounding box center [684, 429] width 371 height 25
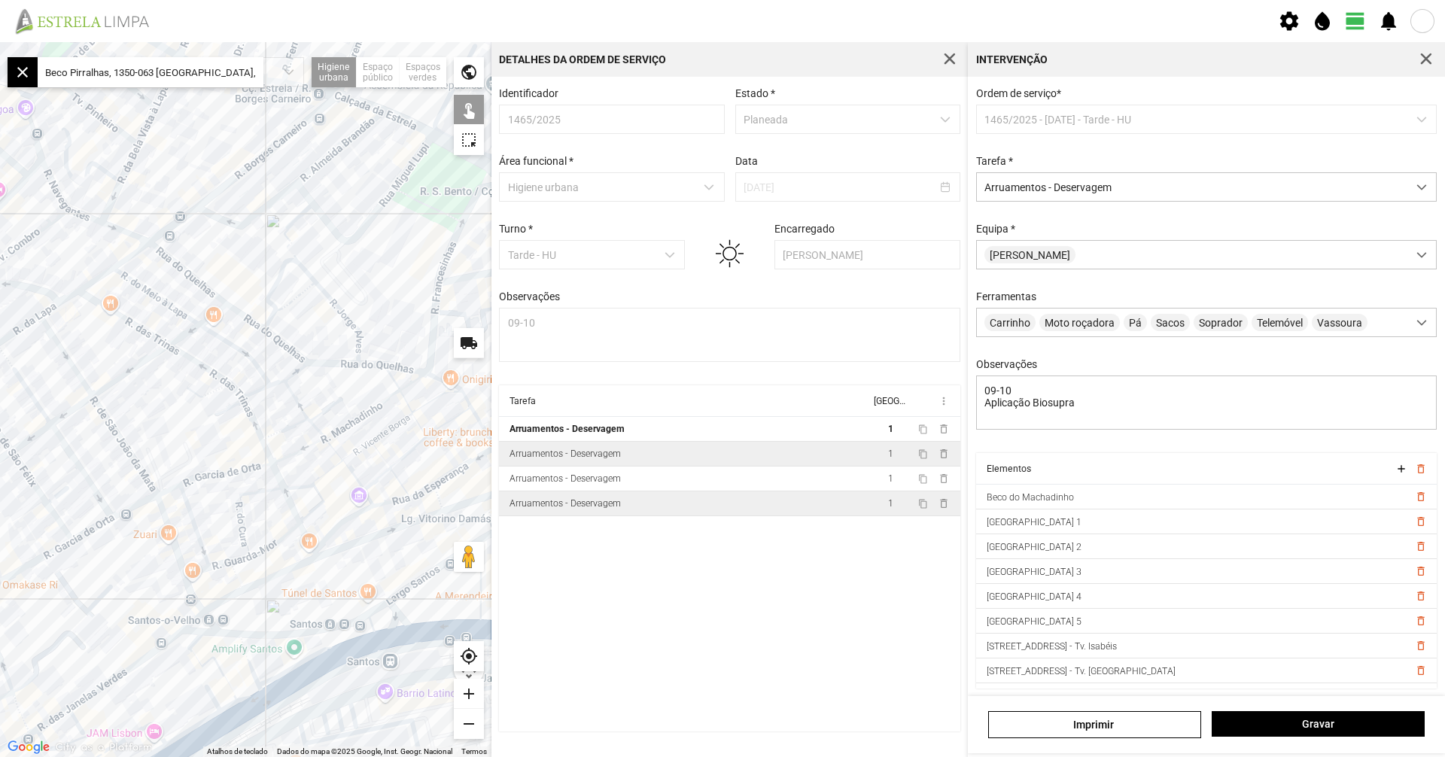
click at [728, 463] on td "Arruamentos - Deservagem" at bounding box center [684, 454] width 371 height 25
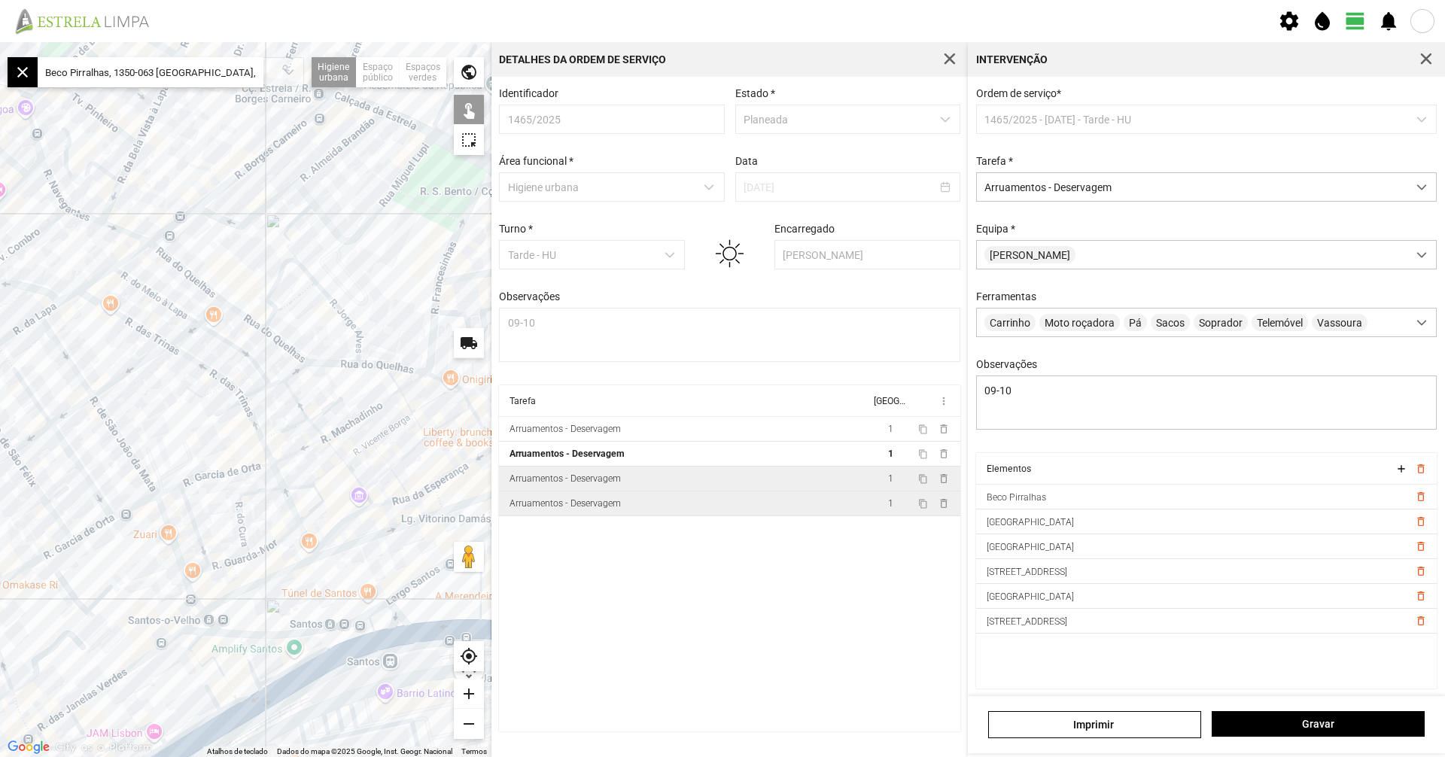
click at [726, 482] on td "Arruamentos - Deservagem" at bounding box center [684, 479] width 371 height 25
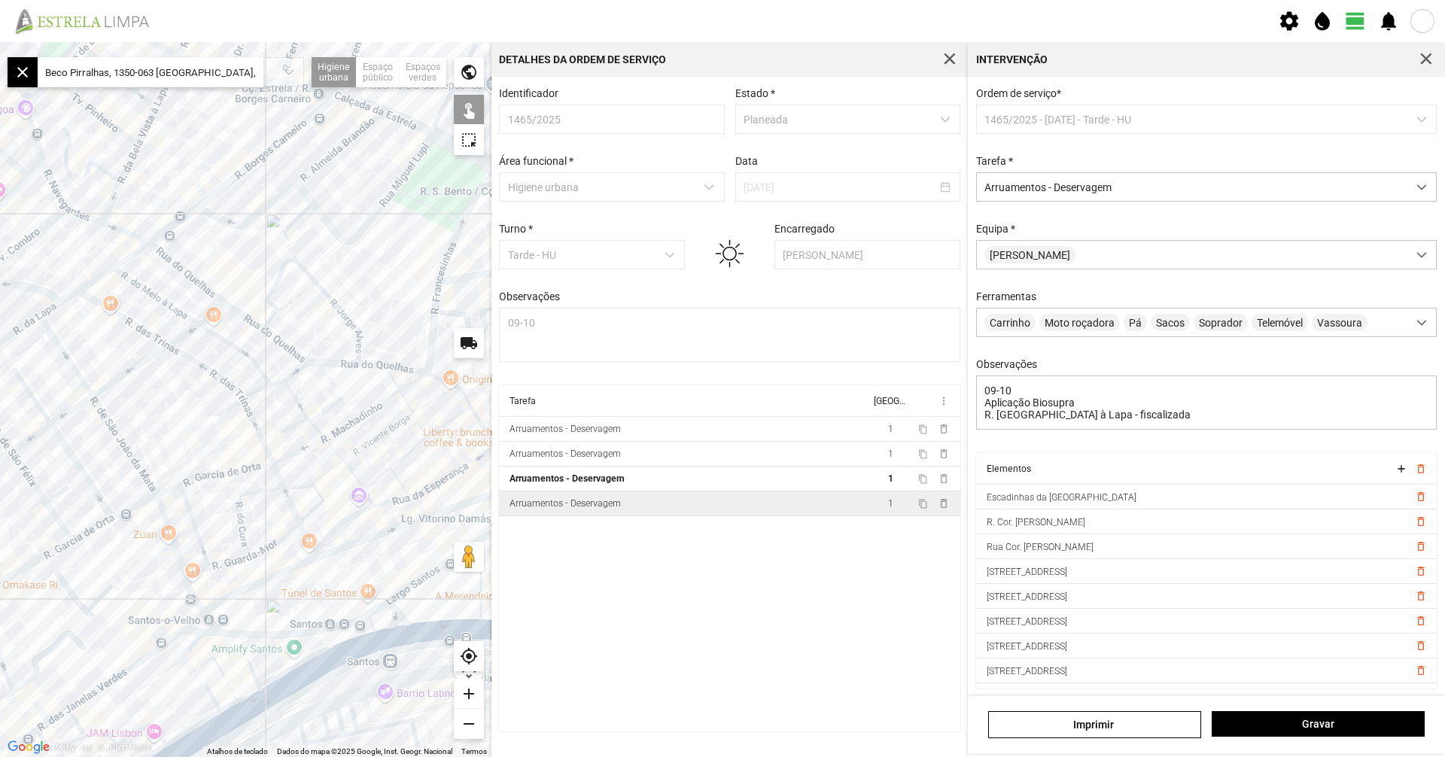
click at [723, 513] on td "Arruamentos - Deservagem" at bounding box center [684, 504] width 371 height 25
type textarea "09-10"
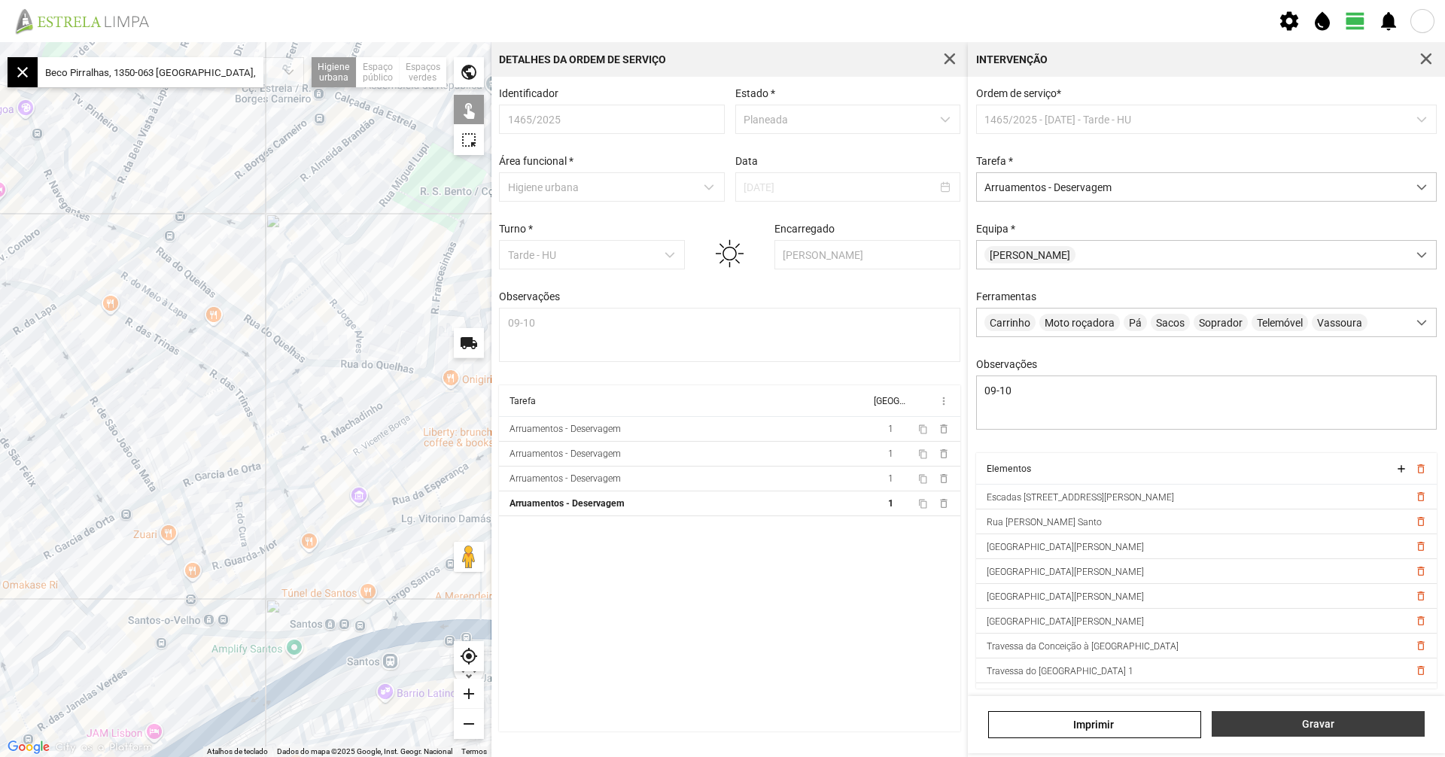
click at [1242, 721] on span "Gravar" at bounding box center [1318, 724] width 197 height 12
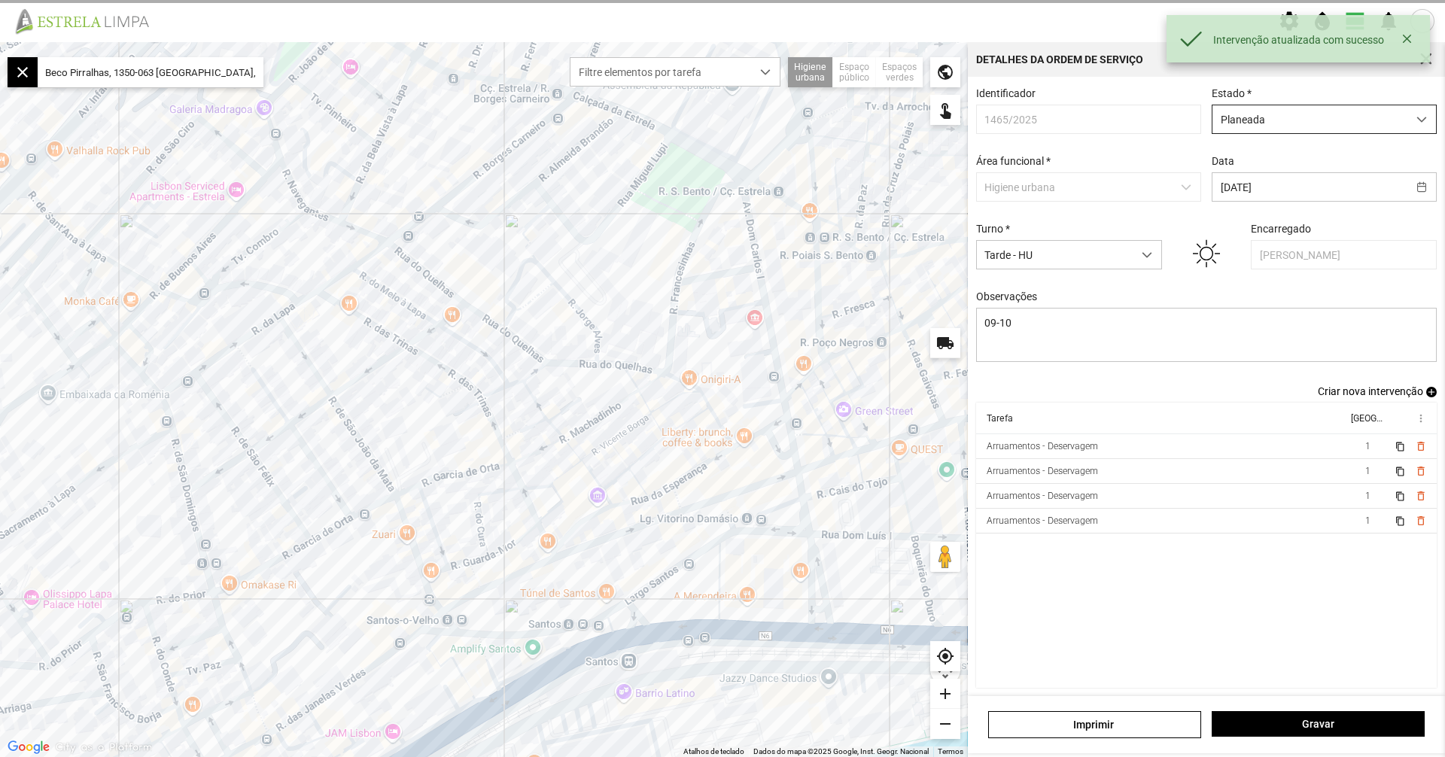
click at [1324, 125] on span "Planeada" at bounding box center [1310, 119] width 195 height 28
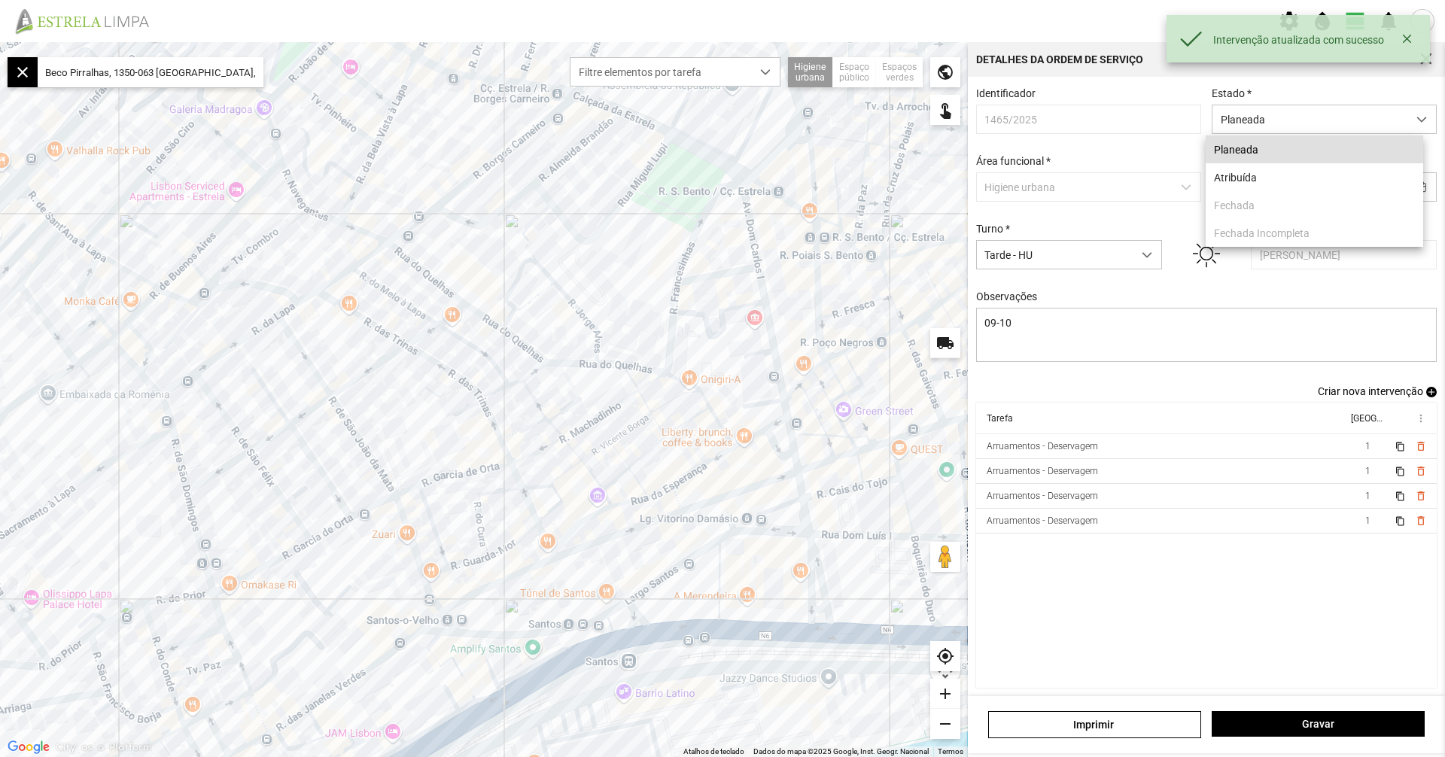
click at [1306, 199] on p-dropdownitem "Fechada" at bounding box center [1315, 205] width 218 height 28
click at [1309, 178] on li "Atribuída" at bounding box center [1315, 177] width 218 height 28
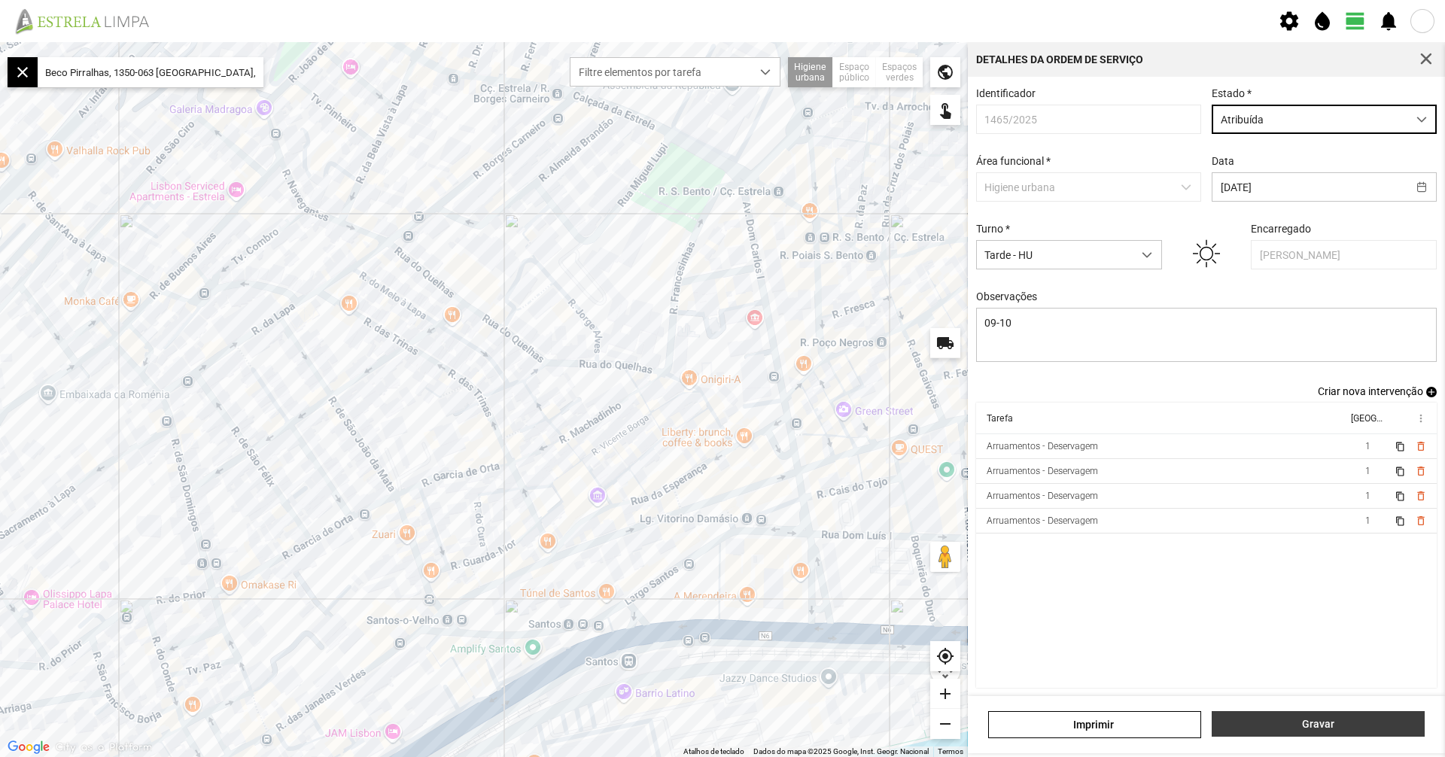
click at [1315, 725] on span "Gravar" at bounding box center [1318, 724] width 197 height 12
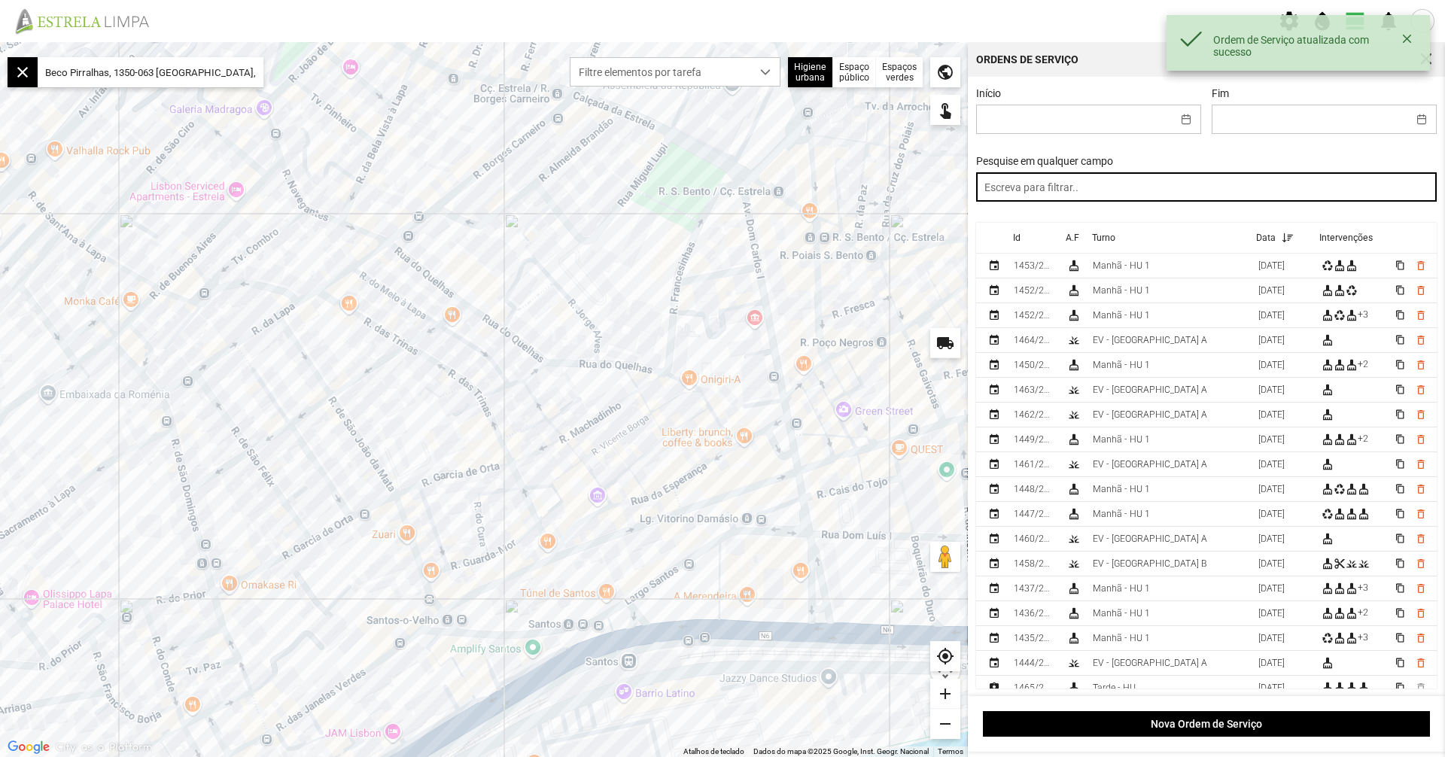
click at [1106, 178] on input "text" at bounding box center [1206, 186] width 461 height 29
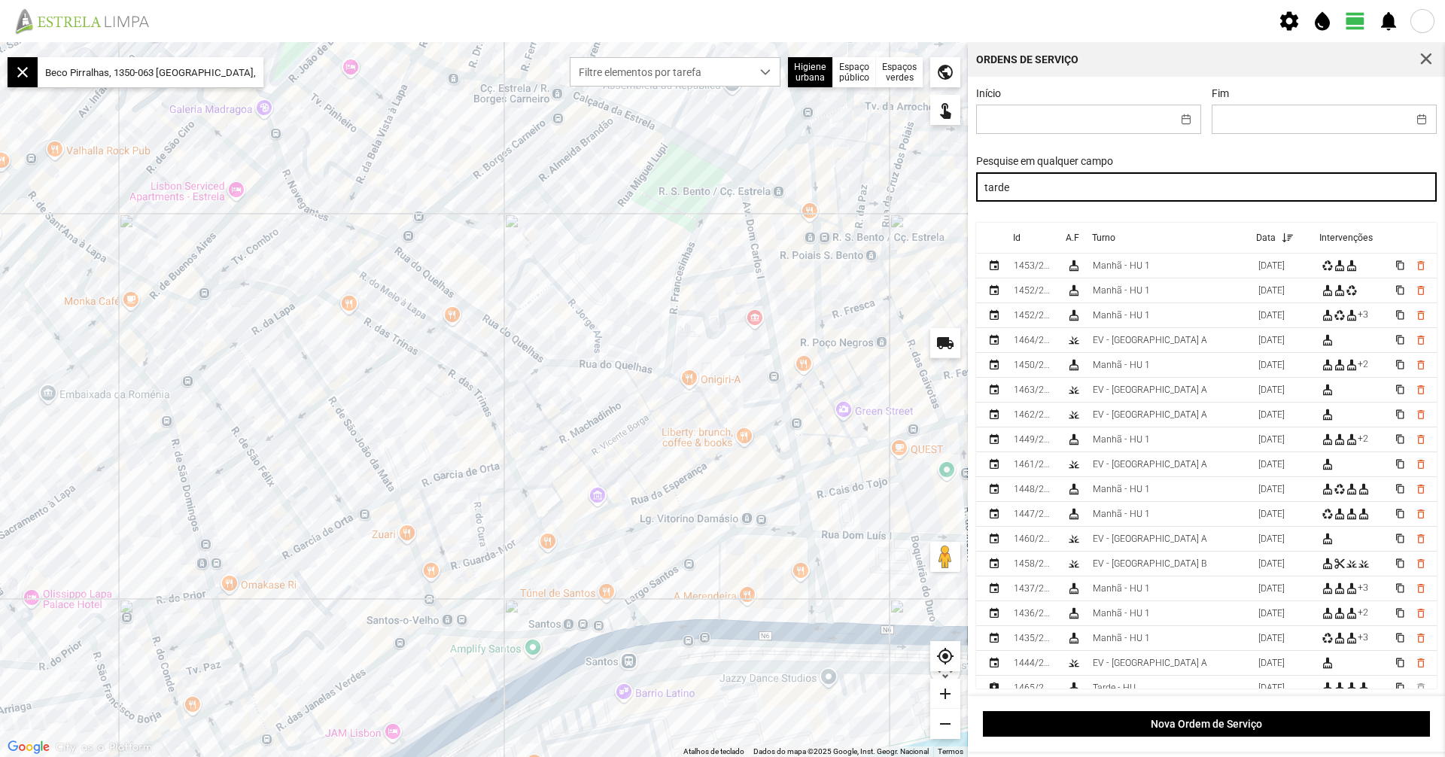
type input "tarde"
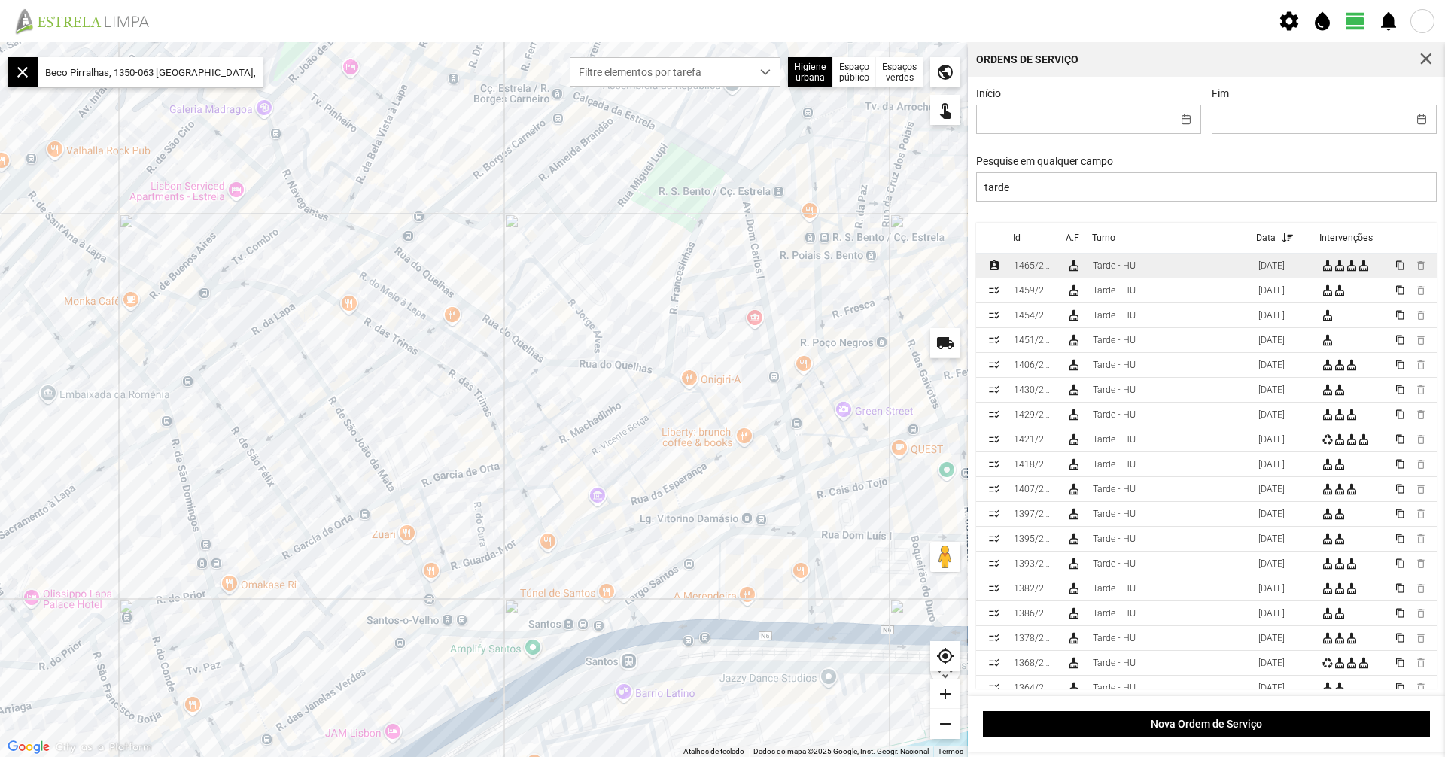
click at [1252, 269] on td "[DATE]" at bounding box center [1283, 266] width 63 height 25
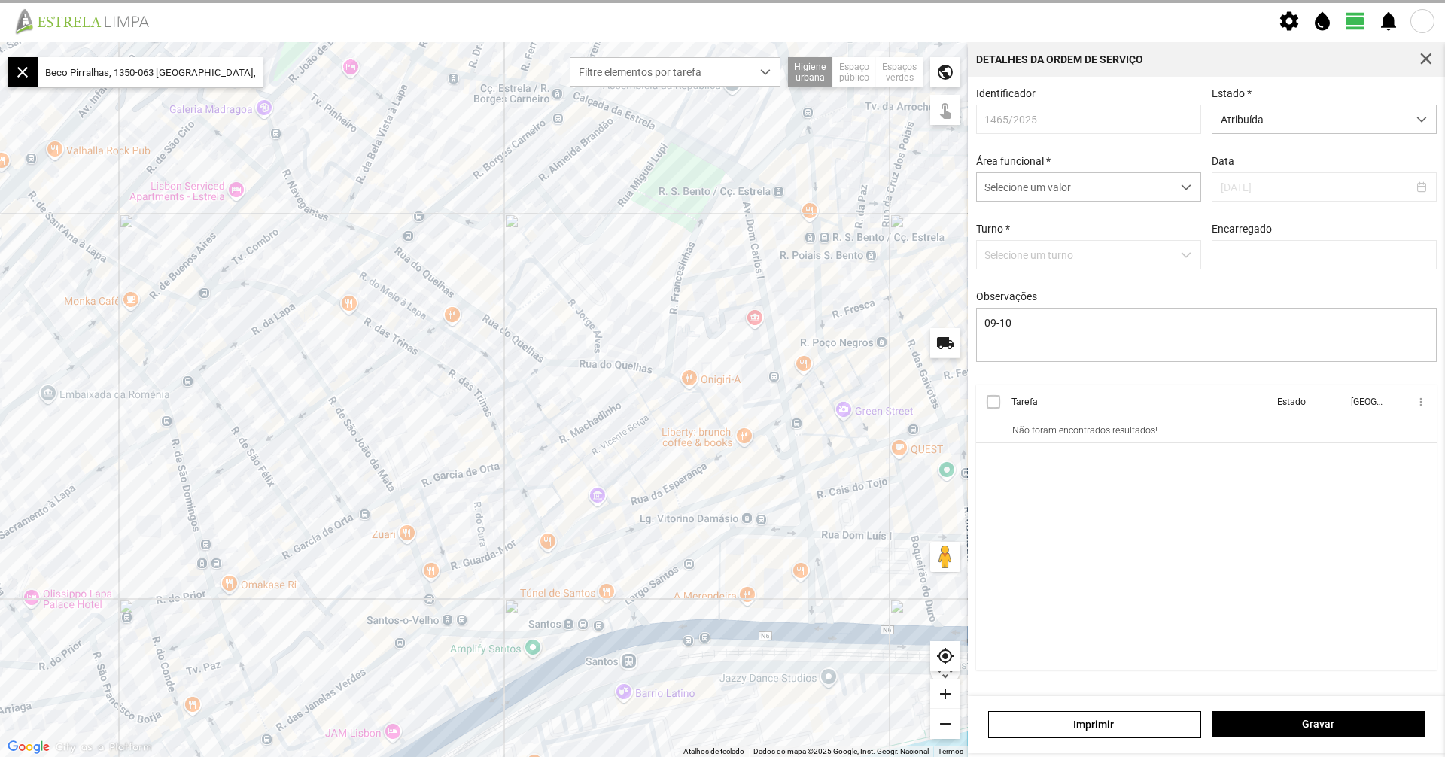
type input "[PERSON_NAME]"
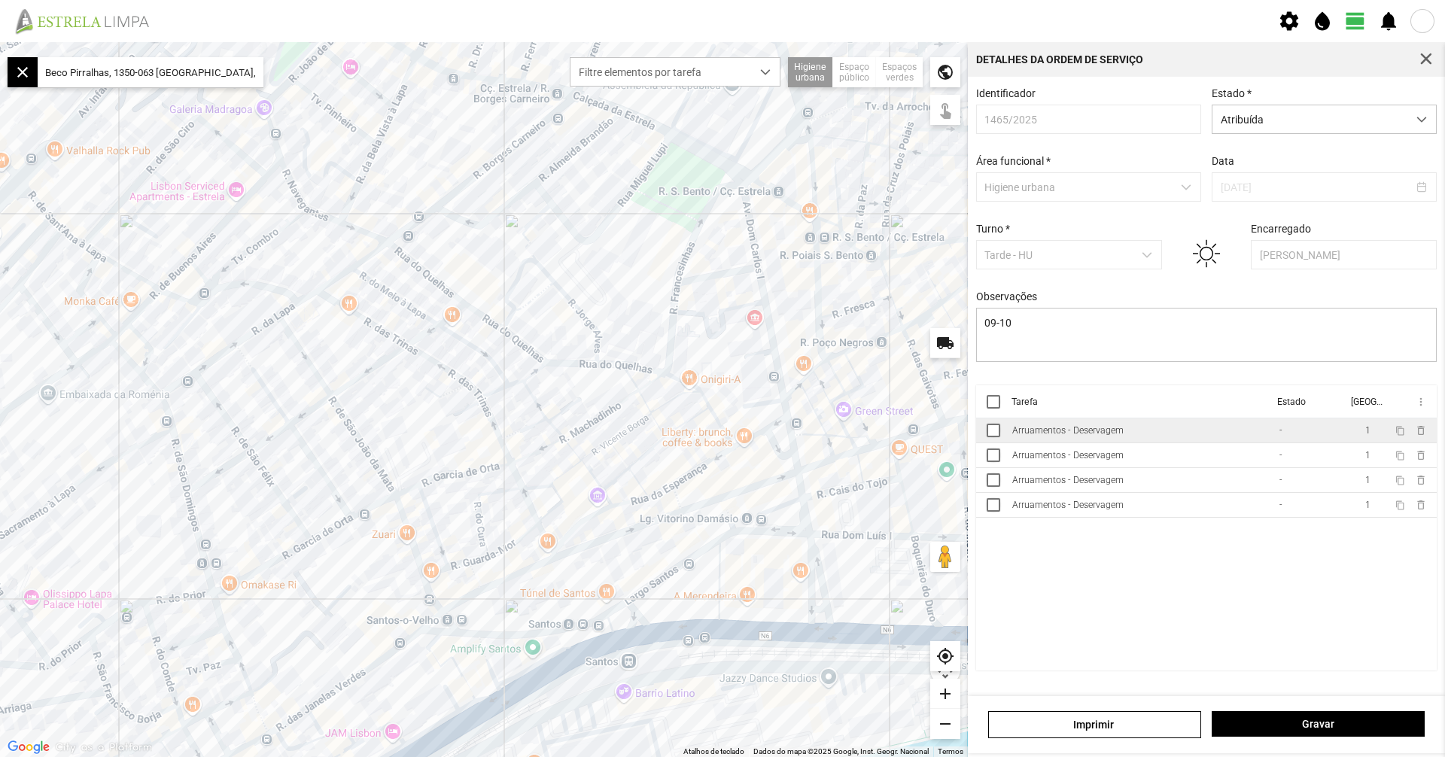
click at [1127, 440] on td "Arruamentos - Deservagem" at bounding box center [1139, 431] width 267 height 25
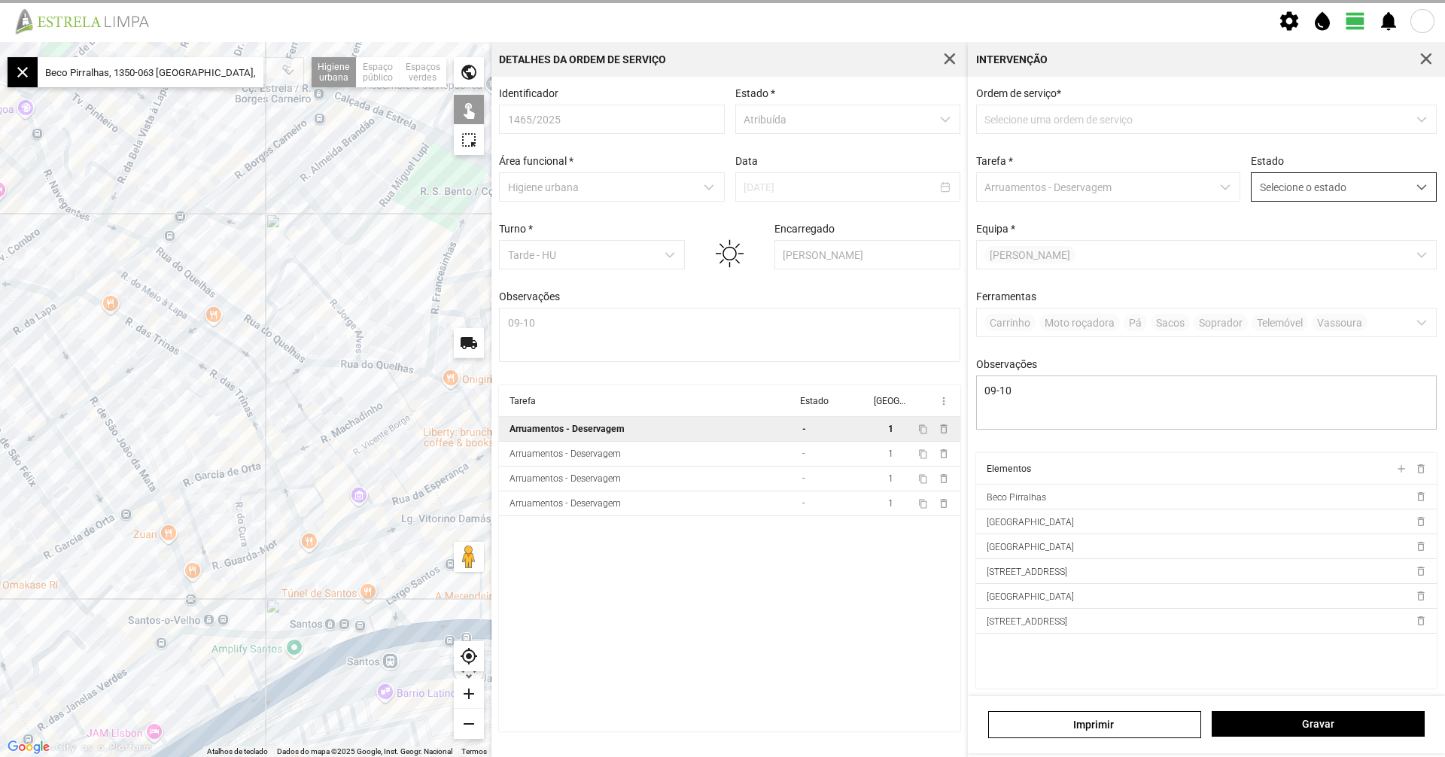
click at [1304, 189] on span "Selecione o estado" at bounding box center [1330, 187] width 156 height 28
click at [1290, 238] on li "Concluída" at bounding box center [1333, 247] width 179 height 28
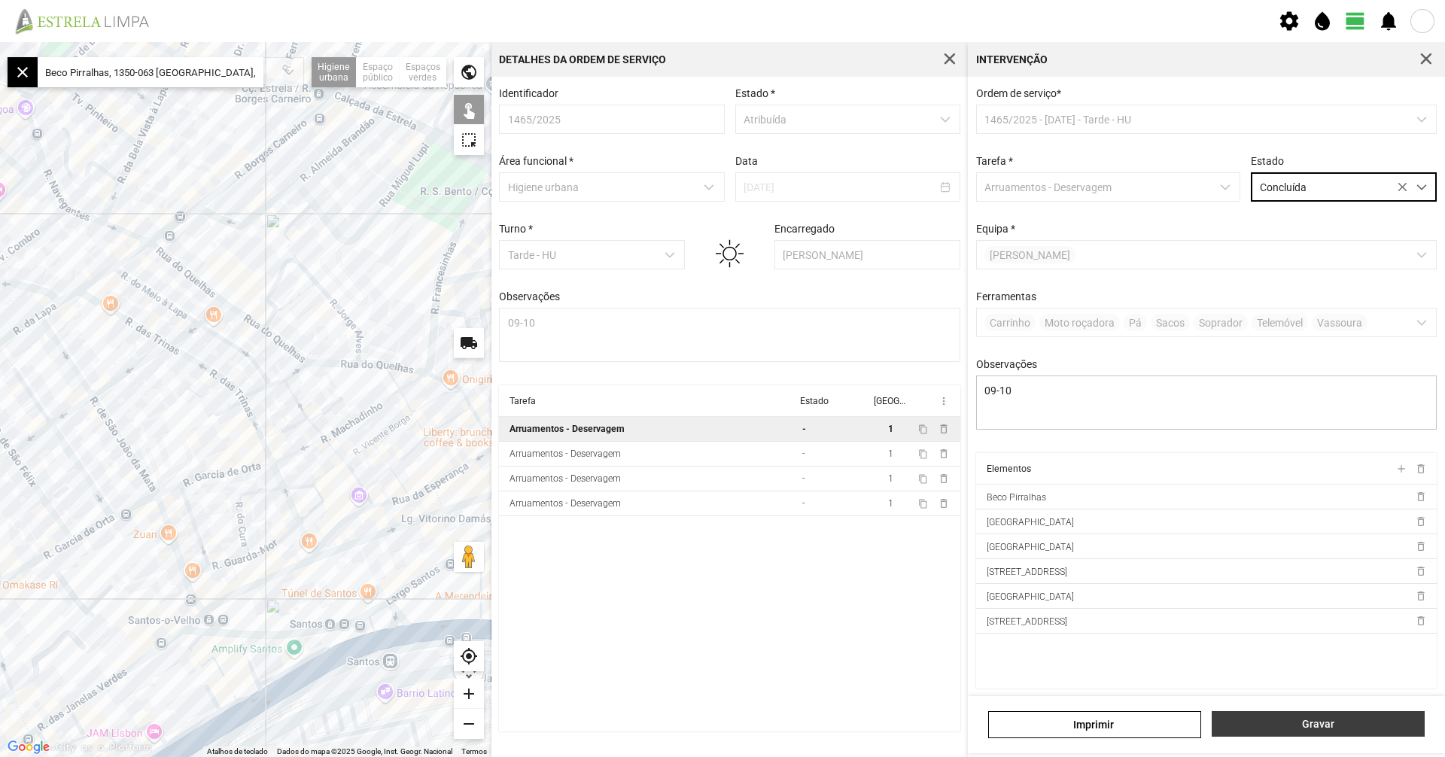
click at [1344, 735] on button "Gravar" at bounding box center [1318, 724] width 213 height 26
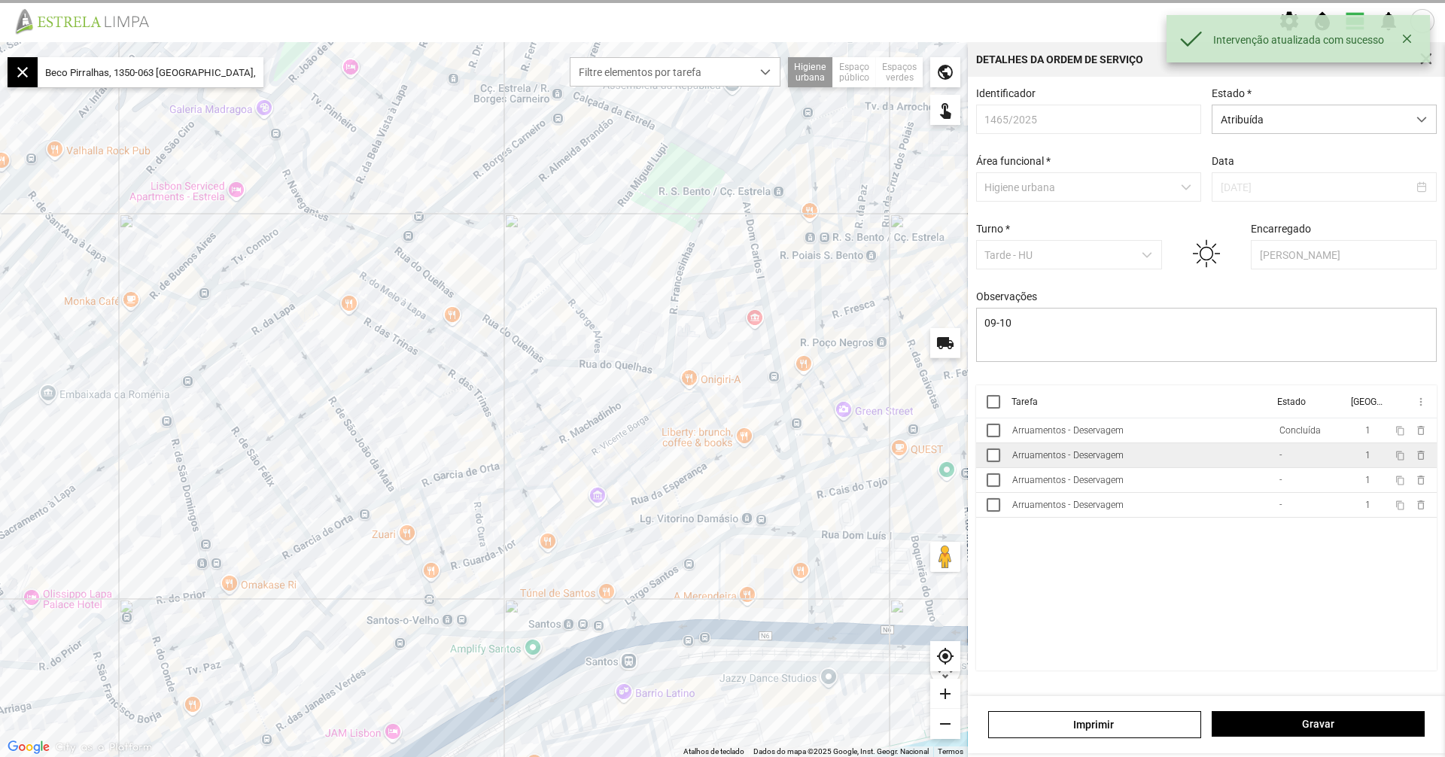
click at [1170, 457] on td "Arruamentos - Deservagem" at bounding box center [1139, 455] width 267 height 25
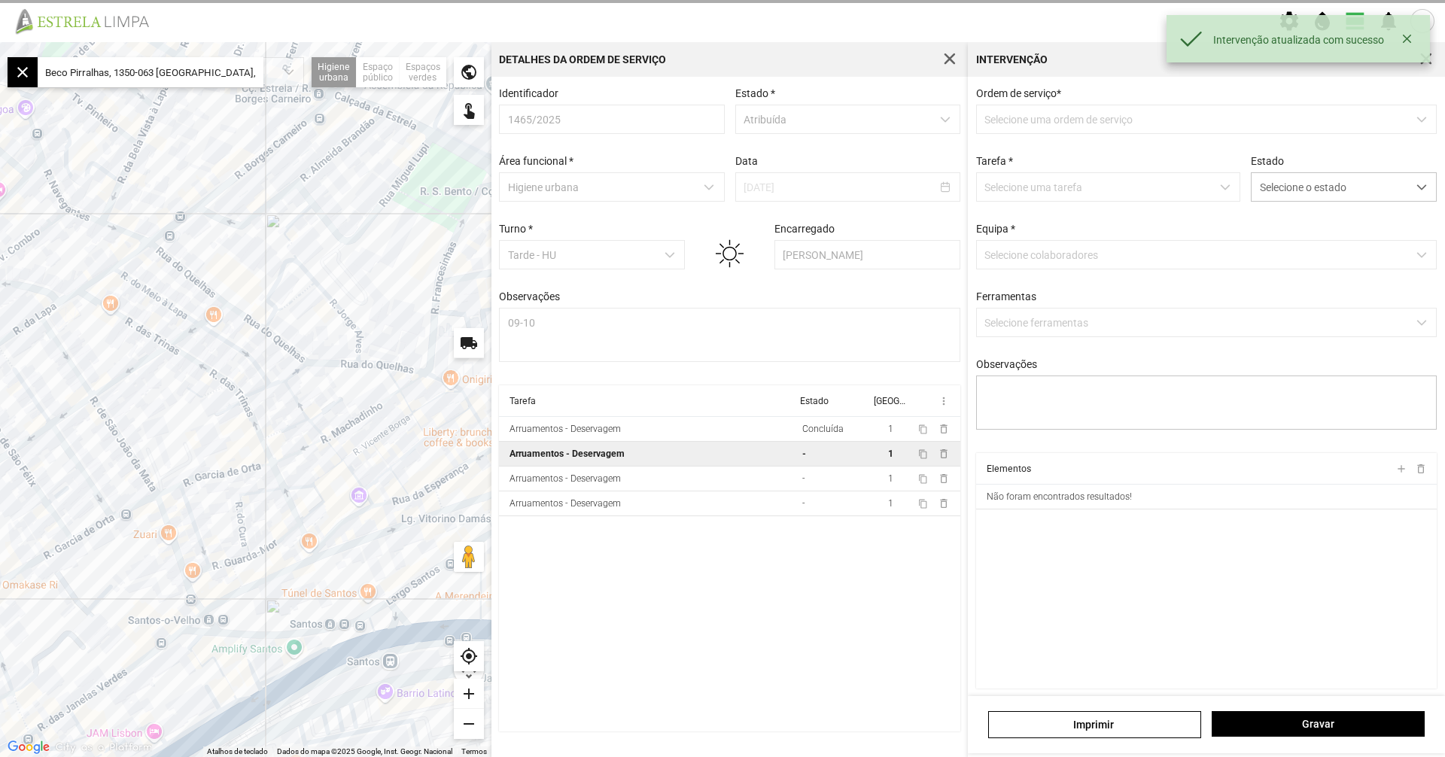
type textarea "09-10 Aplicação Biosupra"
click at [1302, 181] on span "Selecione o estado" at bounding box center [1330, 187] width 156 height 28
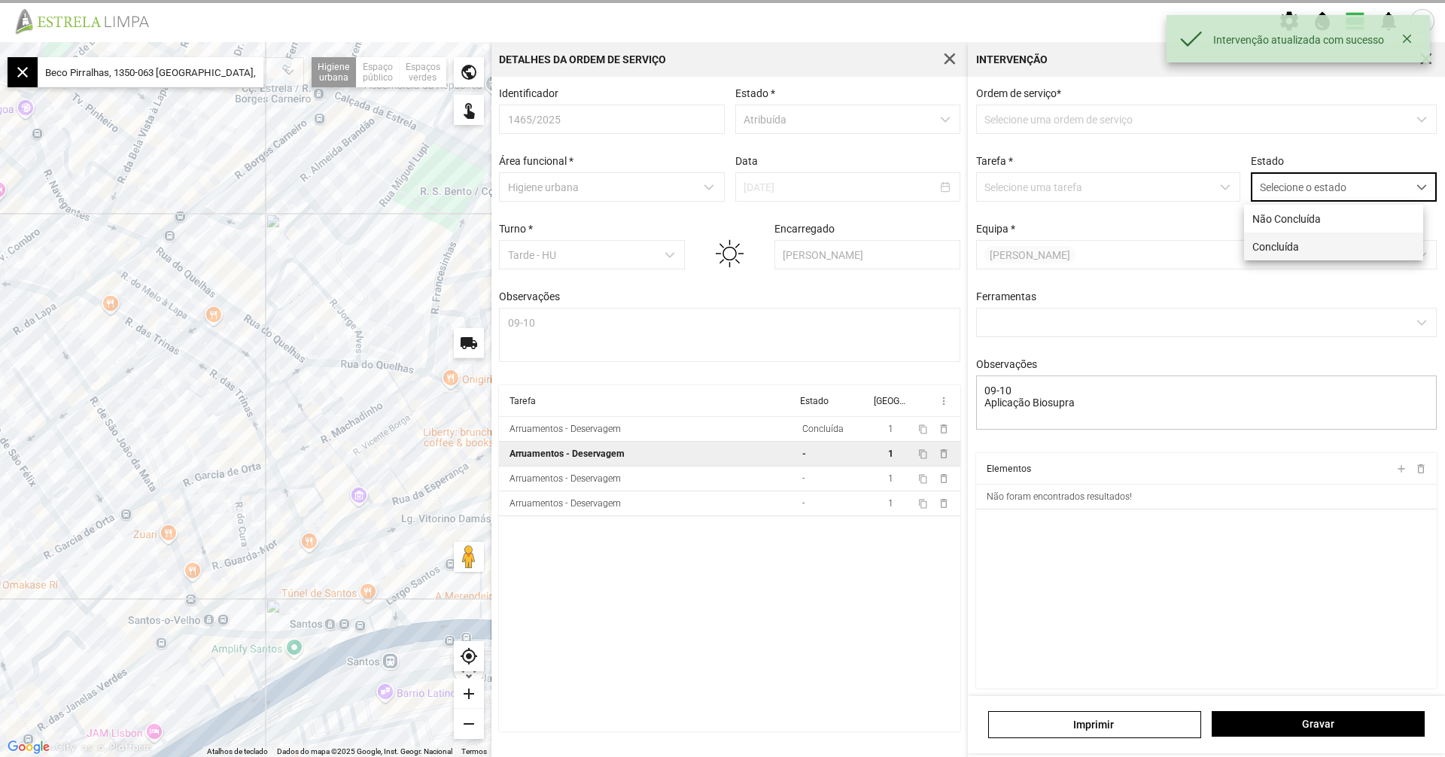
click at [1286, 237] on li "Concluída" at bounding box center [1333, 247] width 179 height 28
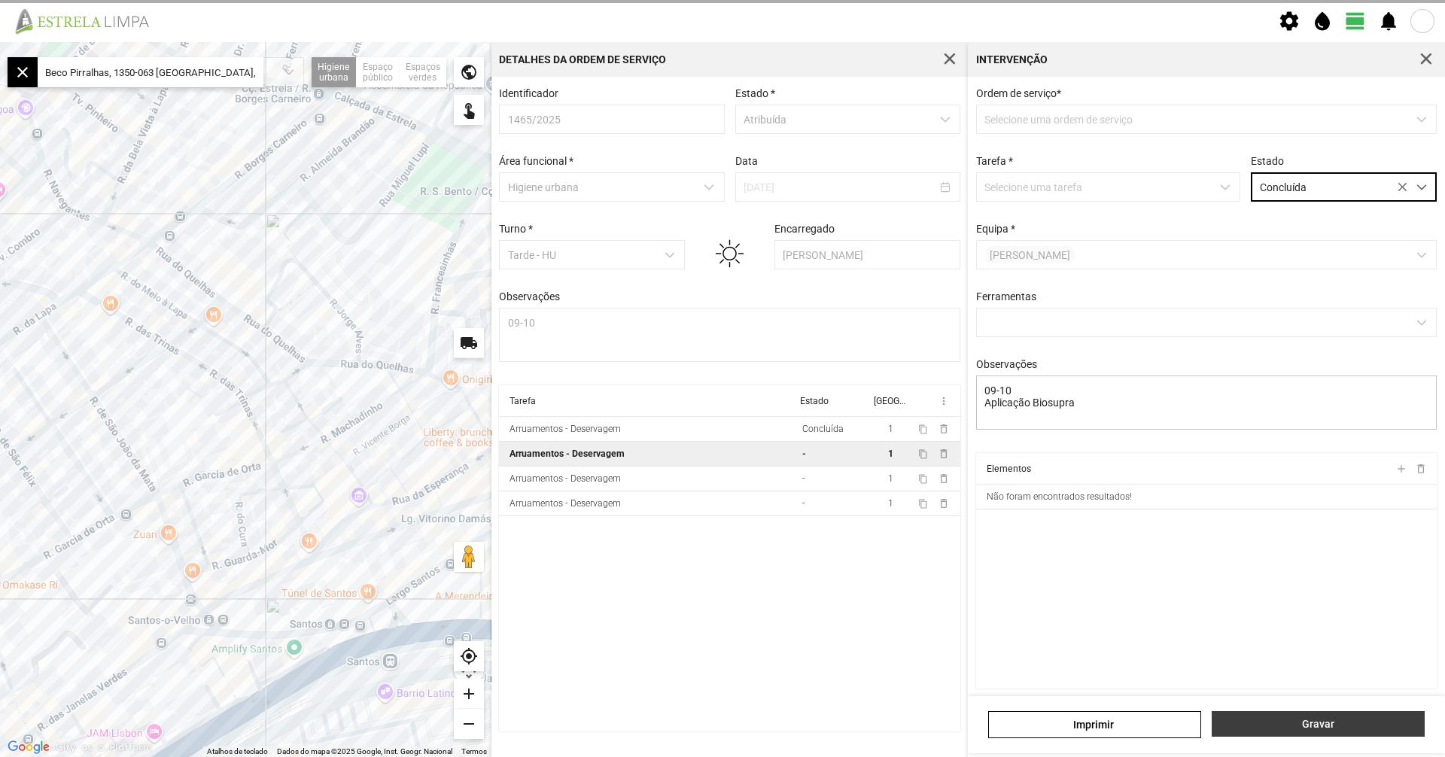
click at [1335, 728] on span "Gravar" at bounding box center [1318, 724] width 197 height 12
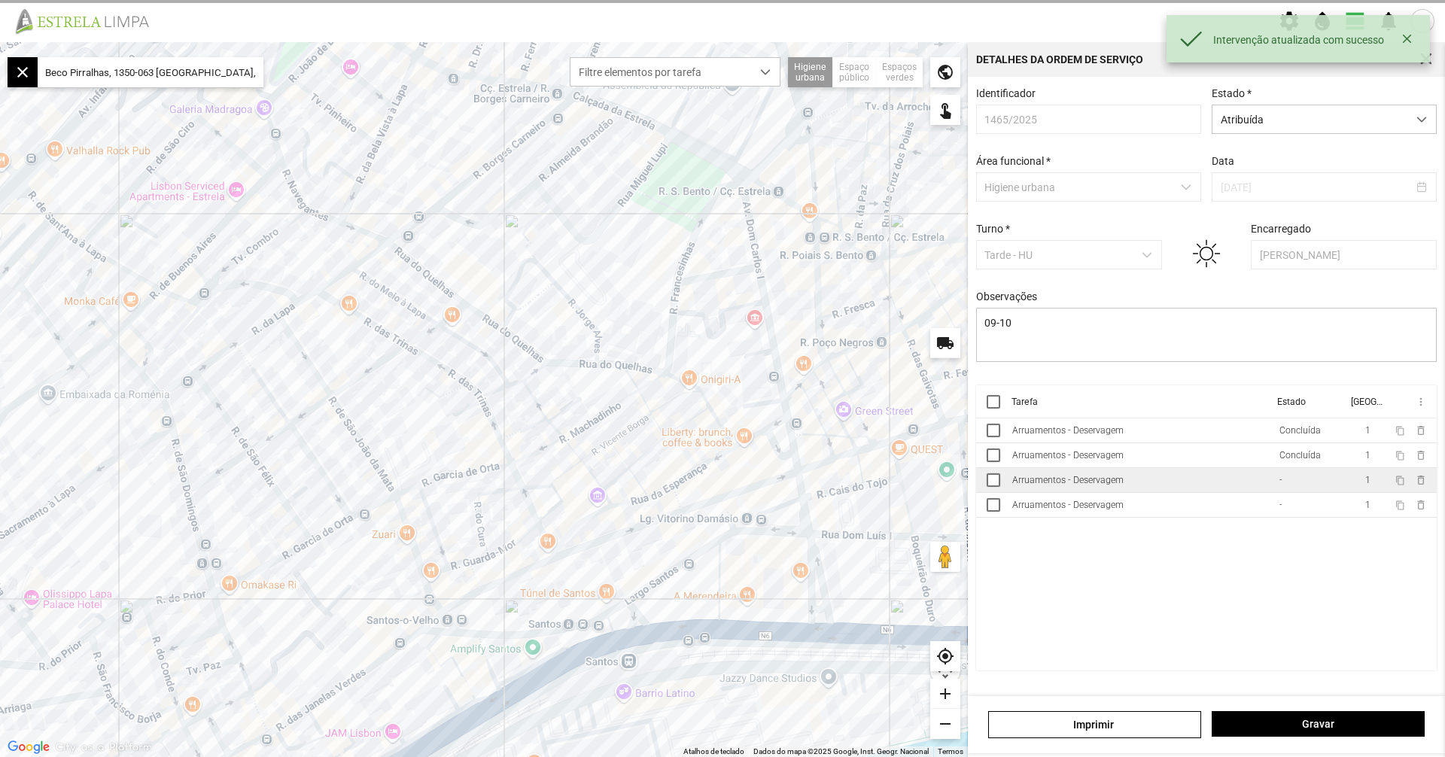
click at [1076, 485] on div "Arruamentos - Deservagem" at bounding box center [1067, 480] width 111 height 11
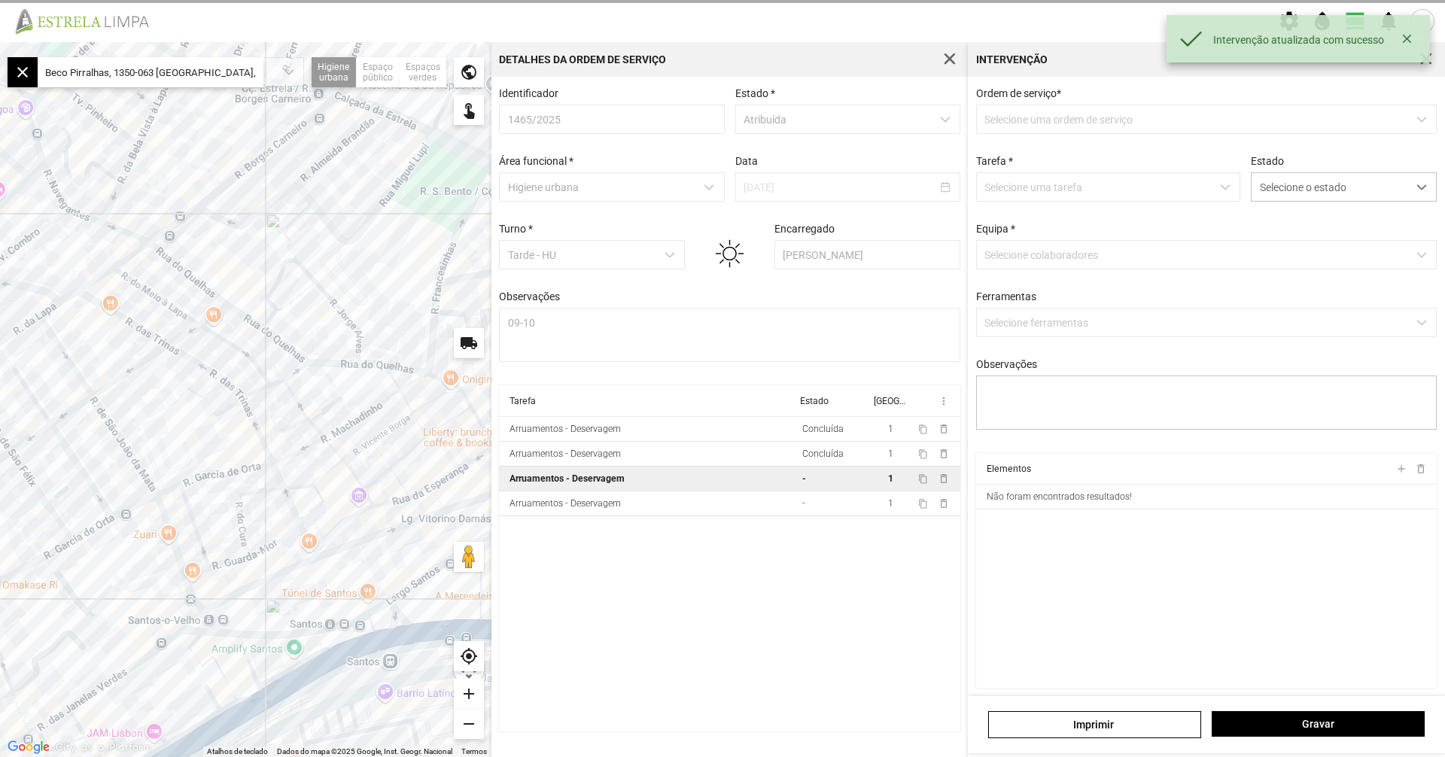
type textarea "09-10 Aplicação Biosupra R. [GEOGRAPHIC_DATA] à Lapa - fiscalizada"
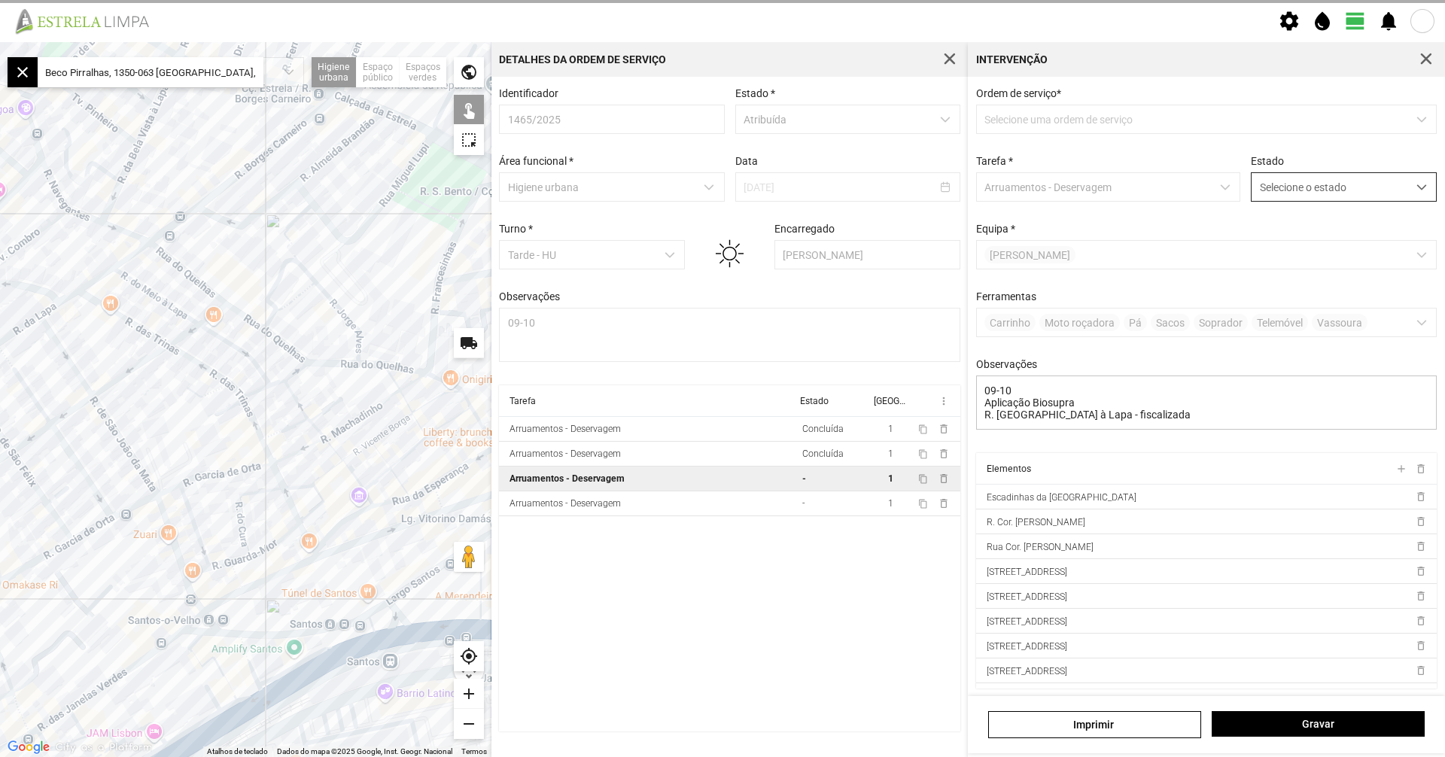
click at [1311, 185] on span "Selecione o estado" at bounding box center [1330, 187] width 156 height 28
click at [1296, 252] on li "Concluída" at bounding box center [1333, 247] width 179 height 28
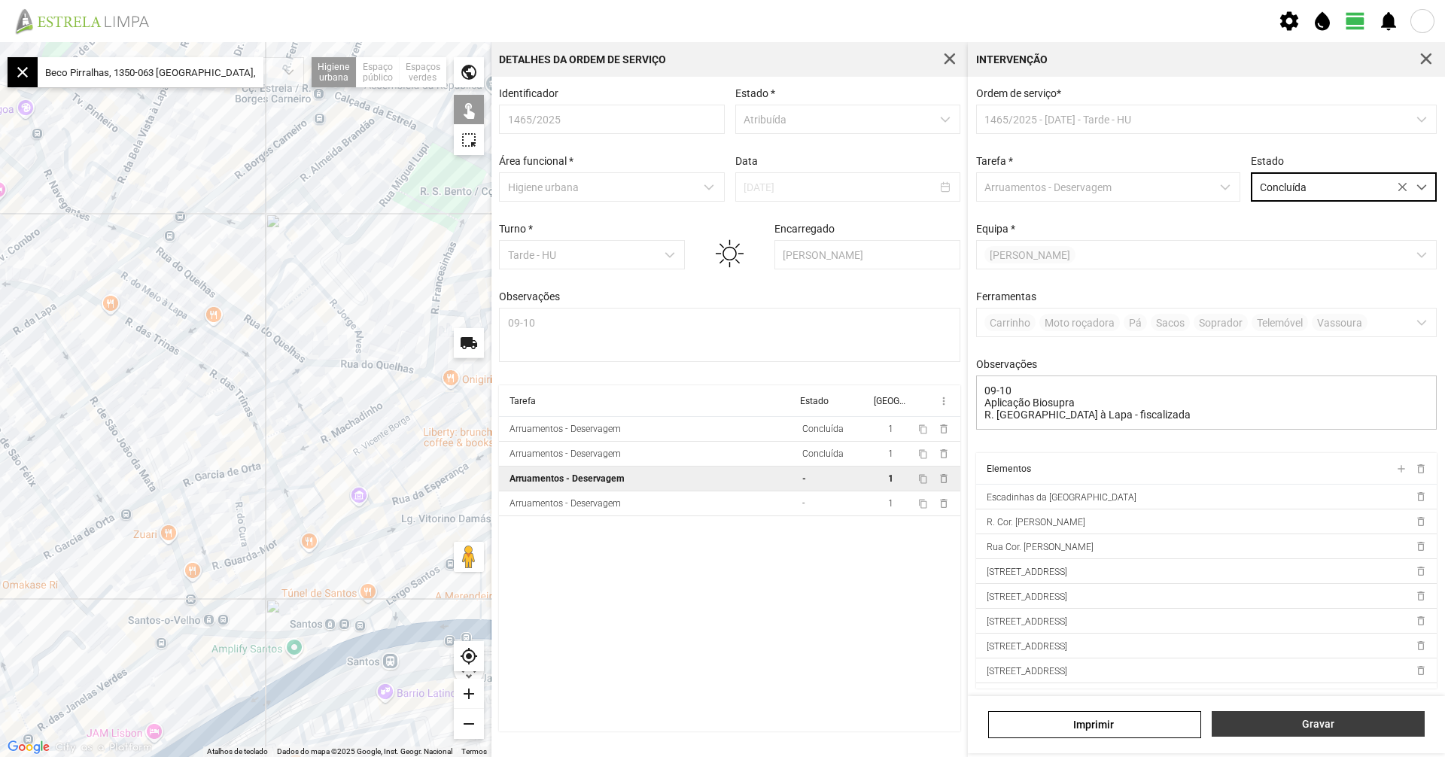
click at [1317, 725] on span "Gravar" at bounding box center [1318, 724] width 197 height 12
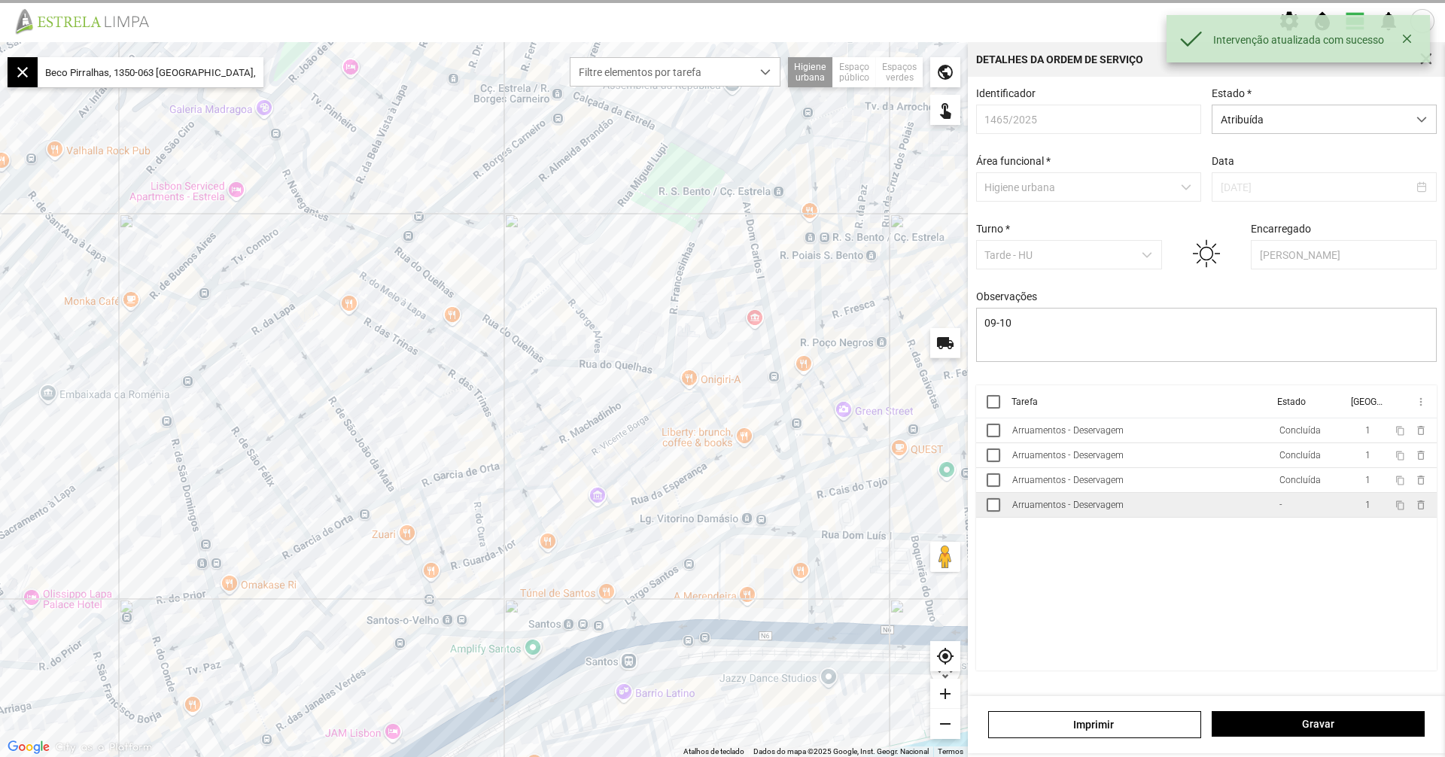
click at [1112, 510] on div "Arruamentos - Deservagem" at bounding box center [1067, 505] width 111 height 11
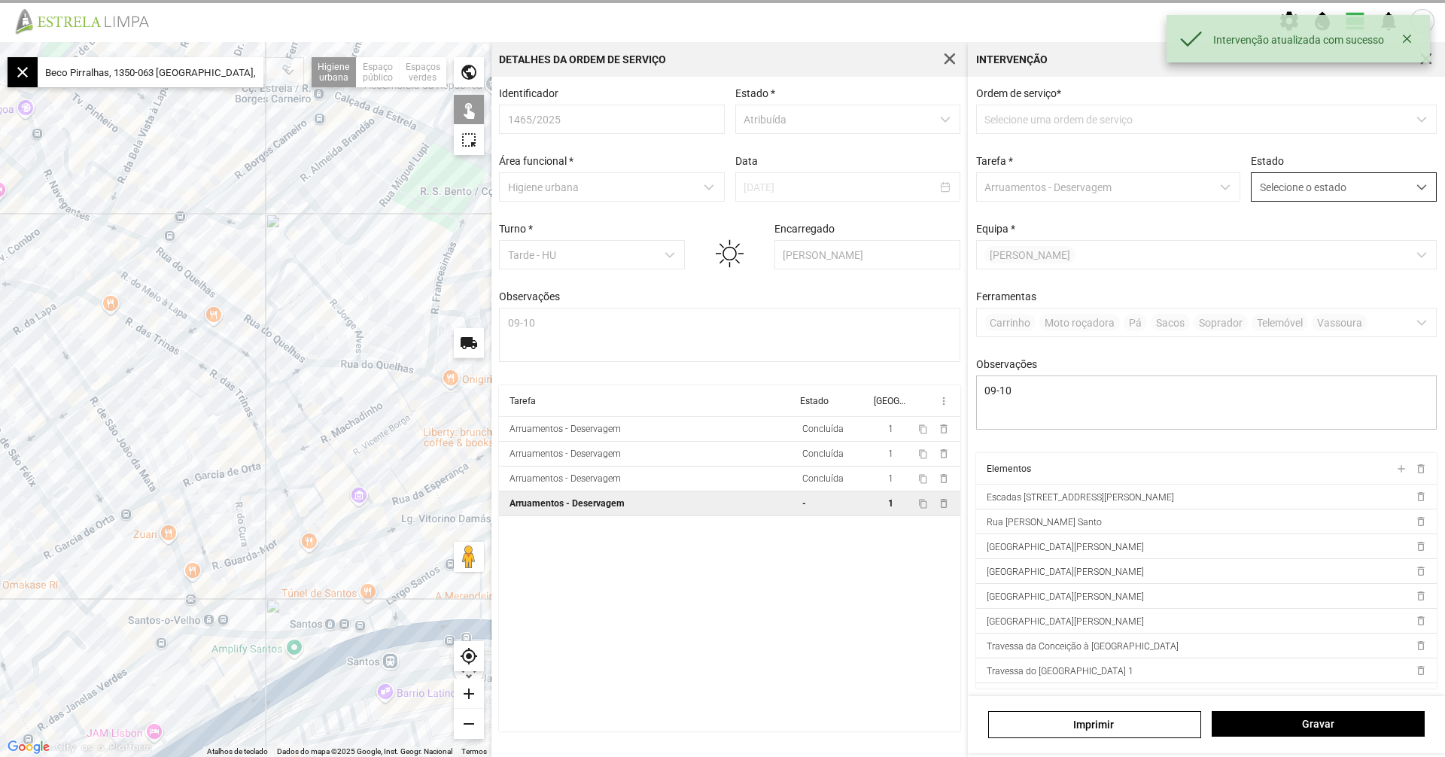
drag, startPoint x: 1301, startPoint y: 187, endPoint x: 1297, endPoint y: 204, distance: 17.2
click at [1301, 187] on span "Selecione o estado" at bounding box center [1330, 187] width 156 height 28
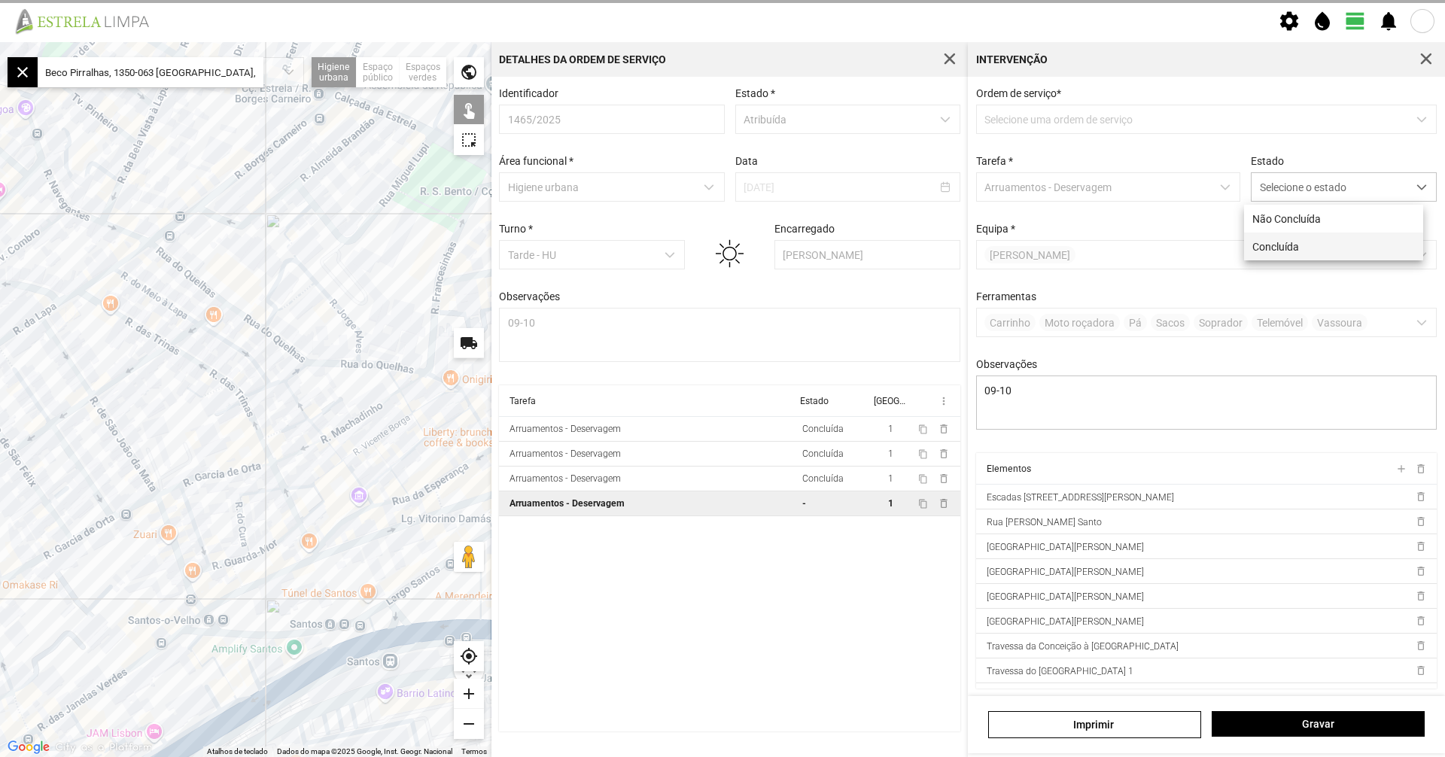
click at [1287, 236] on li "Concluída" at bounding box center [1333, 247] width 179 height 28
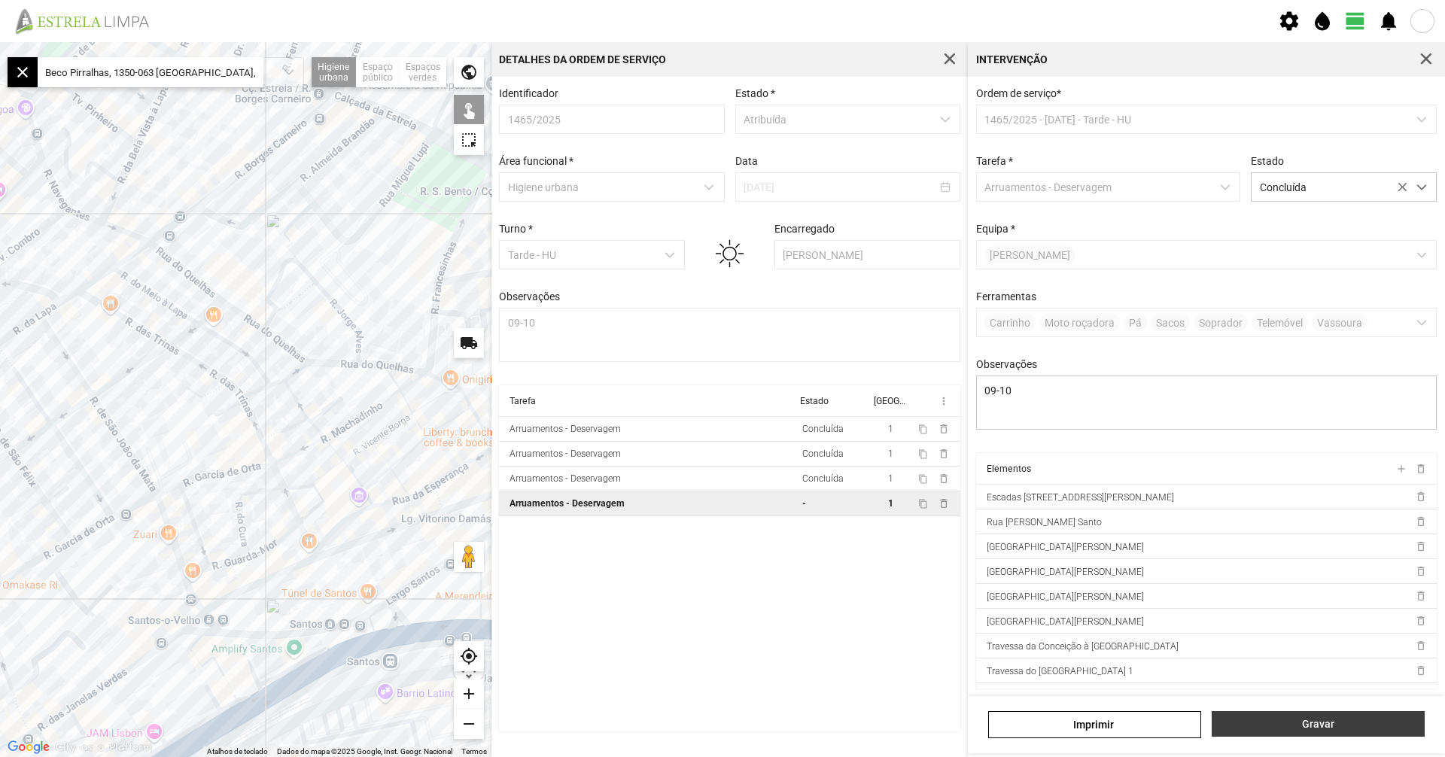
click at [1386, 736] on button "Gravar" at bounding box center [1318, 724] width 213 height 26
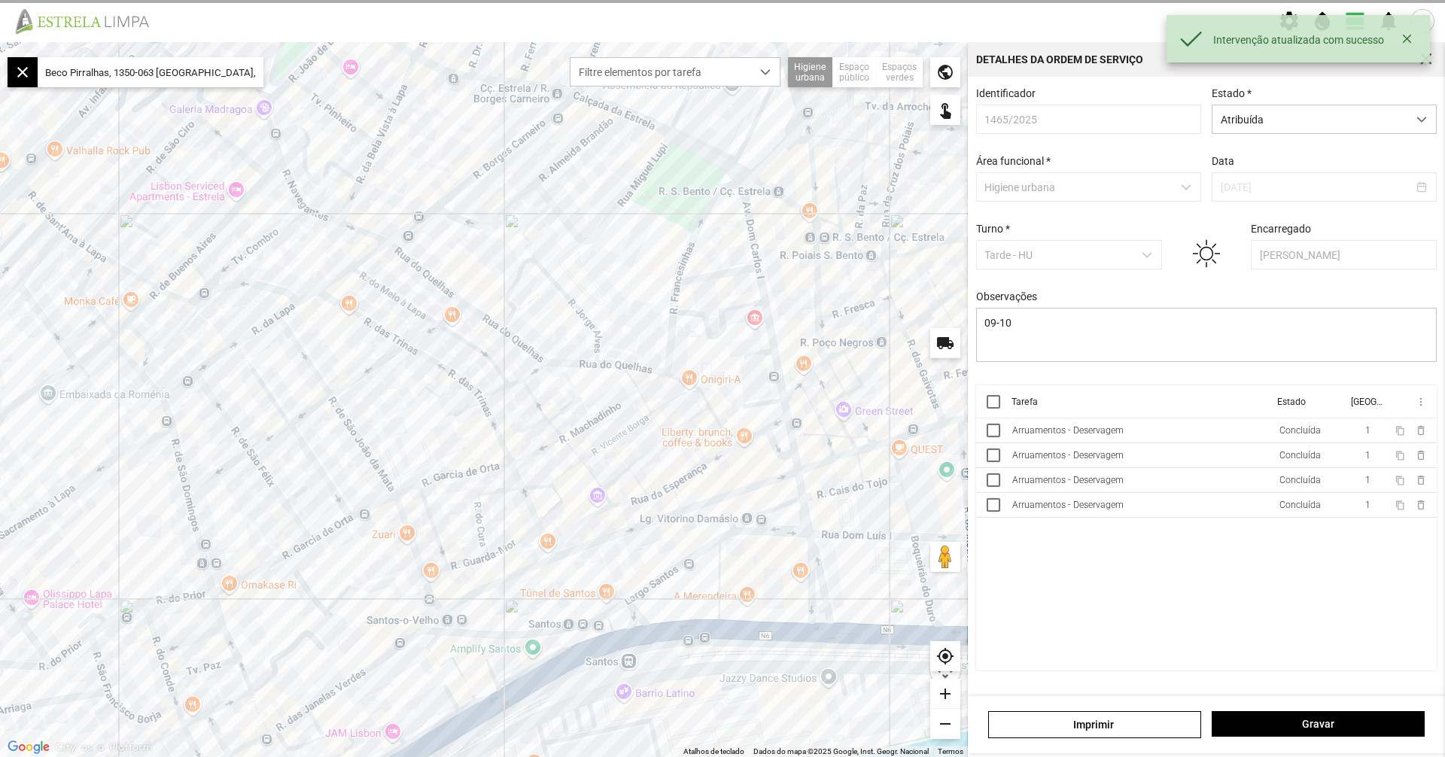
click at [1304, 103] on div "Estado * Atribuída" at bounding box center [1325, 110] width 236 height 47
click at [1307, 129] on span "Atribuída" at bounding box center [1310, 119] width 195 height 28
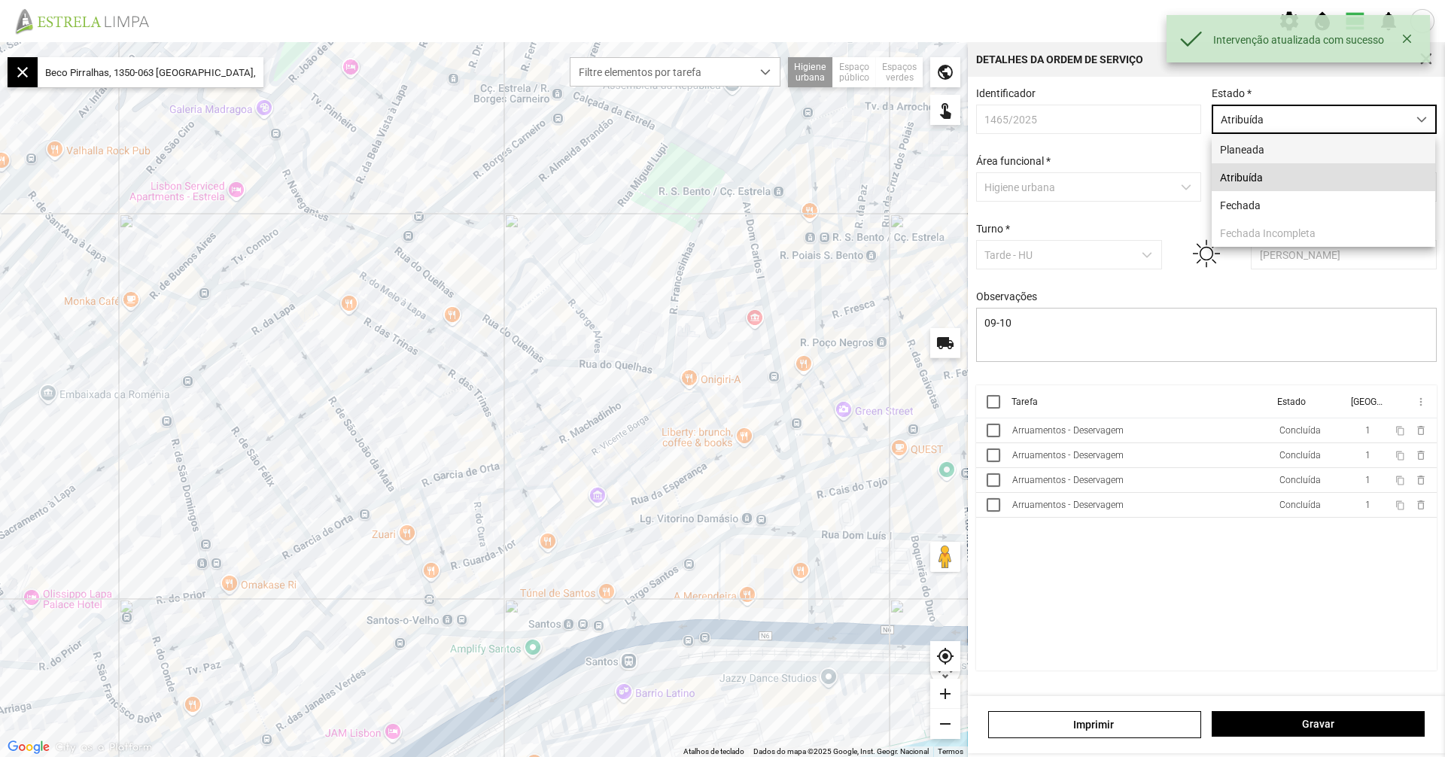
scroll to position [8, 67]
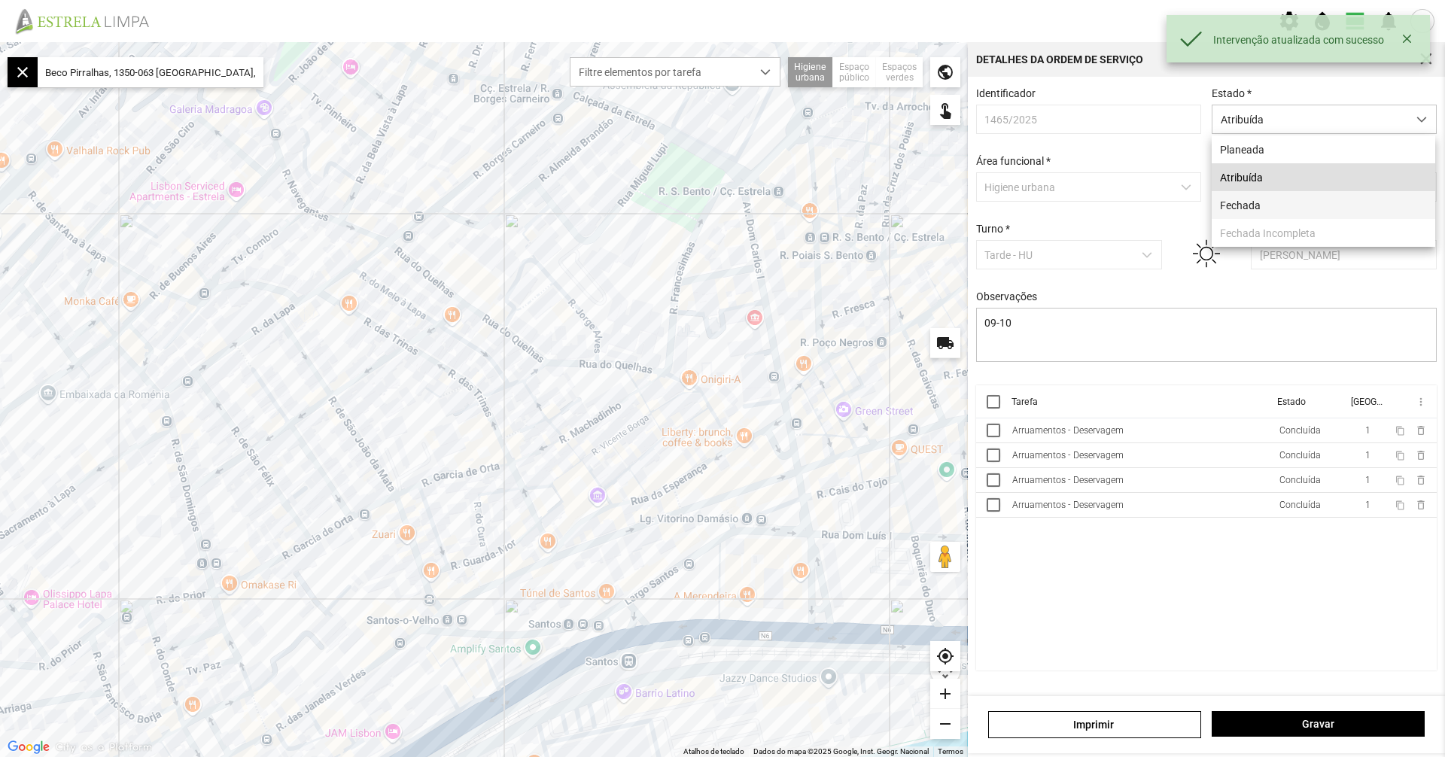
click at [1285, 201] on li "Fechada" at bounding box center [1324, 205] width 224 height 28
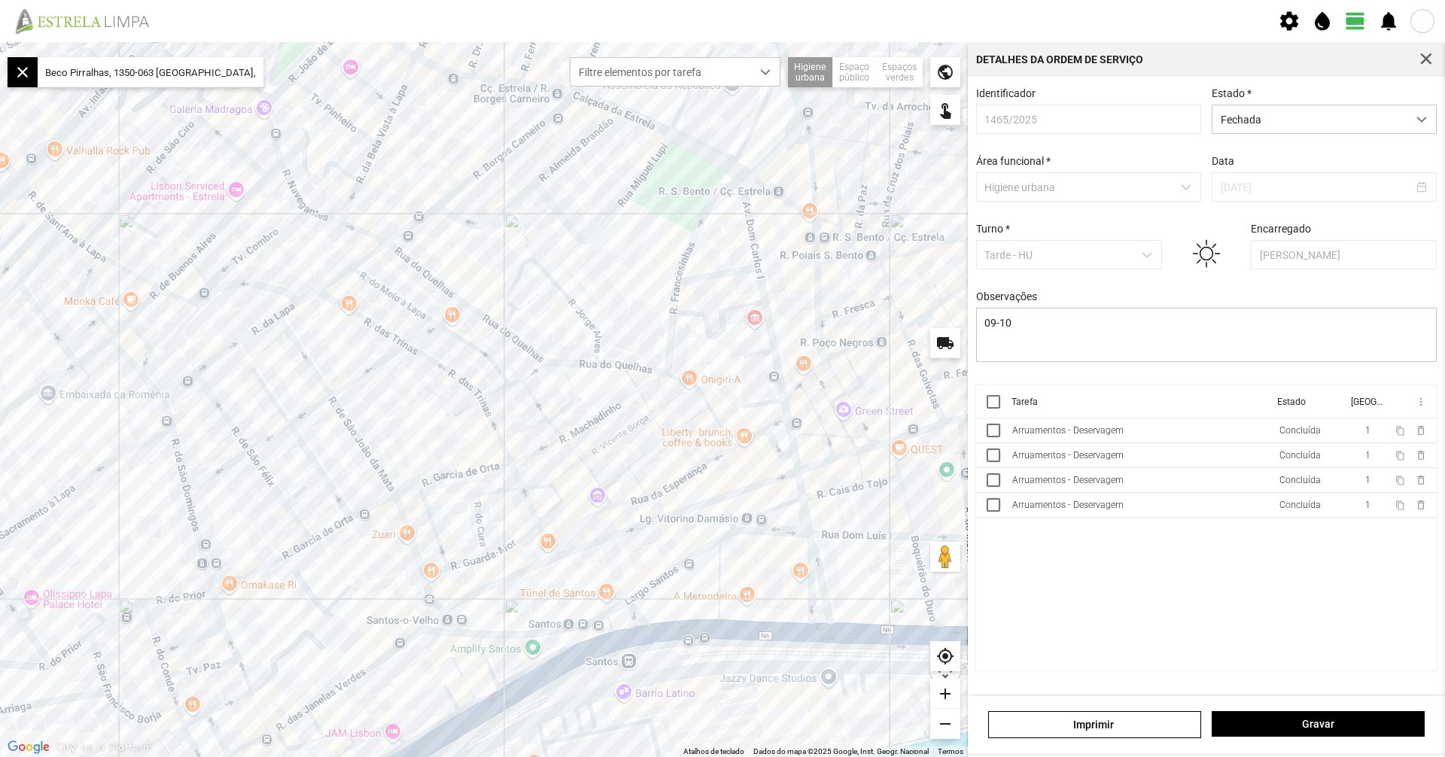
click at [1316, 709] on div "[PERSON_NAME]" at bounding box center [1206, 724] width 477 height 57
click at [1307, 714] on button "Gravar" at bounding box center [1318, 724] width 213 height 26
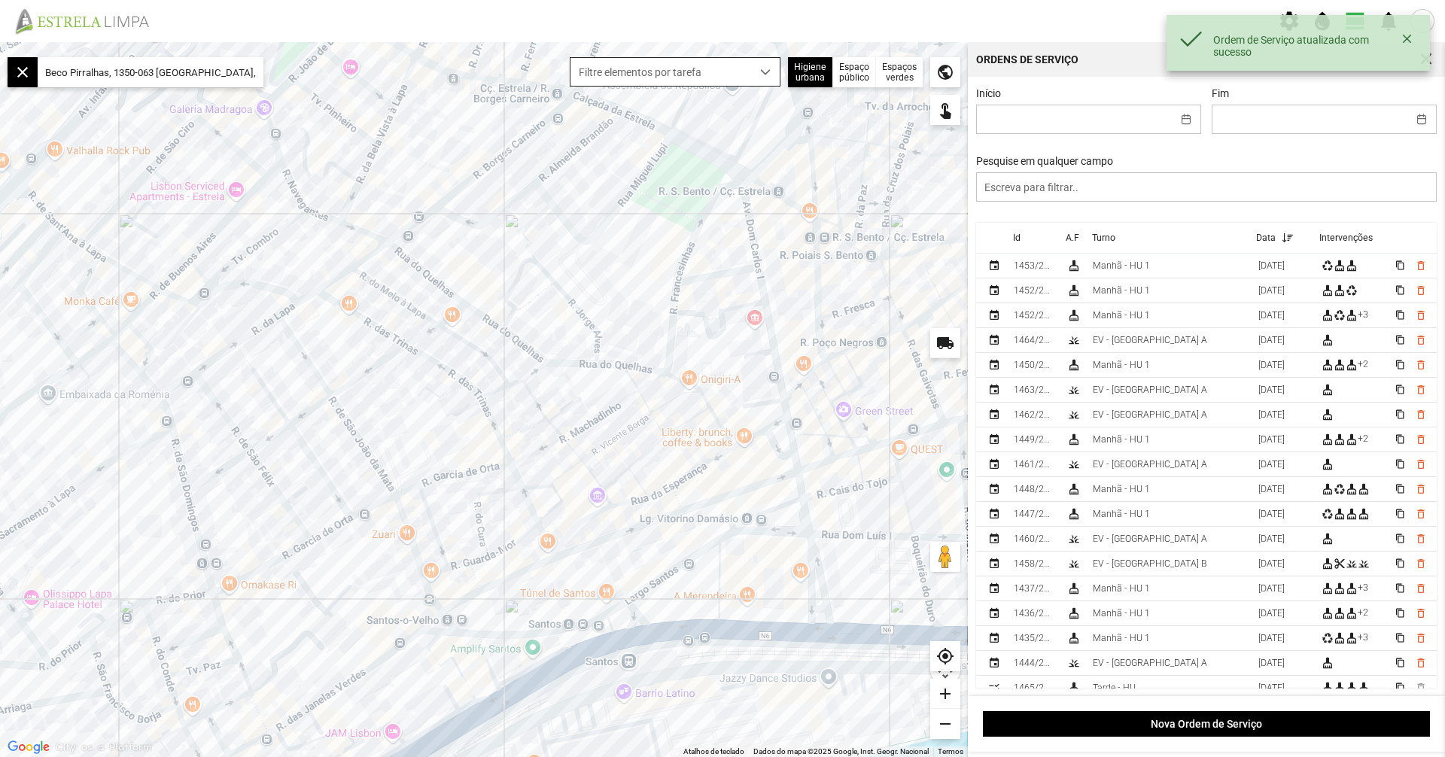
click at [604, 65] on span "Filtre elementos por tarefa" at bounding box center [661, 72] width 181 height 28
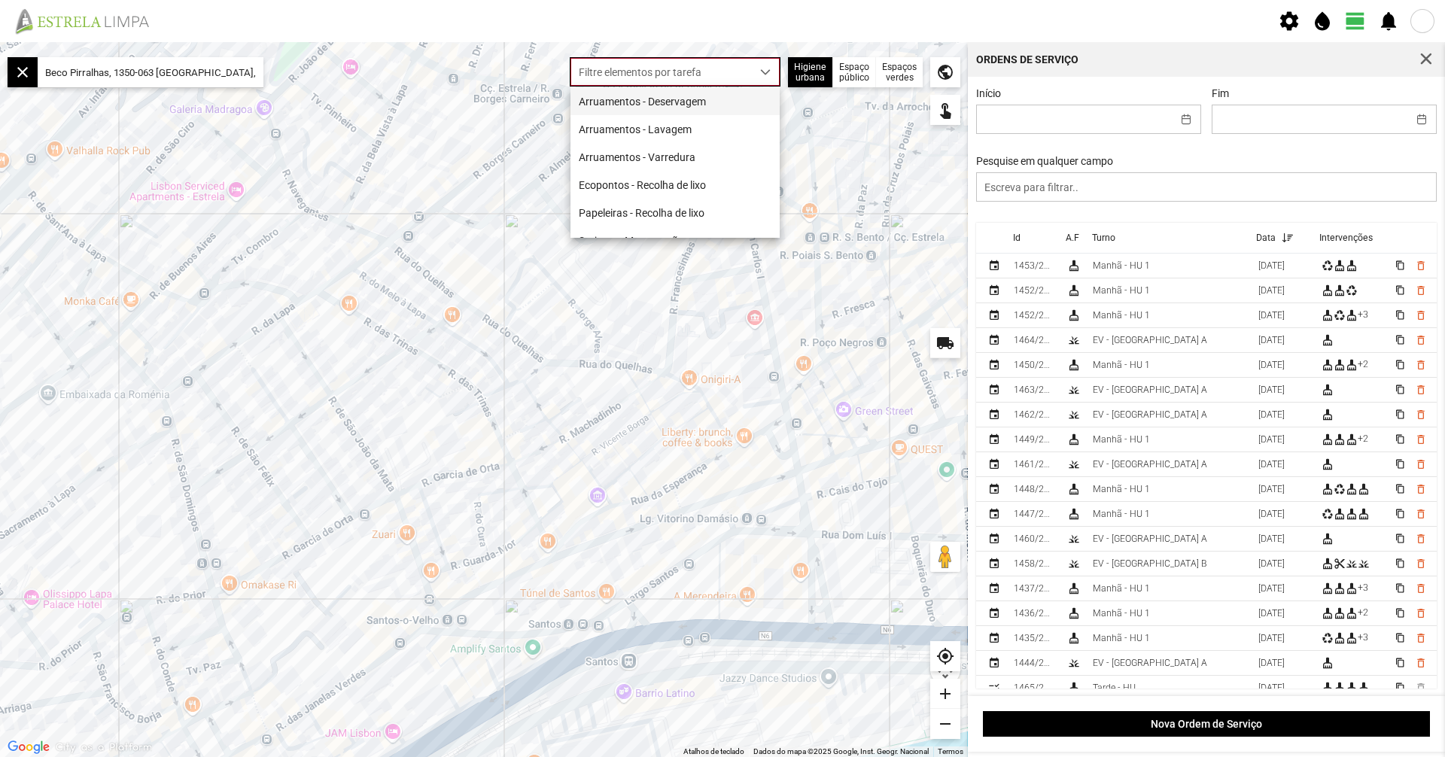
click at [622, 109] on li "Arruamentos - Deservagem" at bounding box center [675, 101] width 209 height 28
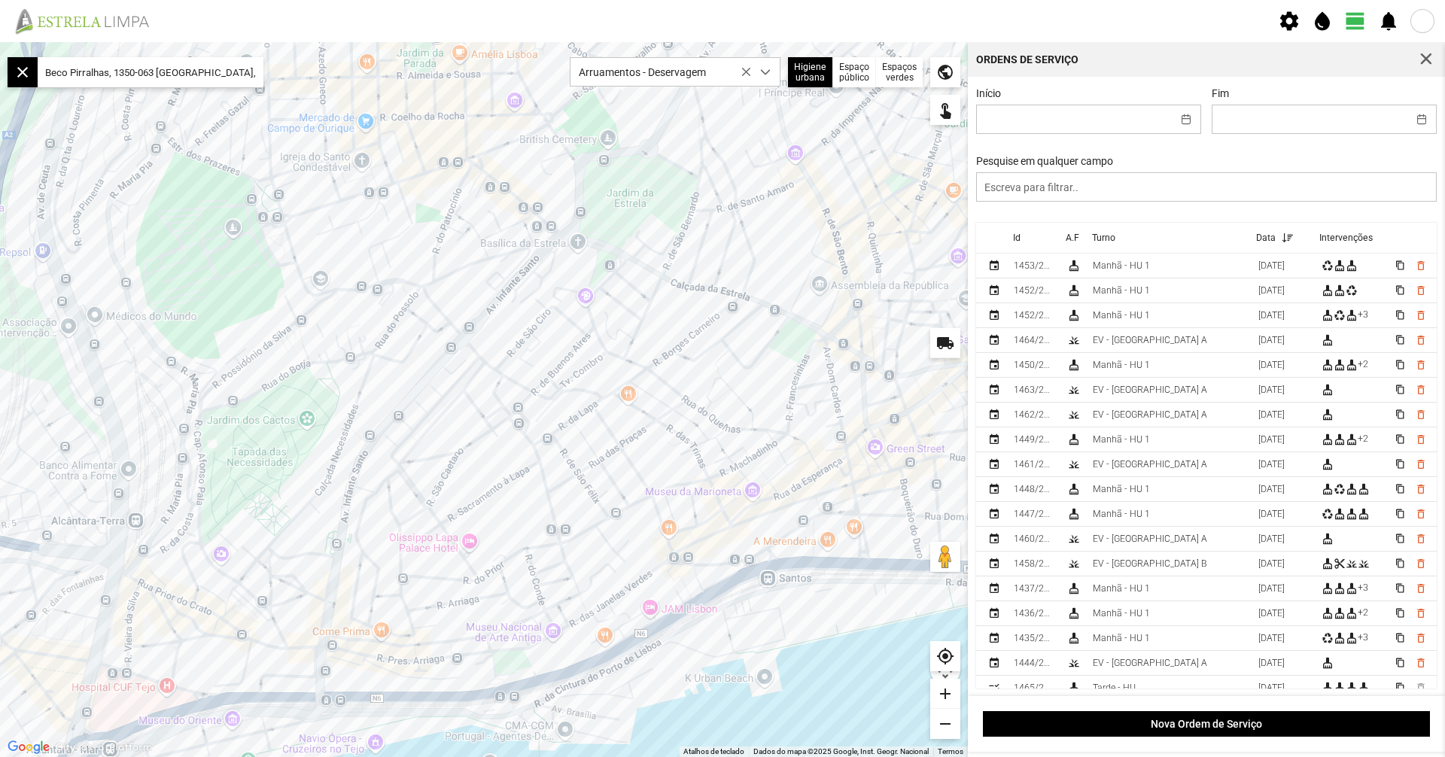
drag, startPoint x: 392, startPoint y: 281, endPoint x: 449, endPoint y: 423, distance: 153.3
click at [449, 423] on div at bounding box center [484, 399] width 968 height 715
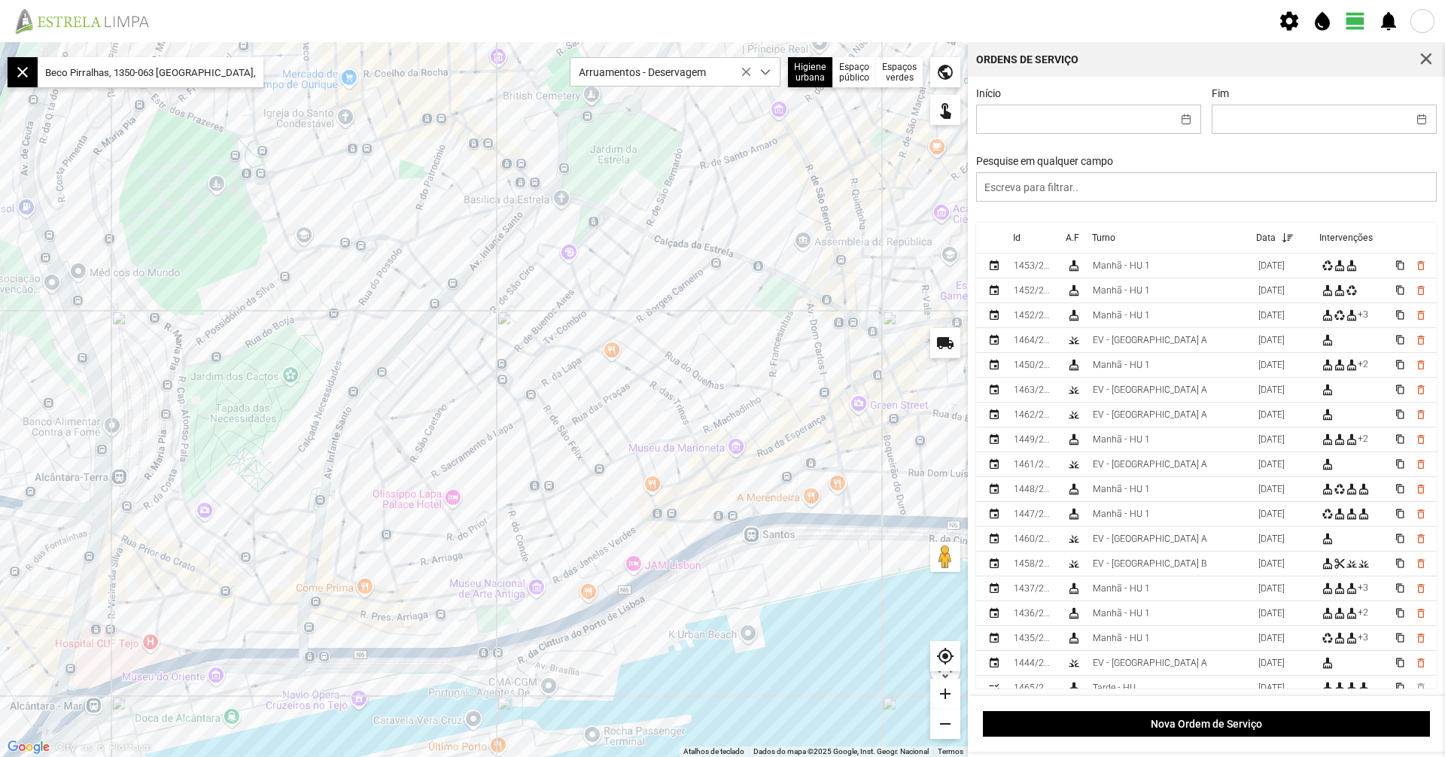
drag, startPoint x: 377, startPoint y: 527, endPoint x: 361, endPoint y: 480, distance: 49.3
click at [361, 480] on div at bounding box center [484, 399] width 968 height 715
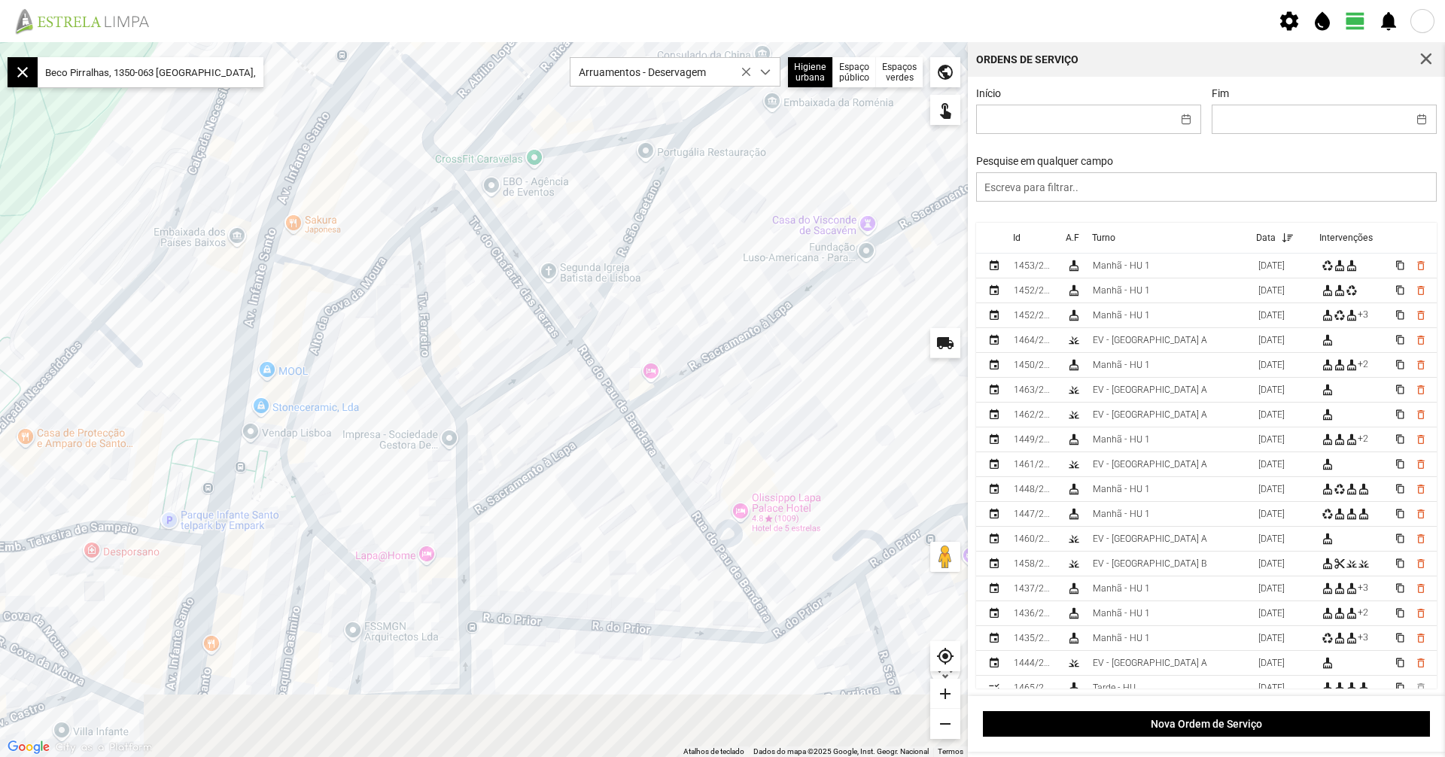
drag, startPoint x: 353, startPoint y: 466, endPoint x: 368, endPoint y: 400, distance: 67.9
click at [368, 401] on div at bounding box center [484, 399] width 968 height 715
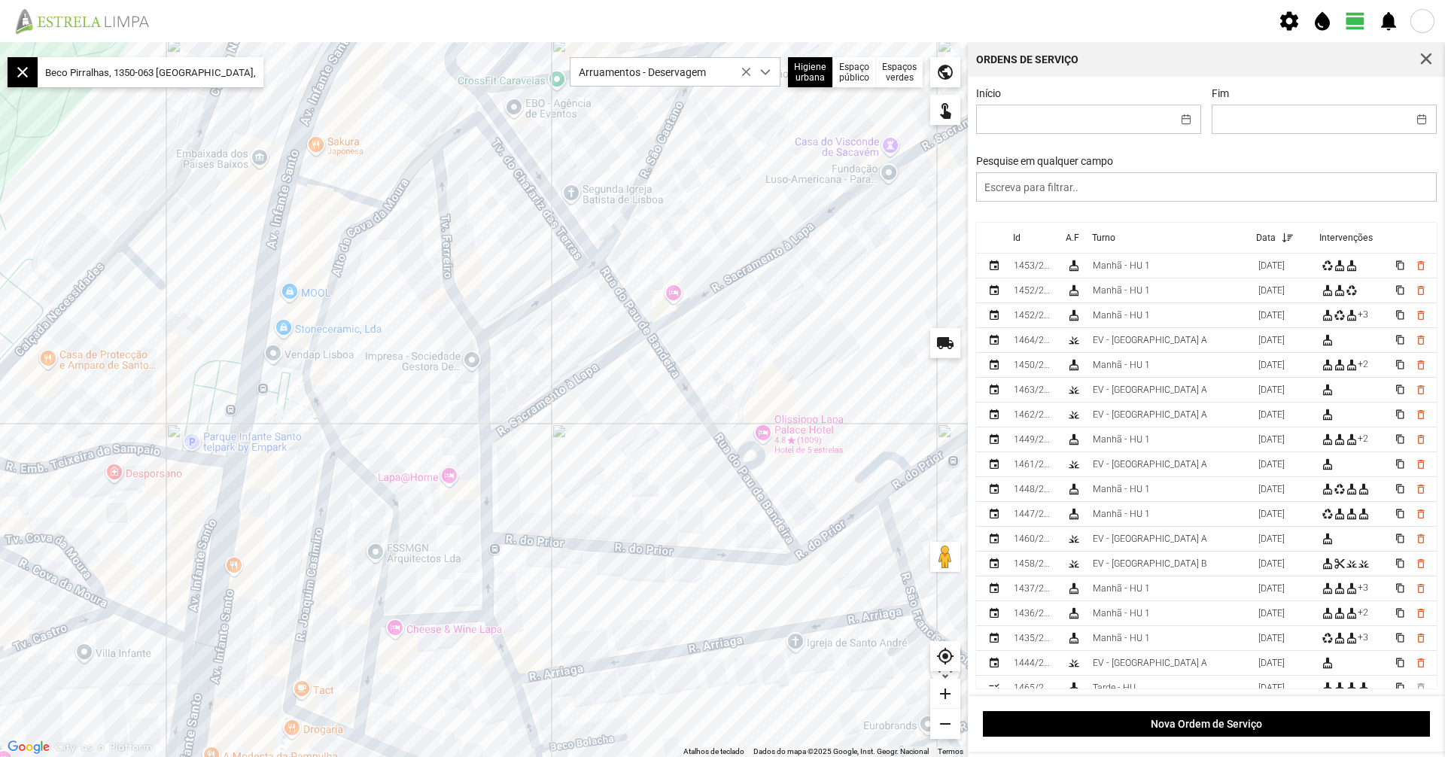
drag, startPoint x: 269, startPoint y: 616, endPoint x: 385, endPoint y: 447, distance: 205.2
click at [380, 454] on div at bounding box center [484, 399] width 968 height 715
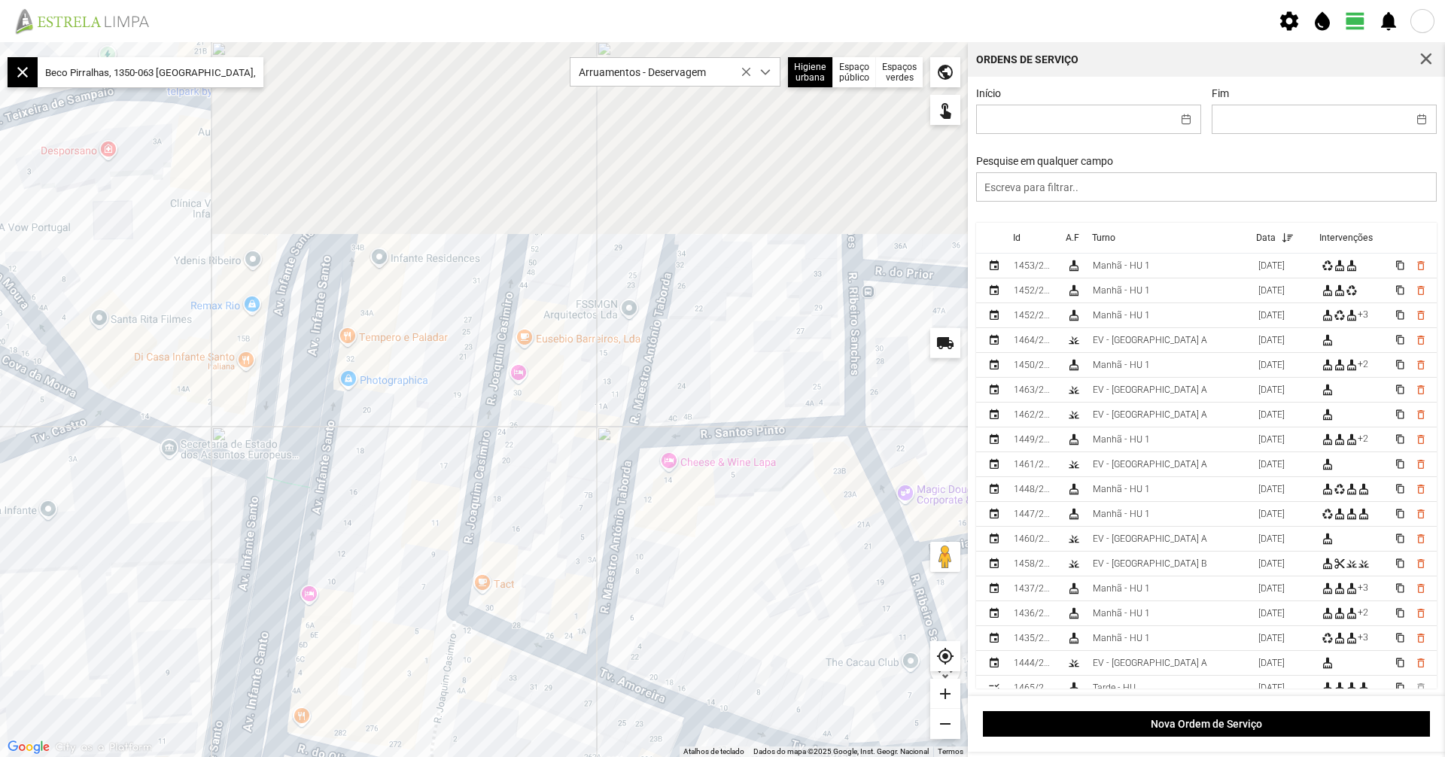
drag, startPoint x: 583, startPoint y: 272, endPoint x: 498, endPoint y: 588, distance: 326.6
click at [498, 588] on div at bounding box center [484, 399] width 968 height 715
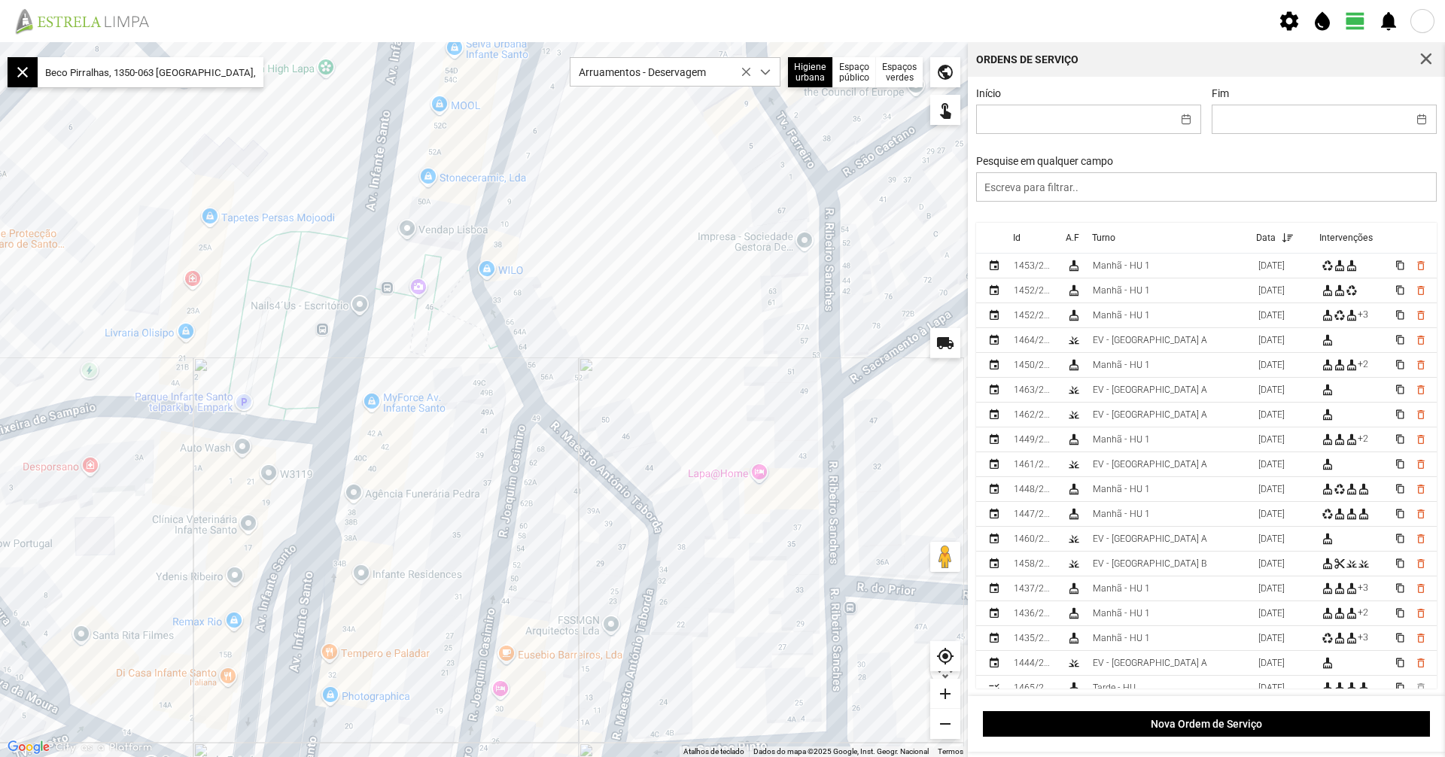
drag, startPoint x: 536, startPoint y: 398, endPoint x: 521, endPoint y: 649, distance: 251.1
click at [521, 649] on div at bounding box center [484, 399] width 968 height 715
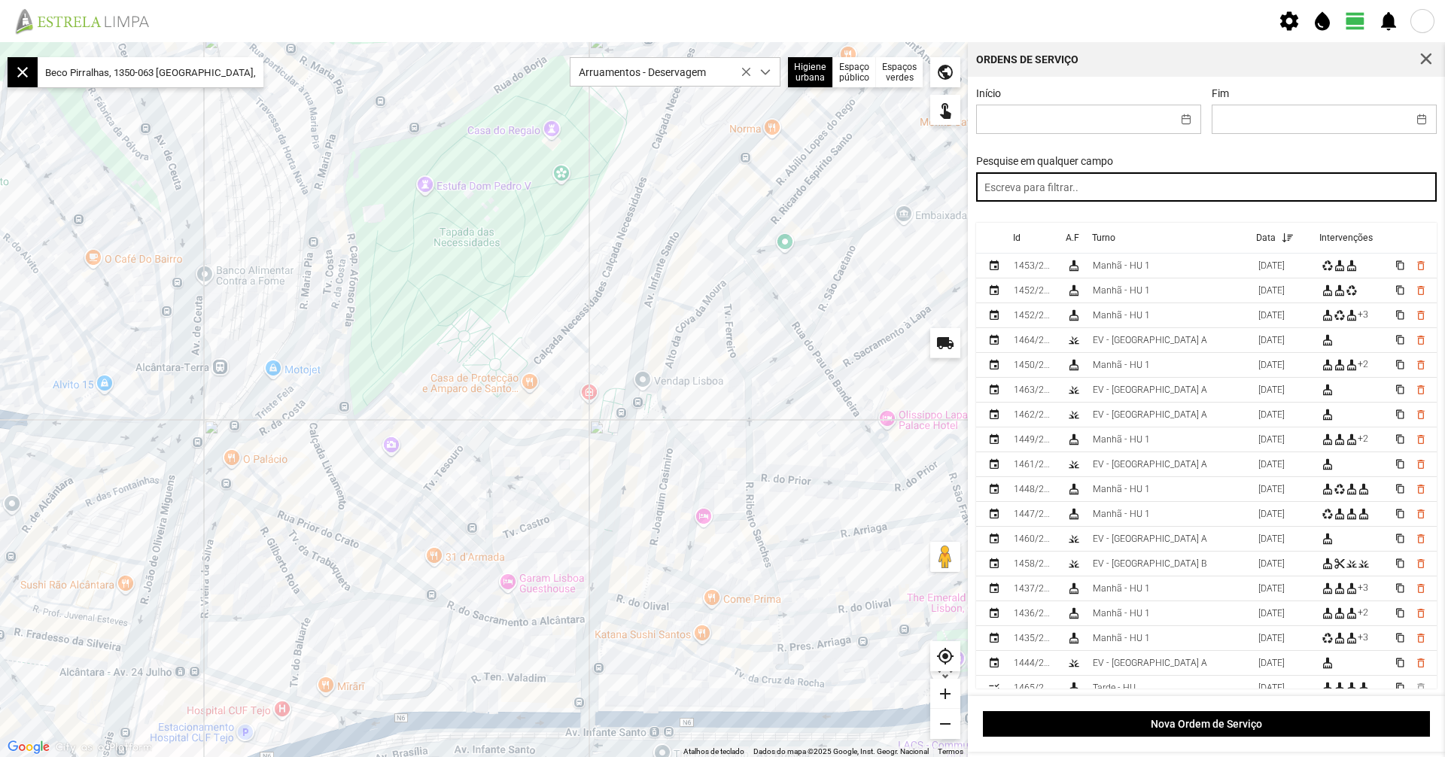
click at [1058, 182] on input "text" at bounding box center [1206, 186] width 461 height 29
type input "0"
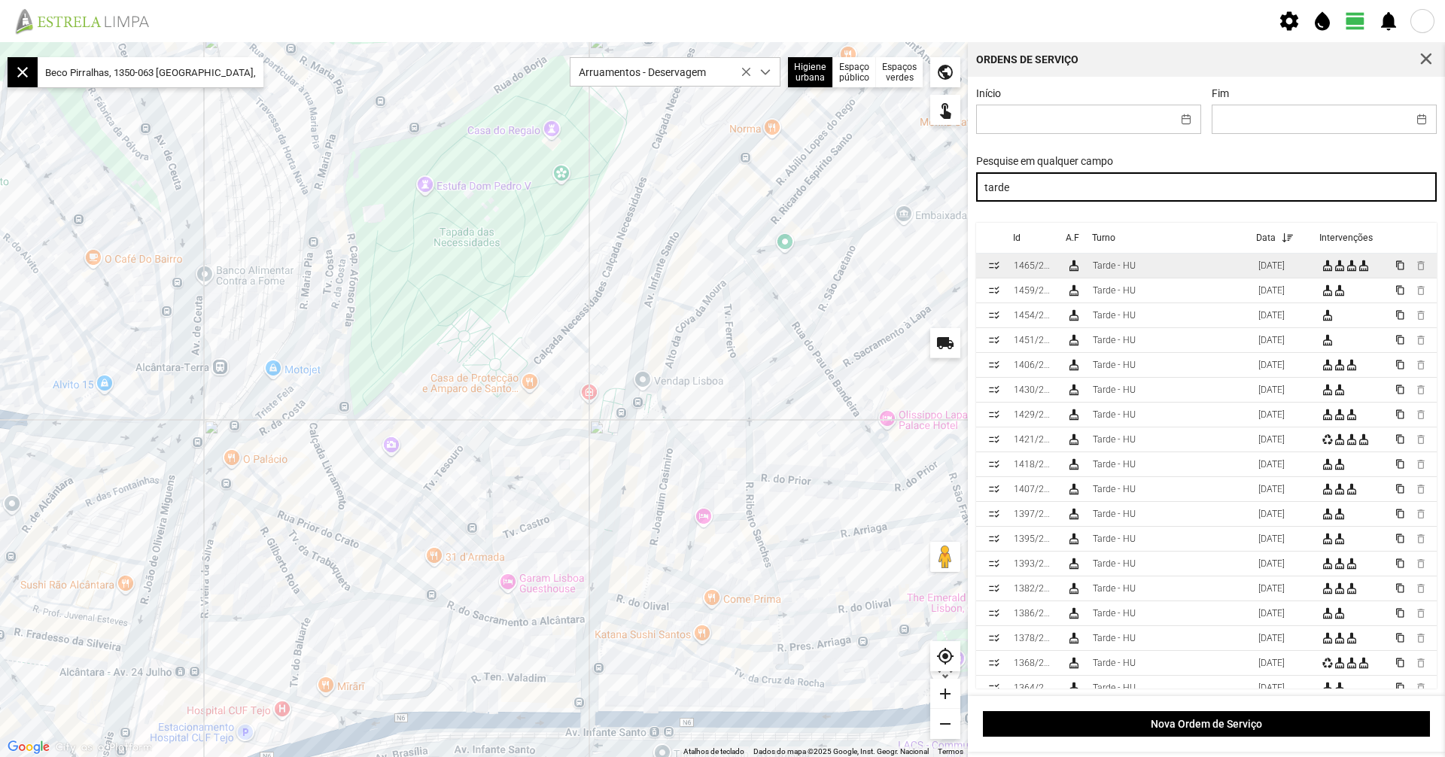
type input "tarde"
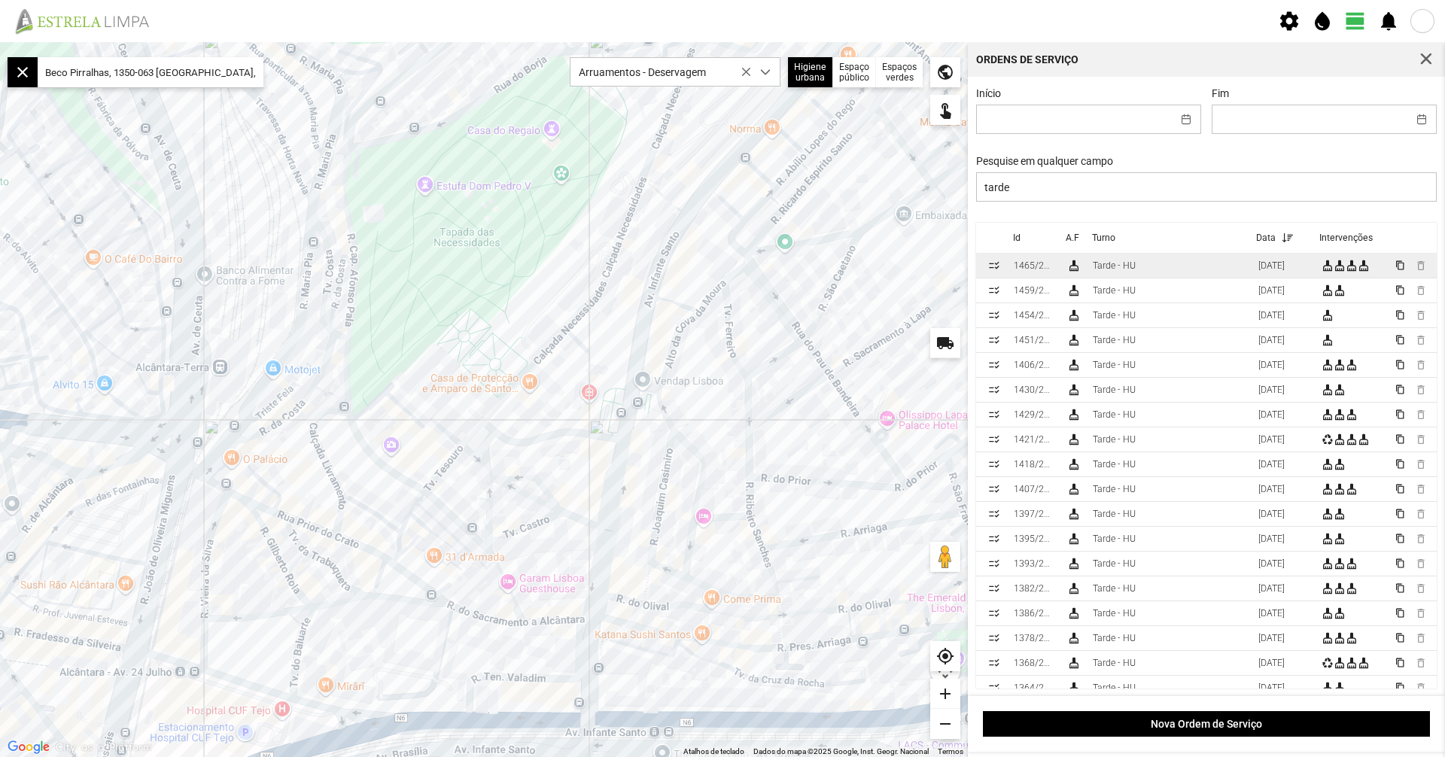
click at [1119, 264] on div "Tarde - HU" at bounding box center [1114, 265] width 43 height 11
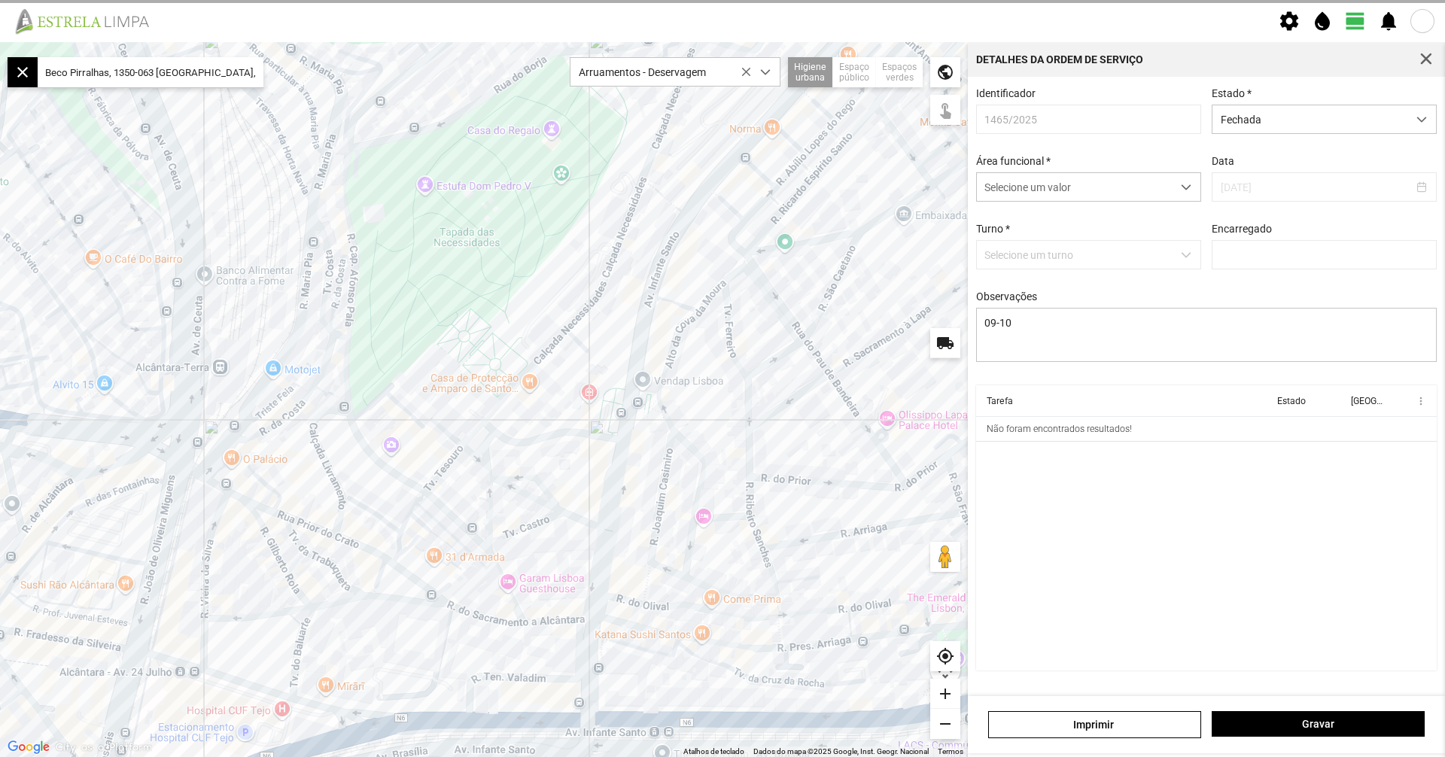
type input "[PERSON_NAME]"
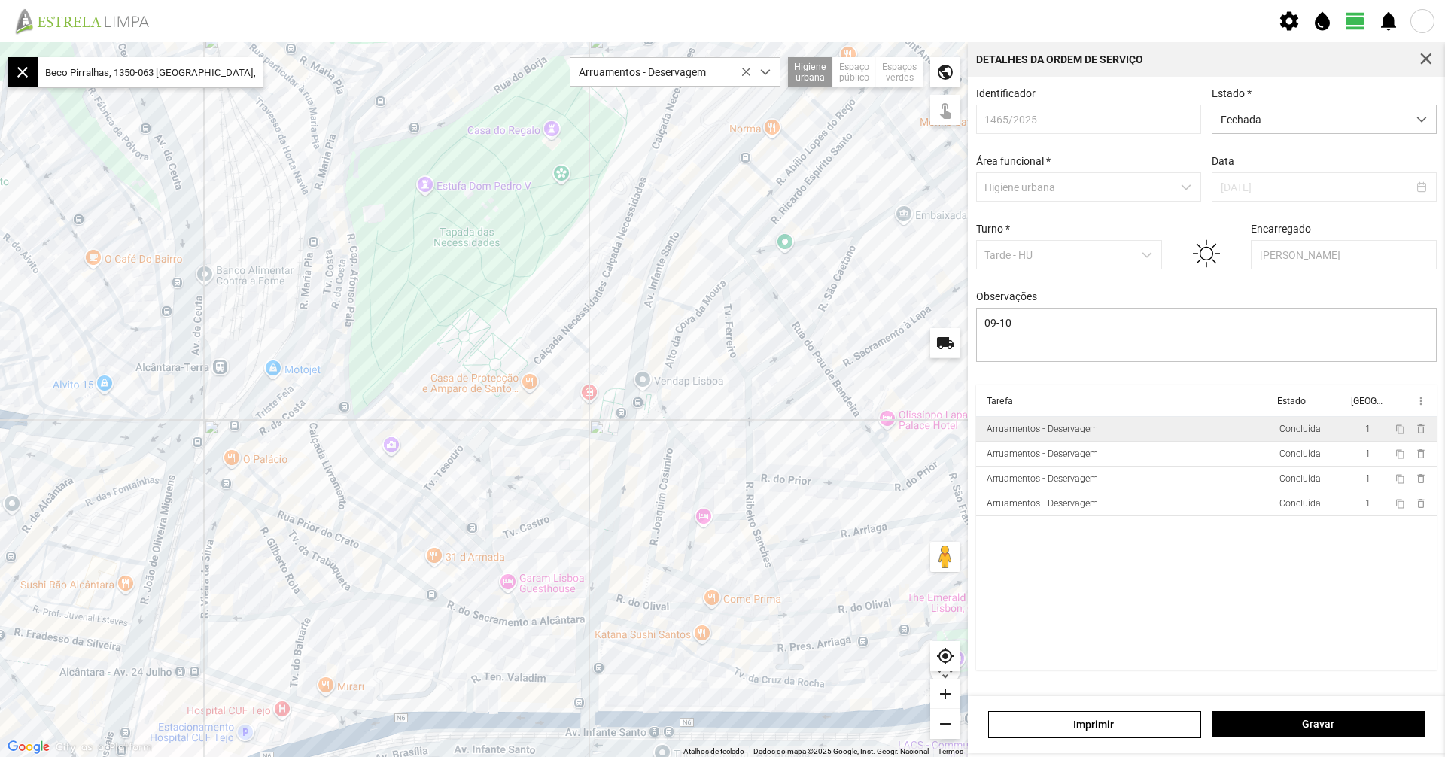
click at [1207, 442] on td "Arruamentos - Deservagem" at bounding box center [1124, 429] width 297 height 25
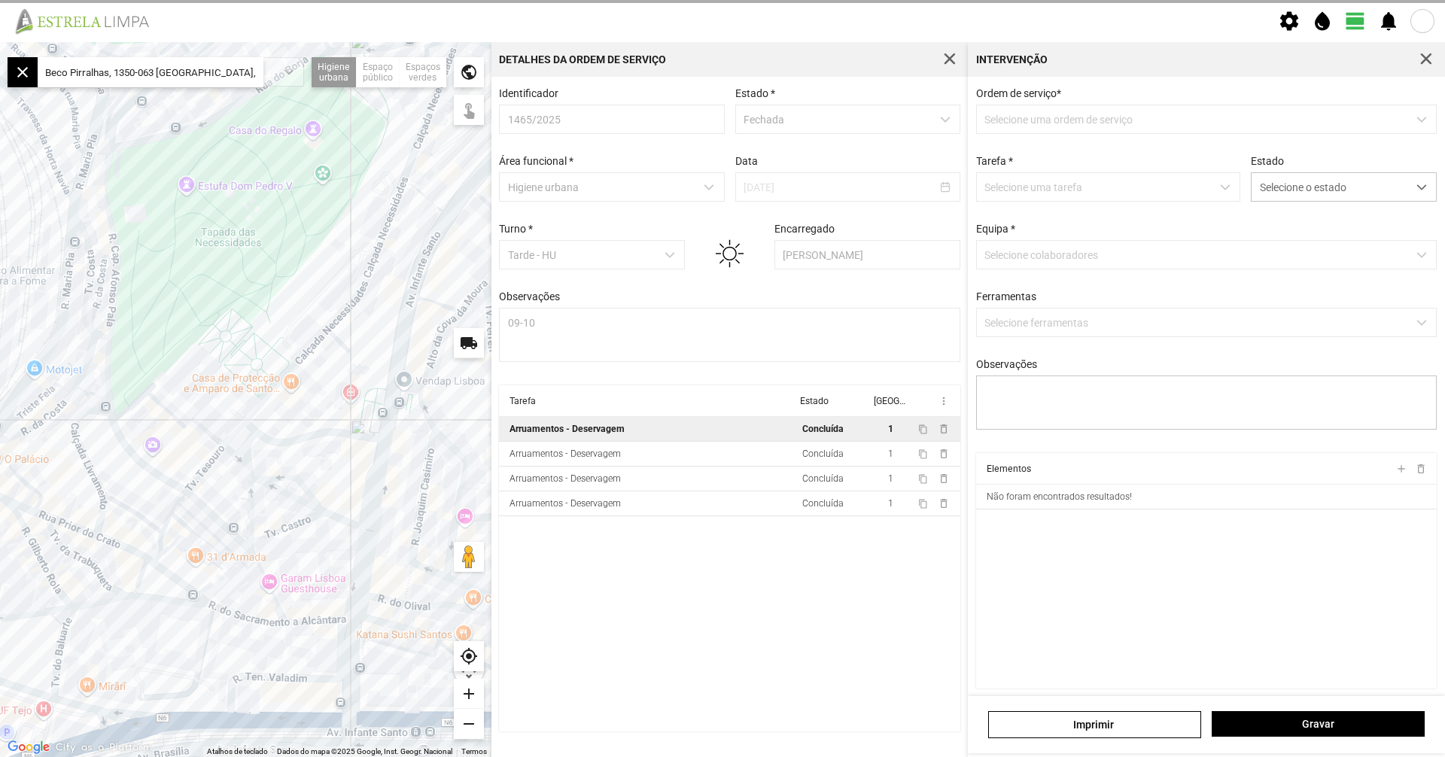
type textarea "09-10"
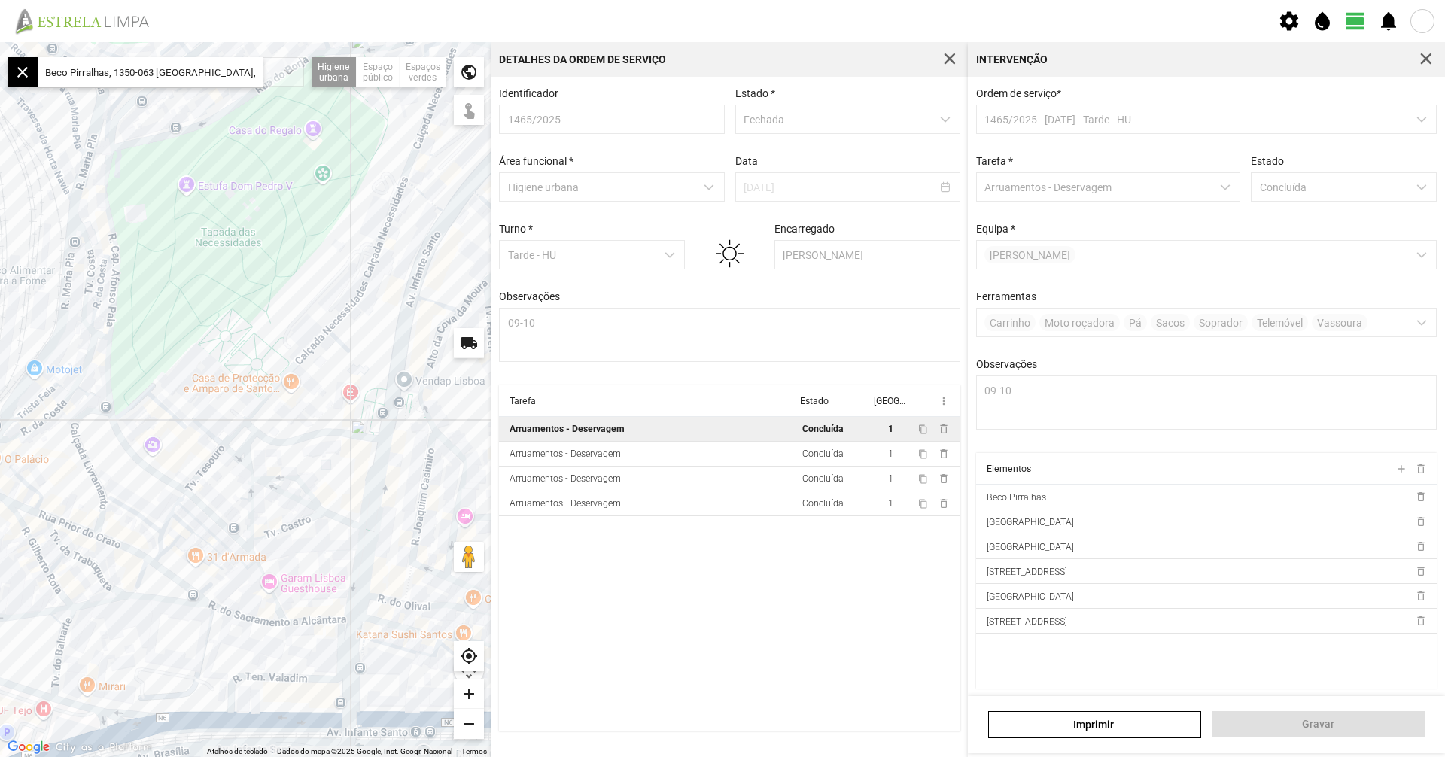
click at [83, 314] on div at bounding box center [246, 399] width 492 height 715
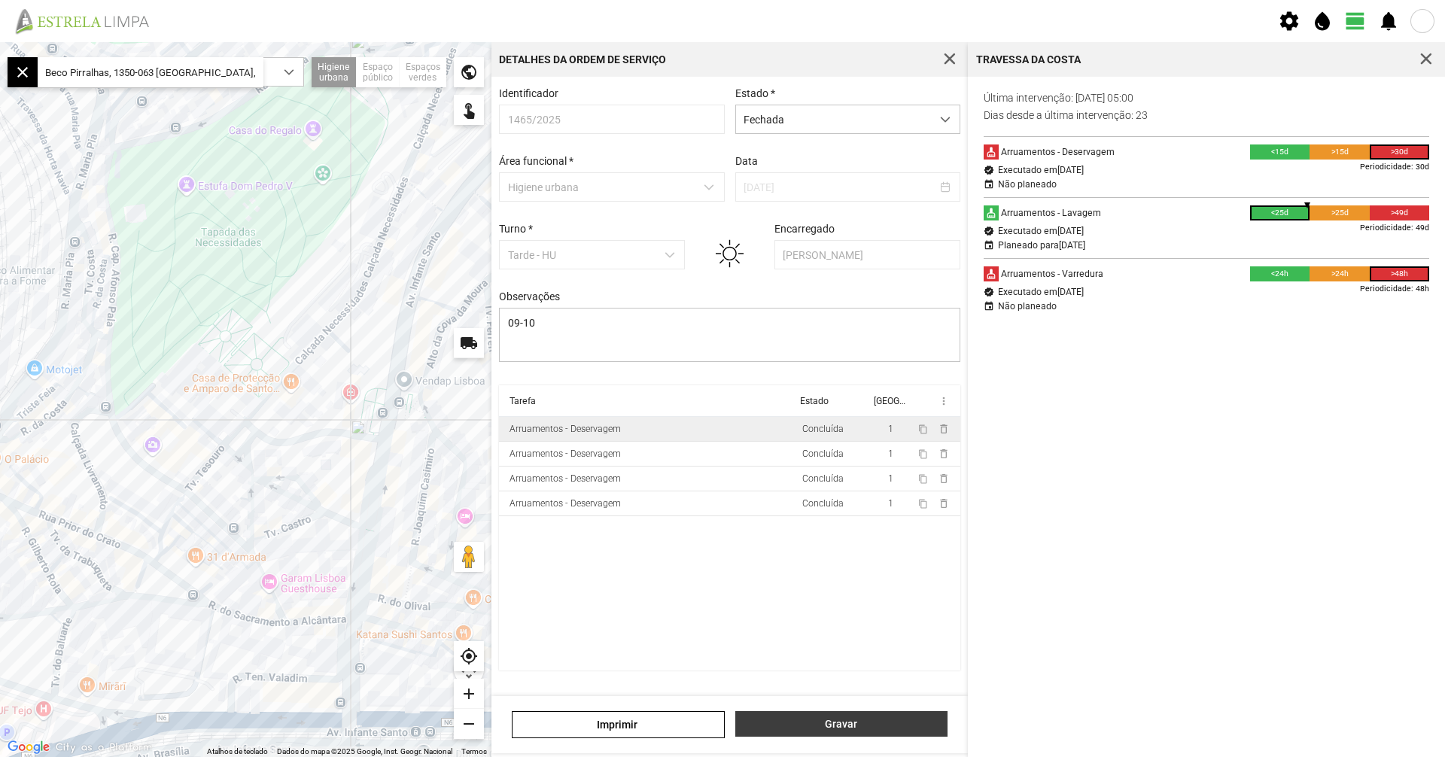
click at [776, 718] on span "Gravar" at bounding box center [841, 724] width 197 height 12
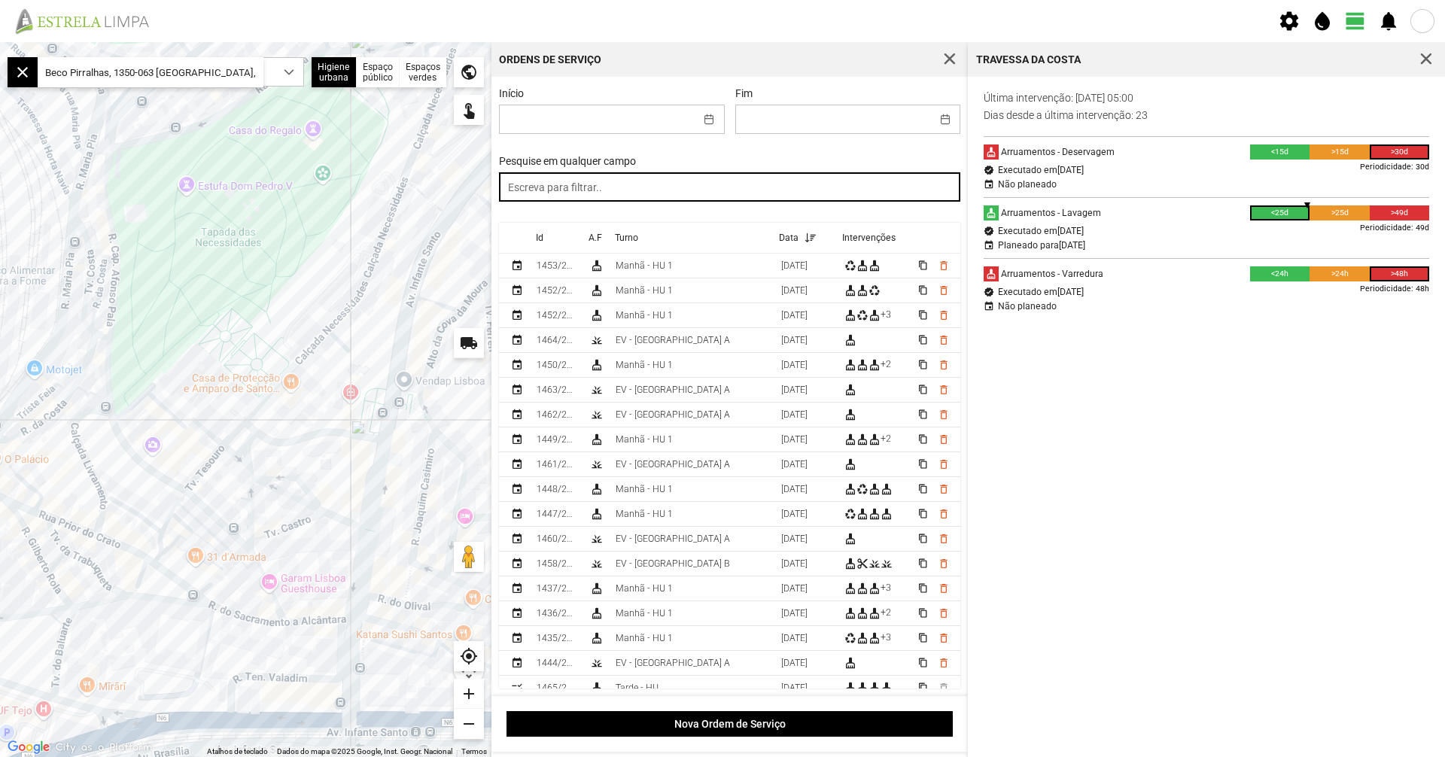
click at [673, 184] on input "text" at bounding box center [729, 186] width 461 height 29
type input "tarde"
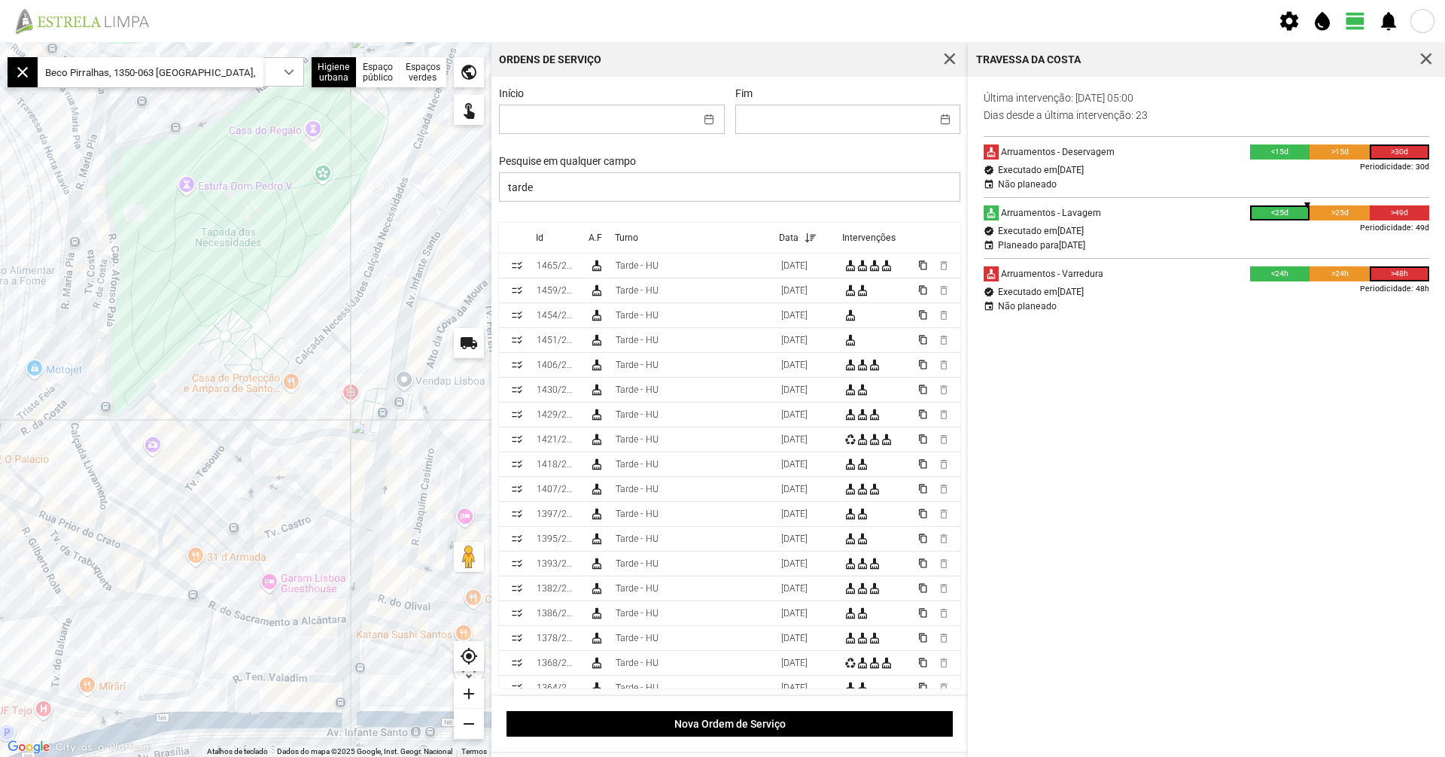
click at [262, 55] on div "close Beco Pirralhas, 1350-063 [GEOGRAPHIC_DATA], [GEOGRAPHIC_DATA]" at bounding box center [136, 69] width 256 height 38
click at [275, 61] on div "dropdown trigger" at bounding box center [288, 72] width 29 height 28
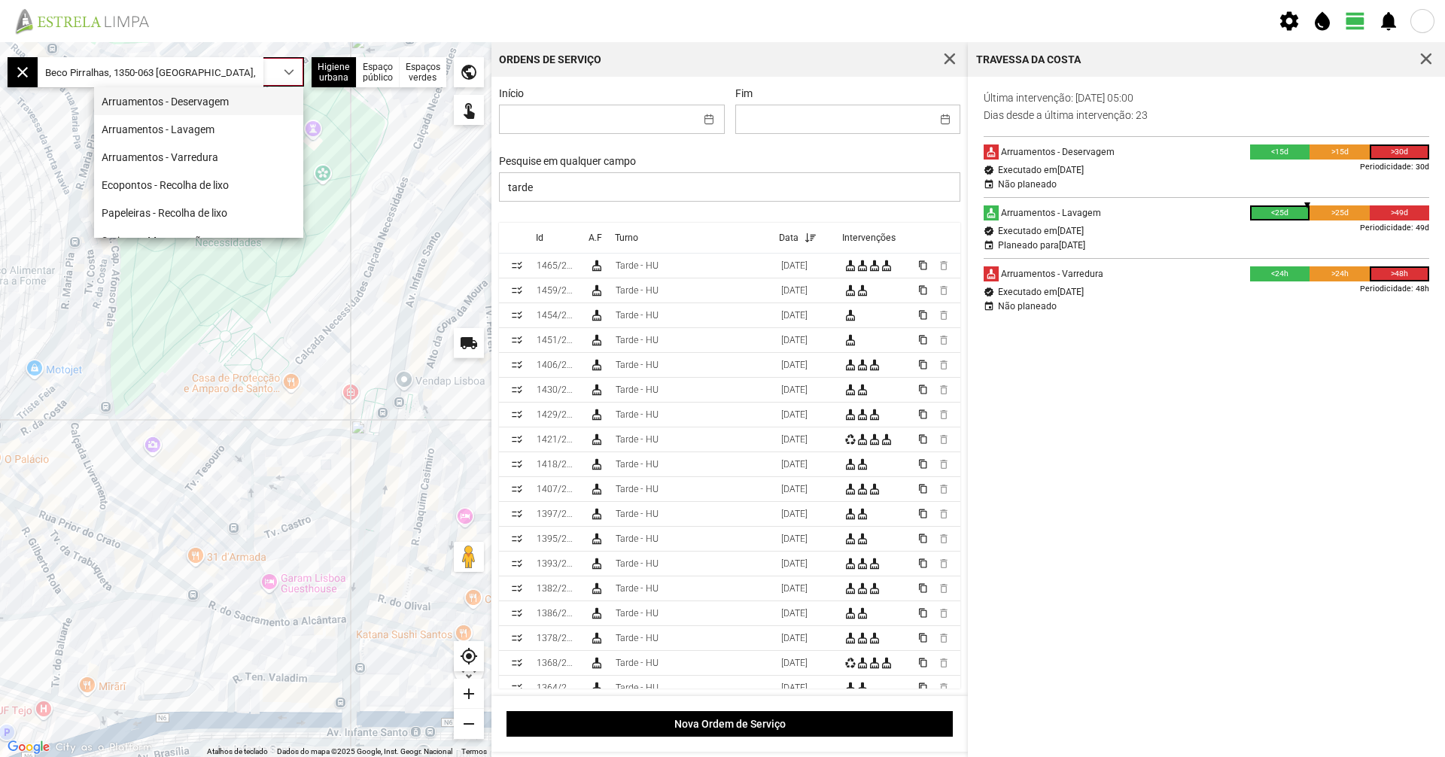
click at [270, 104] on li "Arruamentos - Deservagem" at bounding box center [198, 101] width 209 height 28
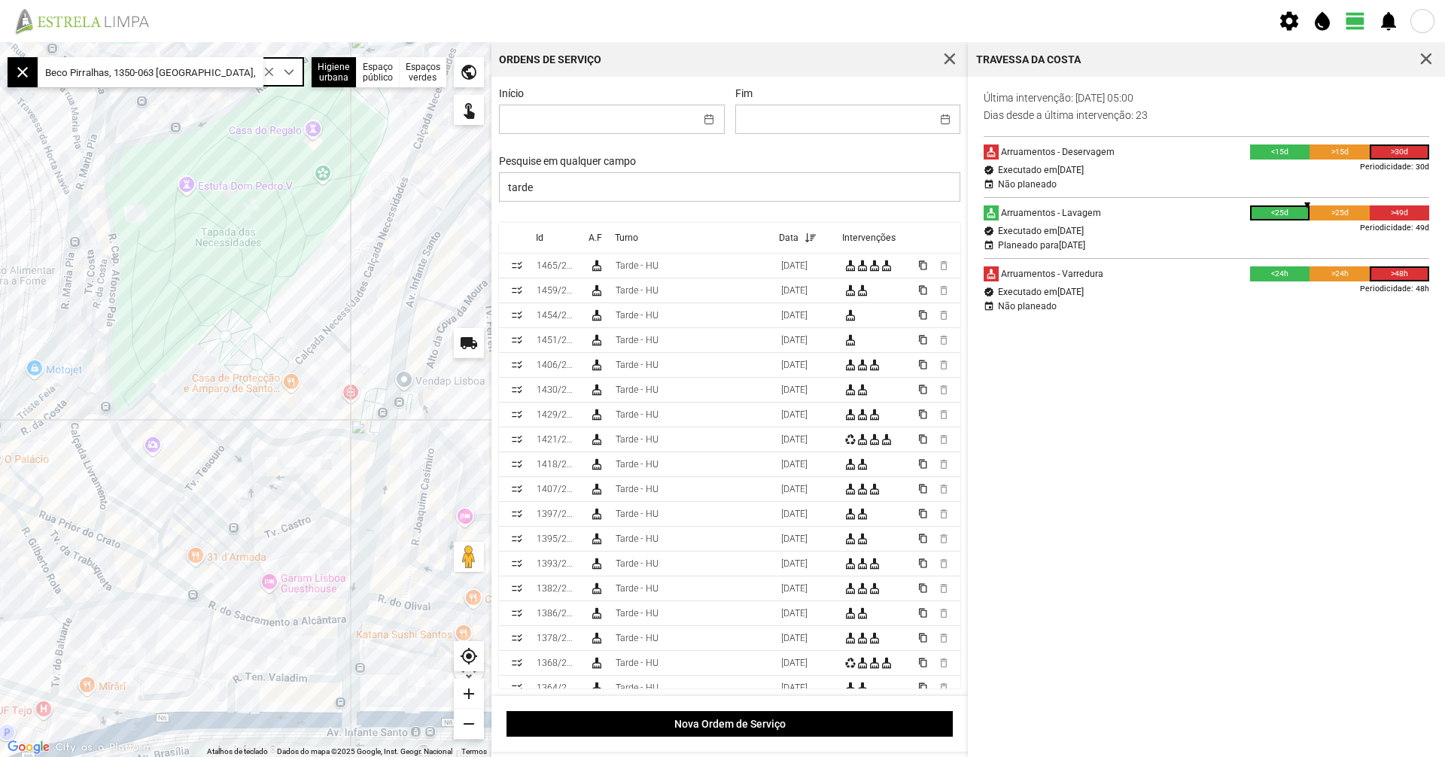
click at [274, 201] on div at bounding box center [246, 399] width 492 height 715
click at [107, 220] on div at bounding box center [246, 399] width 492 height 715
click at [183, 336] on div at bounding box center [246, 399] width 492 height 715
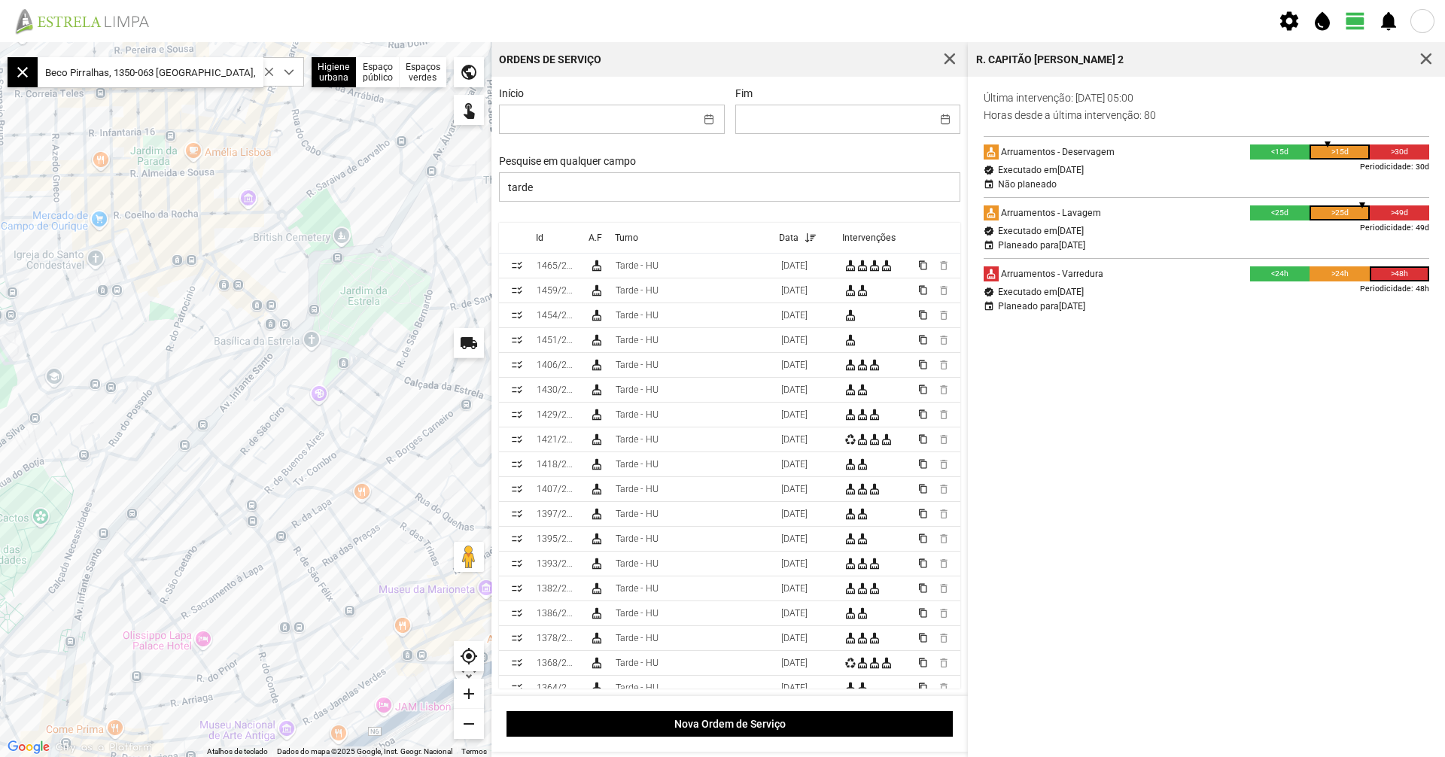
drag, startPoint x: 208, startPoint y: 361, endPoint x: 0, endPoint y: 596, distance: 314.0
click at [0, 596] on div at bounding box center [246, 399] width 492 height 715
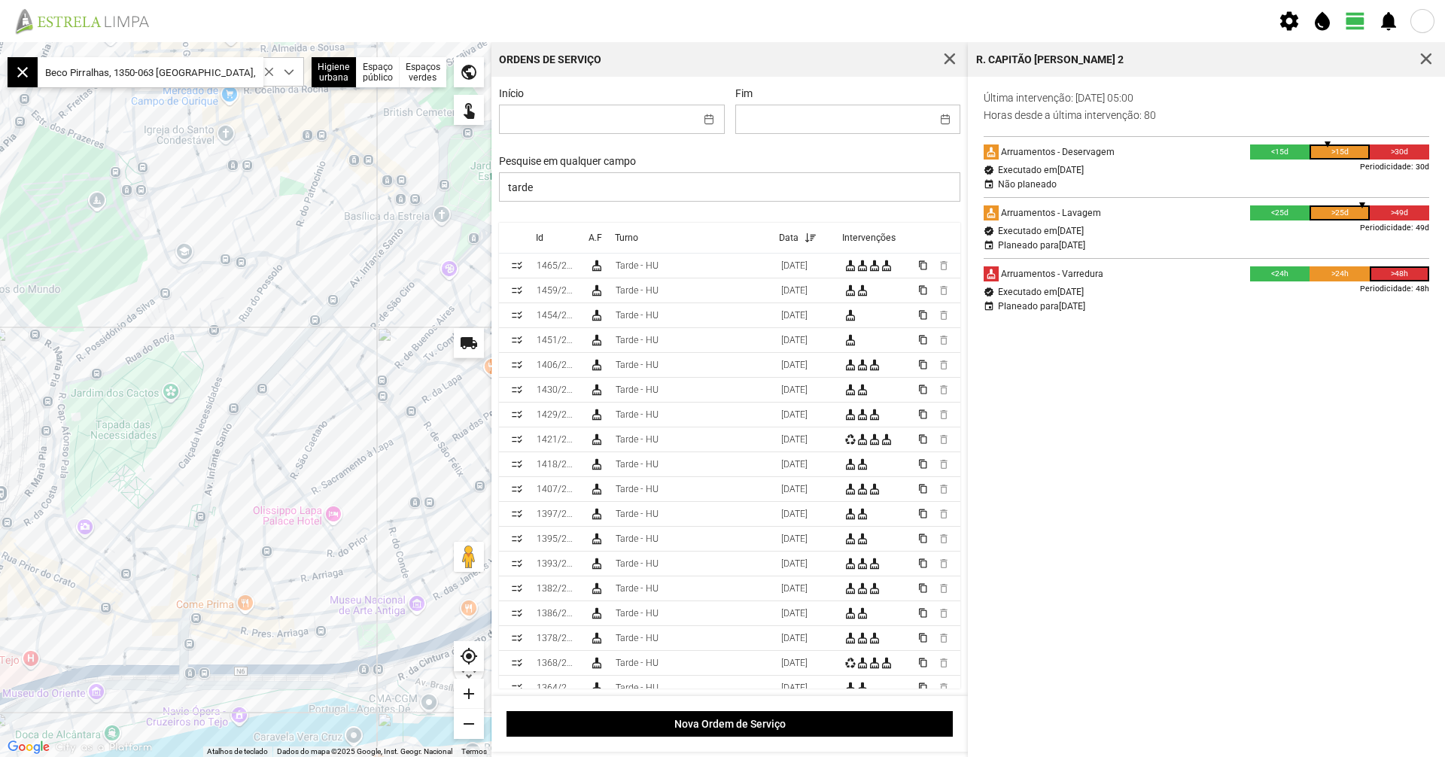
drag, startPoint x: 265, startPoint y: 400, endPoint x: 398, endPoint y: 275, distance: 182.7
click at [398, 275] on div at bounding box center [246, 399] width 492 height 715
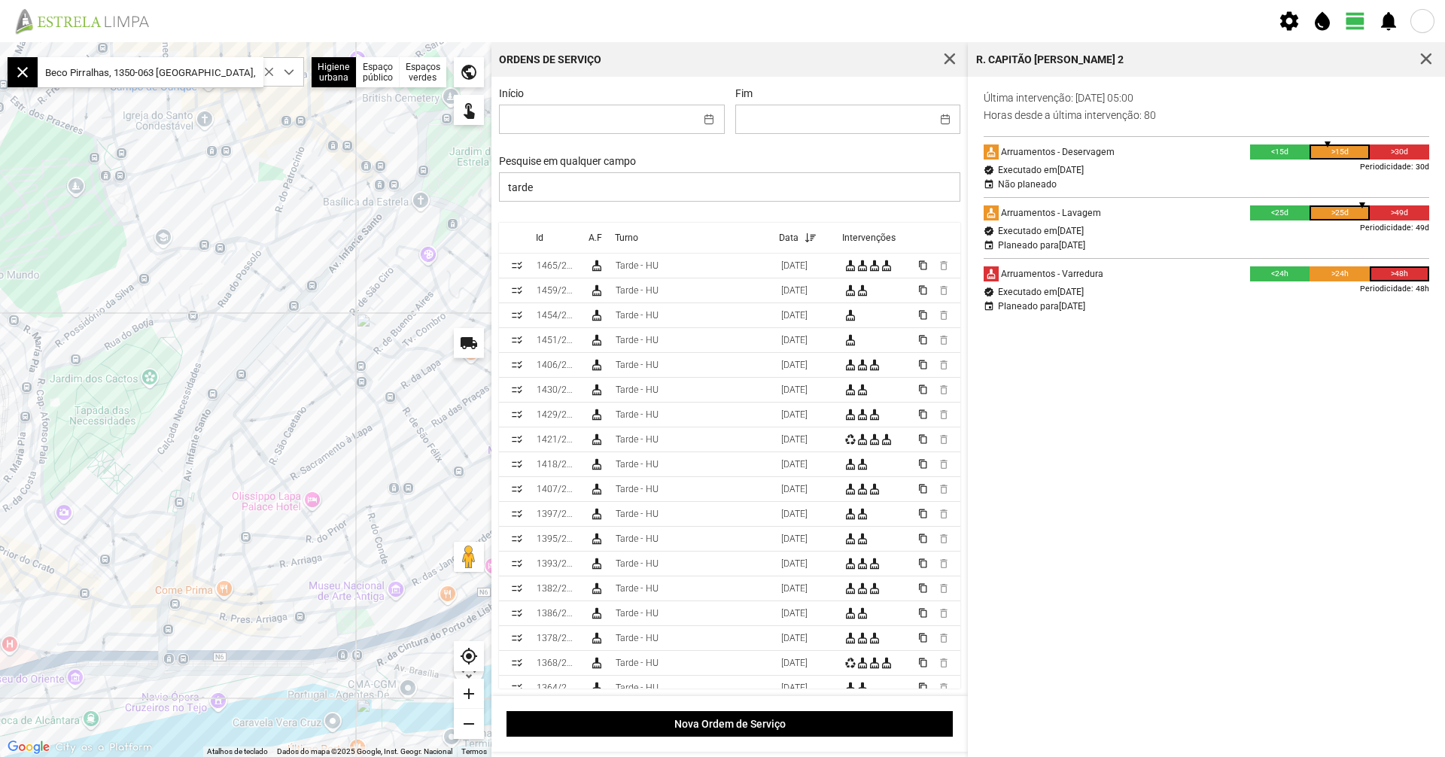
drag, startPoint x: 221, startPoint y: 462, endPoint x: 181, endPoint y: 444, distance: 43.8
click at [181, 444] on div at bounding box center [246, 399] width 492 height 715
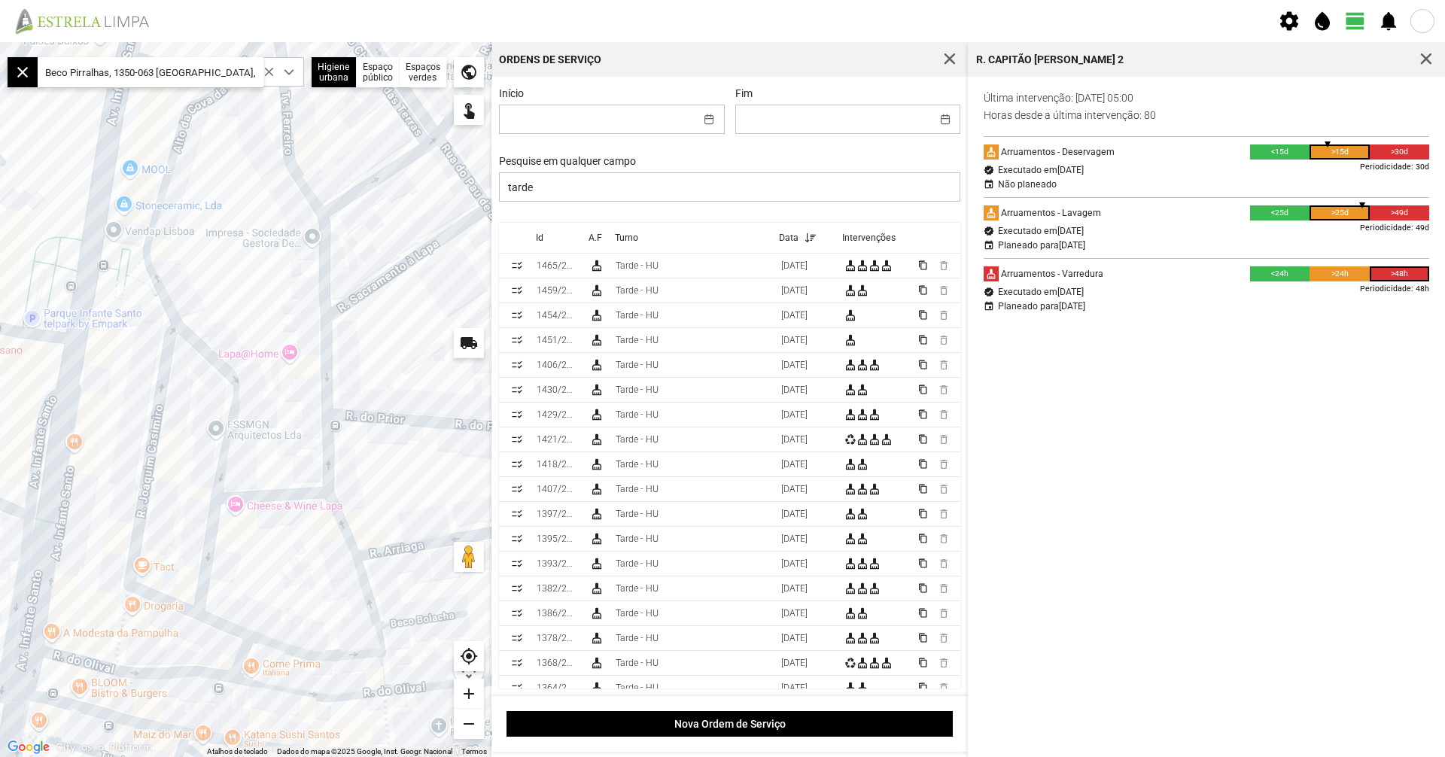
drag, startPoint x: 169, startPoint y: 471, endPoint x: 172, endPoint y: 495, distance: 24.4
click at [172, 495] on div at bounding box center [246, 399] width 492 height 715
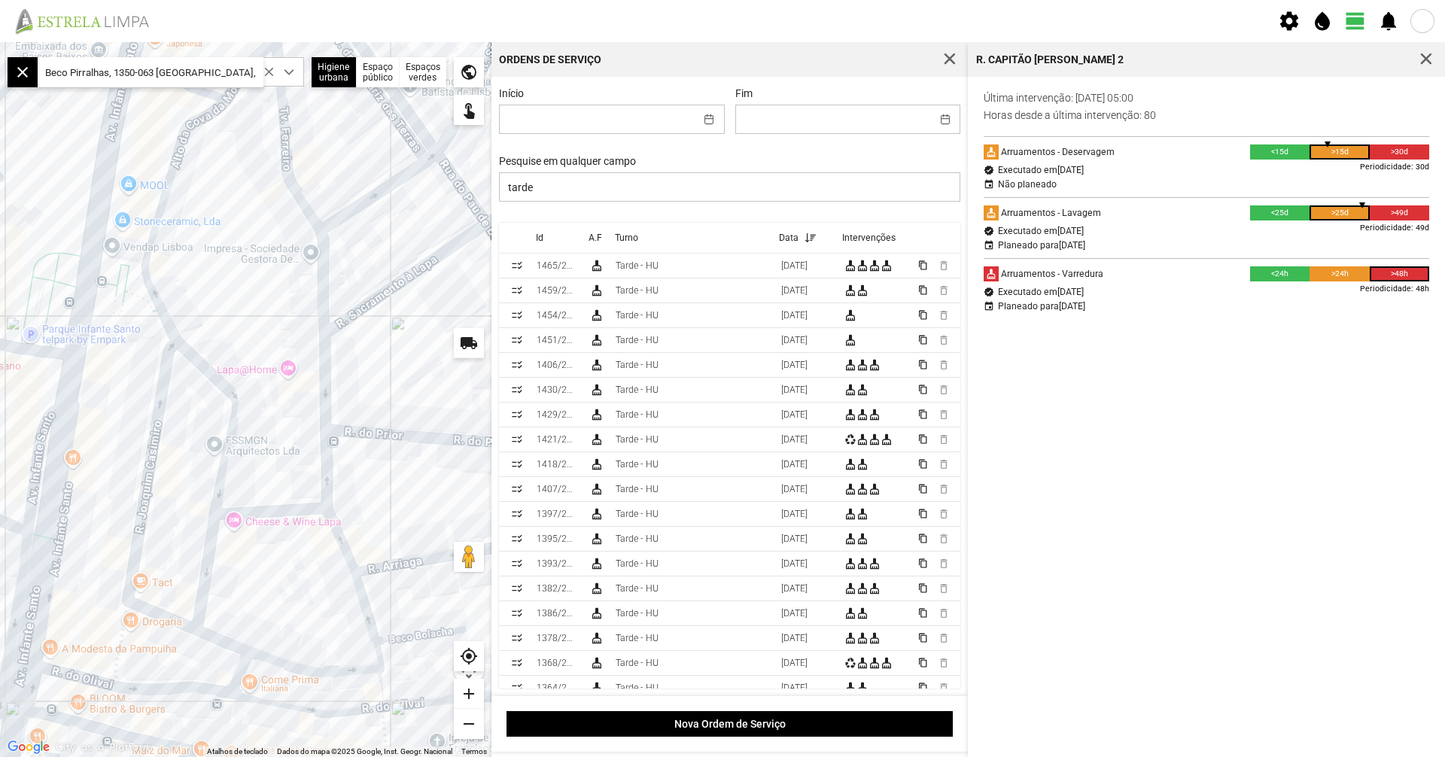
drag, startPoint x: 260, startPoint y: 318, endPoint x: 227, endPoint y: 354, distance: 47.9
click at [227, 354] on div at bounding box center [246, 399] width 492 height 715
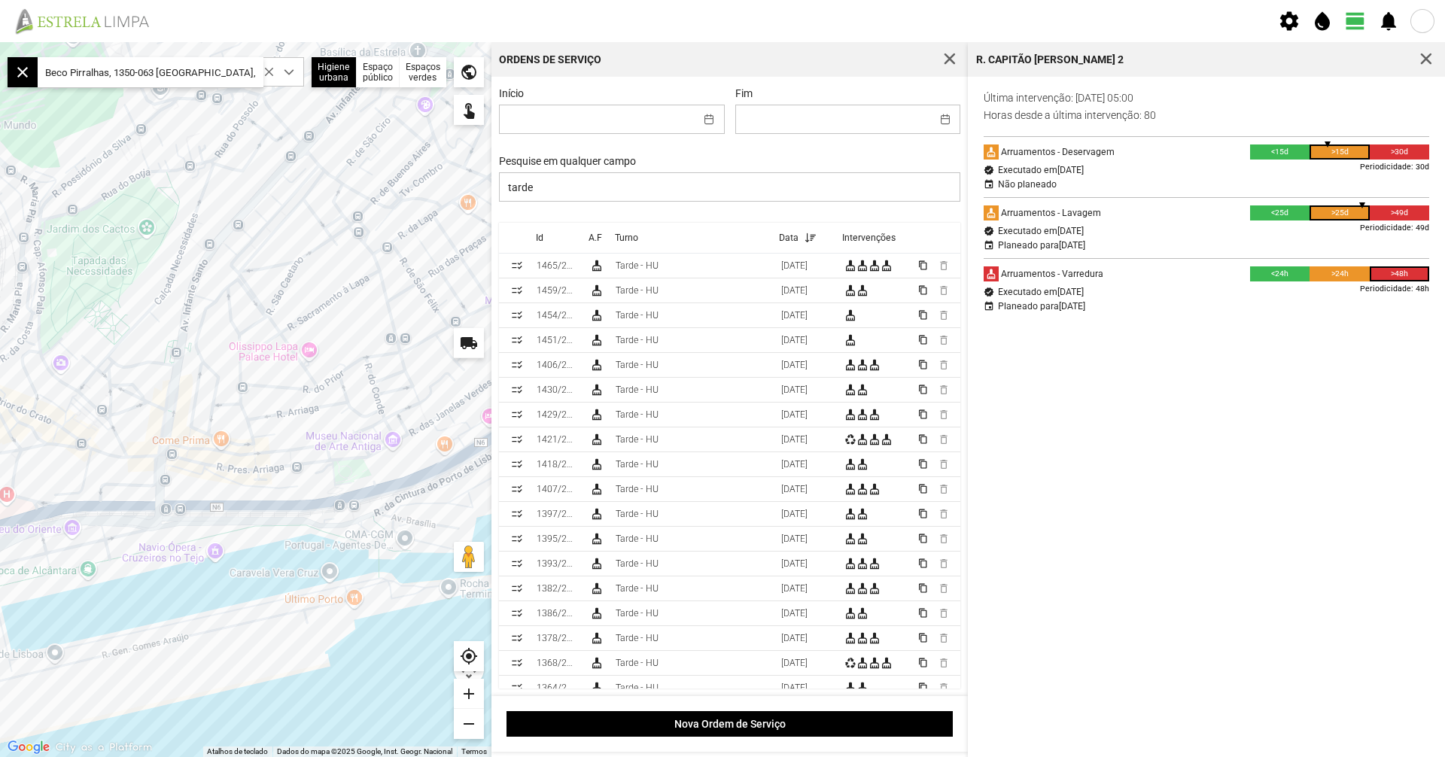
drag, startPoint x: 125, startPoint y: 309, endPoint x: 114, endPoint y: 314, distance: 11.5
click at [114, 314] on div at bounding box center [246, 399] width 492 height 715
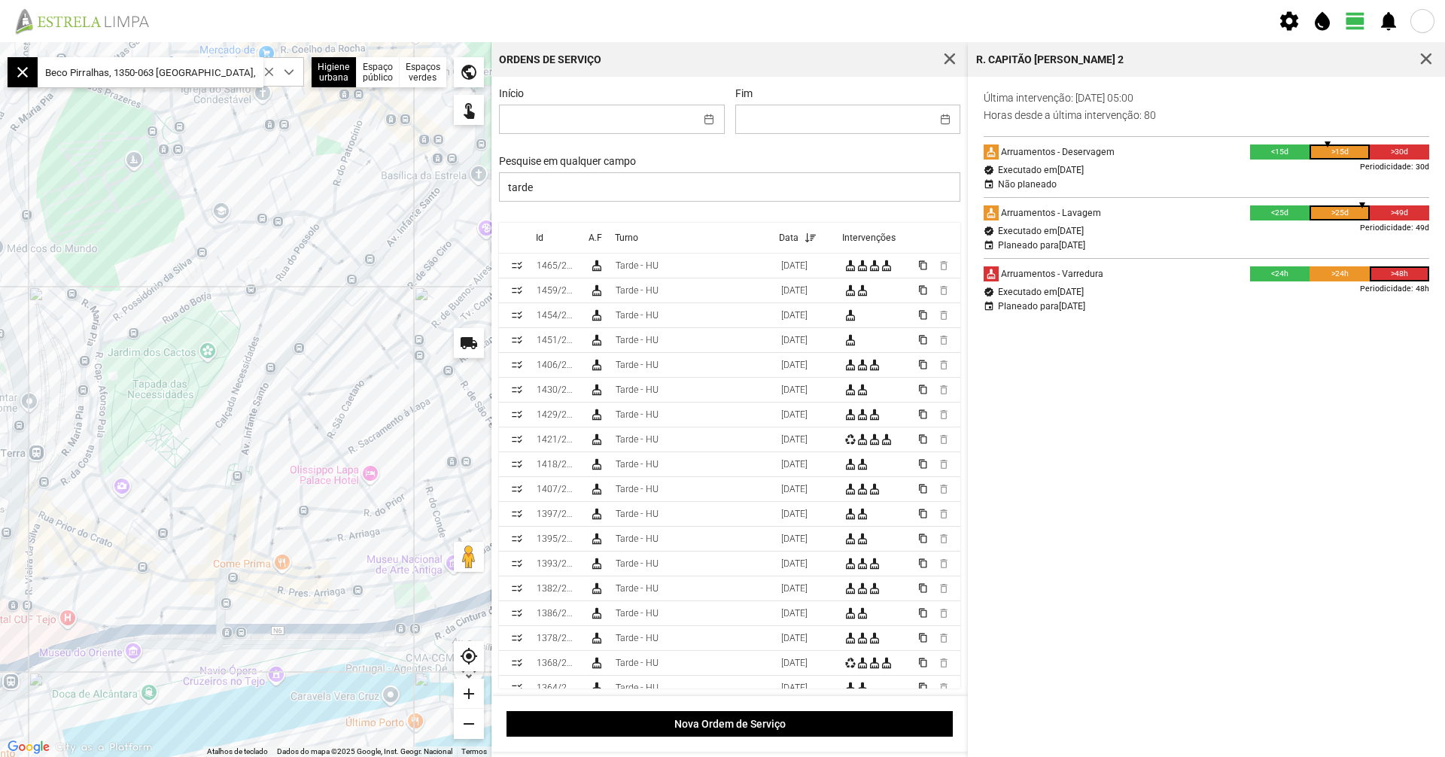
drag, startPoint x: 386, startPoint y: 391, endPoint x: 428, endPoint y: 466, distance: 85.2
click at [428, 466] on div at bounding box center [246, 399] width 492 height 715
click at [249, 340] on div at bounding box center [246, 399] width 492 height 715
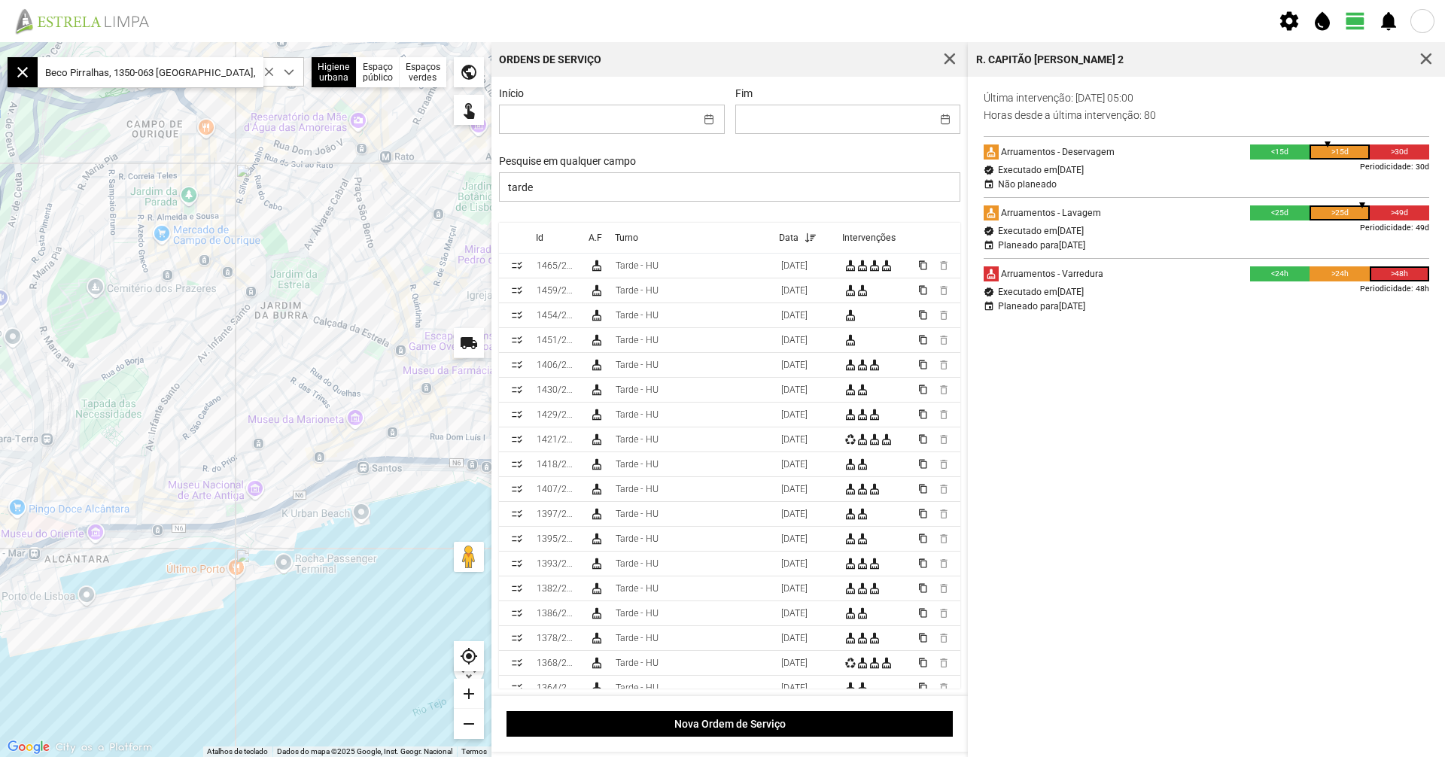
drag, startPoint x: 361, startPoint y: 354, endPoint x: 129, endPoint y: 387, distance: 233.4
click at [129, 387] on div at bounding box center [246, 399] width 492 height 715
click at [1421, 59] on span "button" at bounding box center [1427, 60] width 14 height 14
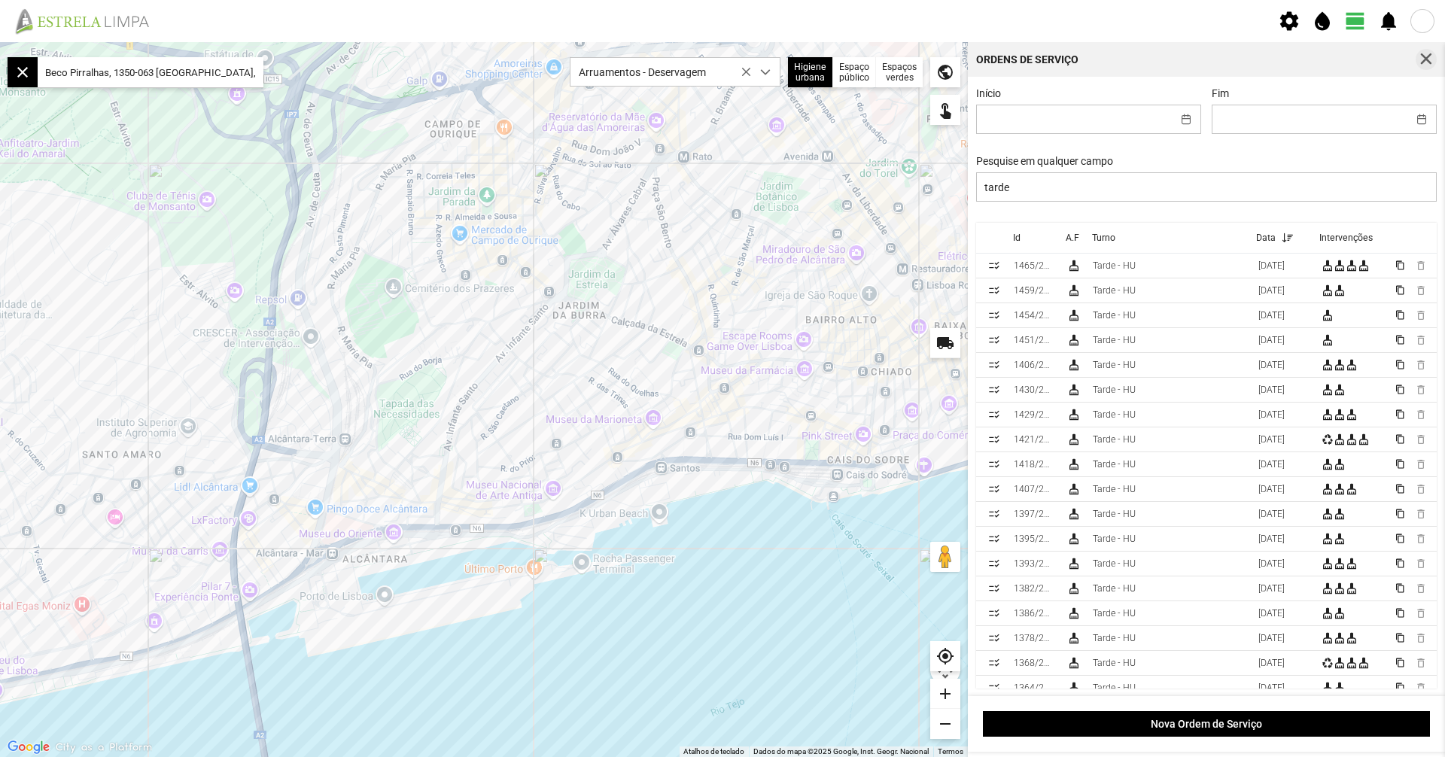
click at [1432, 50] on button "button" at bounding box center [1426, 59] width 21 height 21
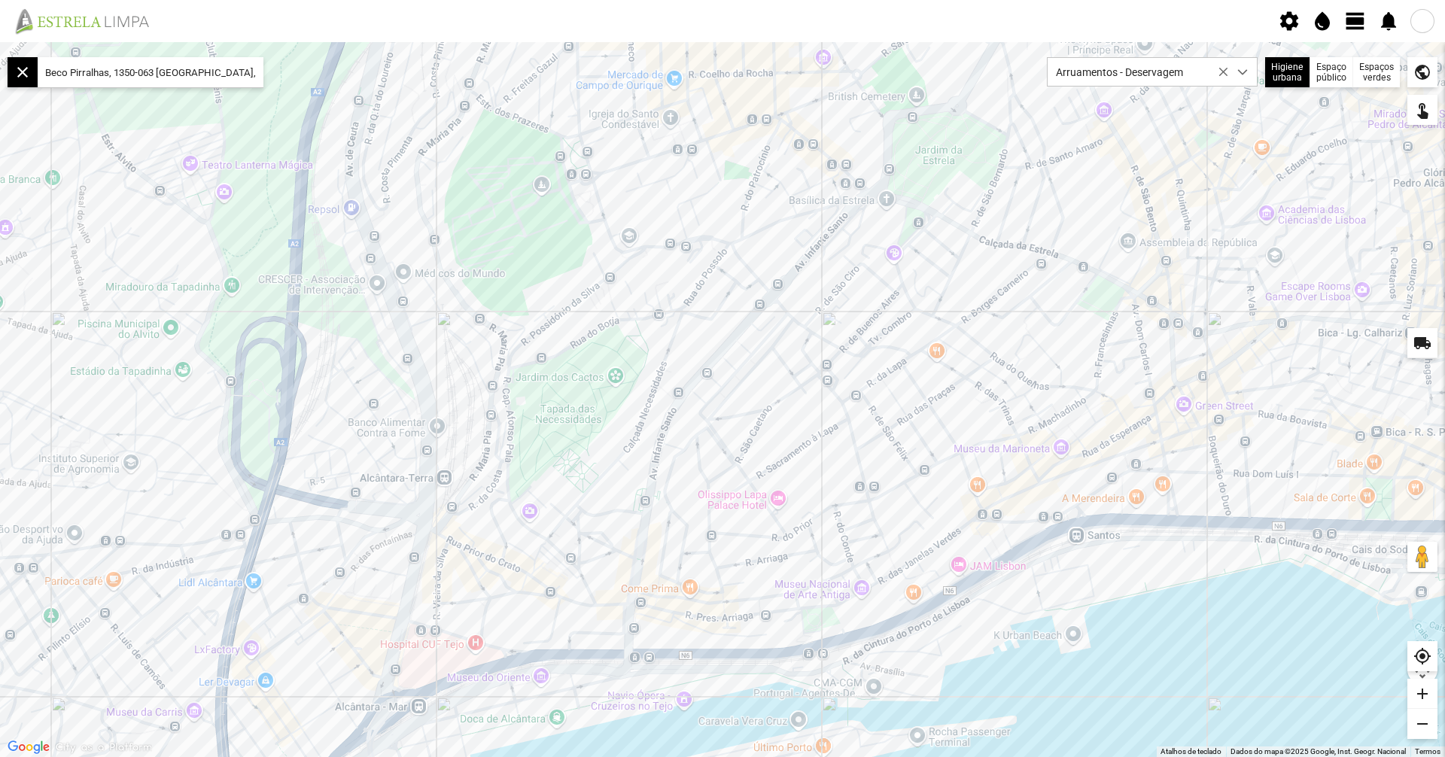
drag, startPoint x: 923, startPoint y: 464, endPoint x: 784, endPoint y: 490, distance: 140.8
click at [784, 490] on div at bounding box center [722, 399] width 1445 height 715
click at [1350, 21] on span "view_day" at bounding box center [1355, 21] width 23 height 23
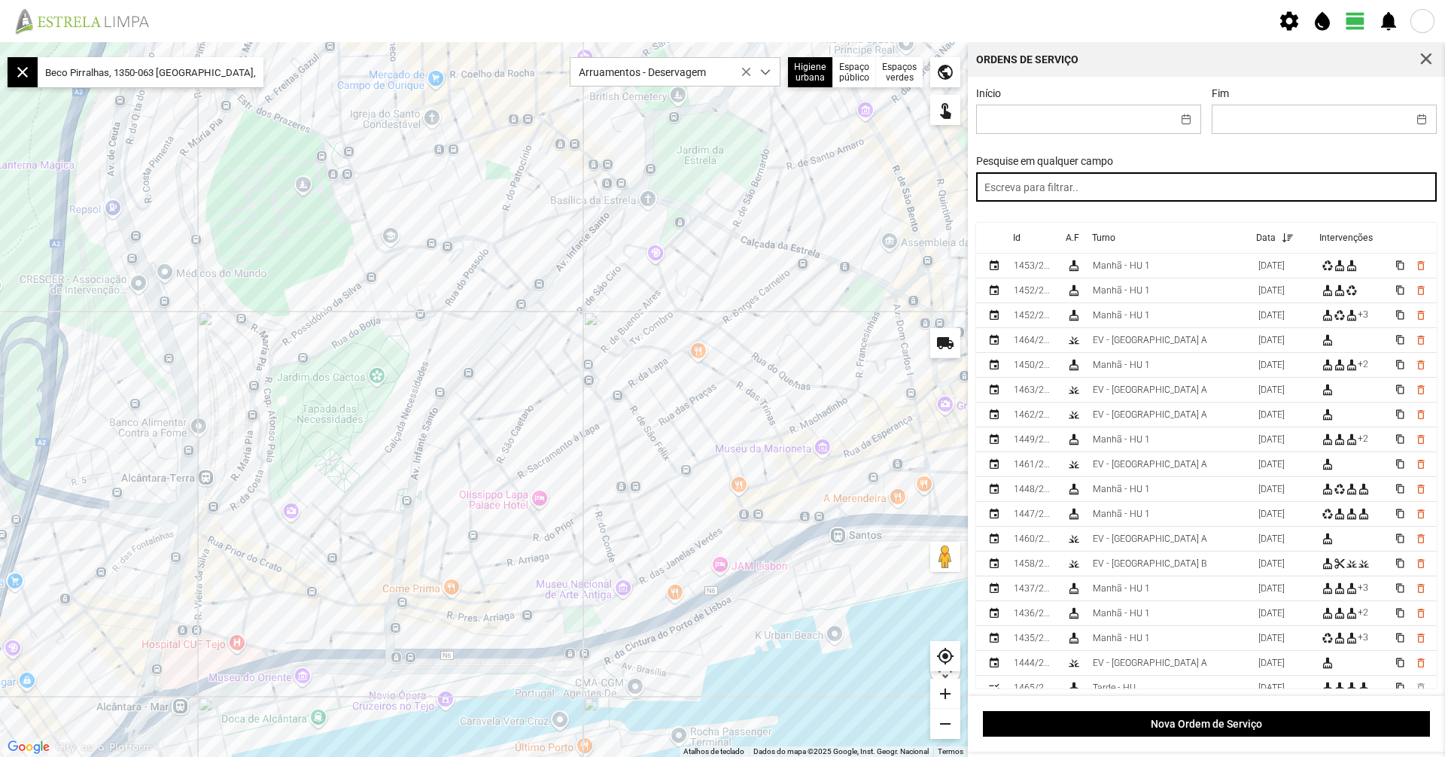
click at [1247, 195] on input "text" at bounding box center [1206, 186] width 461 height 29
type input "manhã"
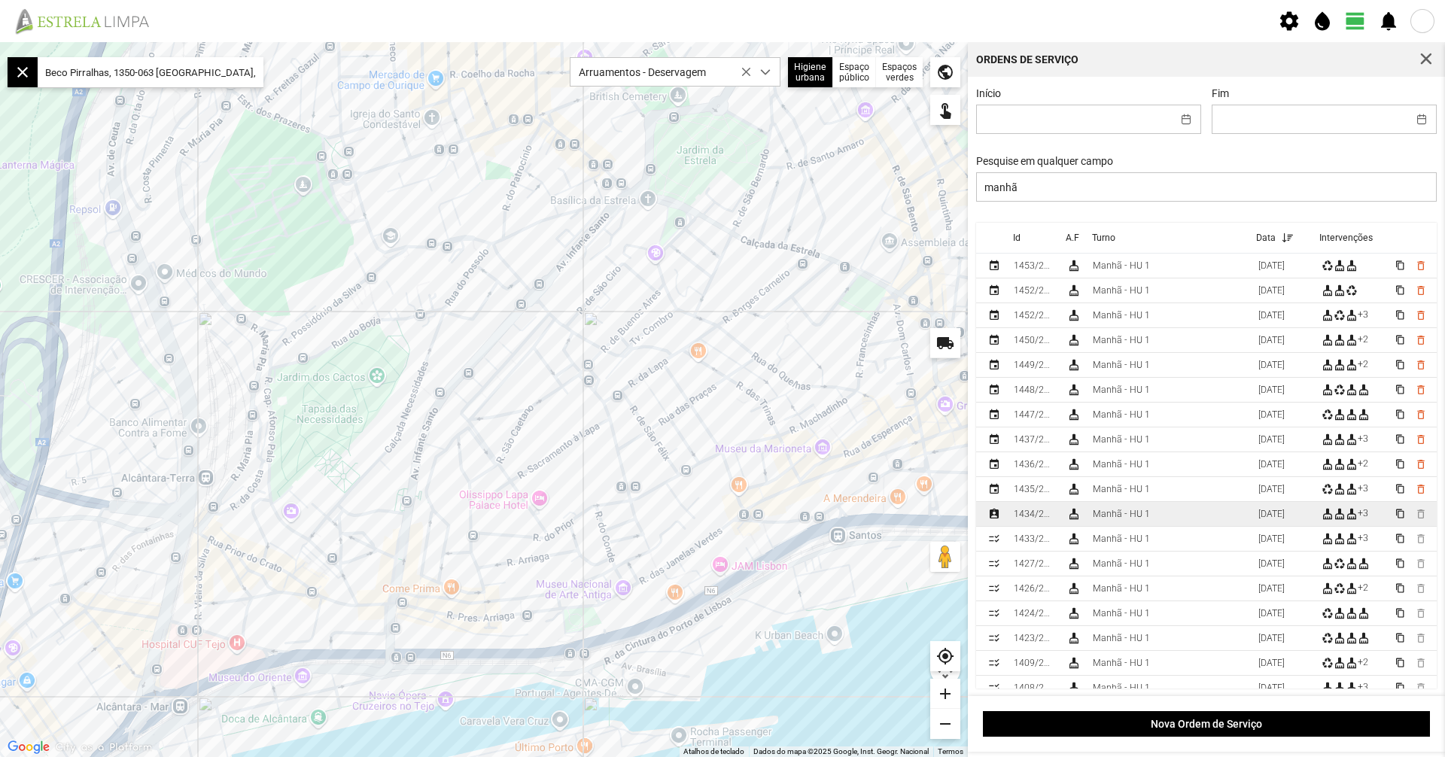
click at [1093, 516] on td "Manhã - HU 1" at bounding box center [1170, 514] width 166 height 25
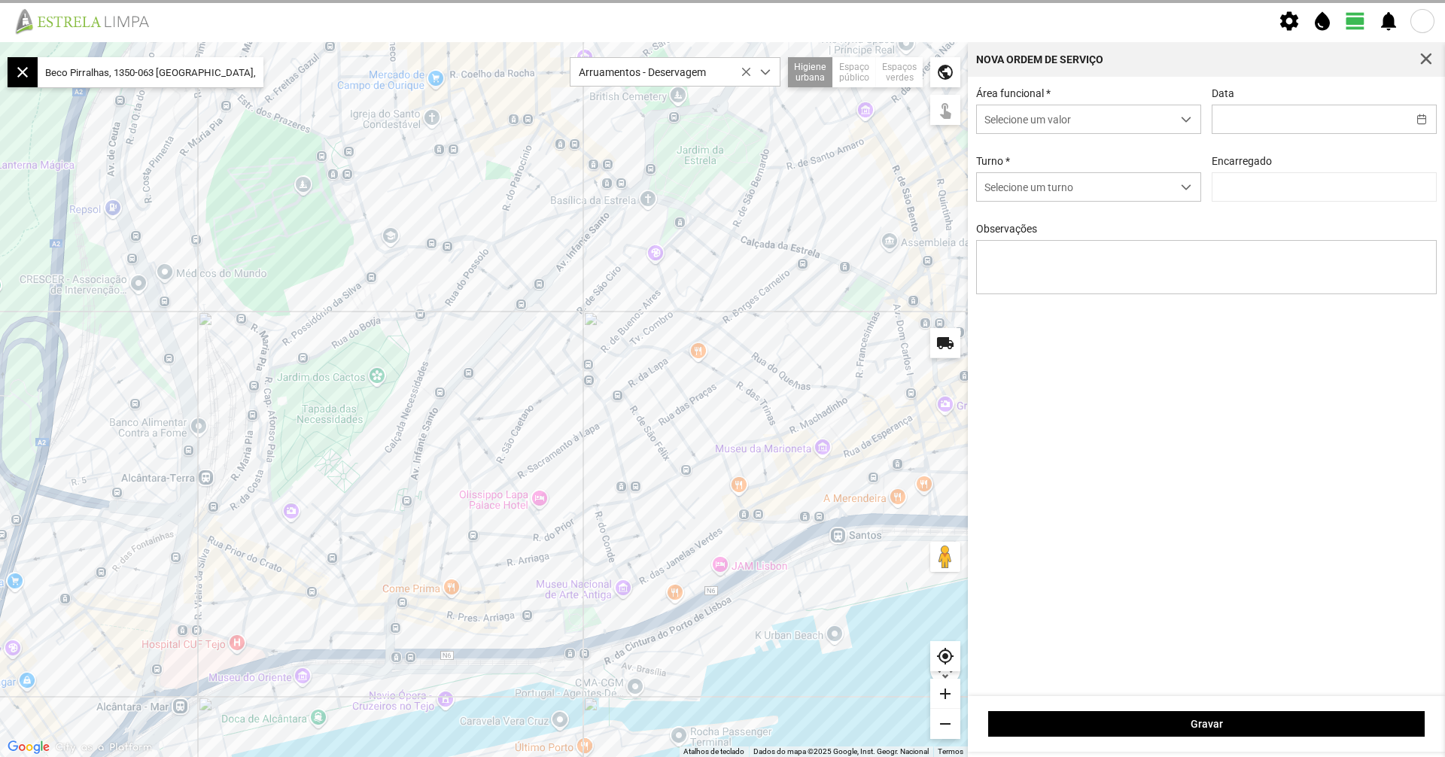
type input "[DATE]"
type textarea "39-baixa Ao serviço-6-10-17-22-25-36-44-45-47-49-50"
type input "[PERSON_NAME]"
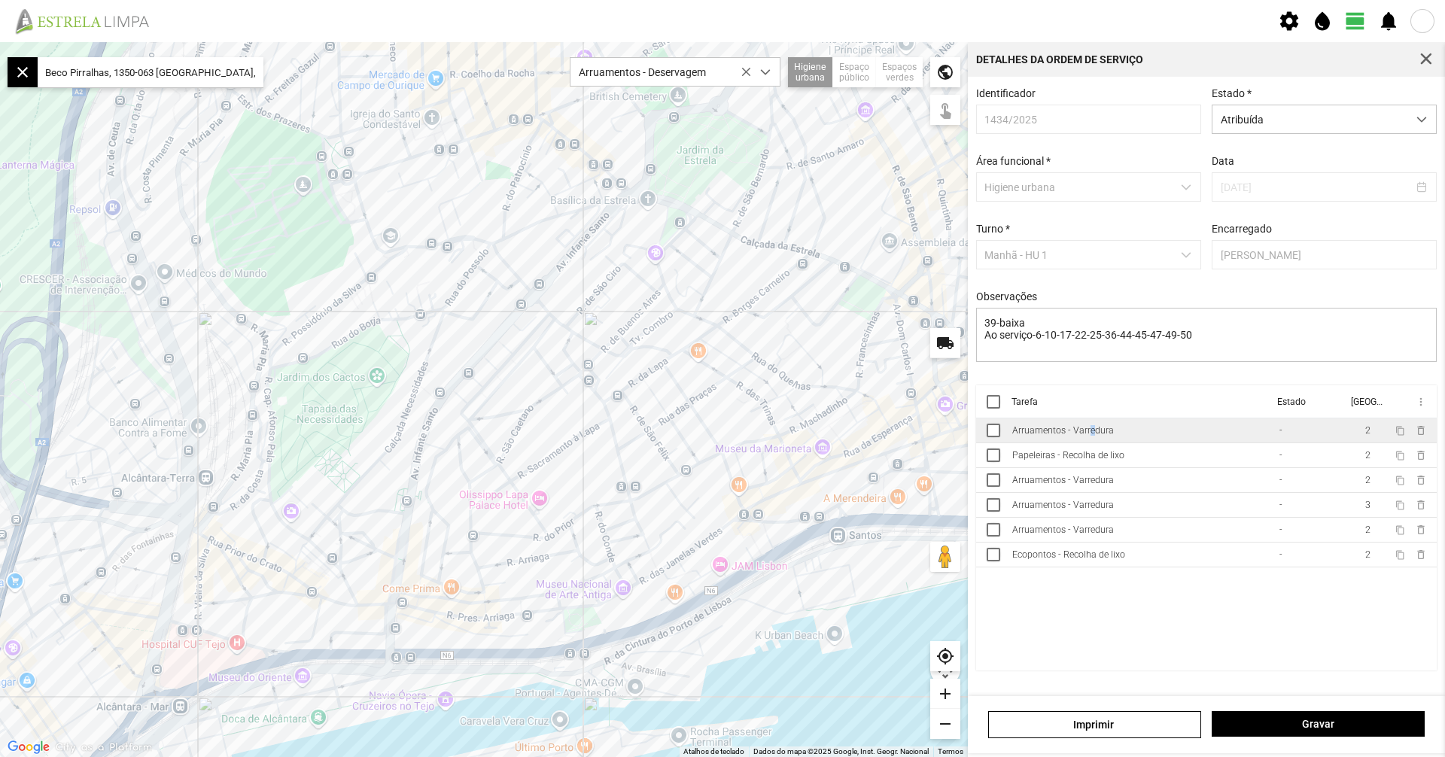
click at [1086, 430] on td "Arruamentos - Varredura" at bounding box center [1139, 431] width 267 height 25
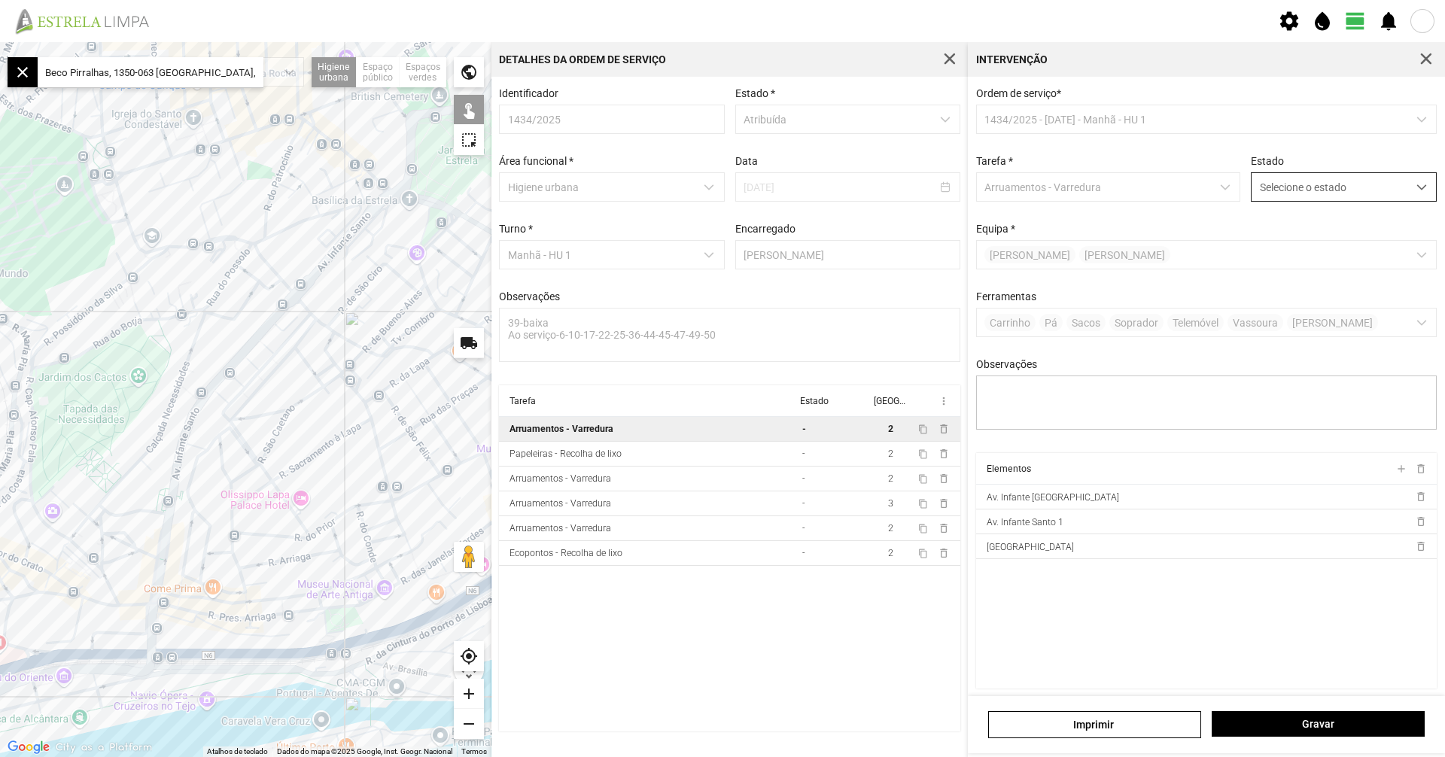
click at [1278, 187] on span "Selecione o estado" at bounding box center [1330, 187] width 156 height 28
click at [1267, 238] on li "Concluída" at bounding box center [1333, 247] width 179 height 28
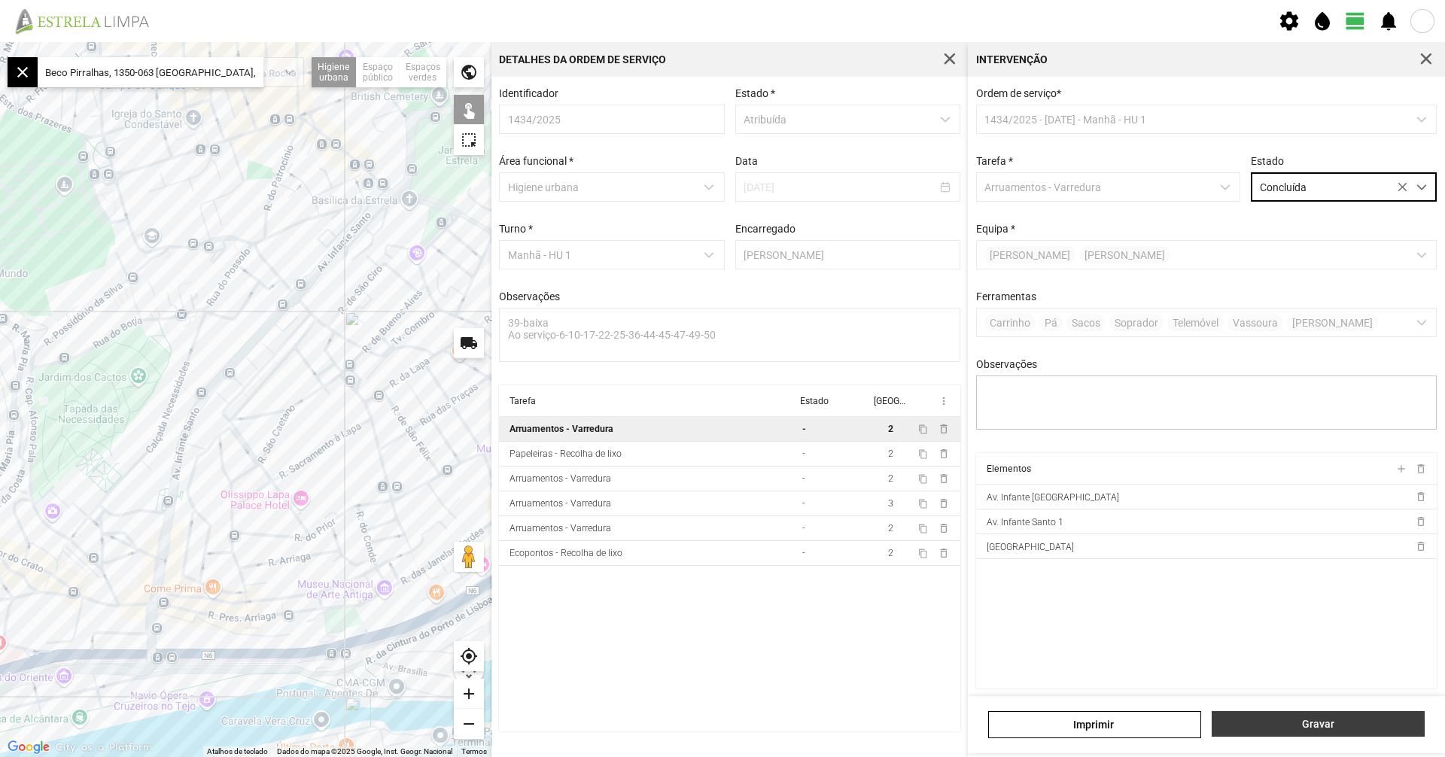
click at [1300, 718] on button "Gravar" at bounding box center [1318, 724] width 213 height 26
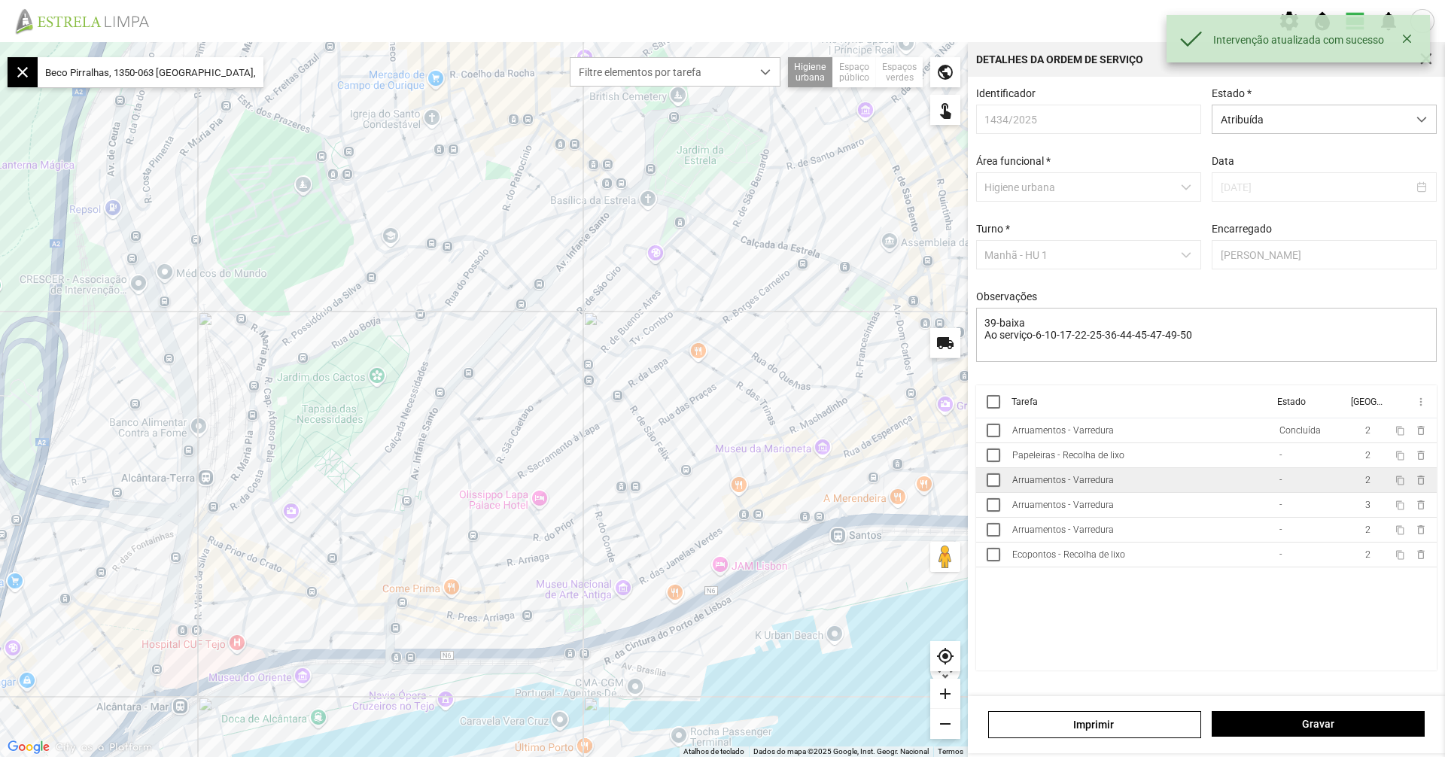
click at [1164, 482] on td "Arruamentos - Varredura" at bounding box center [1139, 480] width 267 height 25
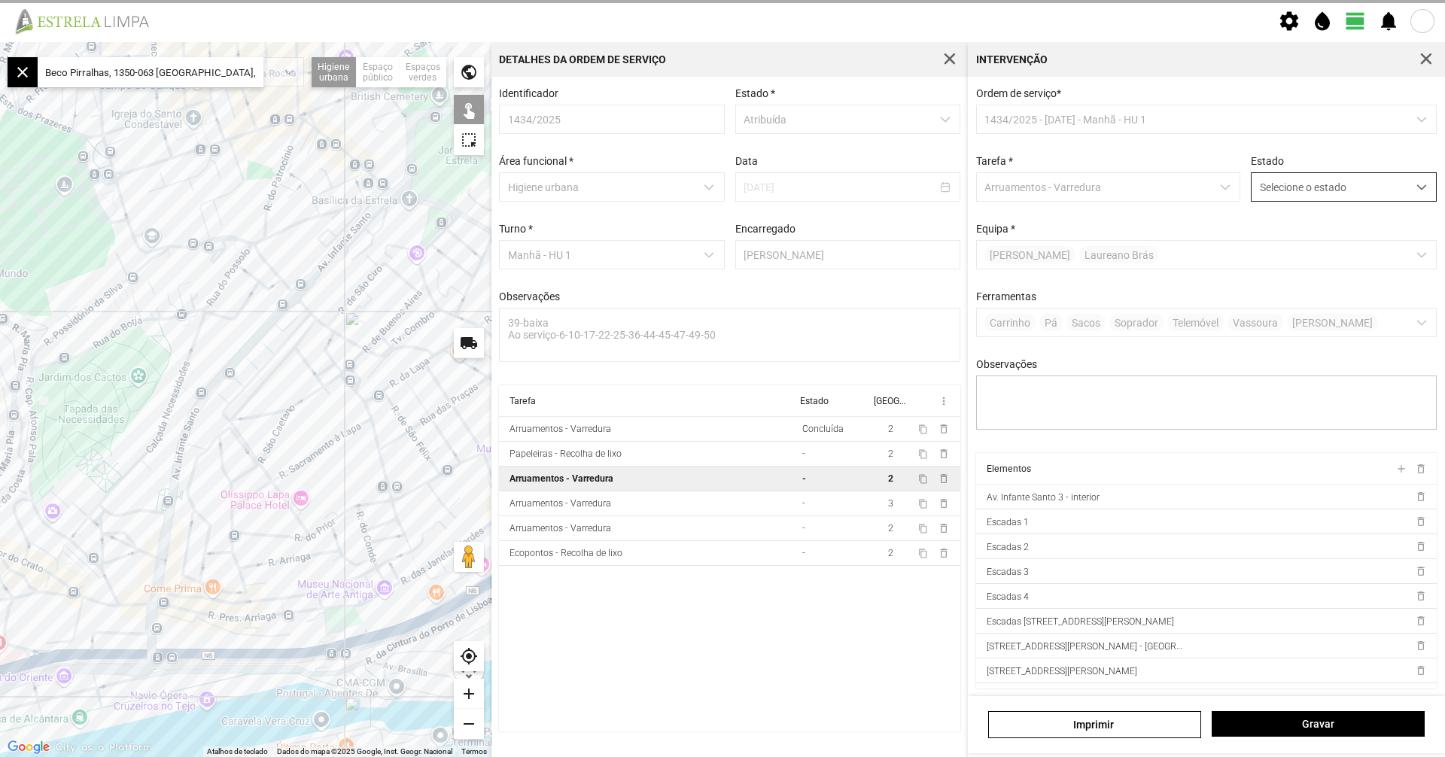
click at [1272, 190] on span "Selecione o estado" at bounding box center [1330, 187] width 156 height 28
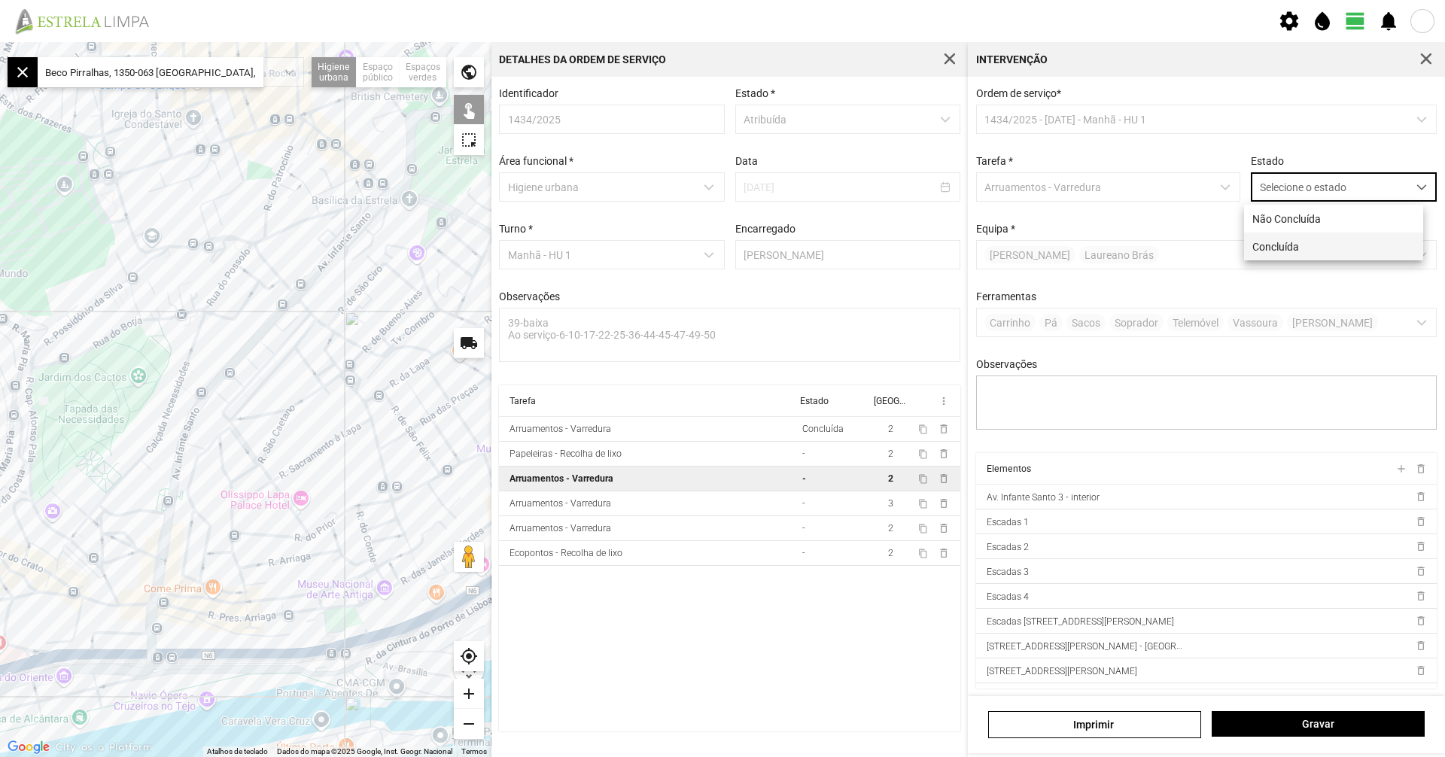
click at [1280, 235] on li "Concluída" at bounding box center [1333, 247] width 179 height 28
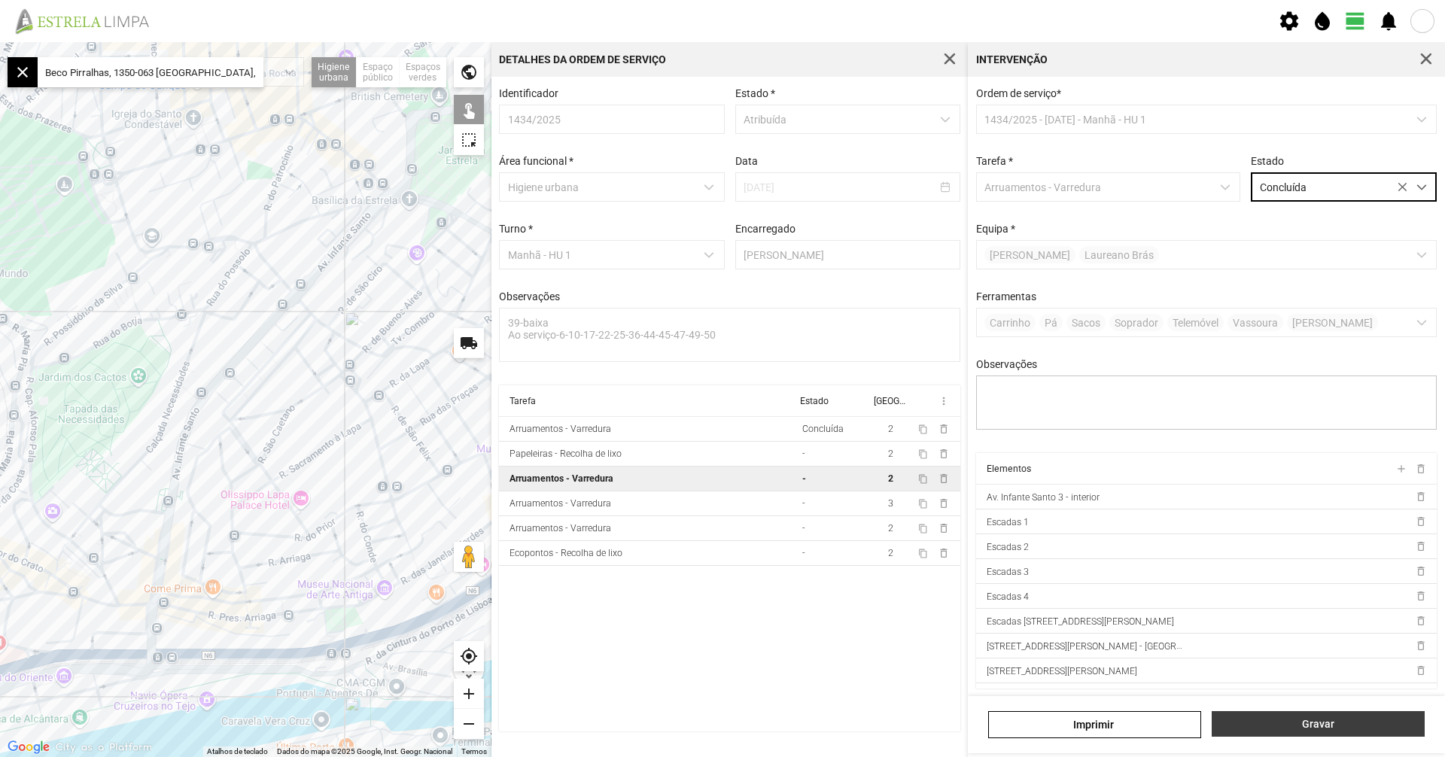
click at [1329, 718] on span "Gravar" at bounding box center [1318, 724] width 197 height 12
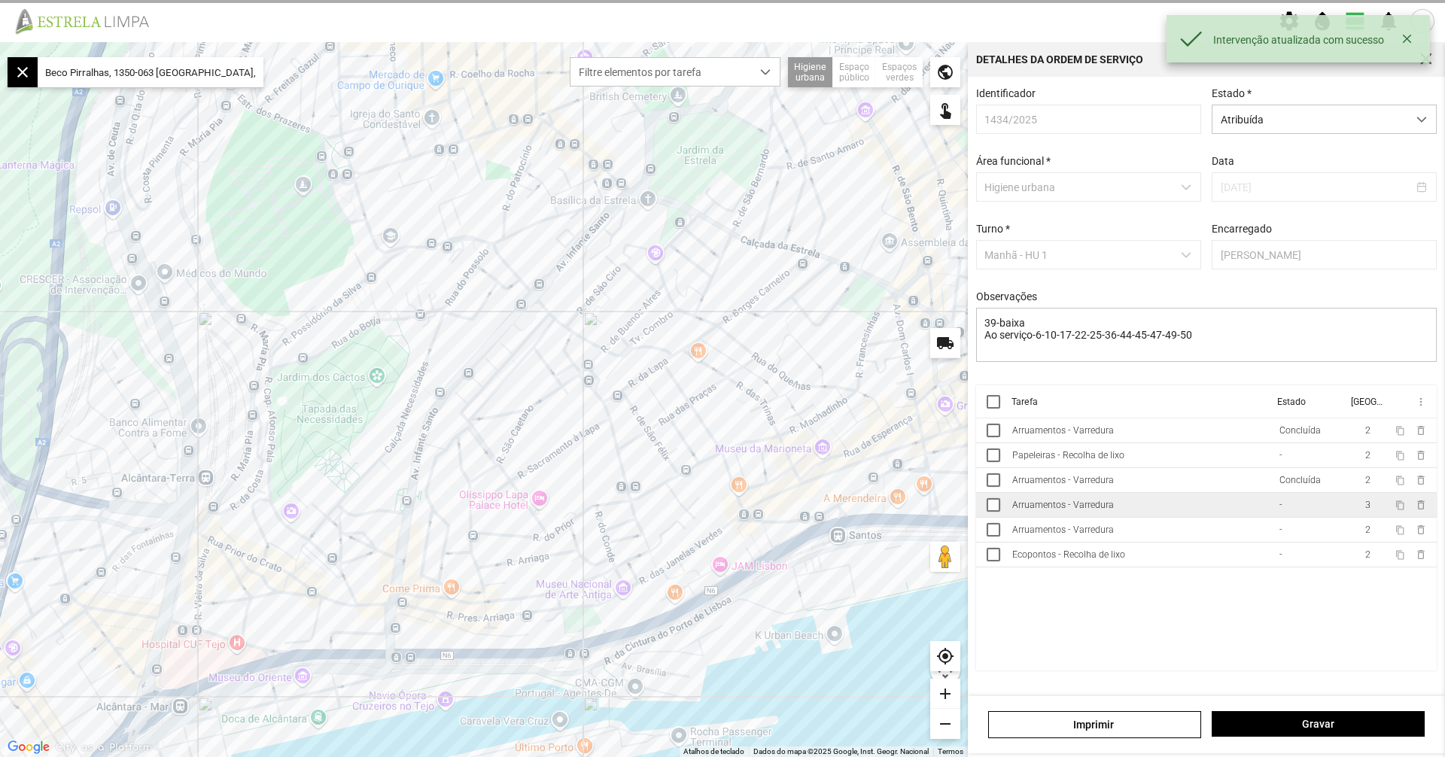
click at [1084, 506] on div "Arruamentos - Varredura" at bounding box center [1063, 505] width 102 height 11
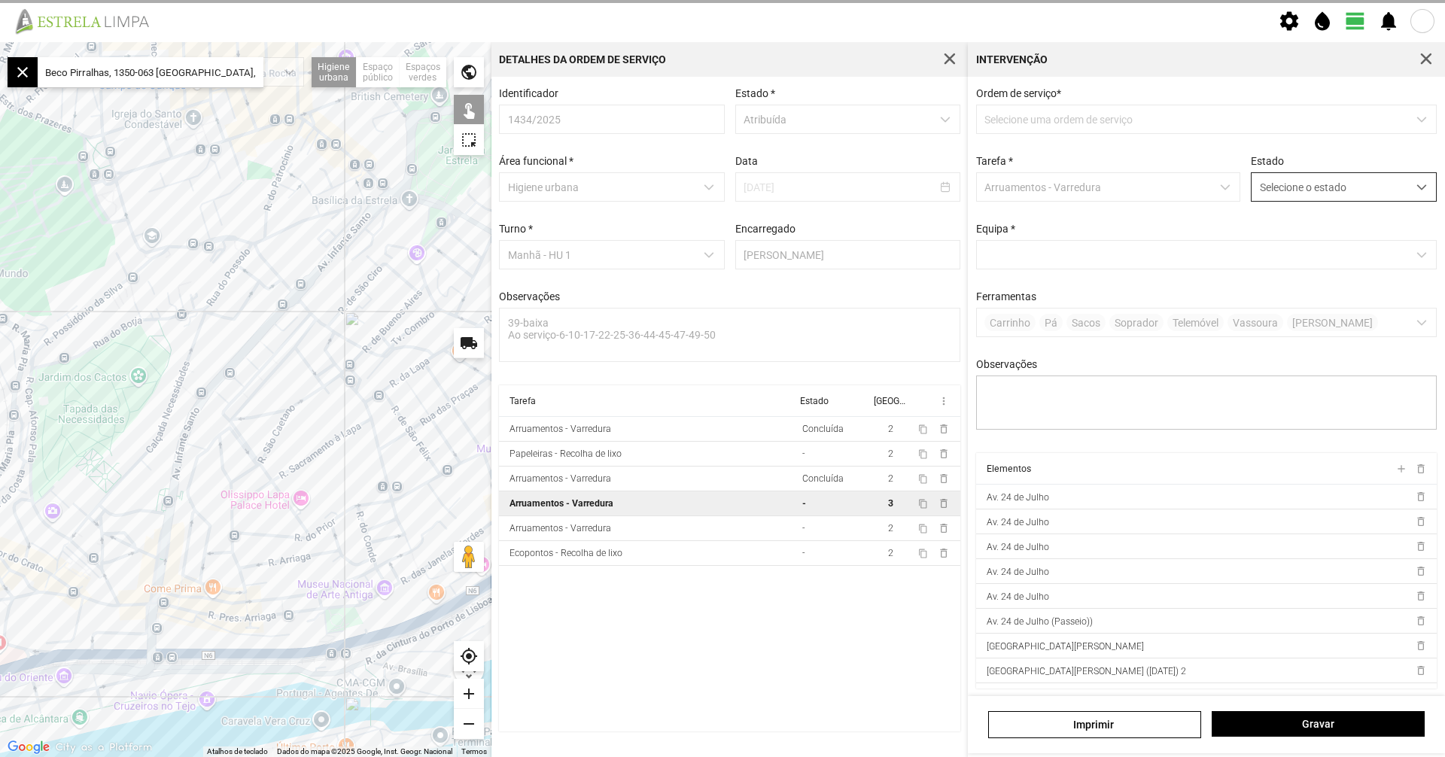
click at [1319, 192] on span "Selecione o estado" at bounding box center [1330, 187] width 156 height 28
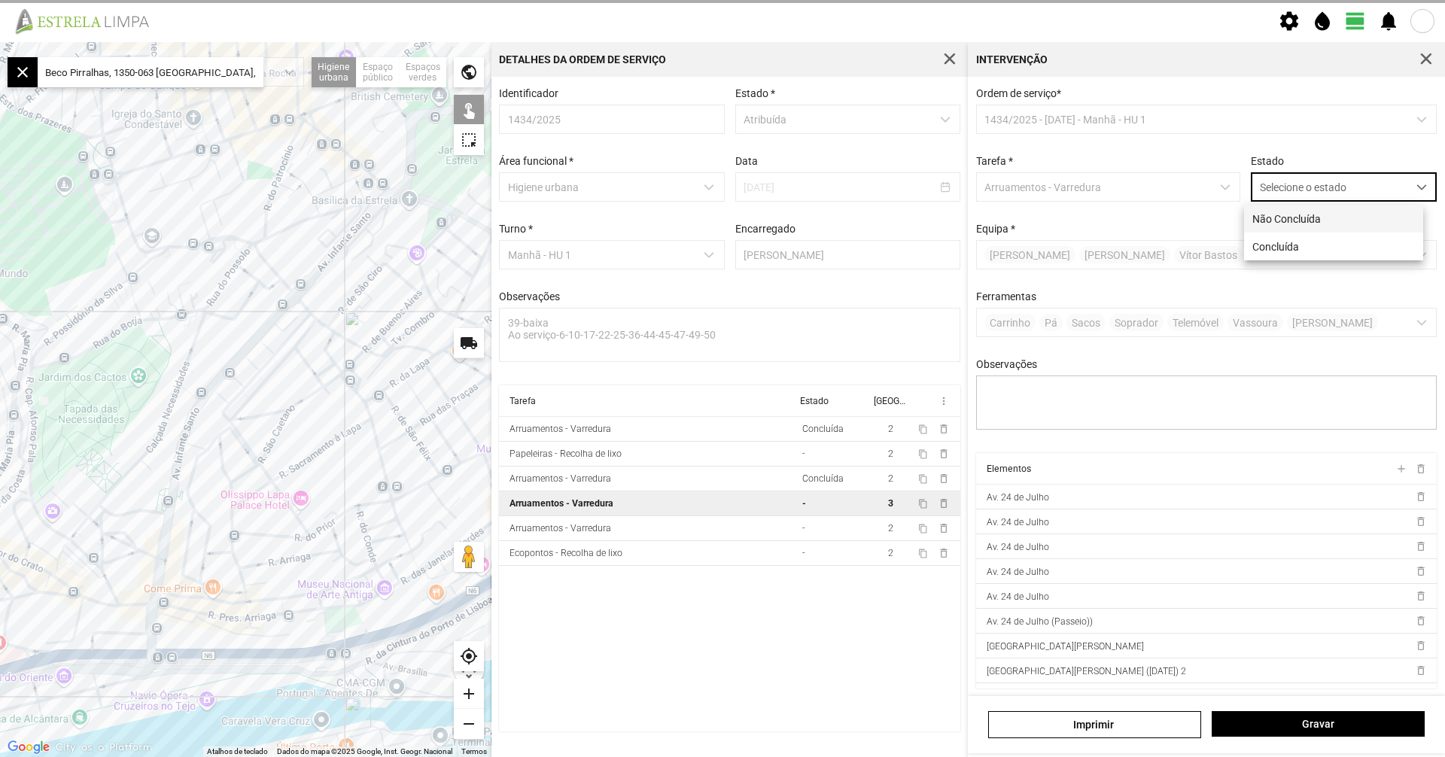
scroll to position [8, 67]
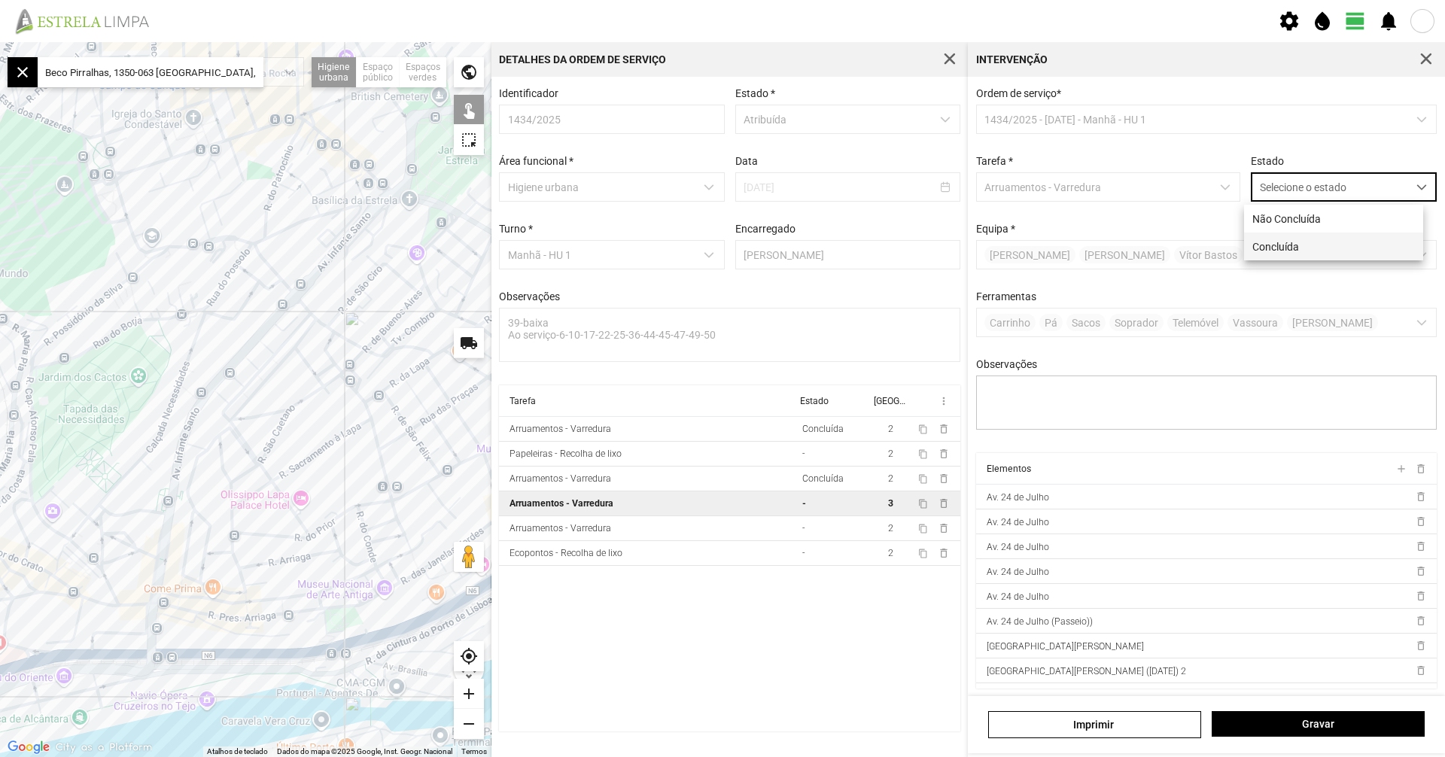
click at [1315, 248] on li "Concluída" at bounding box center [1333, 247] width 179 height 28
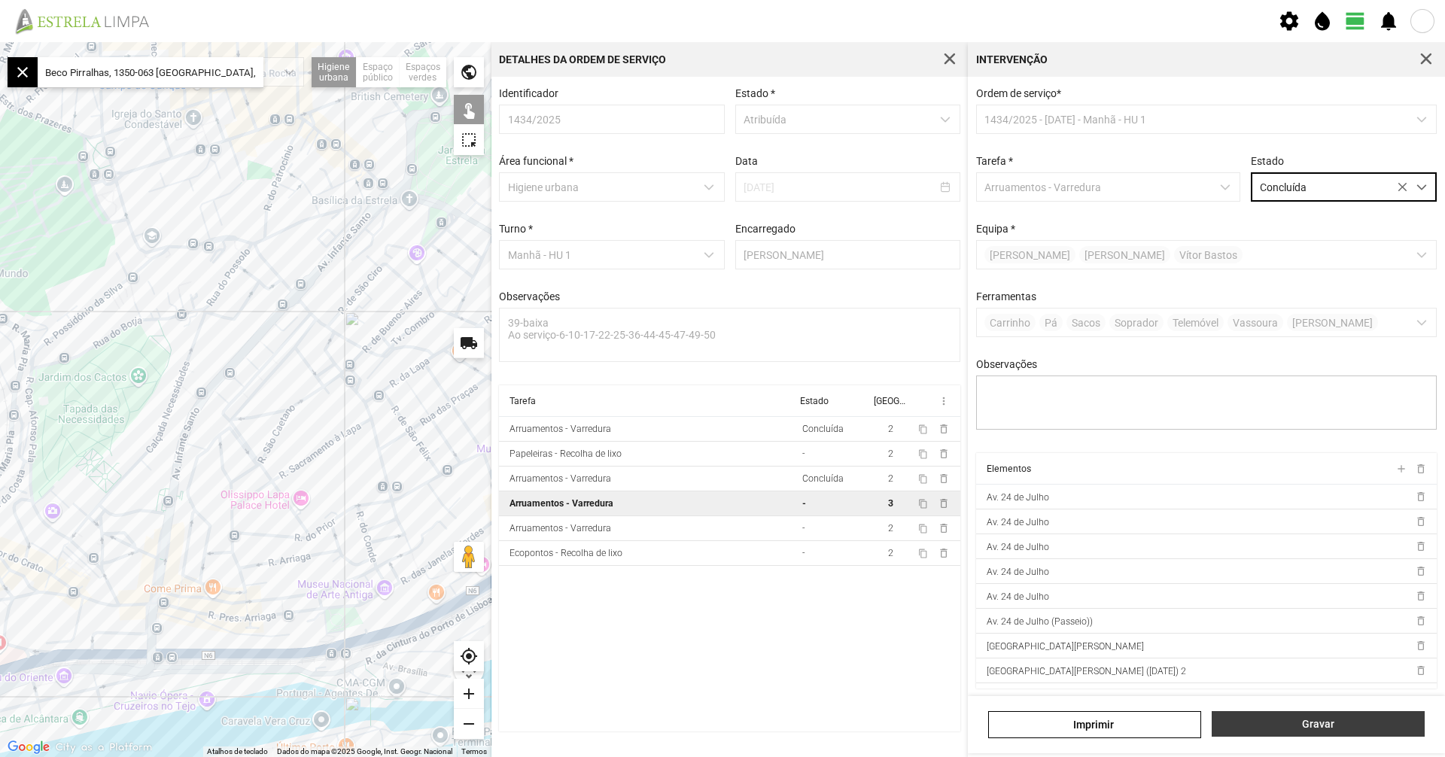
click at [1326, 736] on button "Gravar" at bounding box center [1318, 724] width 213 height 26
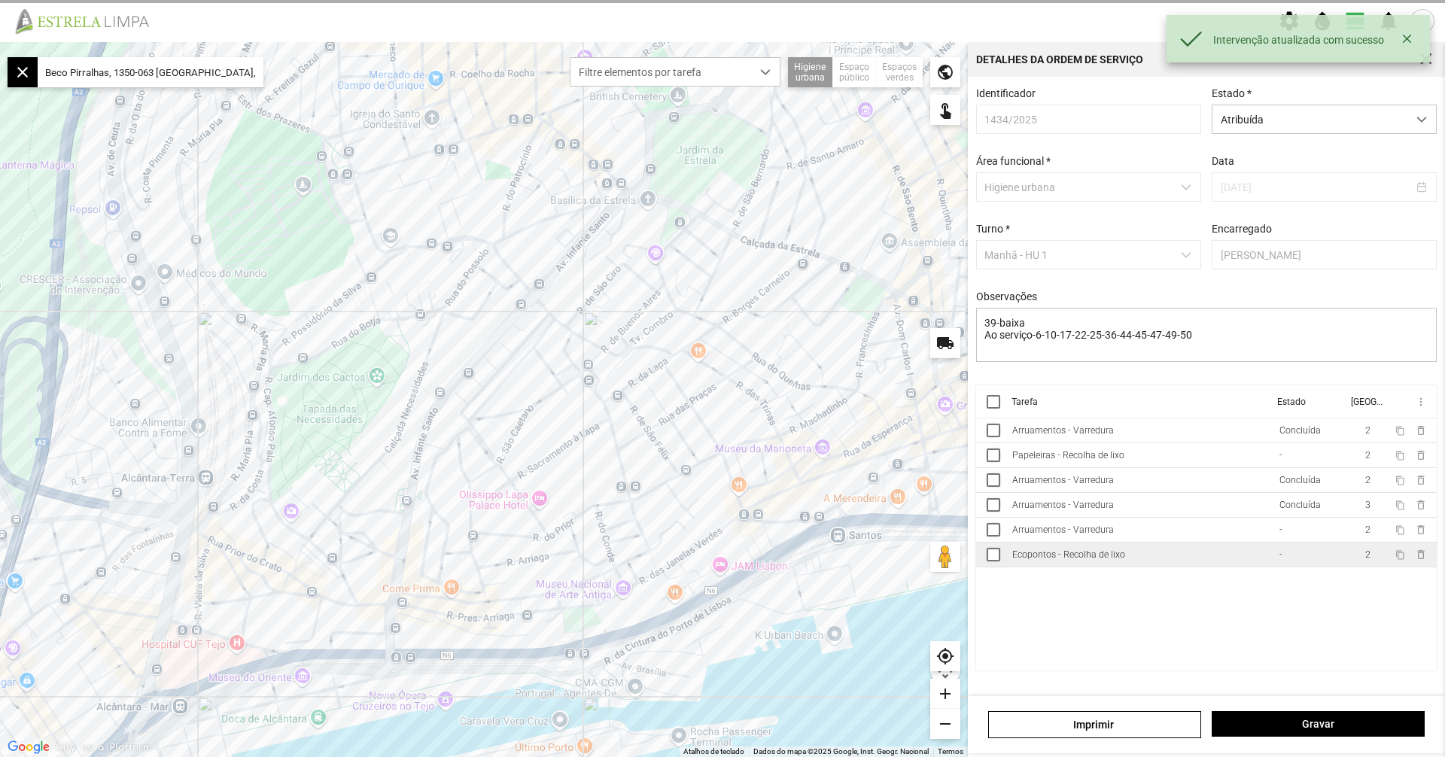
click at [1084, 555] on div "Ecopontos - Recolha de lixo" at bounding box center [1068, 554] width 113 height 11
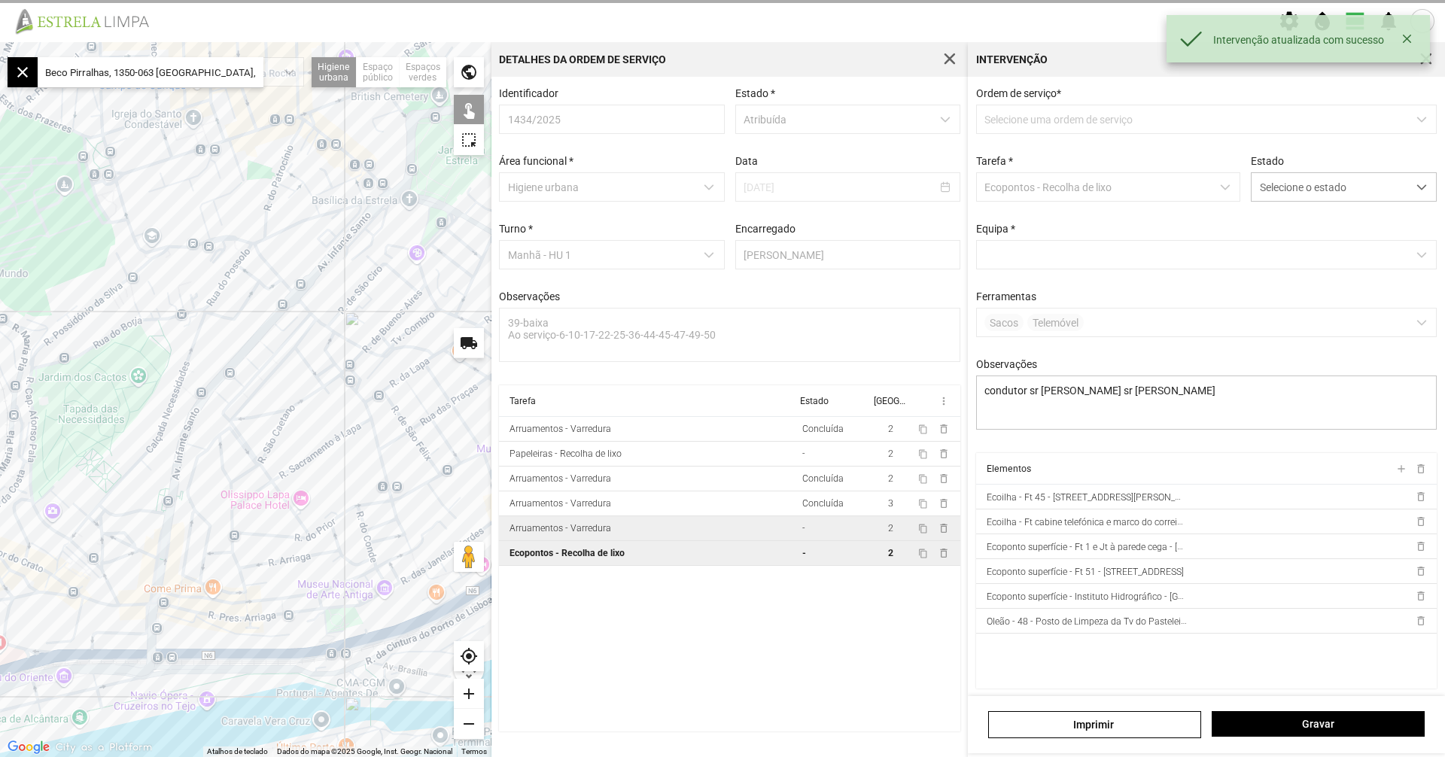
click at [731, 523] on td "Arruamentos - Varredura" at bounding box center [647, 528] width 297 height 25
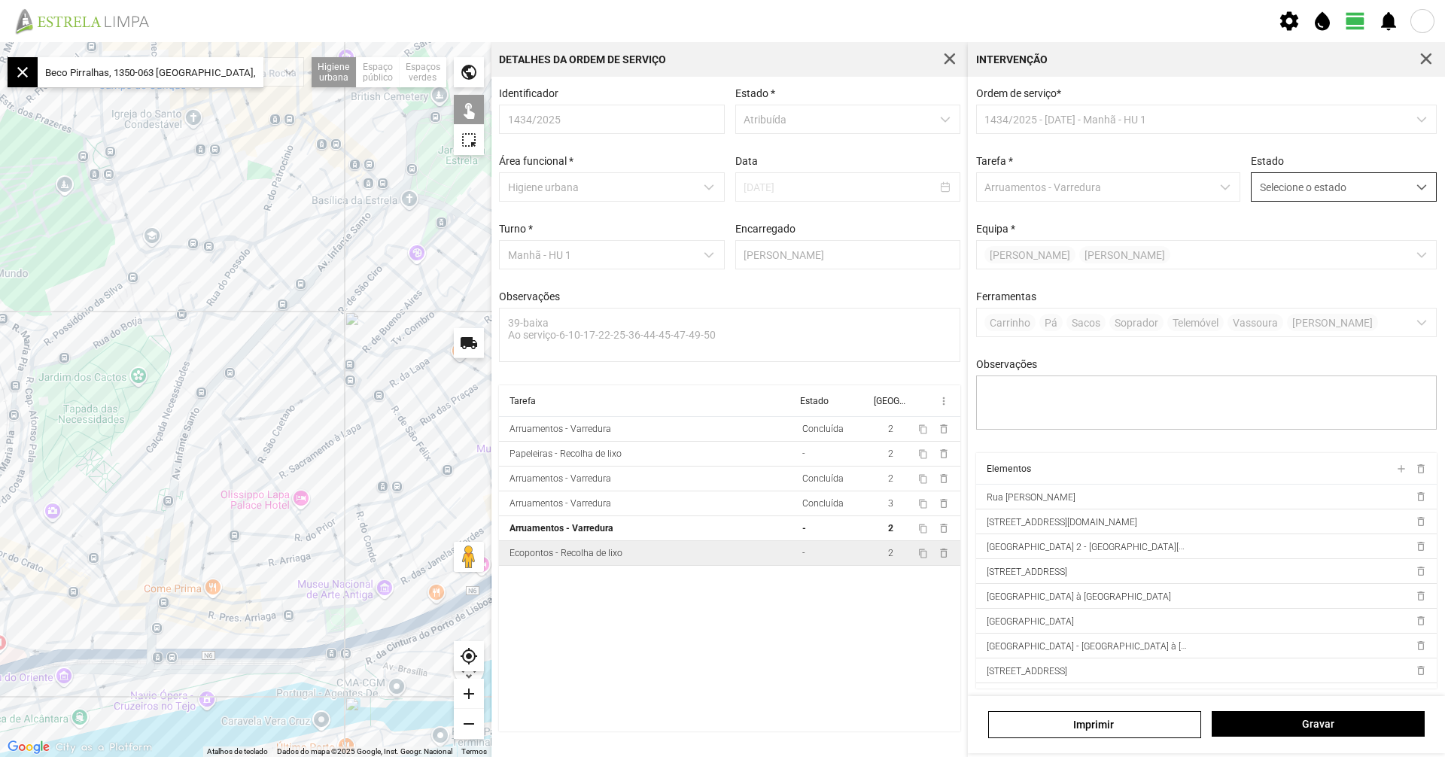
drag, startPoint x: 1307, startPoint y: 189, endPoint x: 1304, endPoint y: 181, distance: 9.1
click at [1308, 187] on span "Selecione o estado" at bounding box center [1330, 187] width 156 height 28
click at [1269, 233] on li "Concluída" at bounding box center [1333, 247] width 179 height 28
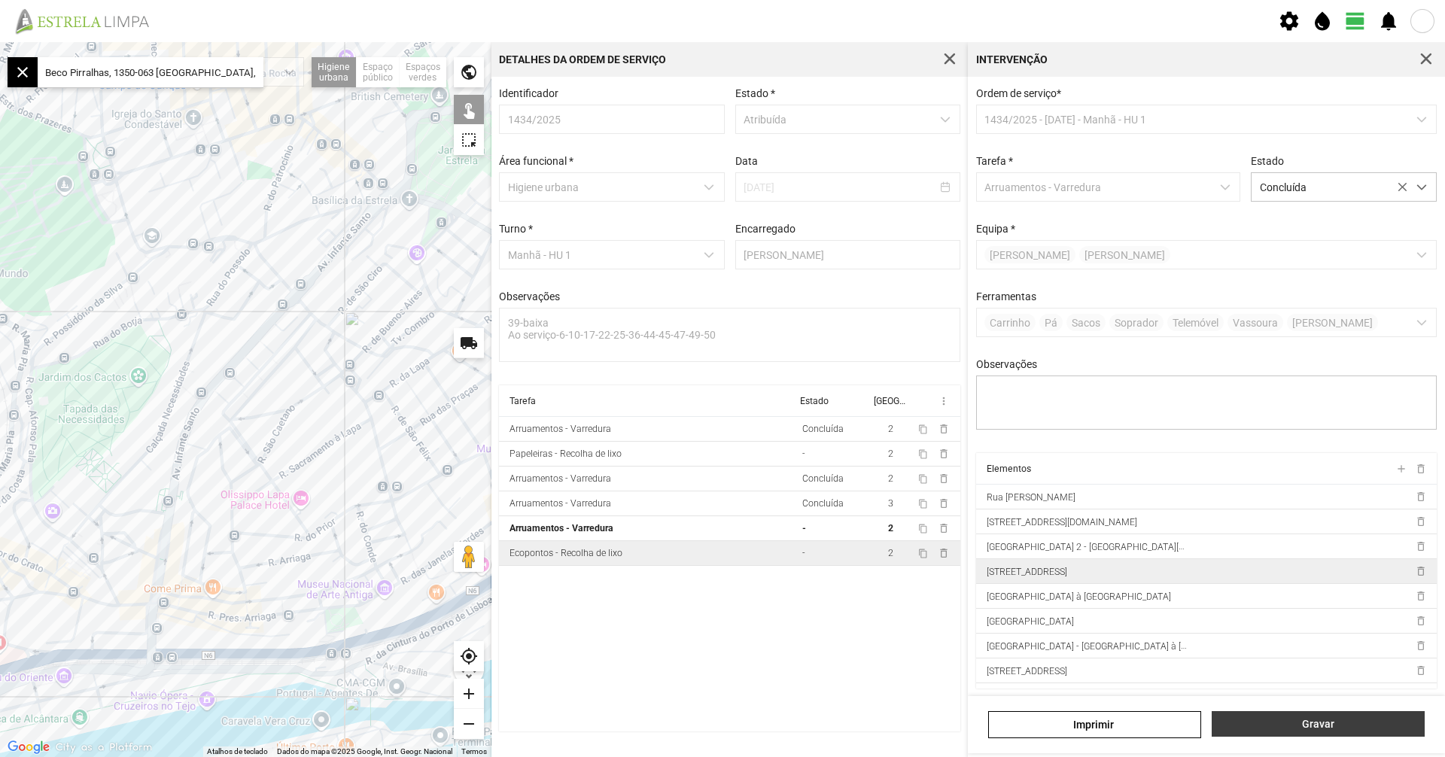
drag, startPoint x: 1321, startPoint y: 718, endPoint x: 1261, endPoint y: 575, distance: 155.2
click at [1322, 717] on button "Gravar" at bounding box center [1318, 724] width 213 height 26
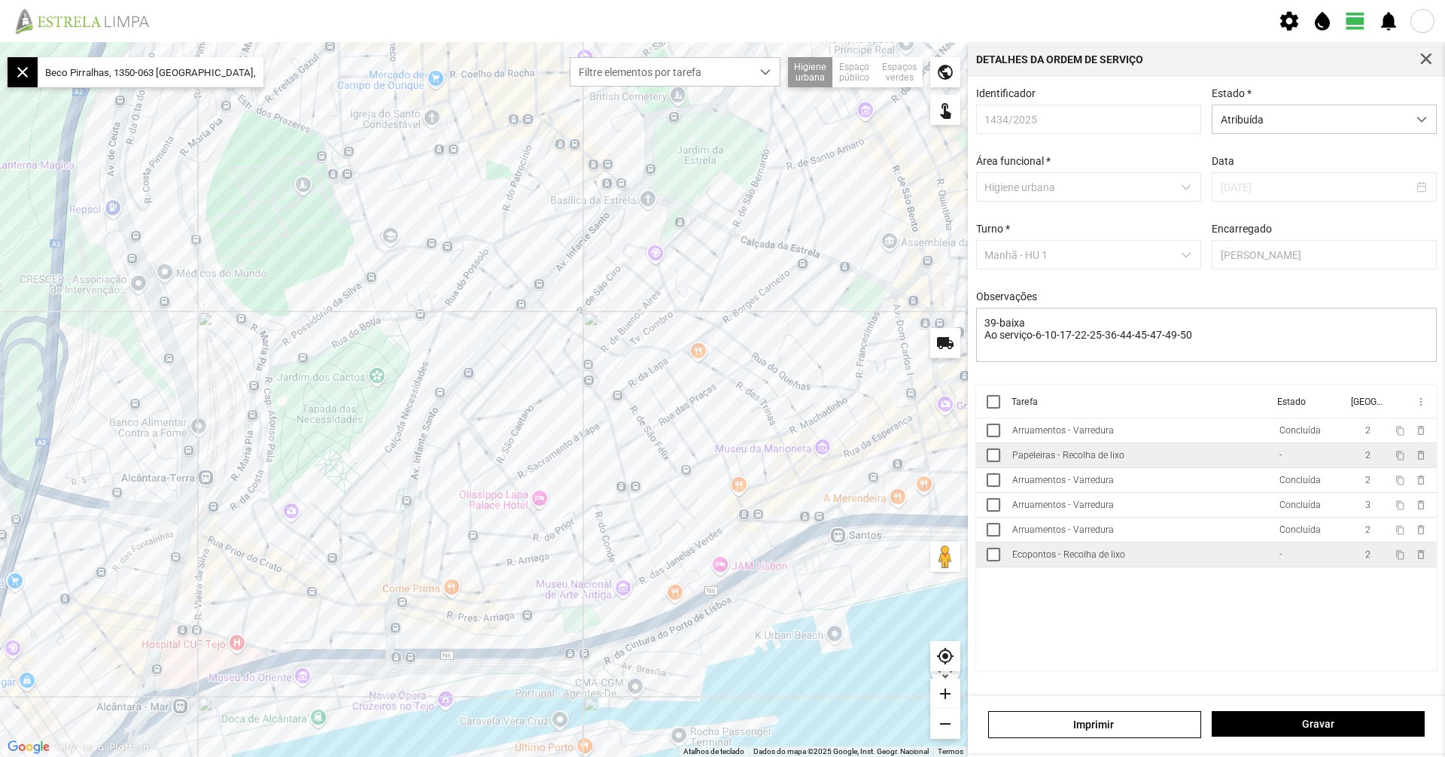
click at [1312, 463] on td "-" at bounding box center [1310, 455] width 74 height 25
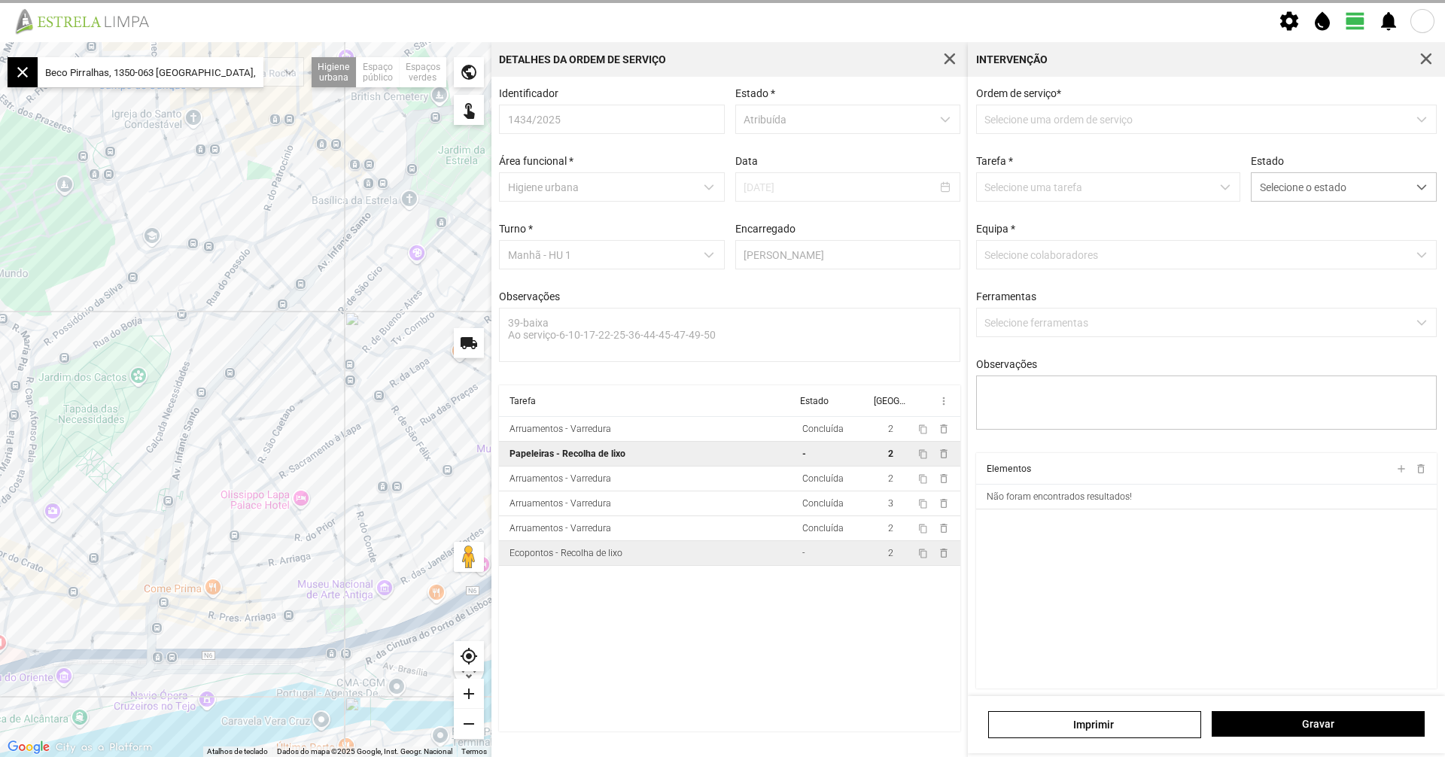
type textarea "condutor sr lui ajudante sr nabais serviço Atribuido por DT [PERSON_NAME]"
click at [1271, 205] on div "Ordem de serviço * Selecione uma ordem de serviço Tarefa * Selecione uma tarefa…" at bounding box center [1207, 270] width 472 height 366
click at [1283, 194] on span "Selecione o estado" at bounding box center [1330, 187] width 156 height 28
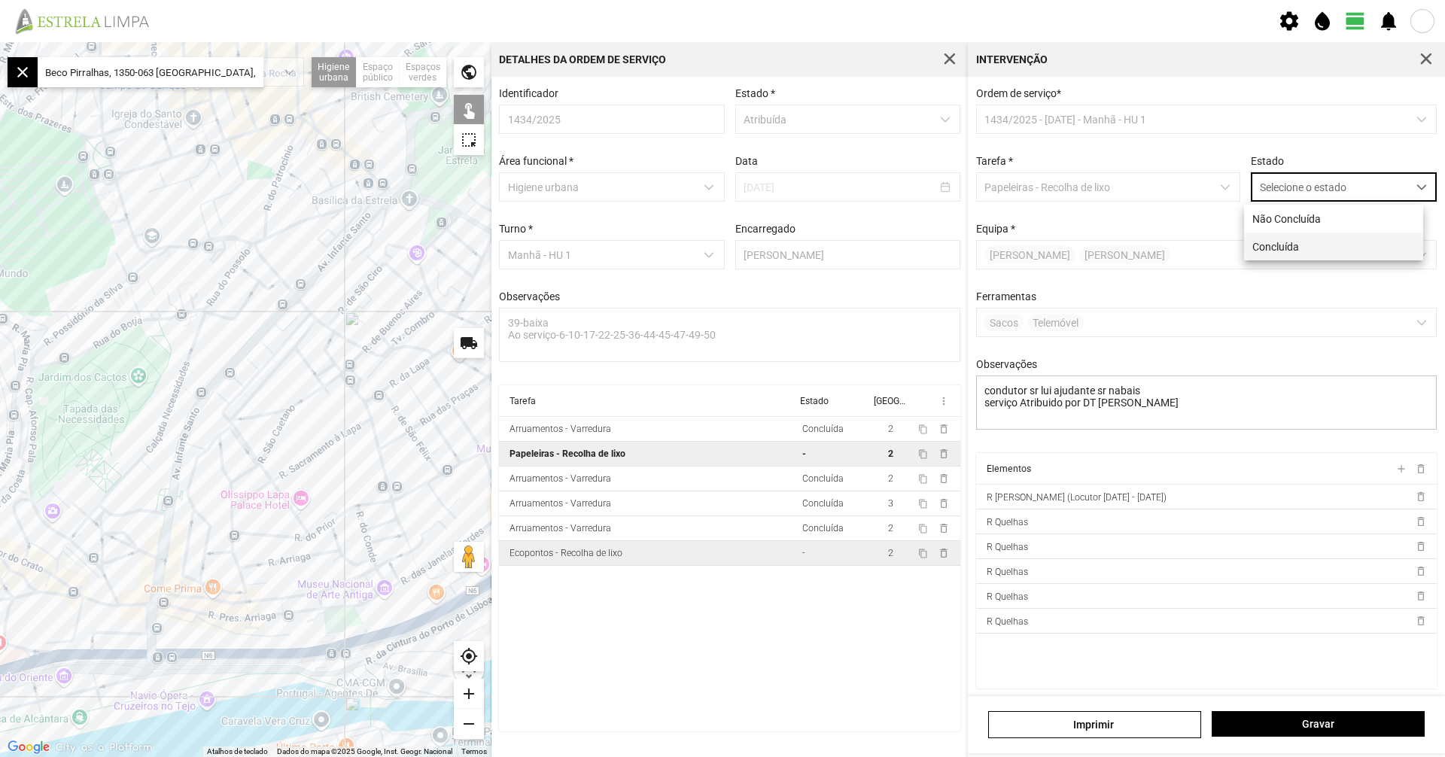
scroll to position [8, 67]
click at [1288, 245] on li "Concluída" at bounding box center [1333, 247] width 179 height 28
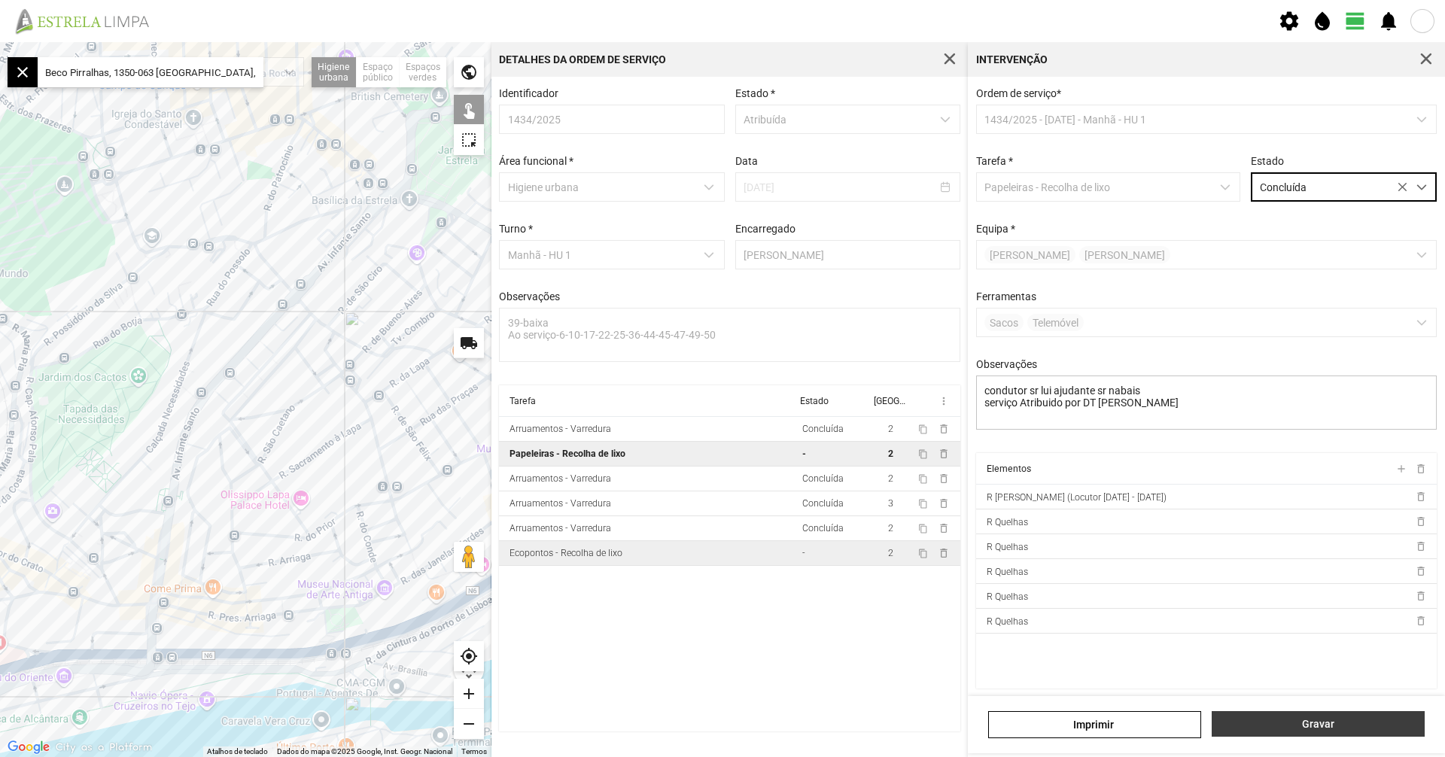
click at [1269, 726] on span "Gravar" at bounding box center [1318, 724] width 197 height 12
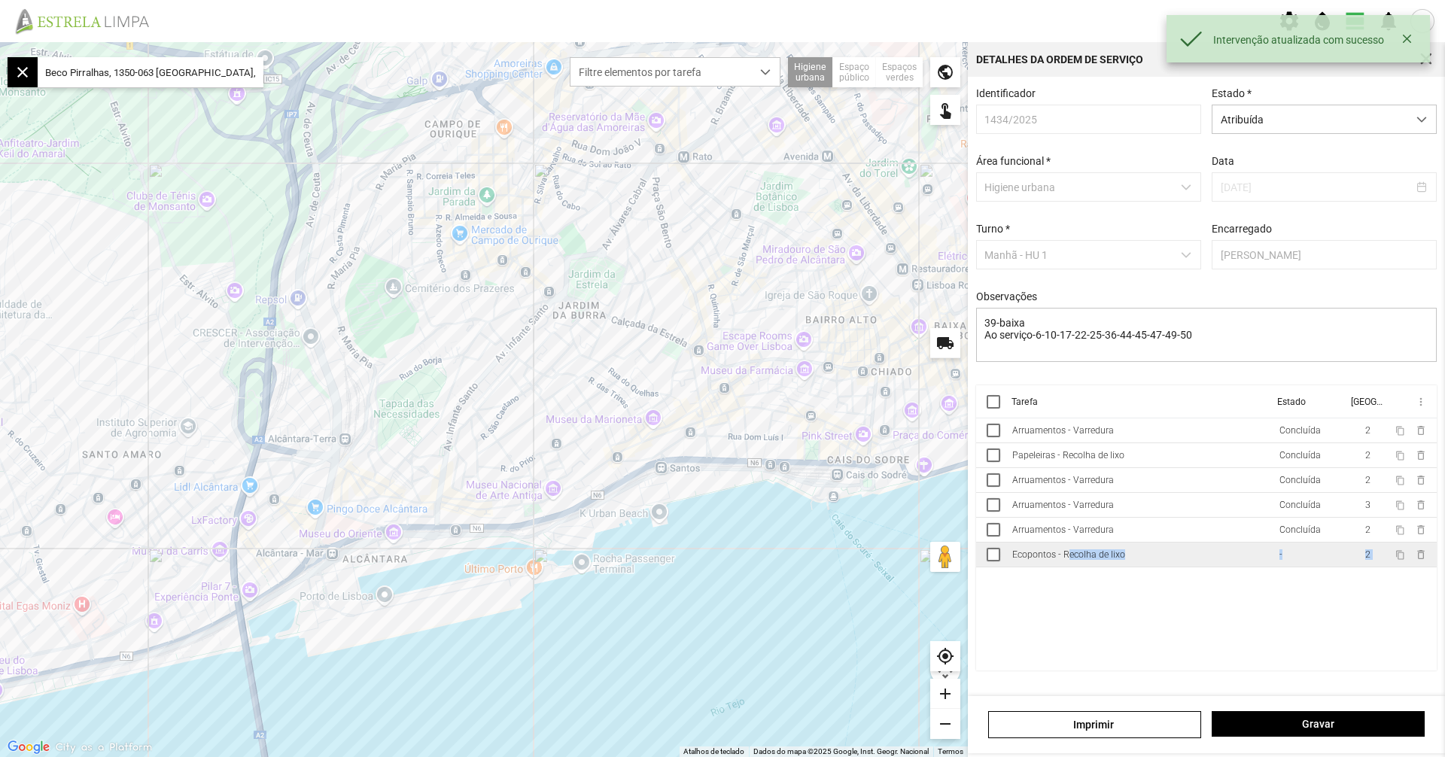
click at [1063, 574] on cdk-virtual-scroll-viewport "Tarefa Estado [GEOGRAPHIC_DATA] more_vert Arruamentos - Varredura Concluída 2 c…" at bounding box center [1206, 527] width 461 height 285
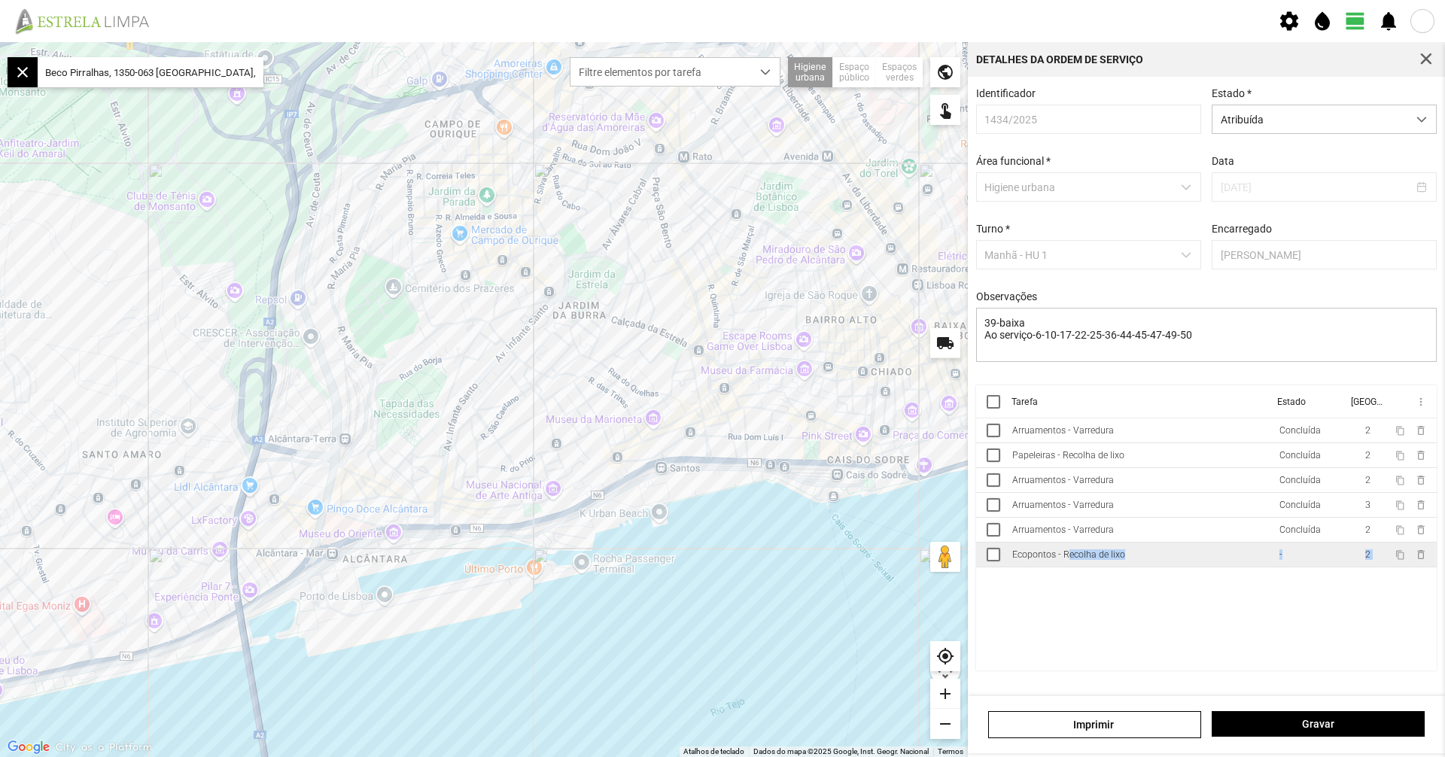
click at [1074, 560] on div "Ecopontos - Recolha de lixo" at bounding box center [1068, 554] width 113 height 11
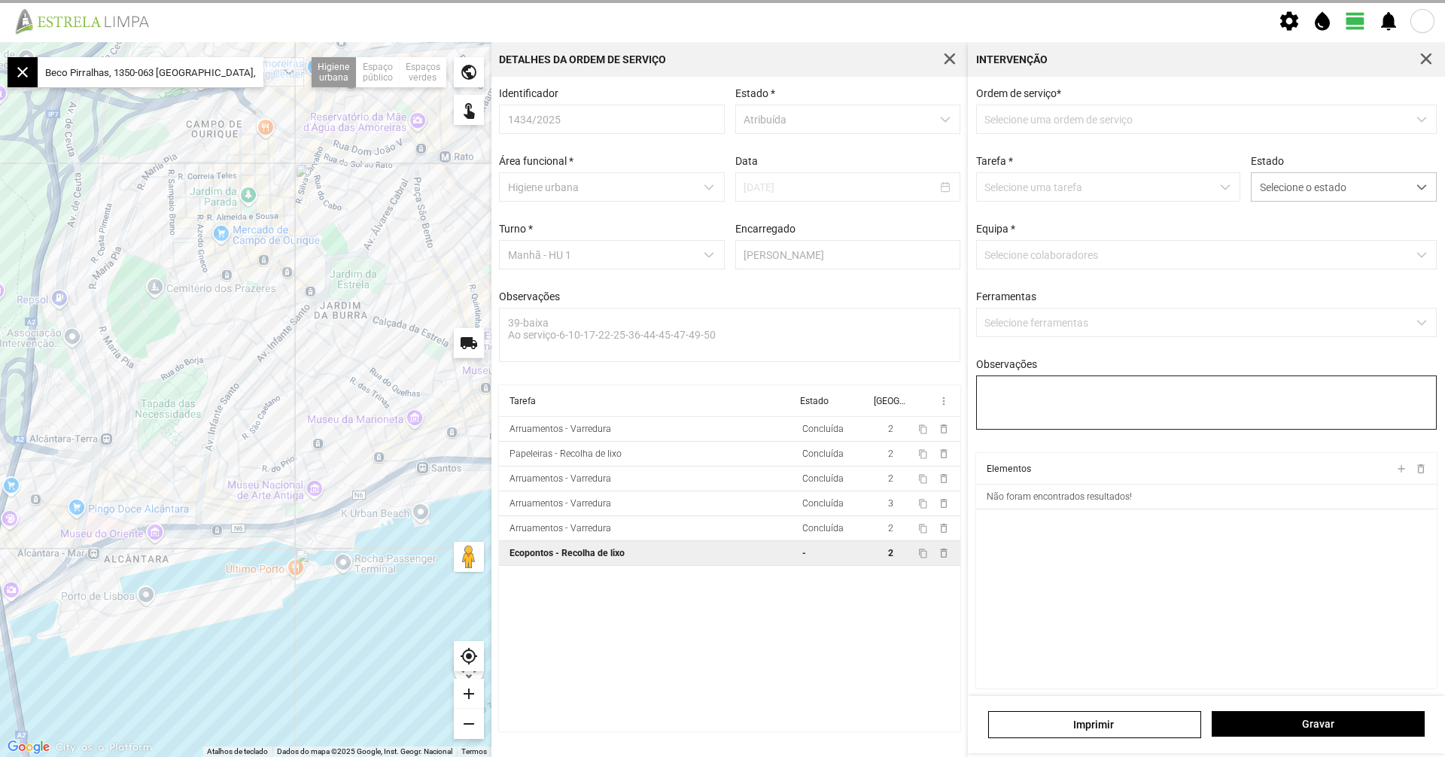
type textarea "condutor sr [PERSON_NAME] sr [PERSON_NAME]"
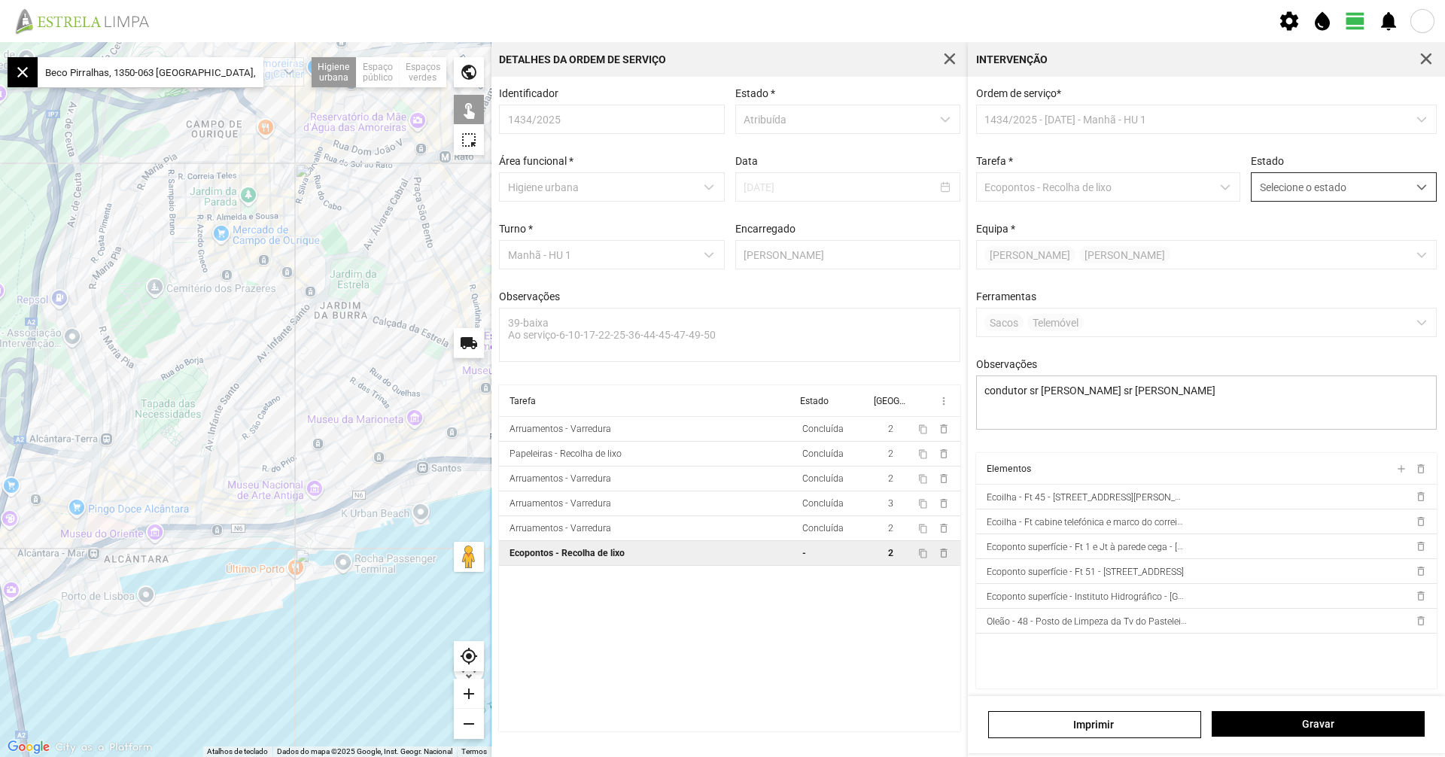
click at [1326, 185] on span "Selecione o estado" at bounding box center [1330, 187] width 156 height 28
click at [1318, 239] on li "Concluída" at bounding box center [1333, 247] width 179 height 28
click at [1312, 733] on button "Gravar" at bounding box center [1318, 724] width 213 height 26
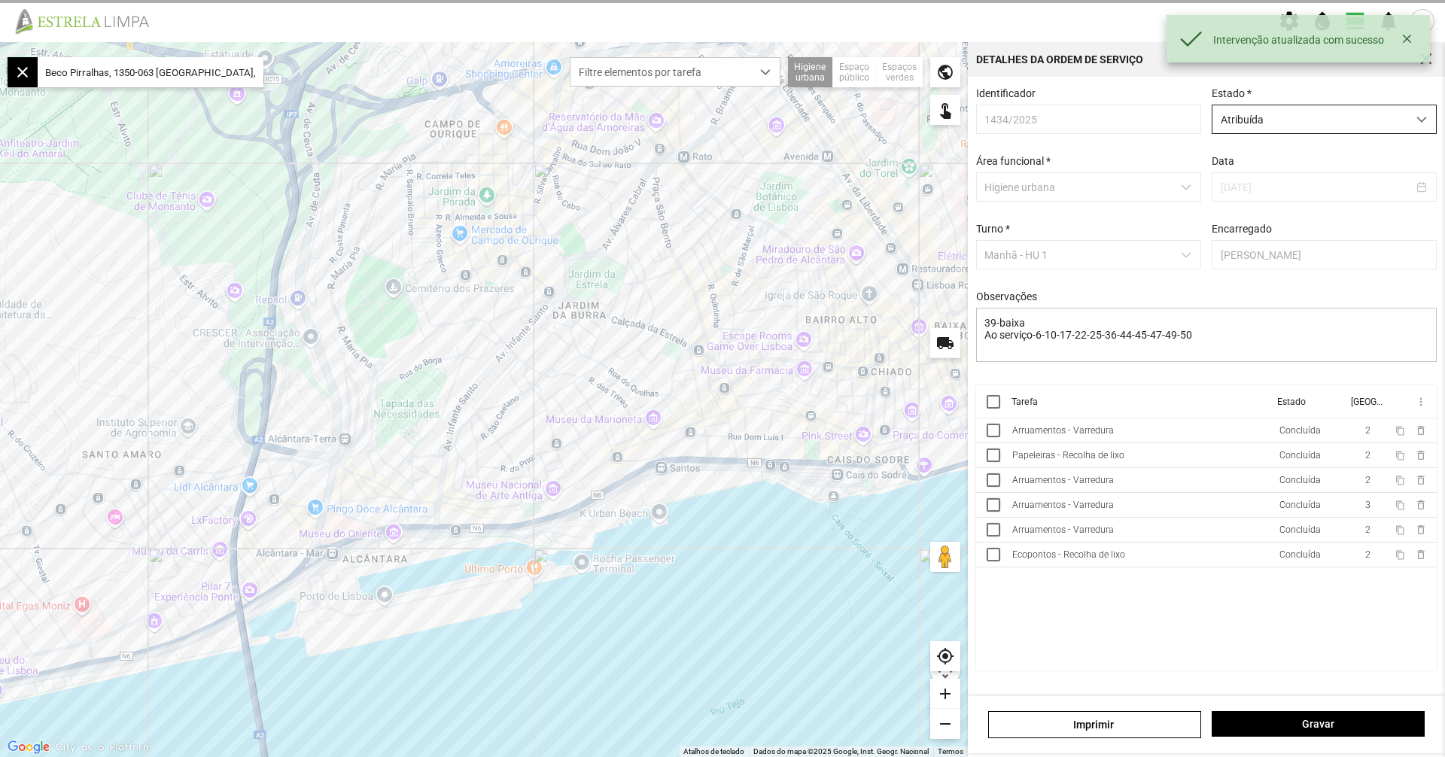
click at [1384, 117] on span "Atribuída" at bounding box center [1310, 119] width 195 height 28
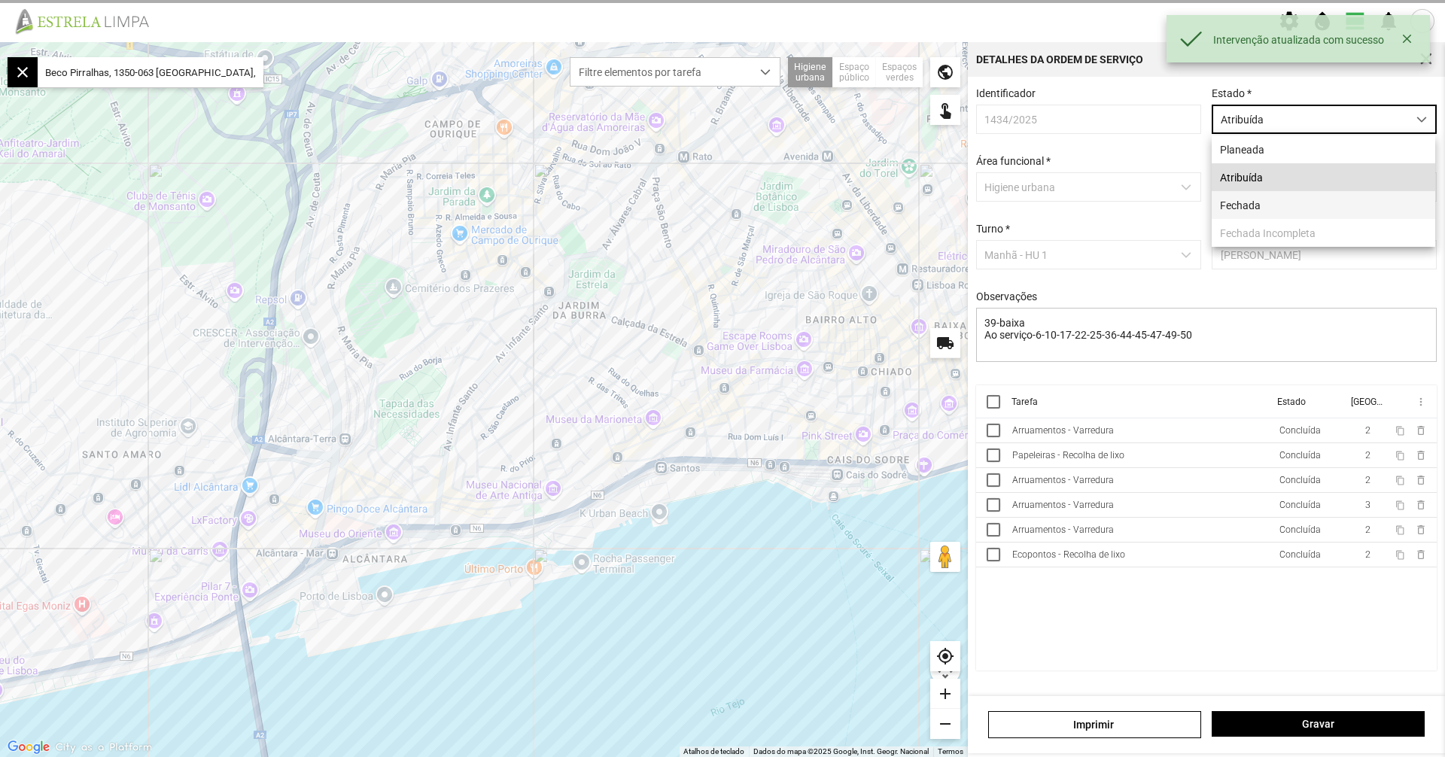
click at [1345, 199] on li "Fechada" at bounding box center [1324, 205] width 224 height 28
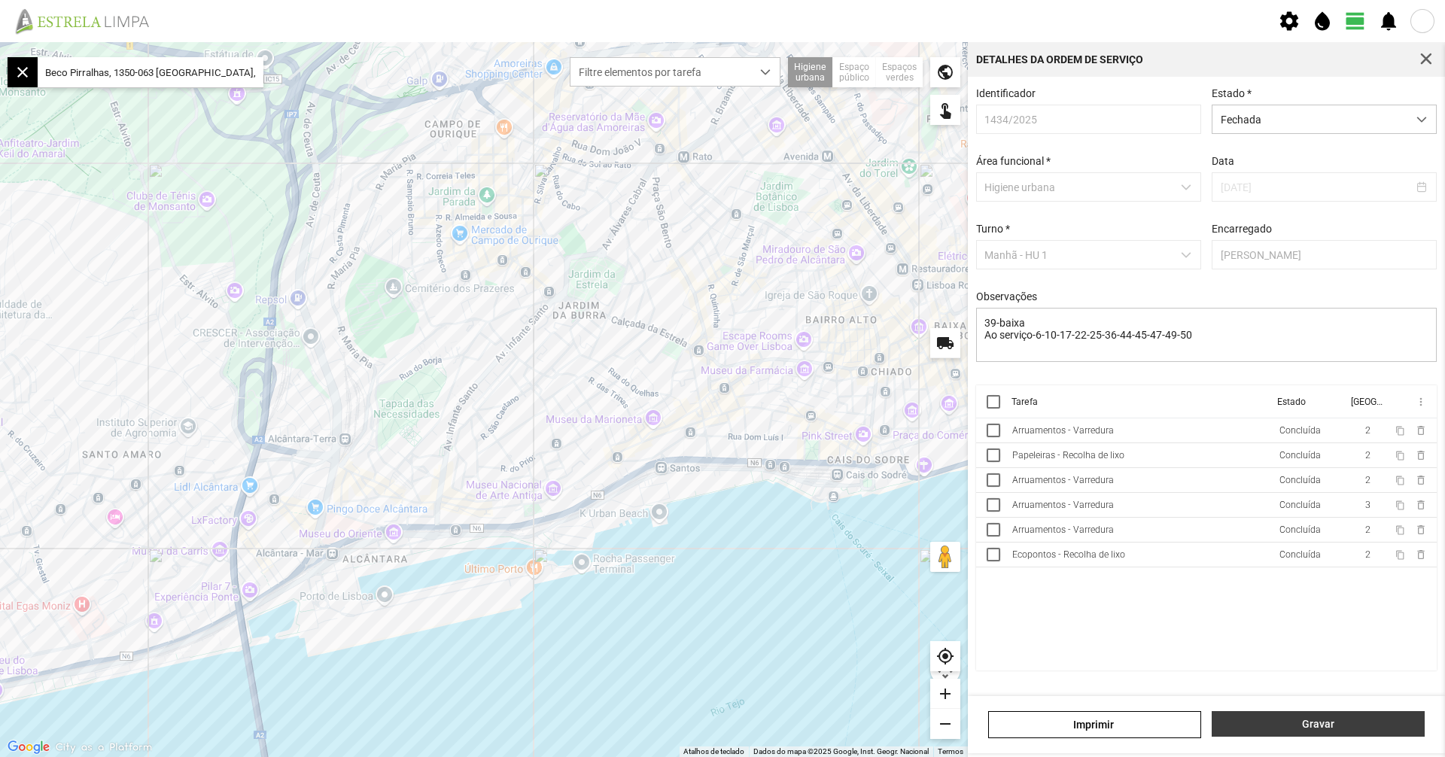
click at [1316, 728] on span "Gravar" at bounding box center [1318, 724] width 197 height 12
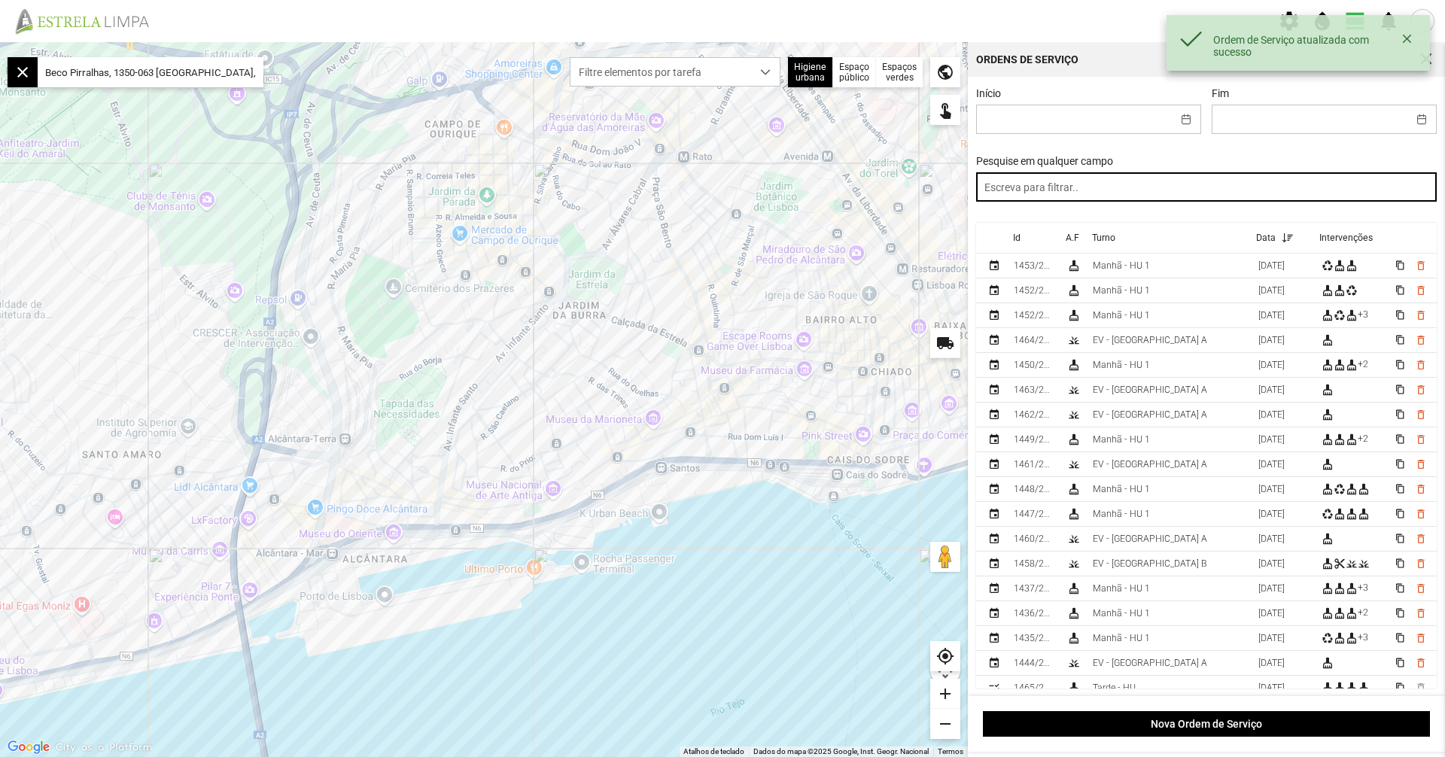
click at [1090, 177] on input "text" at bounding box center [1206, 186] width 461 height 29
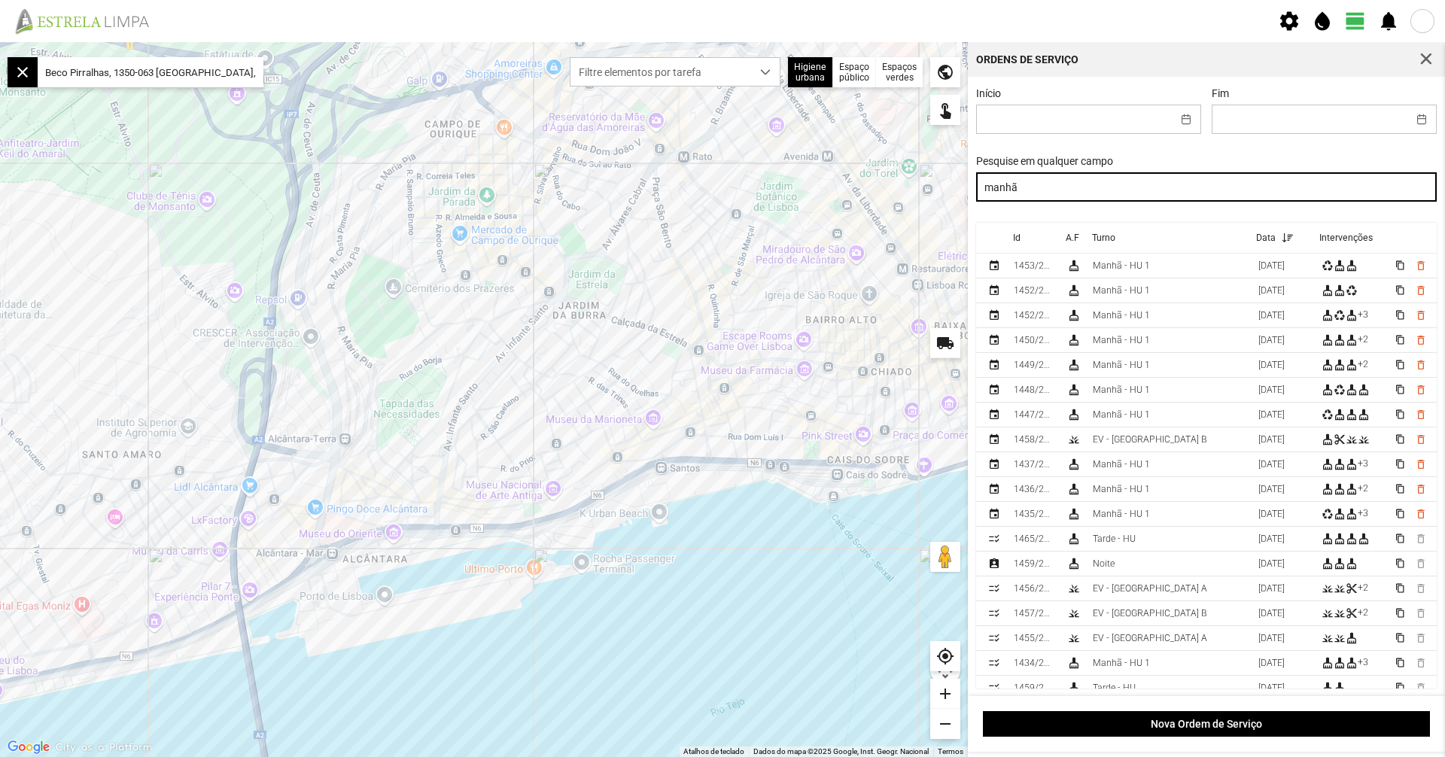
type input "manhã"
drag, startPoint x: 1102, startPoint y: 199, endPoint x: 924, endPoint y: 181, distance: 178.5
click at [924, 181] on div "Para navegar no mapa com gestos de toque, toque duas vezes sem soltar no mapa e…" at bounding box center [722, 399] width 1445 height 715
